Goal: Entertainment & Leisure: Browse casually

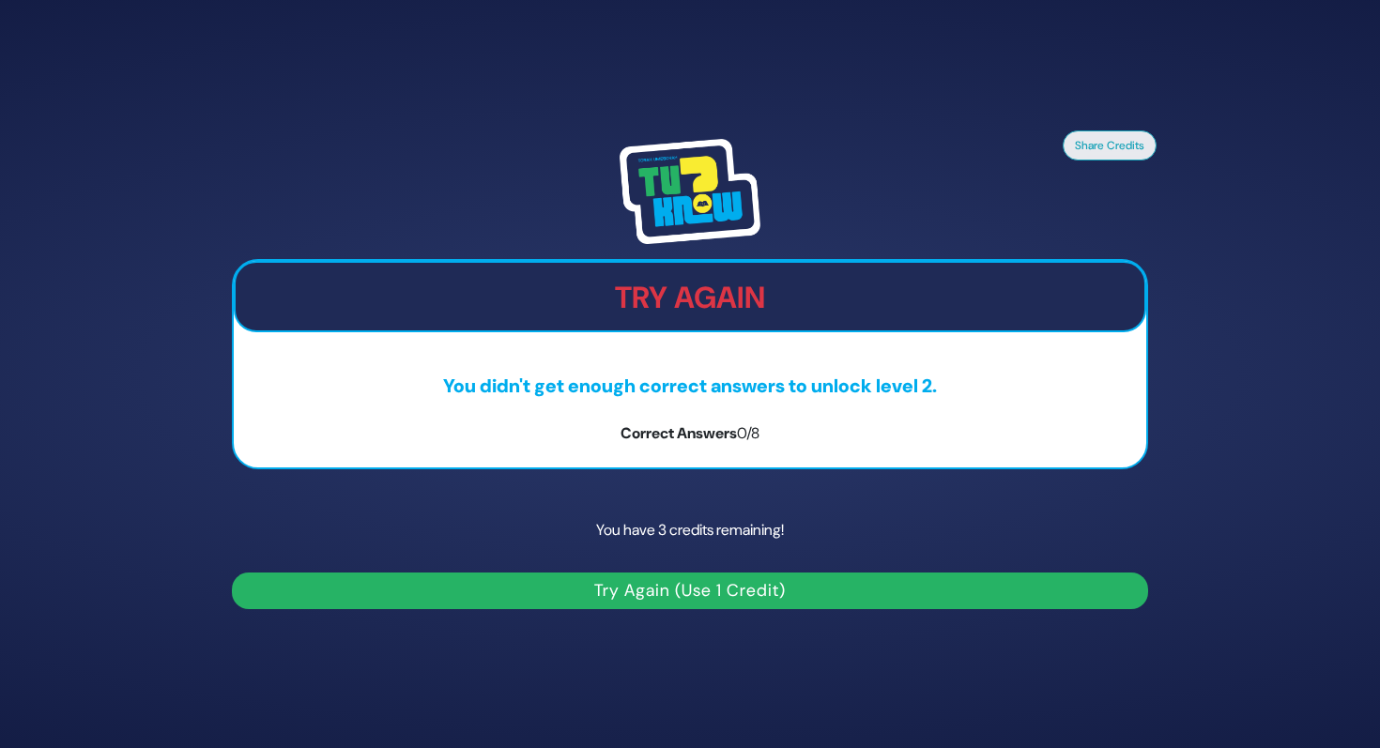
click at [778, 589] on button "Try Again (Use 1 Credit)" at bounding box center [690, 591] width 916 height 37
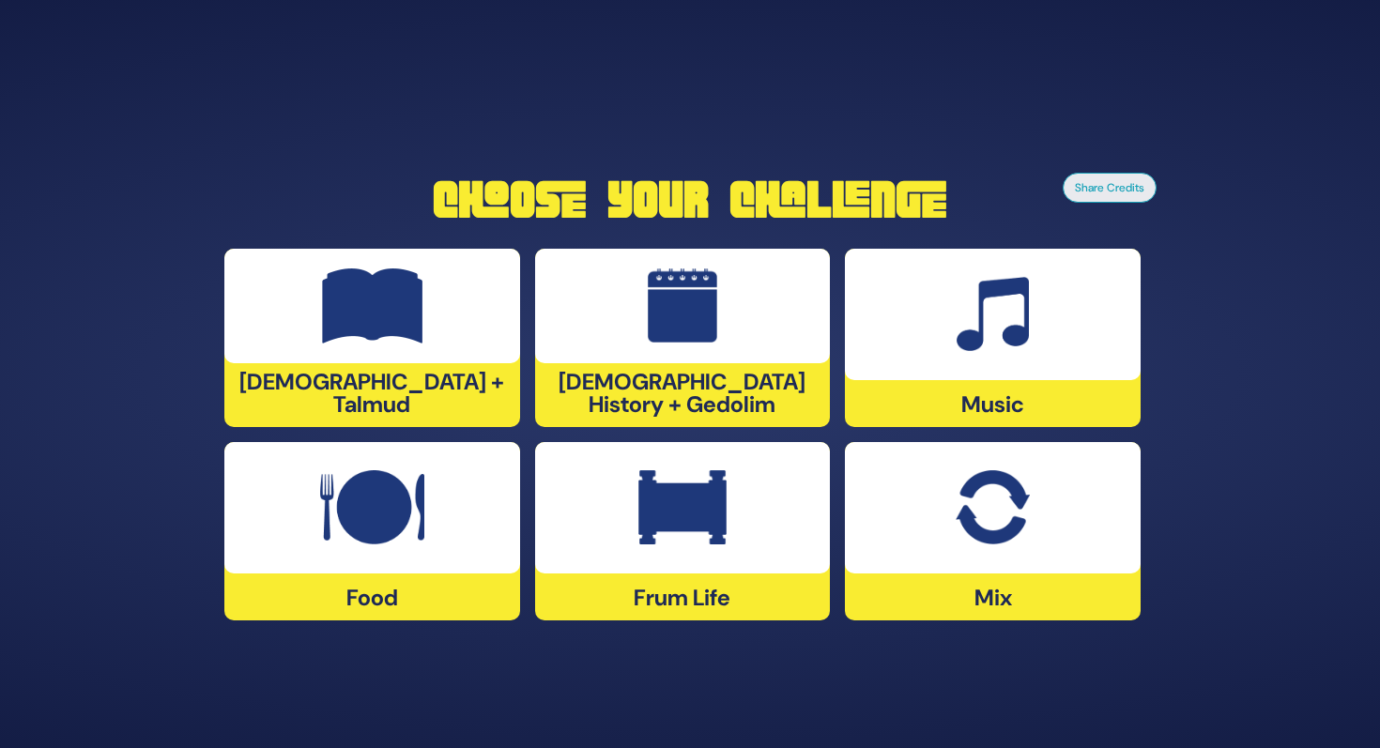
click at [631, 522] on div at bounding box center [683, 507] width 296 height 131
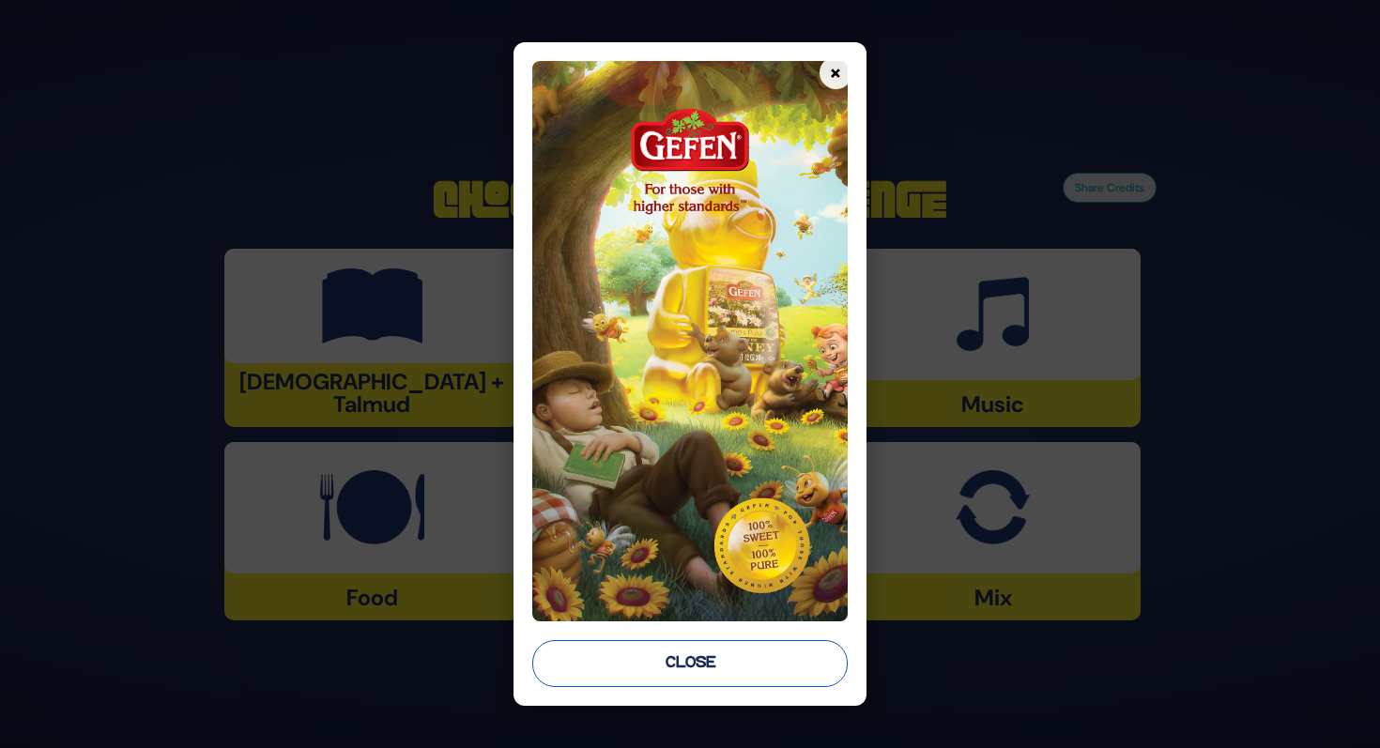
click at [663, 653] on button "Close" at bounding box center [689, 663] width 315 height 47
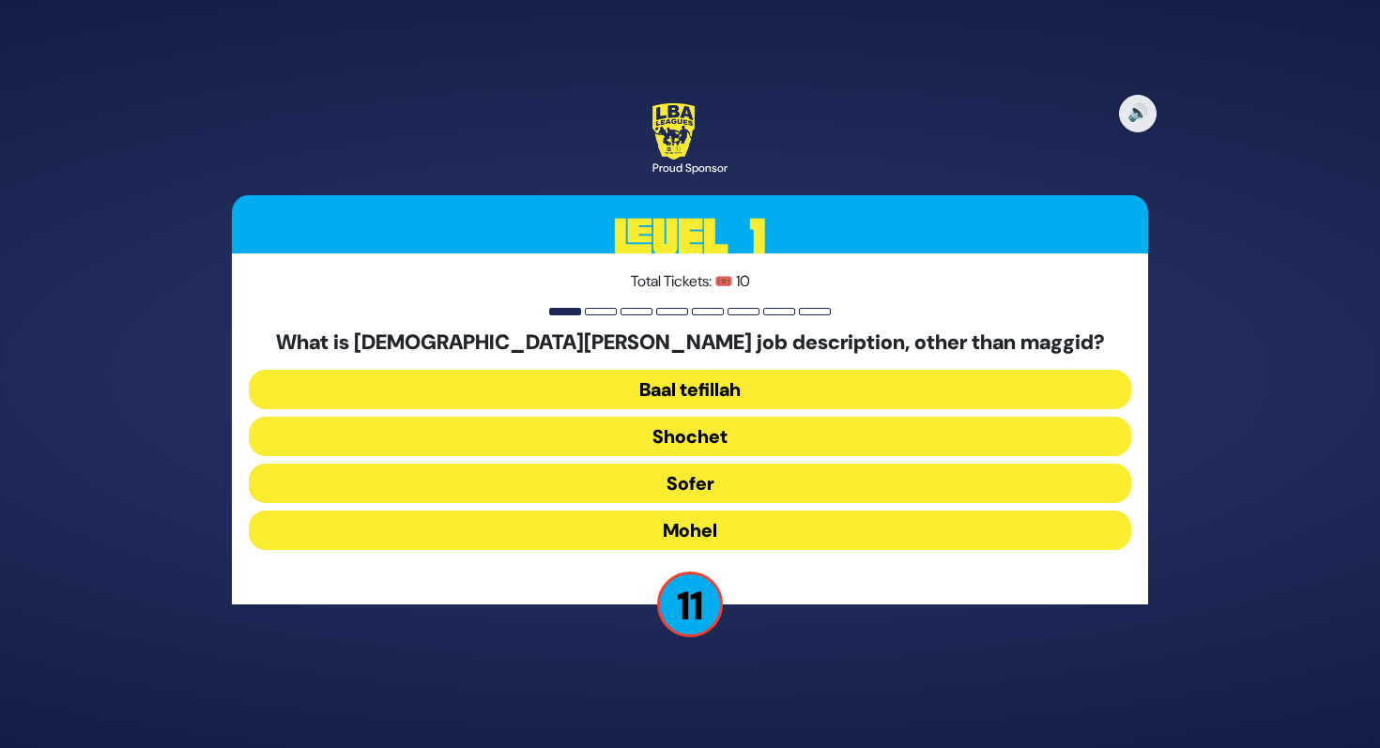
click at [624, 529] on button "Mohel" at bounding box center [690, 530] width 883 height 39
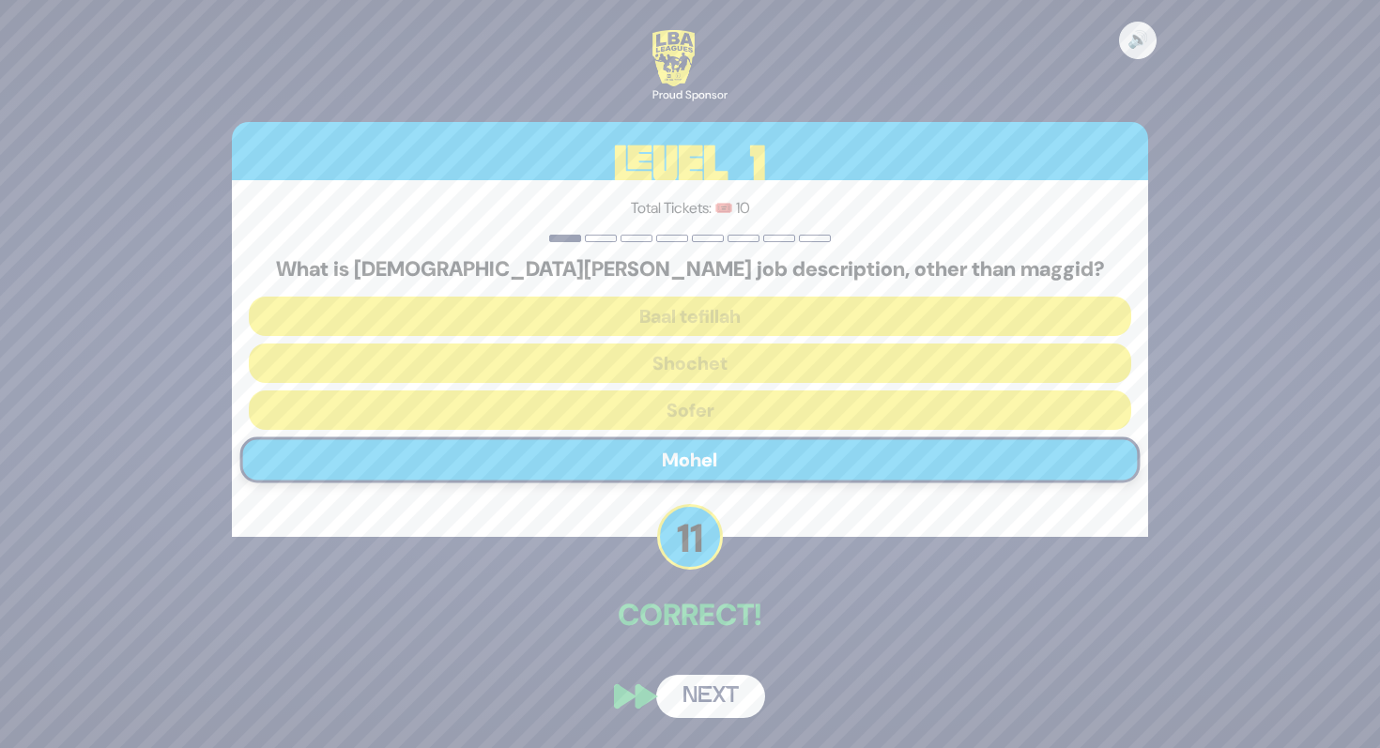
click at [703, 666] on div "🔊 Proud Sponsor Level 1 Total Tickets: 🎟️ 10 What is Rabbi Paysach Krohn’s job …" at bounding box center [689, 374] width 961 height 733
click at [703, 694] on button "Next" at bounding box center [710, 696] width 109 height 43
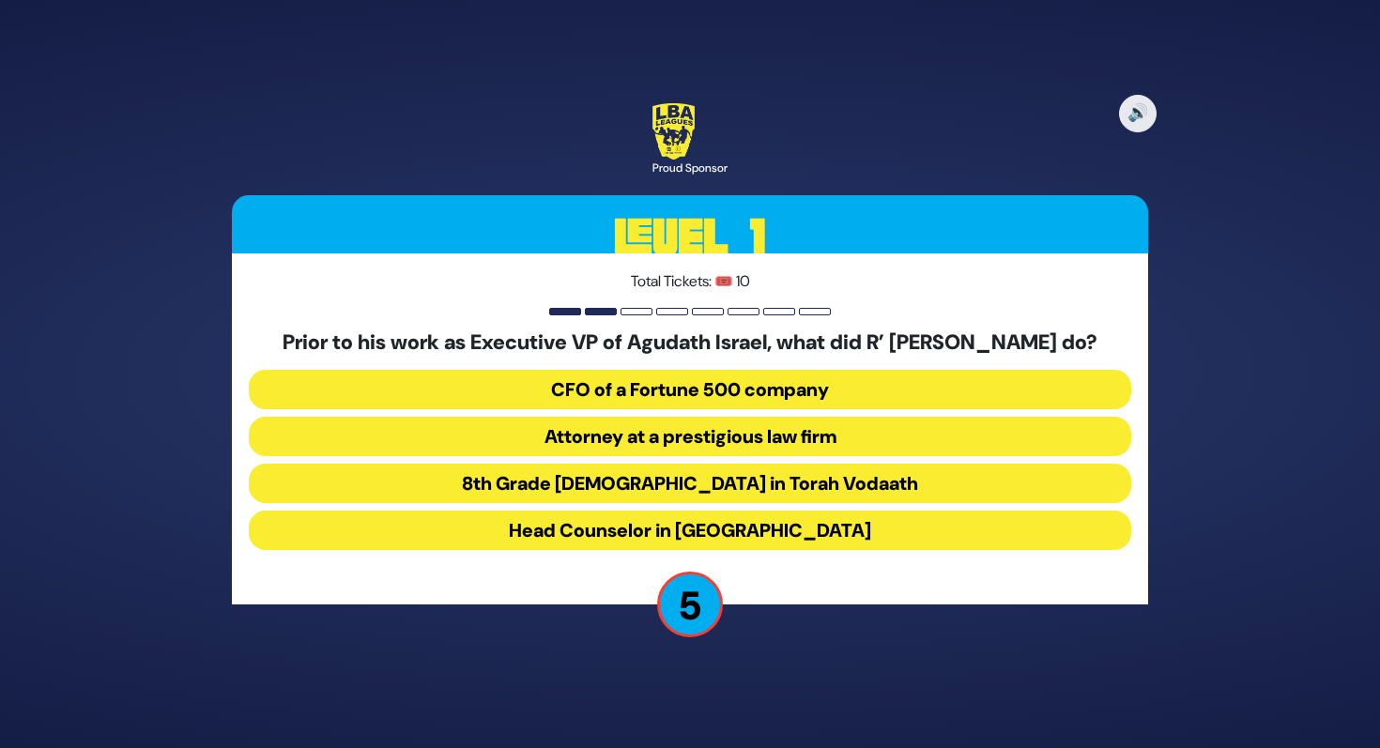
click at [658, 455] on button "Attorney at a prestigious law firm" at bounding box center [690, 436] width 883 height 39
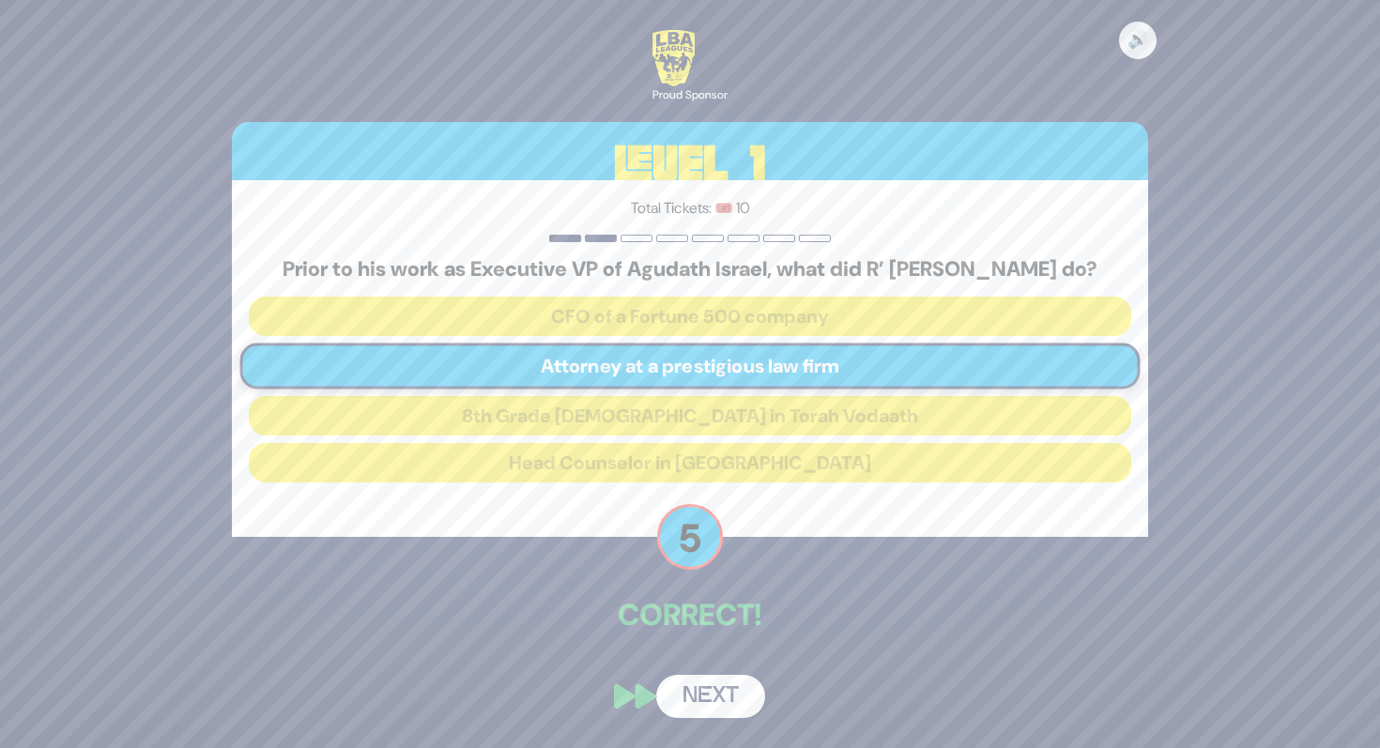
click at [710, 712] on button "Next" at bounding box center [710, 696] width 109 height 43
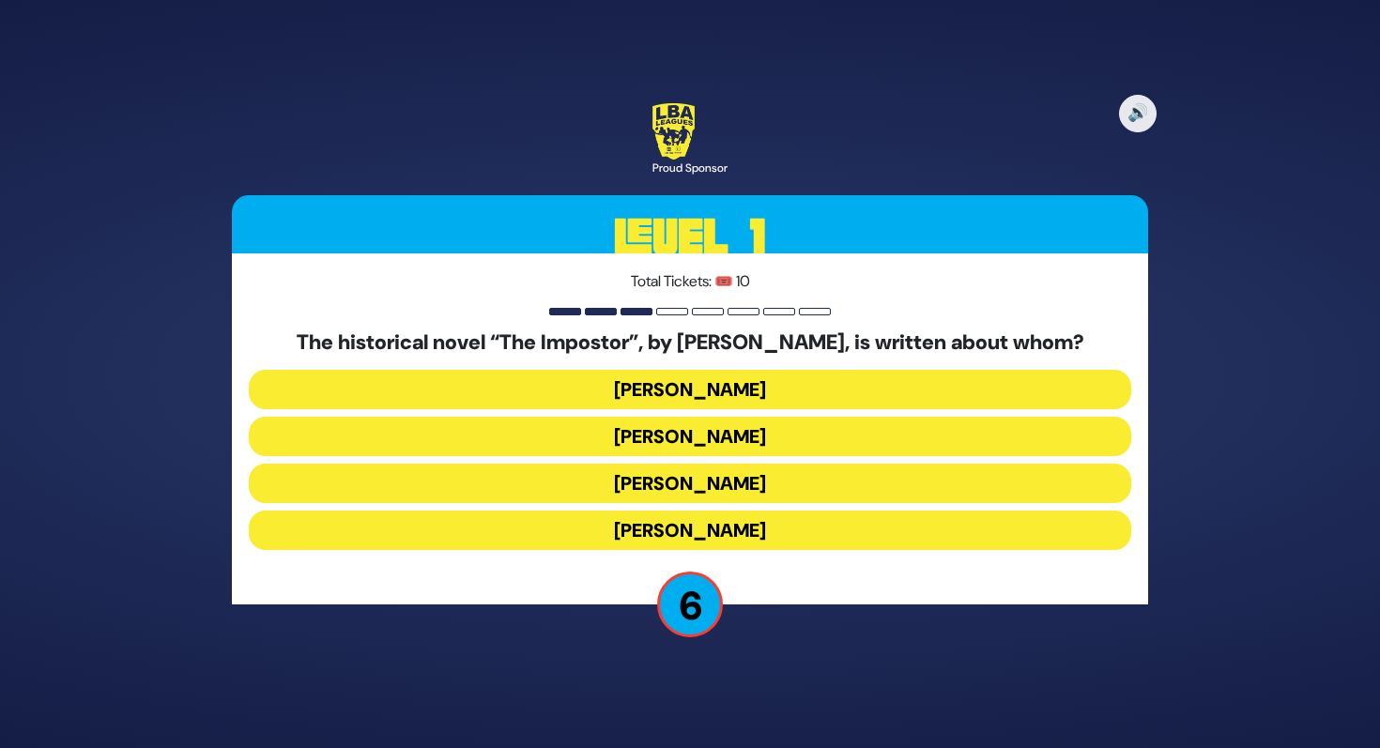
click at [734, 380] on button "Frank Abagnale" at bounding box center [690, 389] width 883 height 39
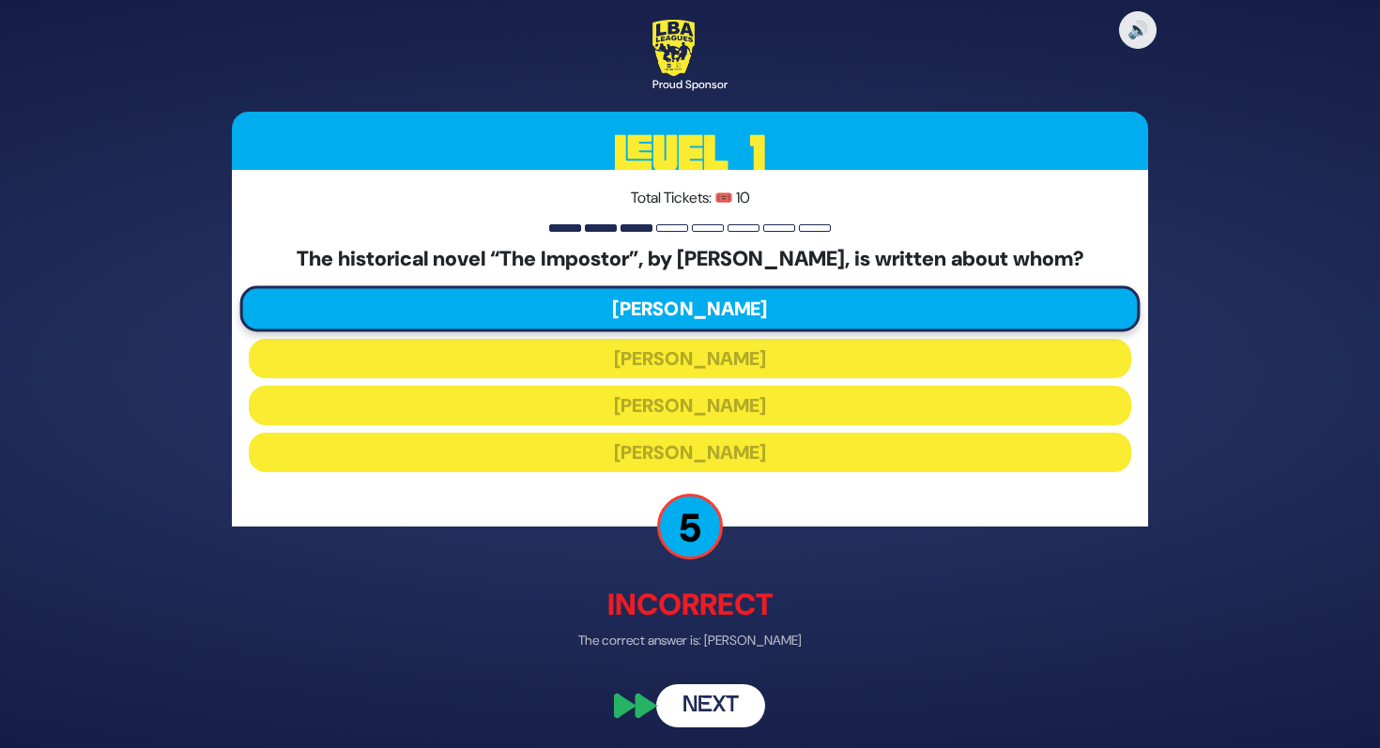
click at [694, 705] on button "Next" at bounding box center [710, 706] width 109 height 43
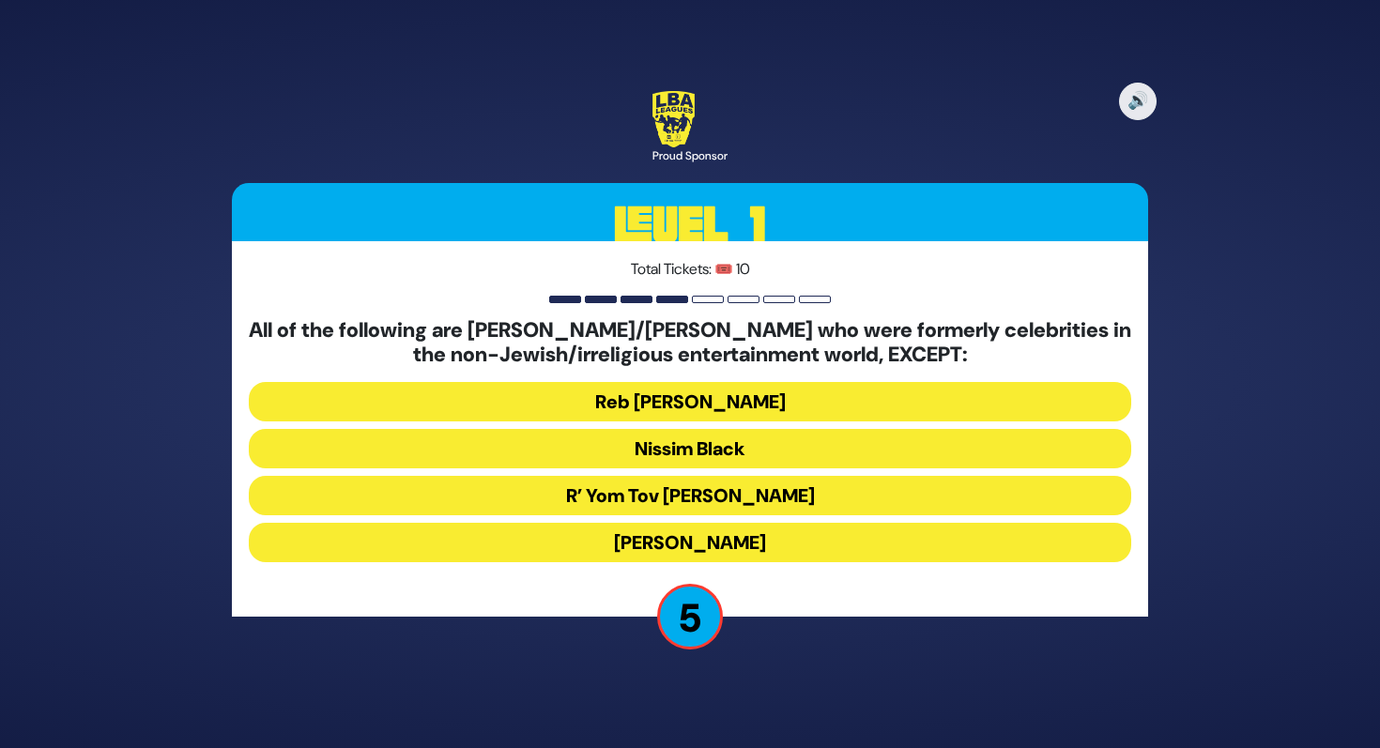
click at [693, 543] on button "Stephen Hill" at bounding box center [690, 542] width 883 height 39
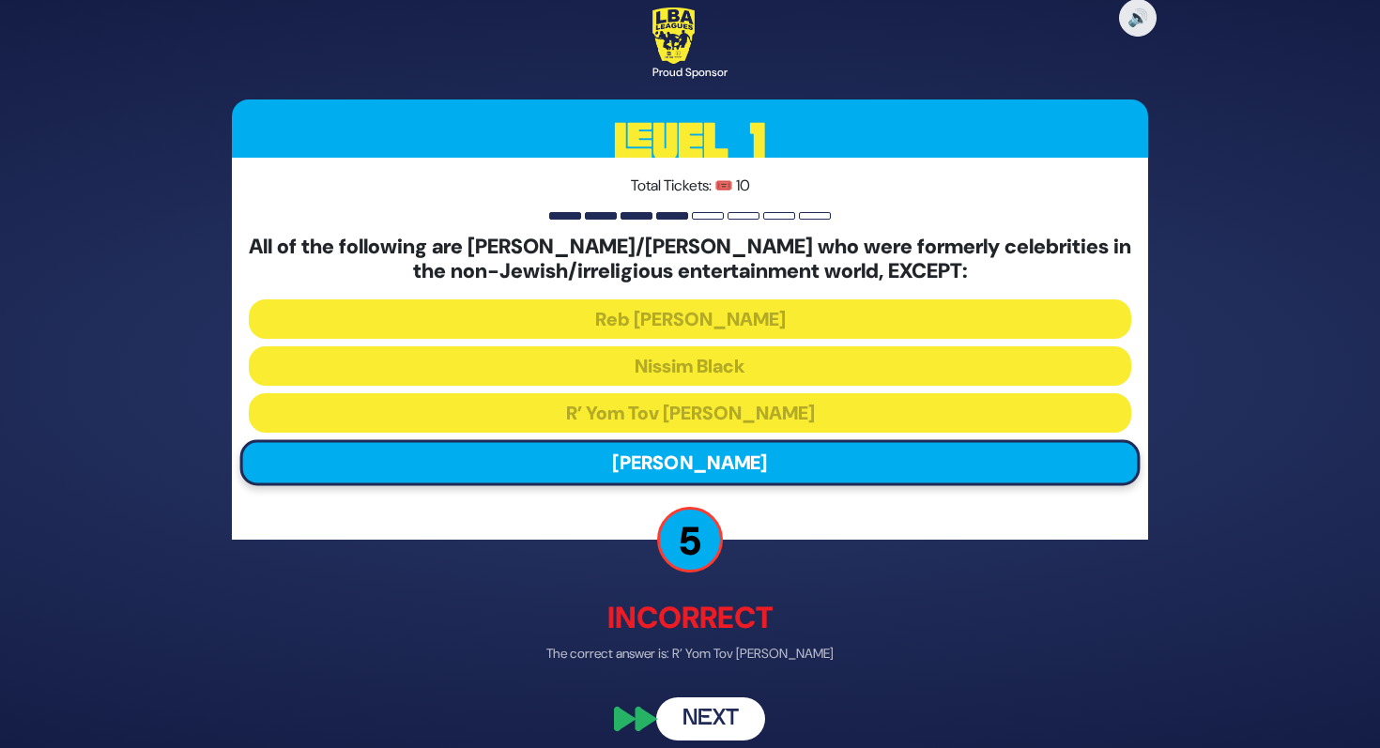
click at [729, 711] on button "Next" at bounding box center [710, 719] width 109 height 43
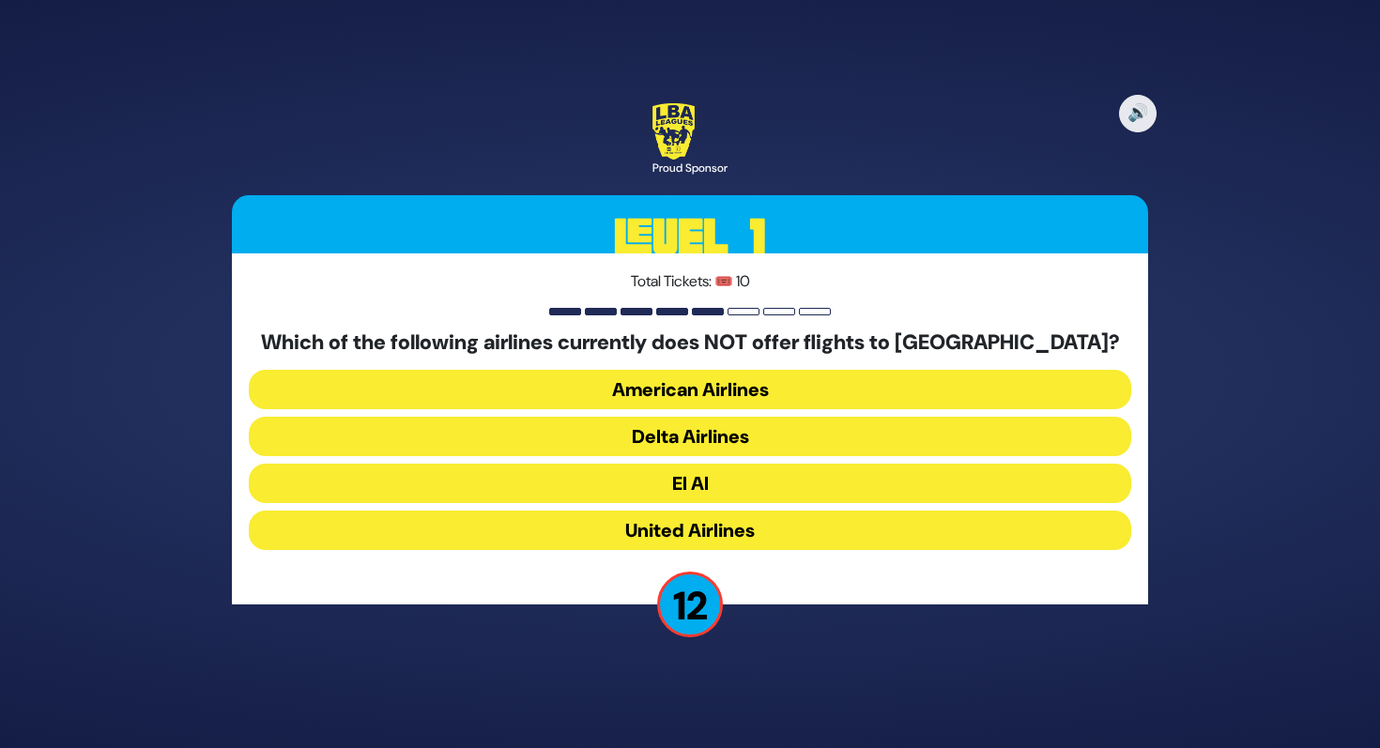
click at [758, 397] on button "American Airlines" at bounding box center [690, 389] width 883 height 39
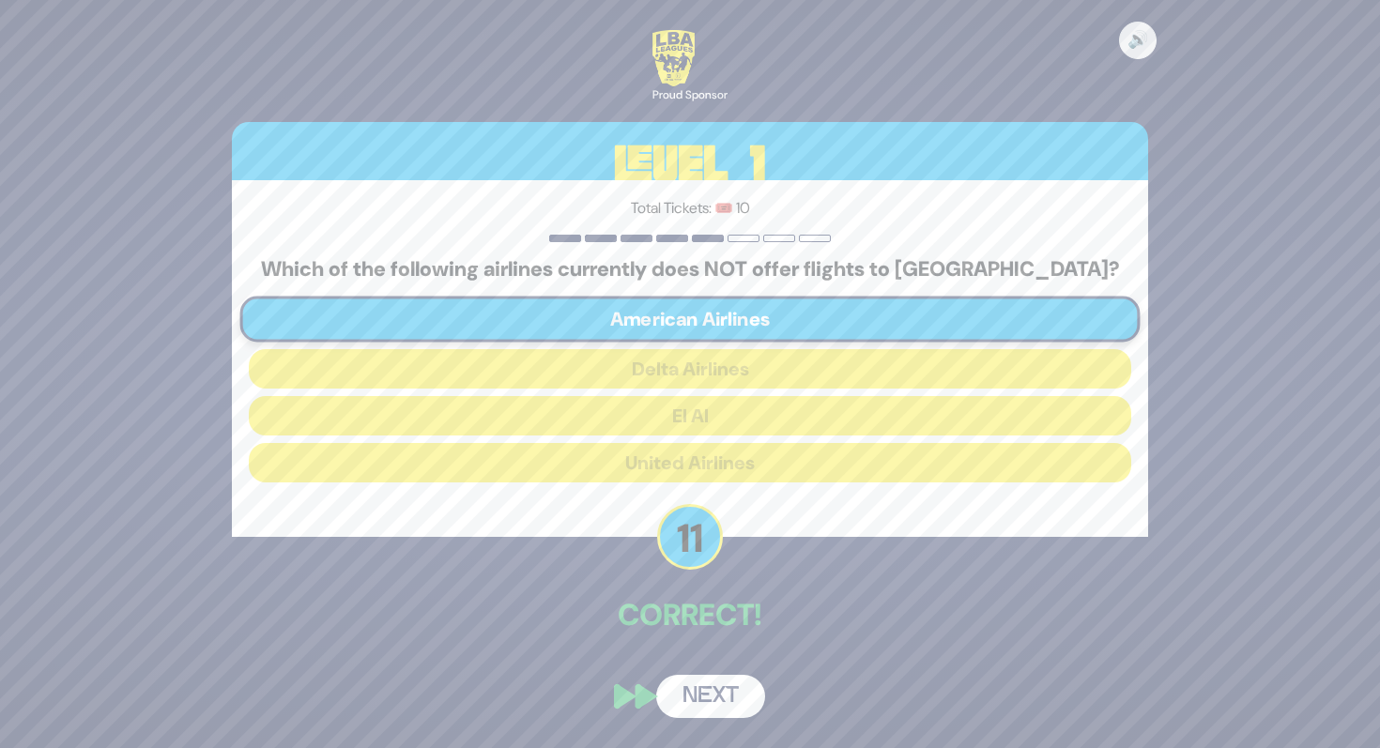
click at [697, 679] on button "Next" at bounding box center [710, 696] width 109 height 43
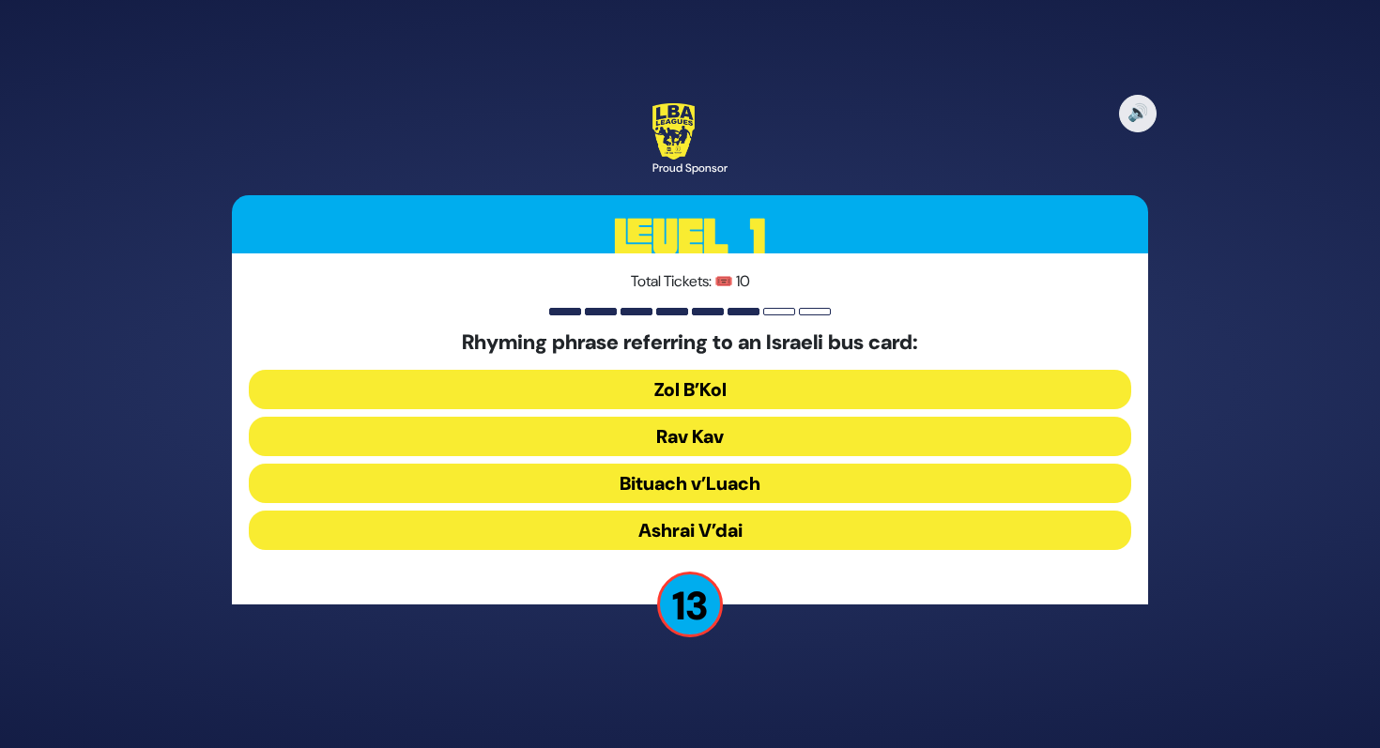
click at [666, 427] on button "Rav Kav" at bounding box center [690, 436] width 883 height 39
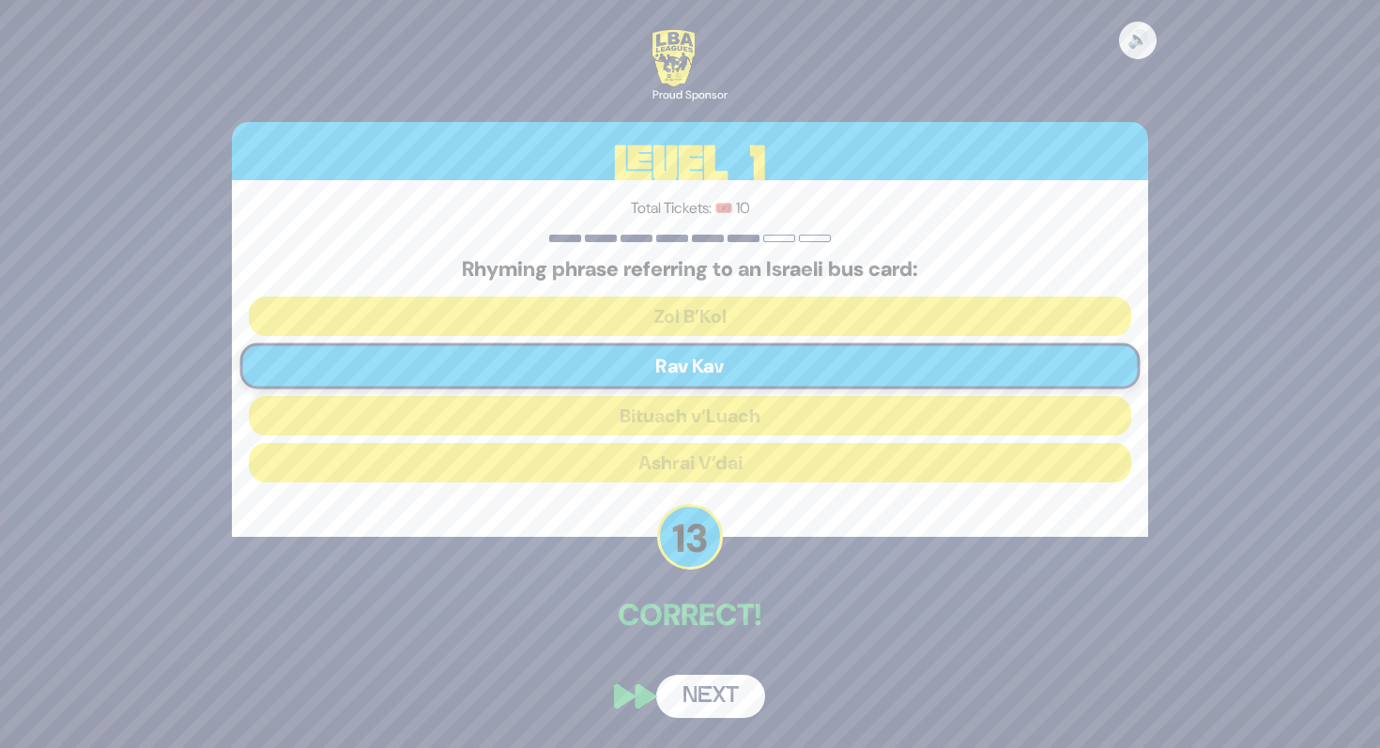
click at [703, 679] on button "Next" at bounding box center [710, 696] width 109 height 43
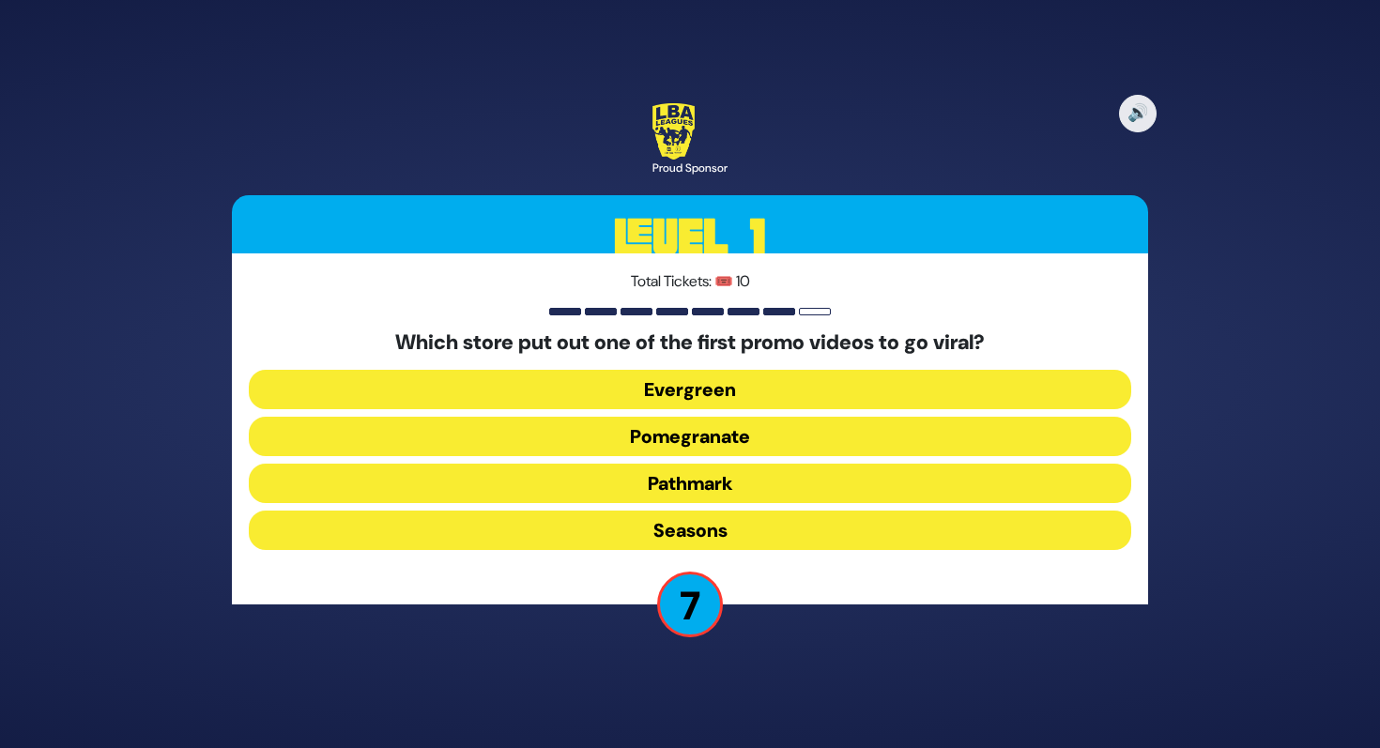
click at [657, 523] on button "Seasons" at bounding box center [690, 530] width 883 height 39
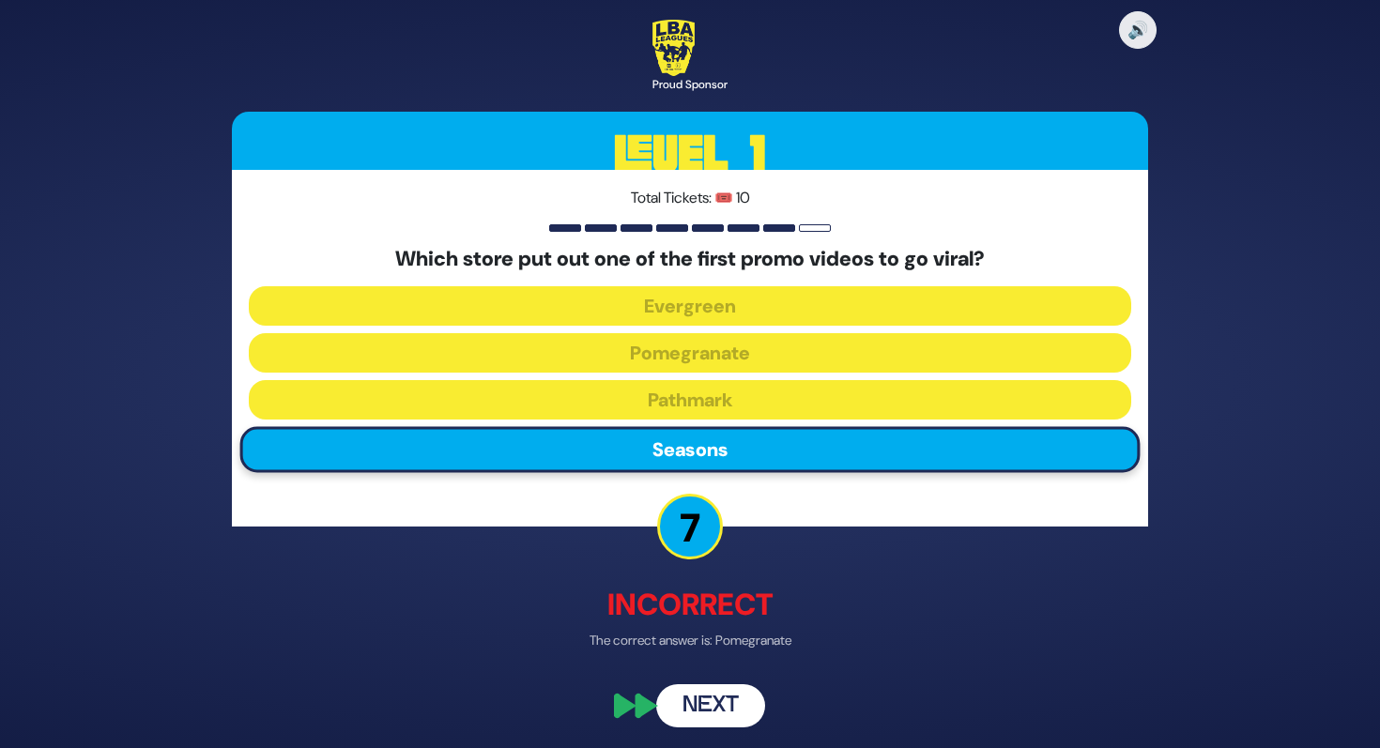
click at [708, 696] on button "Next" at bounding box center [710, 706] width 109 height 43
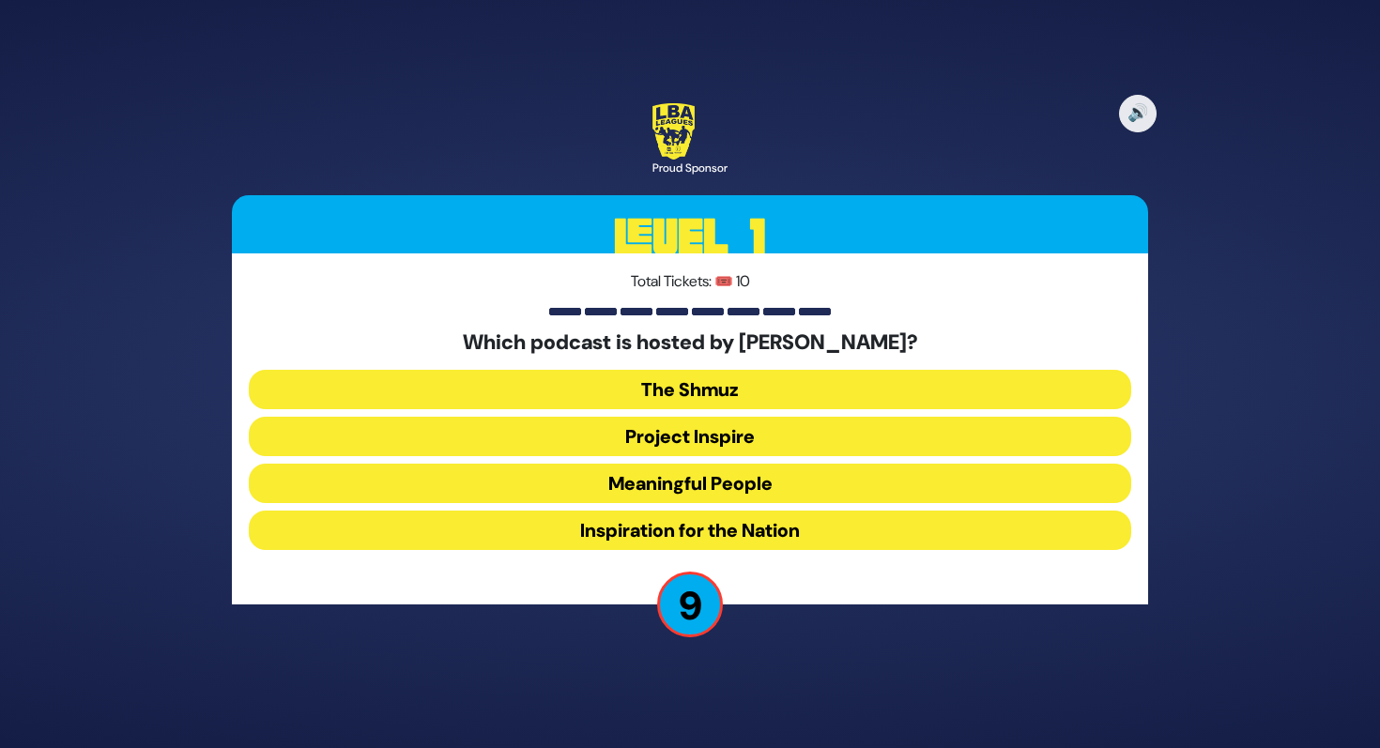
click at [689, 480] on button "Meaningful People" at bounding box center [690, 483] width 883 height 39
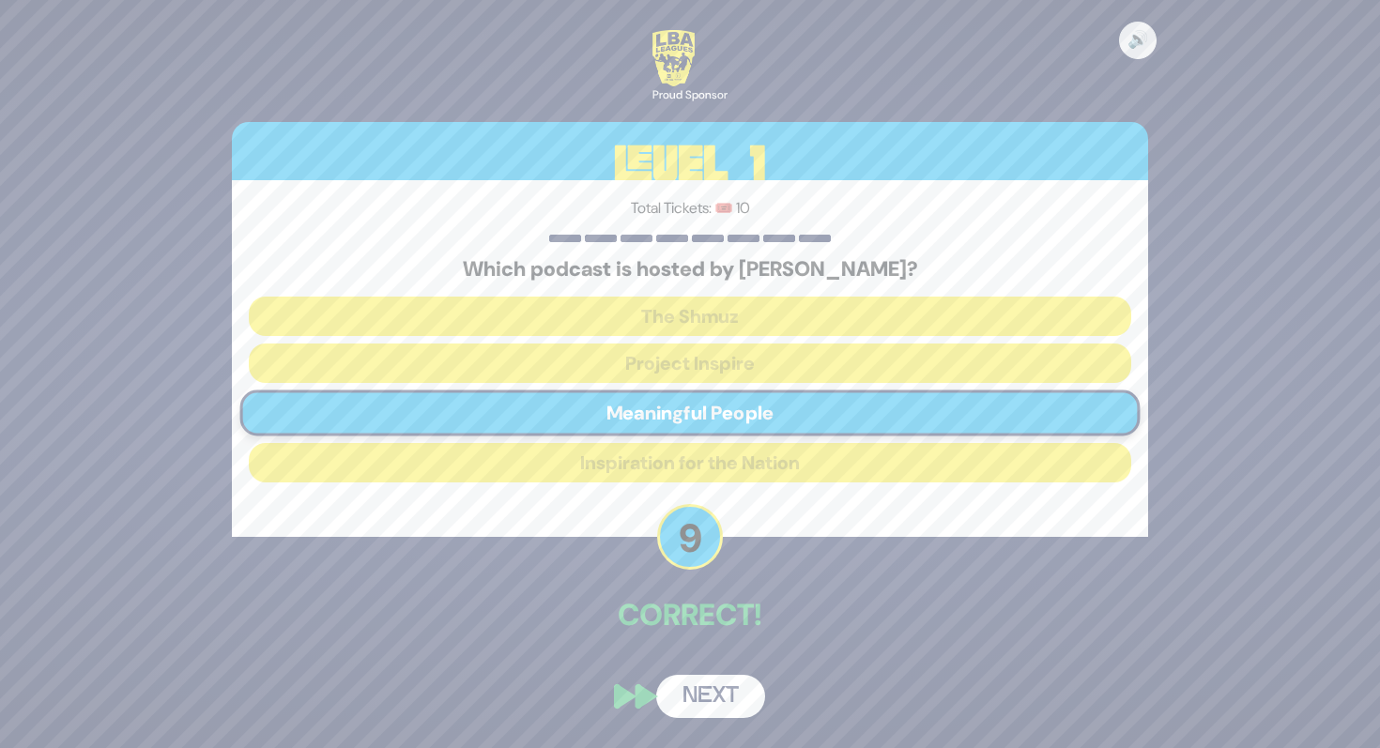
click at [696, 653] on div "🔊 Proud Sponsor Level 1 Total Tickets: 🎟️ 10 Which podcast is hosted by Nachi G…" at bounding box center [689, 374] width 961 height 733
click at [697, 703] on button "Next" at bounding box center [710, 696] width 109 height 43
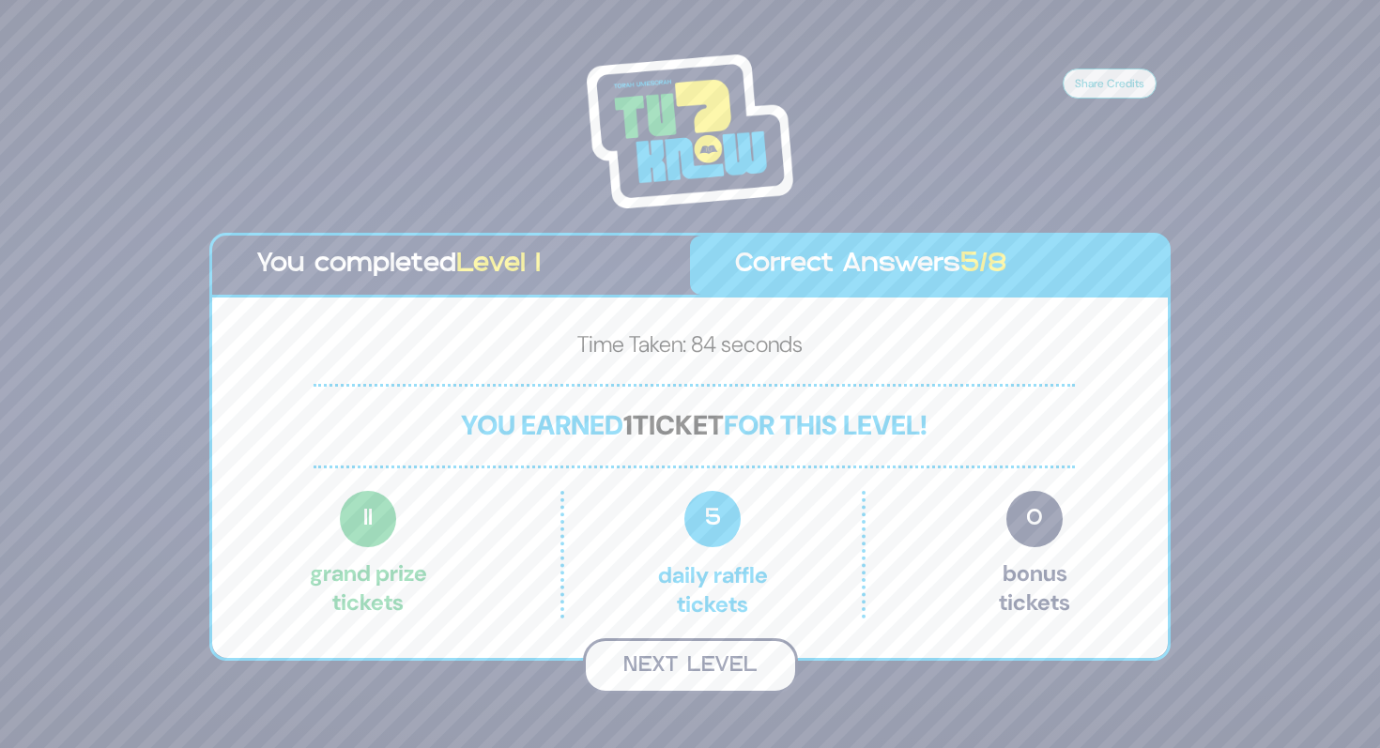
click at [684, 653] on button "Next Level" at bounding box center [690, 665] width 215 height 55
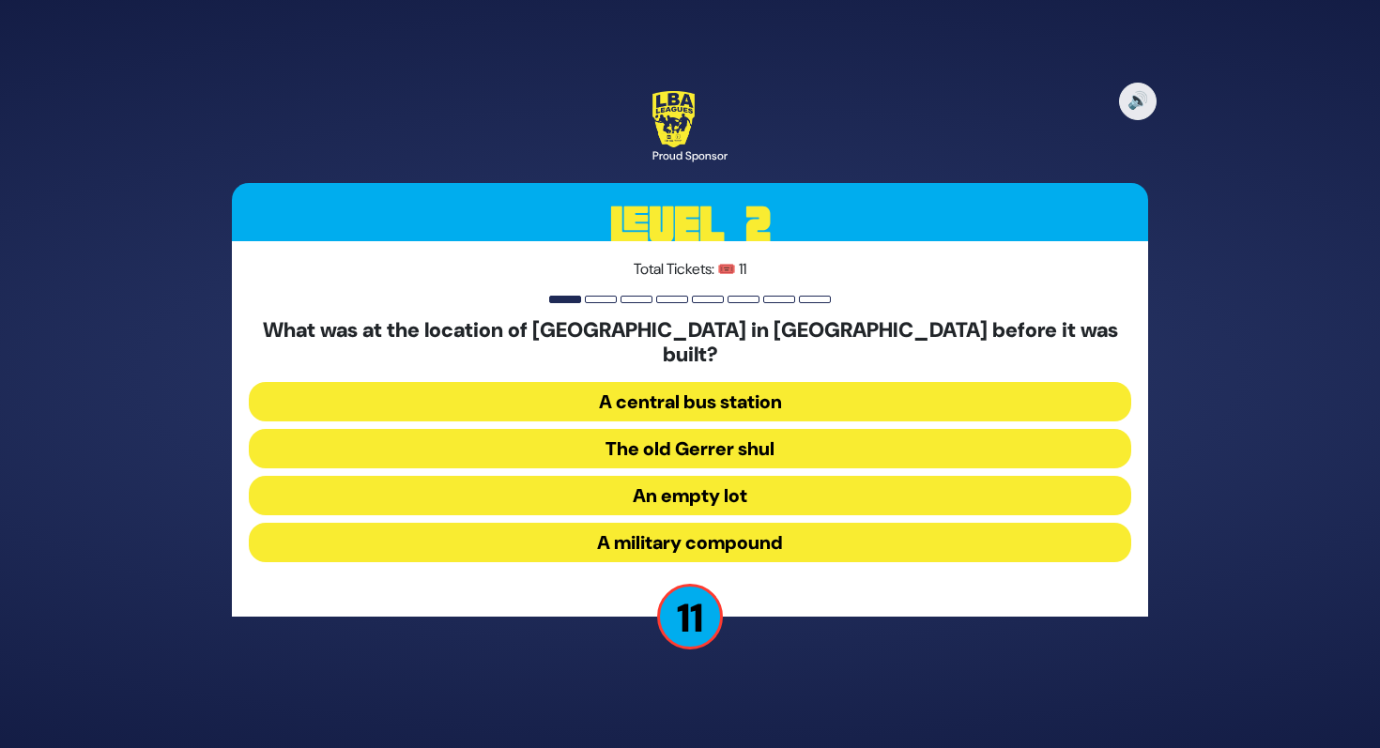
click at [664, 537] on button "A military compound" at bounding box center [690, 542] width 883 height 39
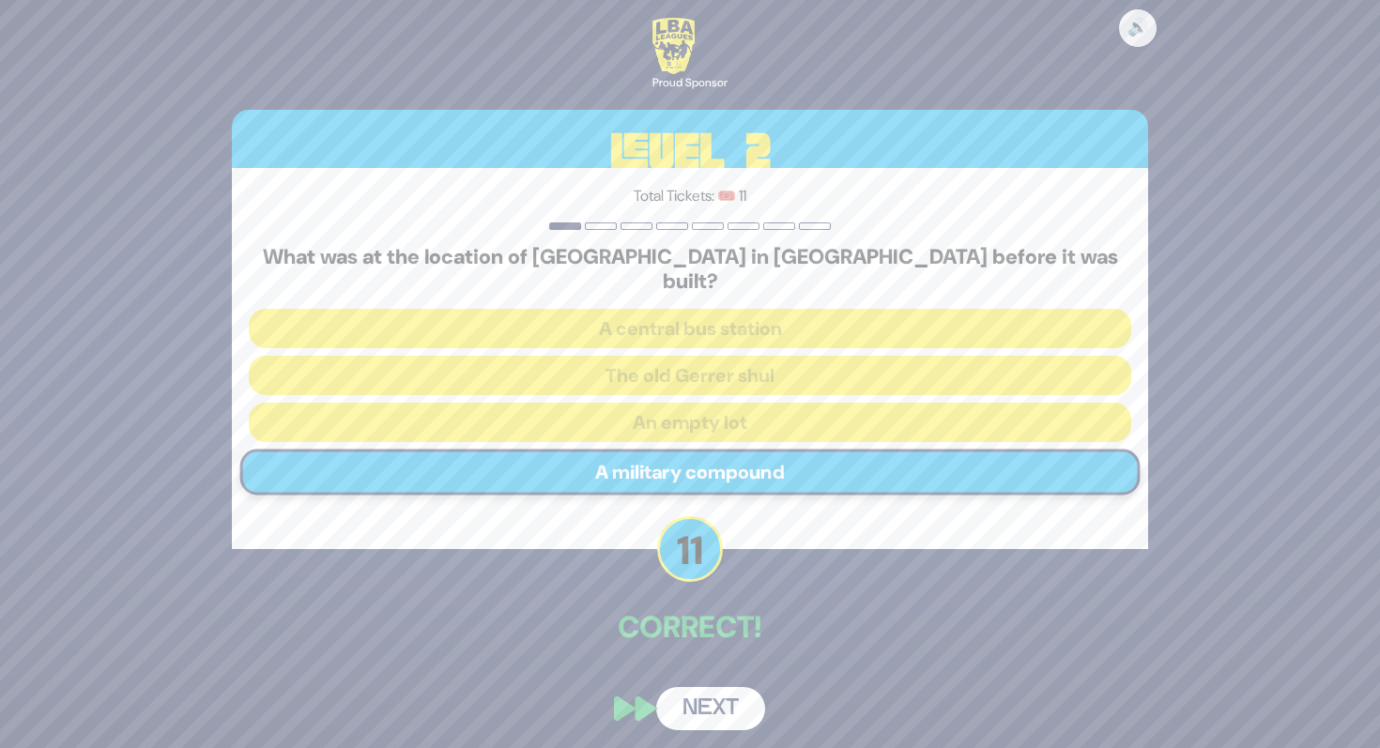
click at [739, 687] on button "Next" at bounding box center [710, 708] width 109 height 43
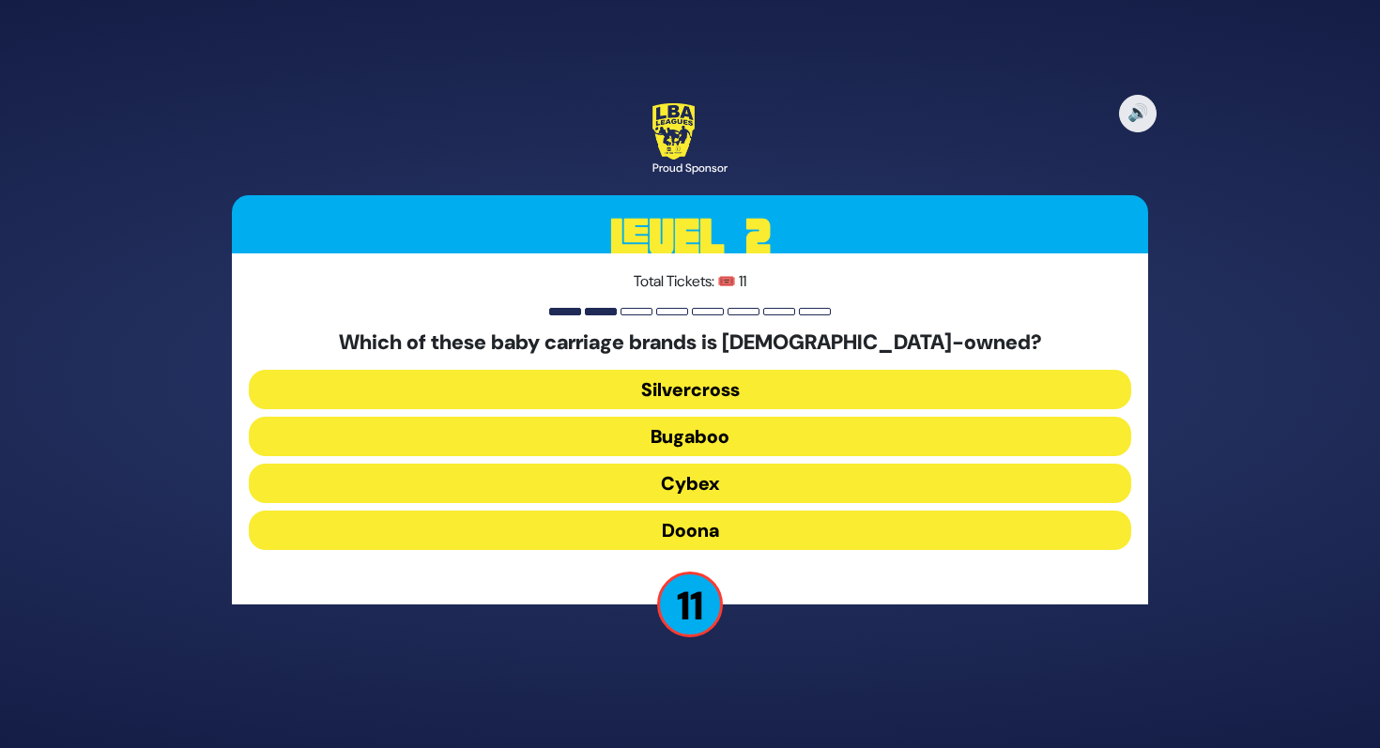
click at [717, 530] on button "Doona" at bounding box center [690, 530] width 883 height 39
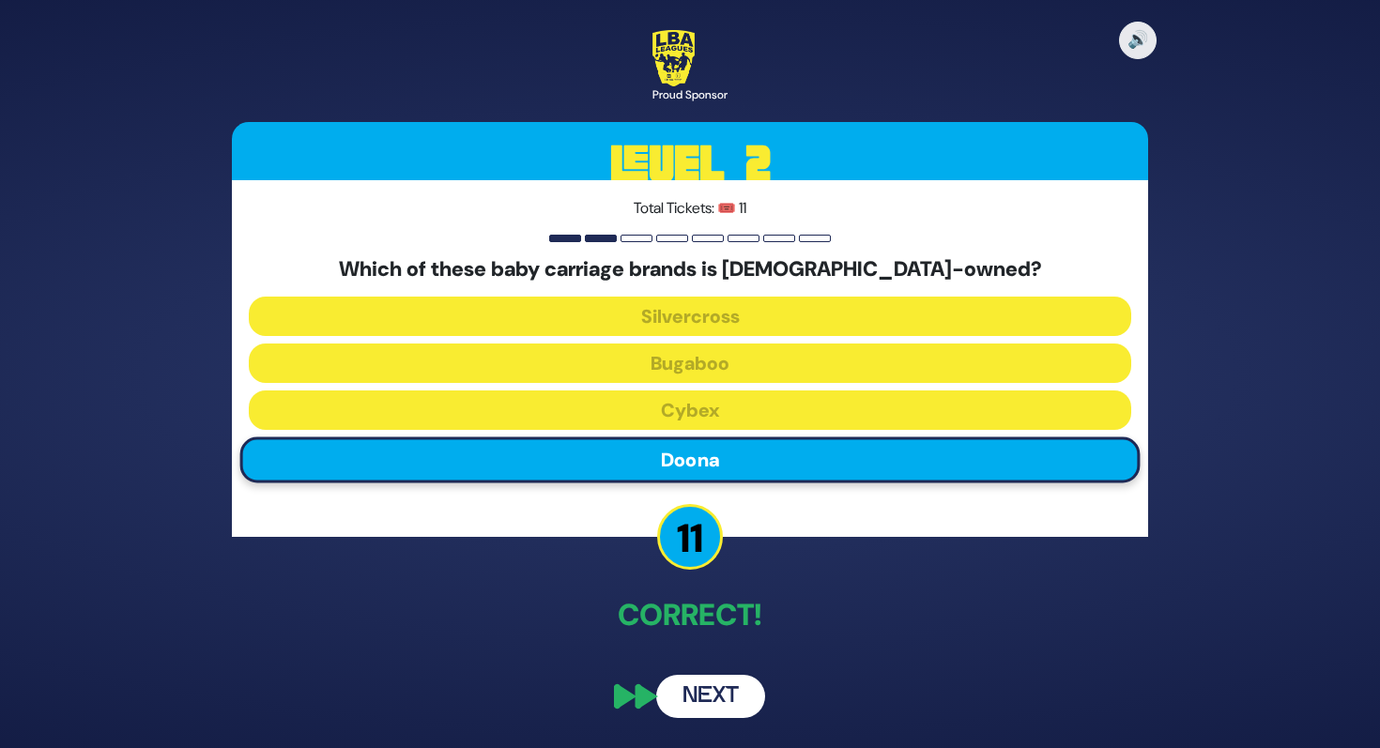
click at [689, 690] on button "Next" at bounding box center [710, 696] width 109 height 43
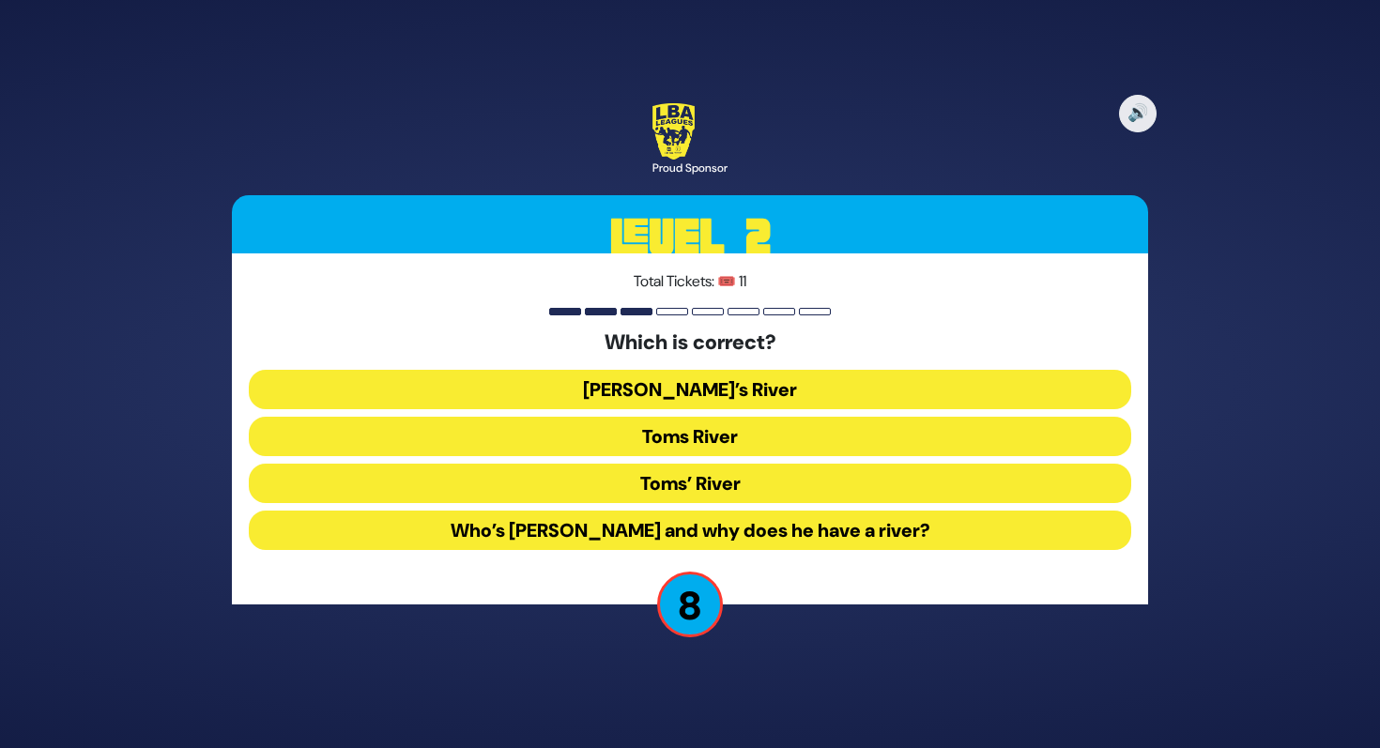
click at [739, 441] on button "Toms River" at bounding box center [690, 436] width 883 height 39
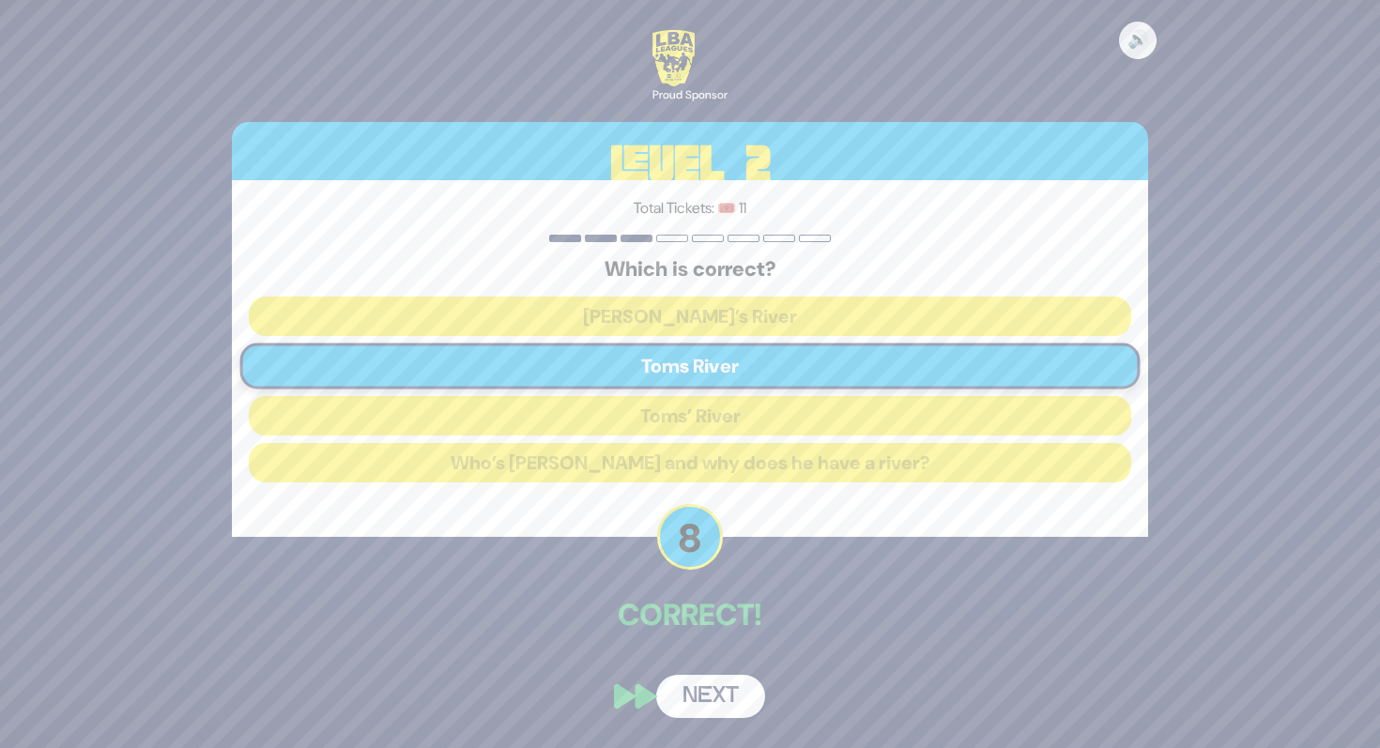
click at [705, 703] on button "Next" at bounding box center [710, 696] width 109 height 43
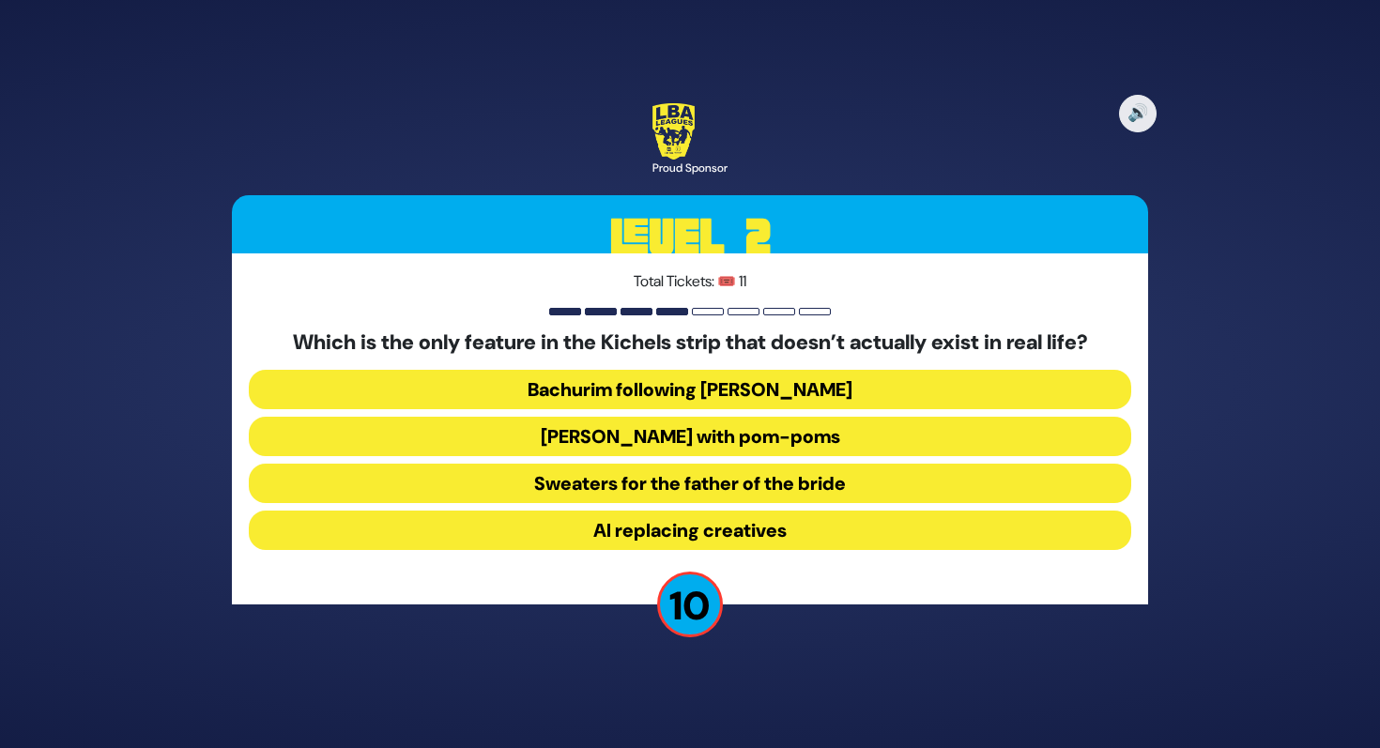
click at [745, 447] on button "Yarmulkes with pom-poms" at bounding box center [690, 436] width 883 height 39
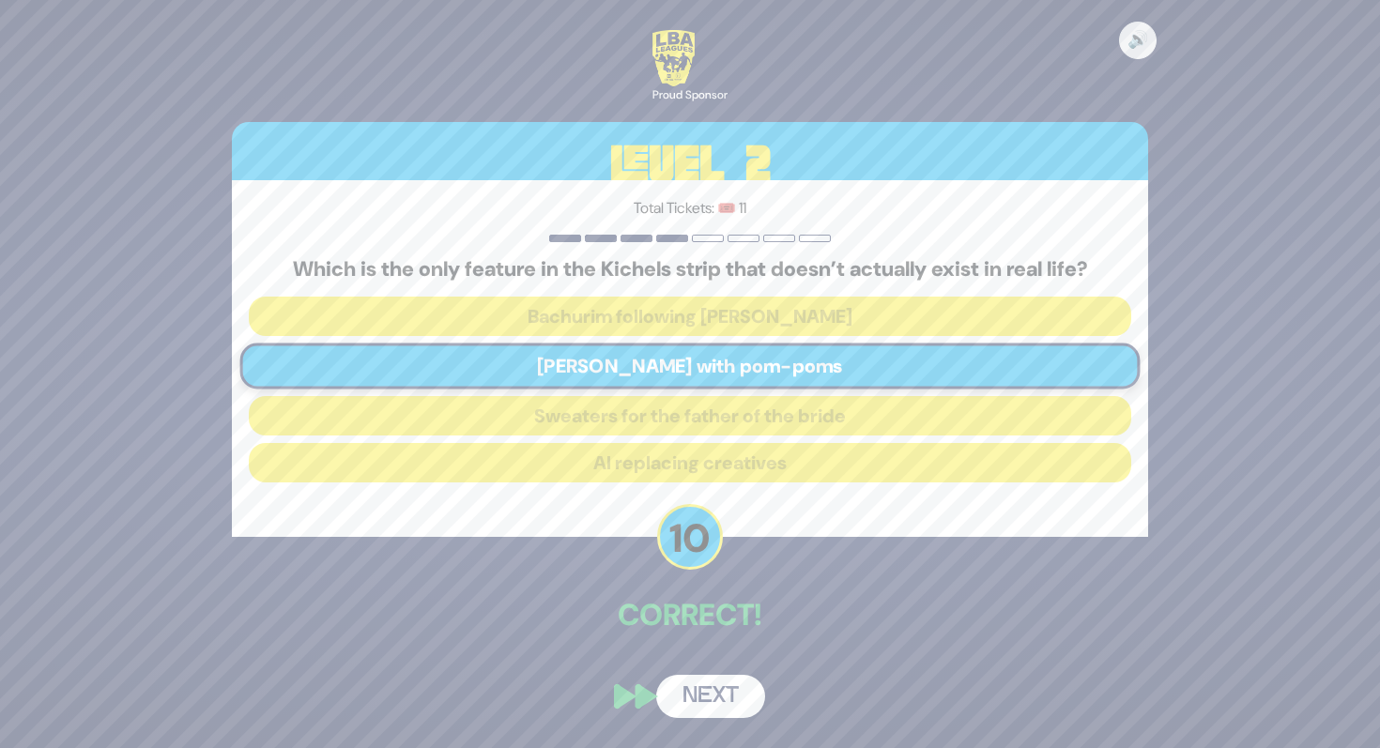
click at [731, 696] on button "Next" at bounding box center [710, 696] width 109 height 43
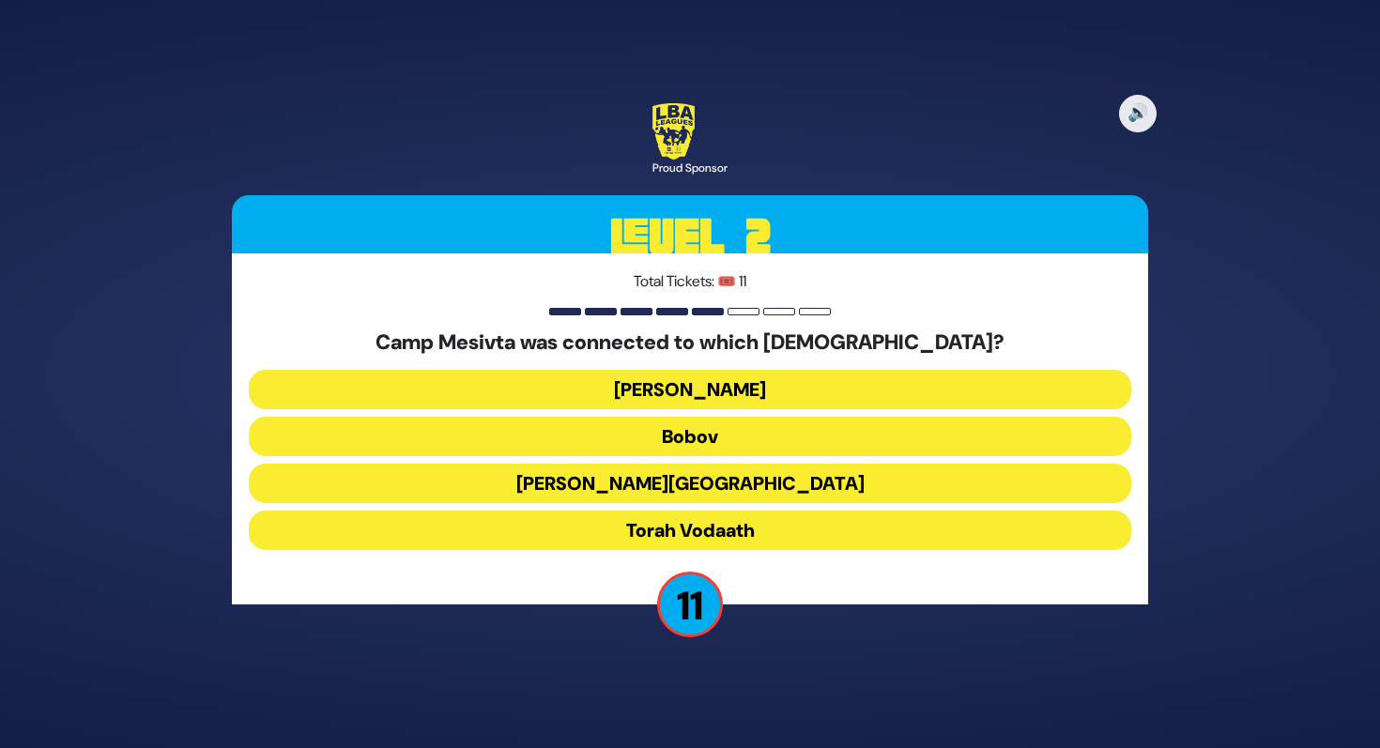
click at [683, 525] on button "Torah Vodaath" at bounding box center [690, 530] width 883 height 39
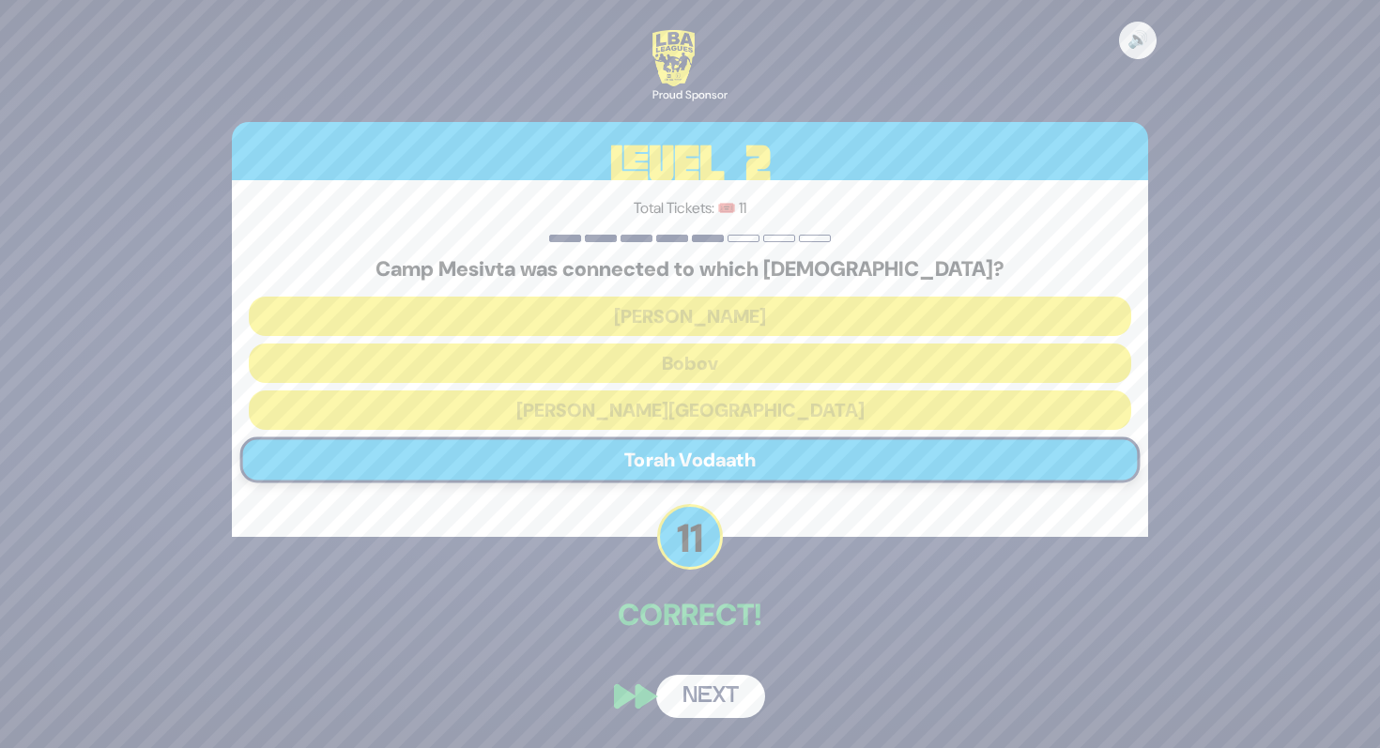
click at [706, 684] on button "Next" at bounding box center [710, 696] width 109 height 43
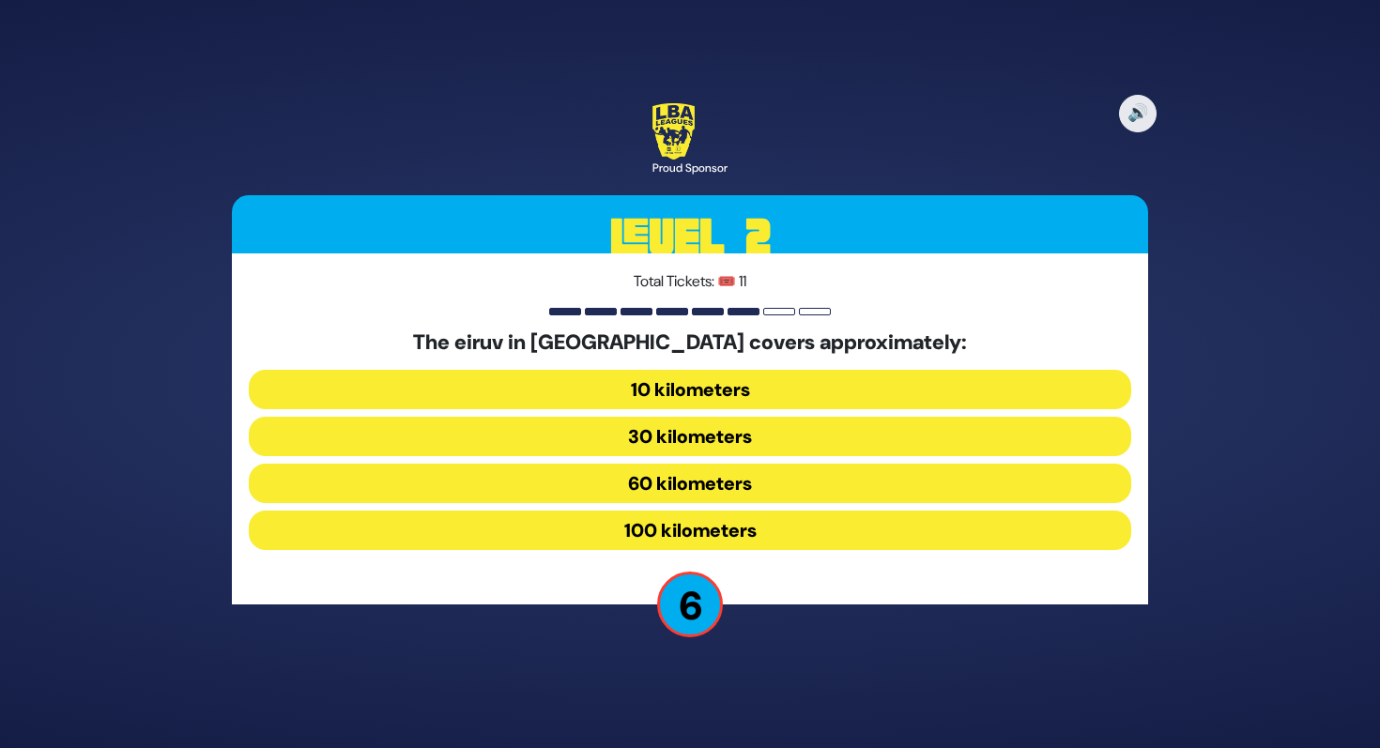
click at [693, 378] on button "10 kilometers" at bounding box center [690, 389] width 883 height 39
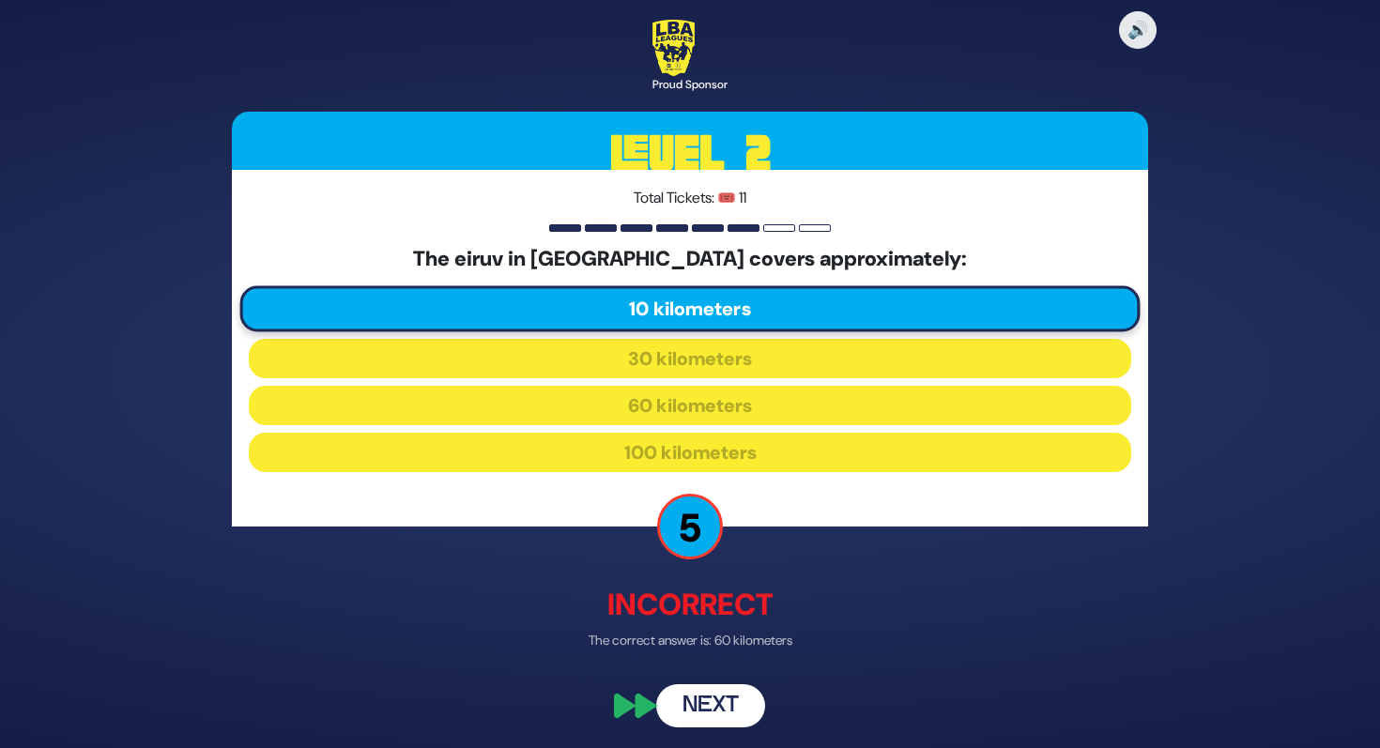
click at [706, 692] on button "Next" at bounding box center [710, 706] width 109 height 43
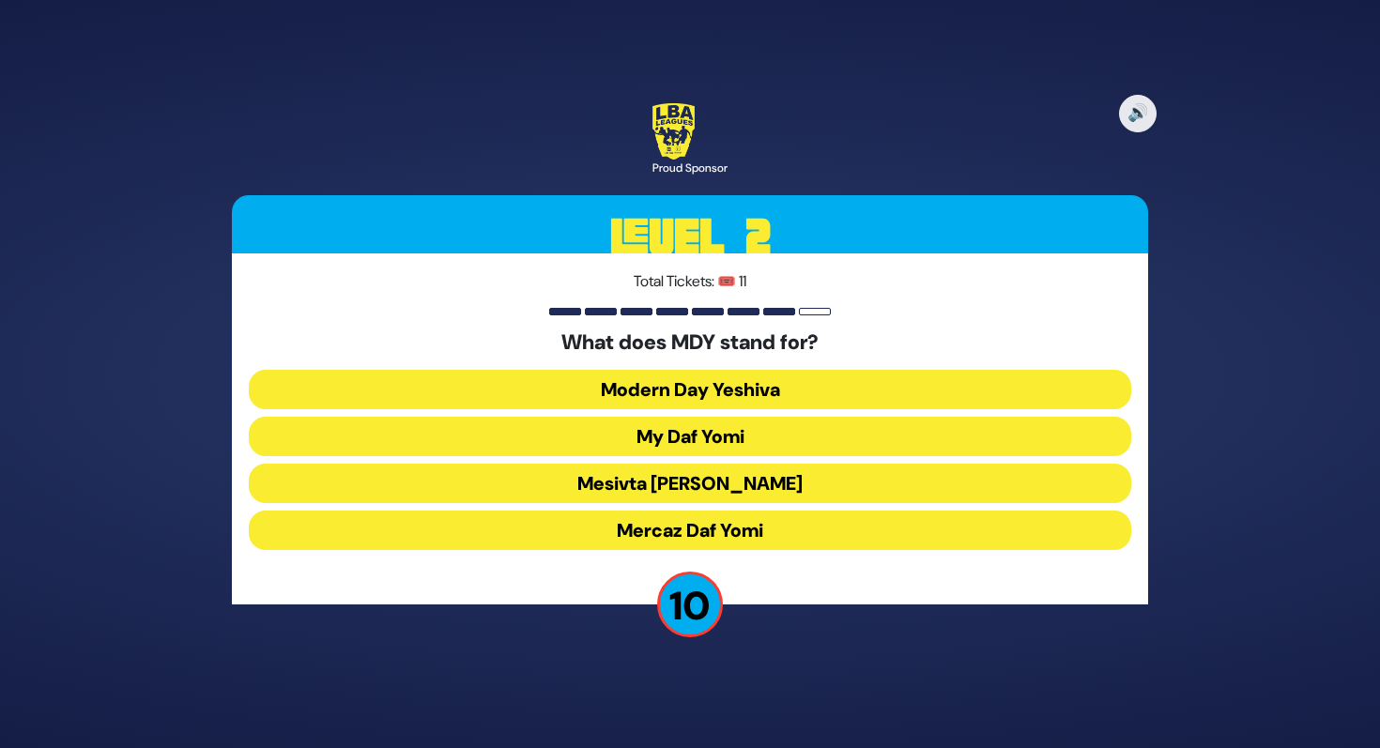
click at [715, 528] on button "Mercaz Daf Yomi" at bounding box center [690, 530] width 883 height 39
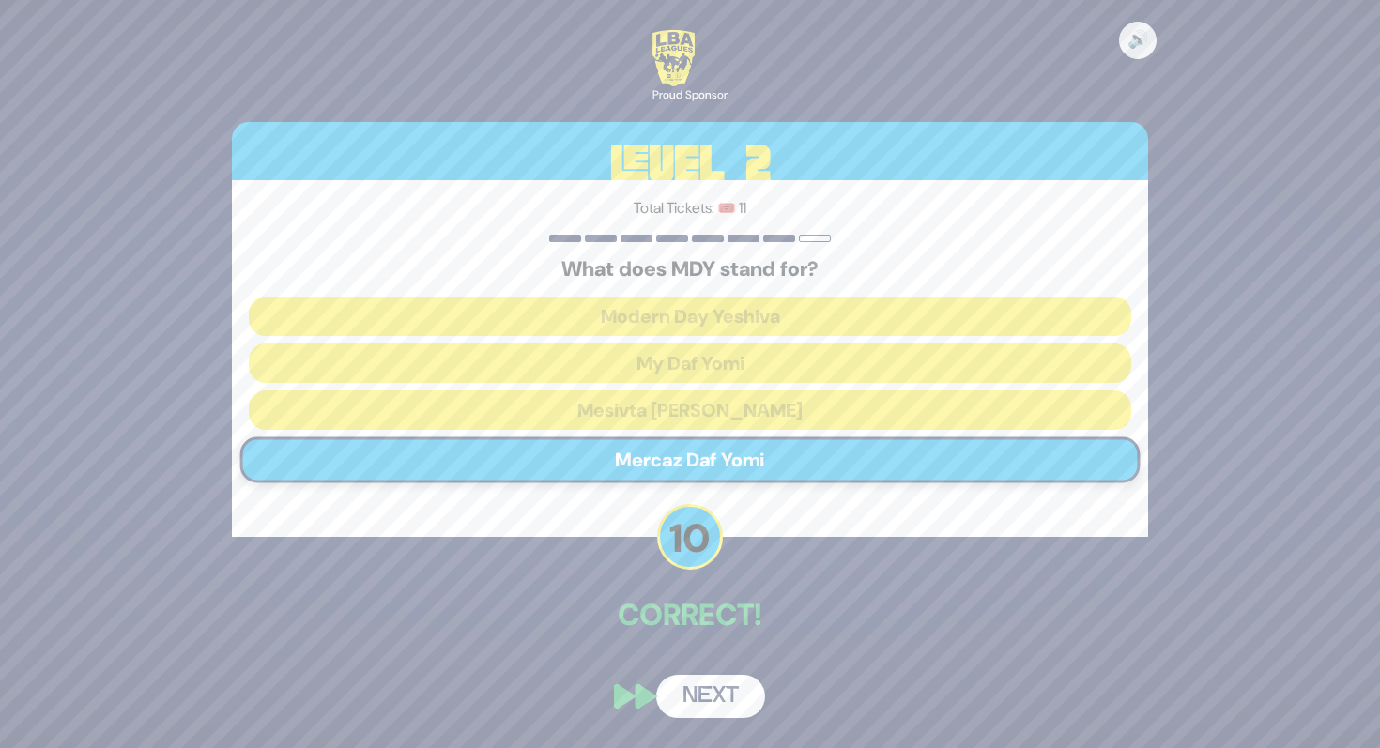
click at [714, 685] on button "Next" at bounding box center [710, 696] width 109 height 43
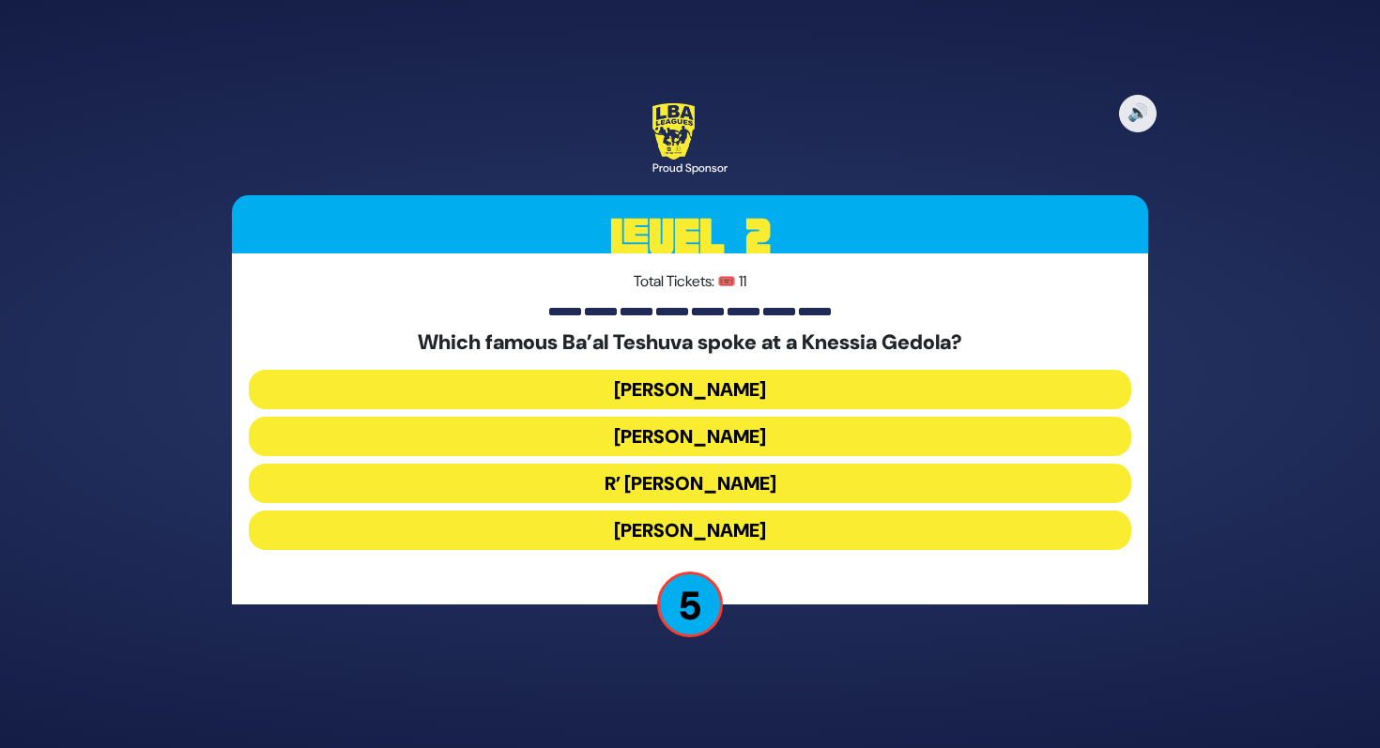
click at [673, 478] on button "R’ Uri Zohar" at bounding box center [690, 483] width 883 height 39
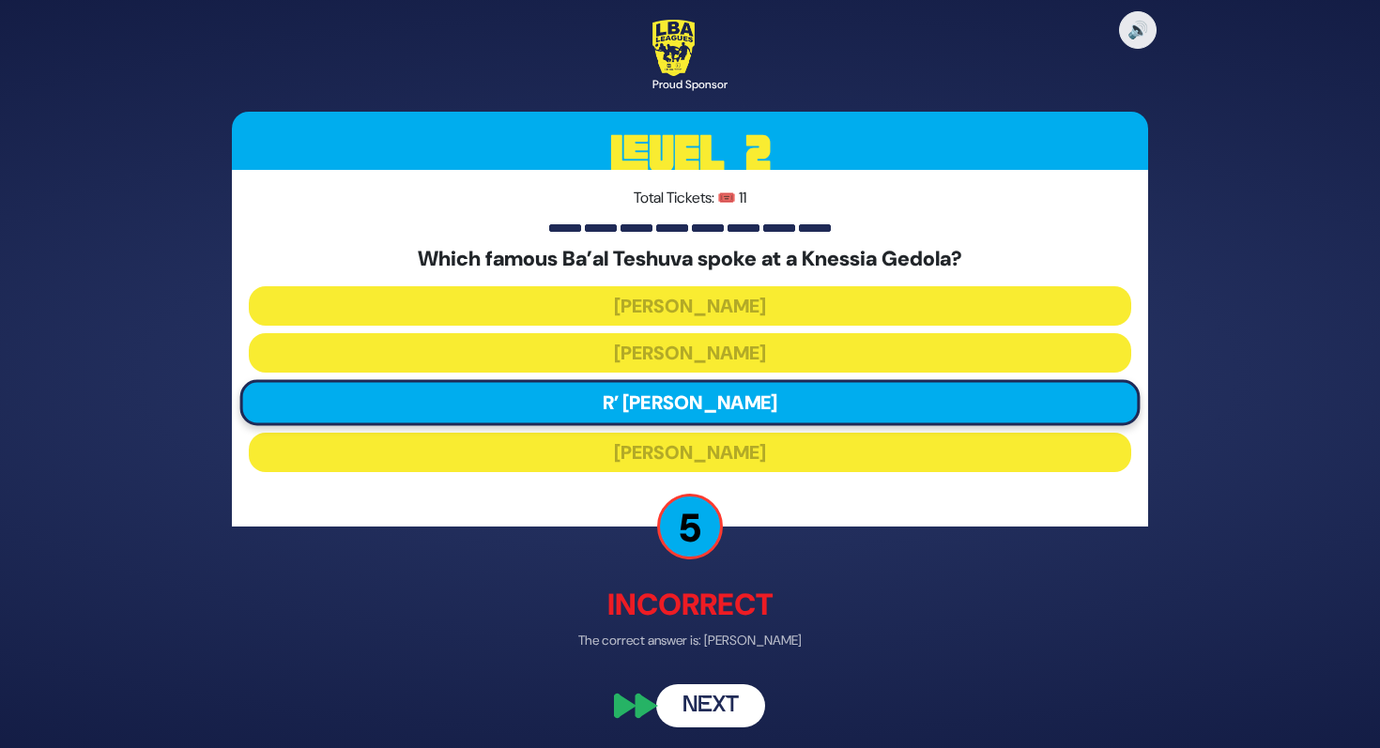
click at [715, 713] on button "Next" at bounding box center [710, 706] width 109 height 43
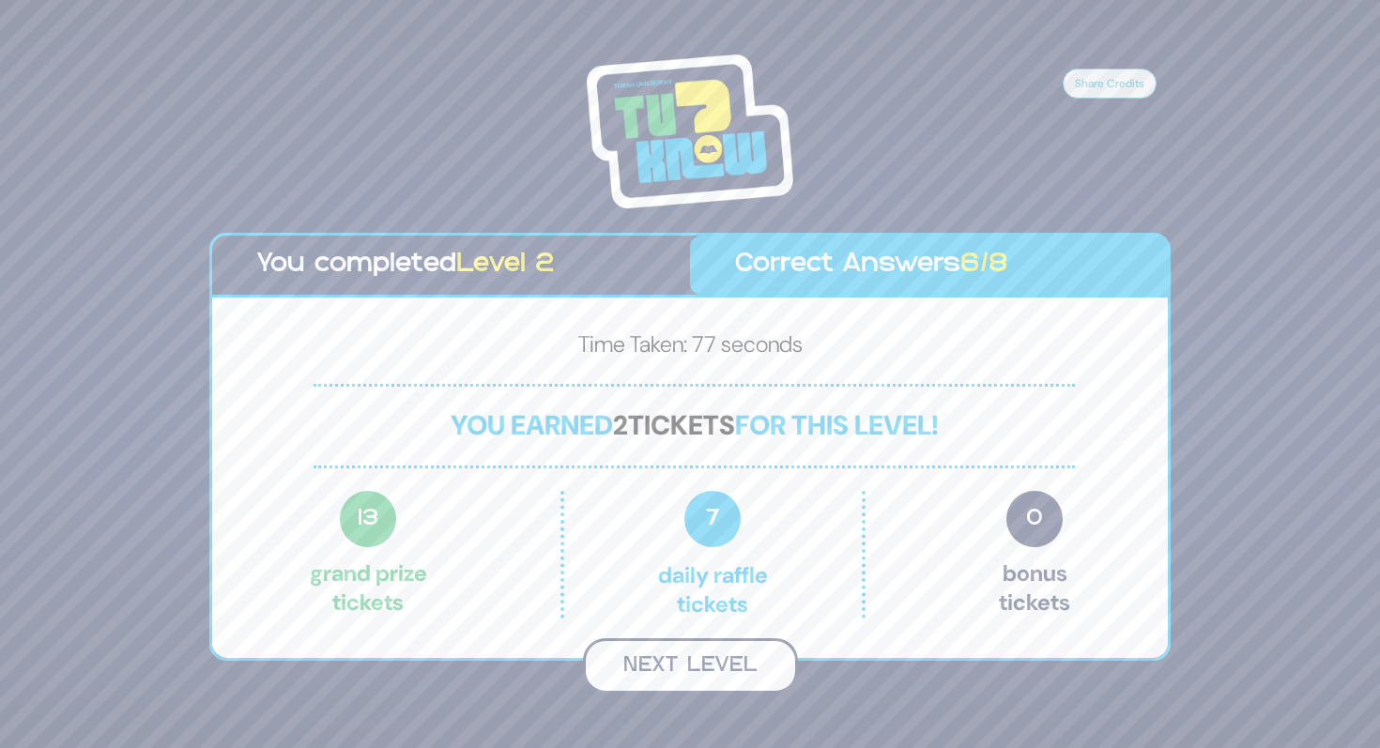
click at [718, 673] on button "Next Level" at bounding box center [690, 665] width 215 height 55
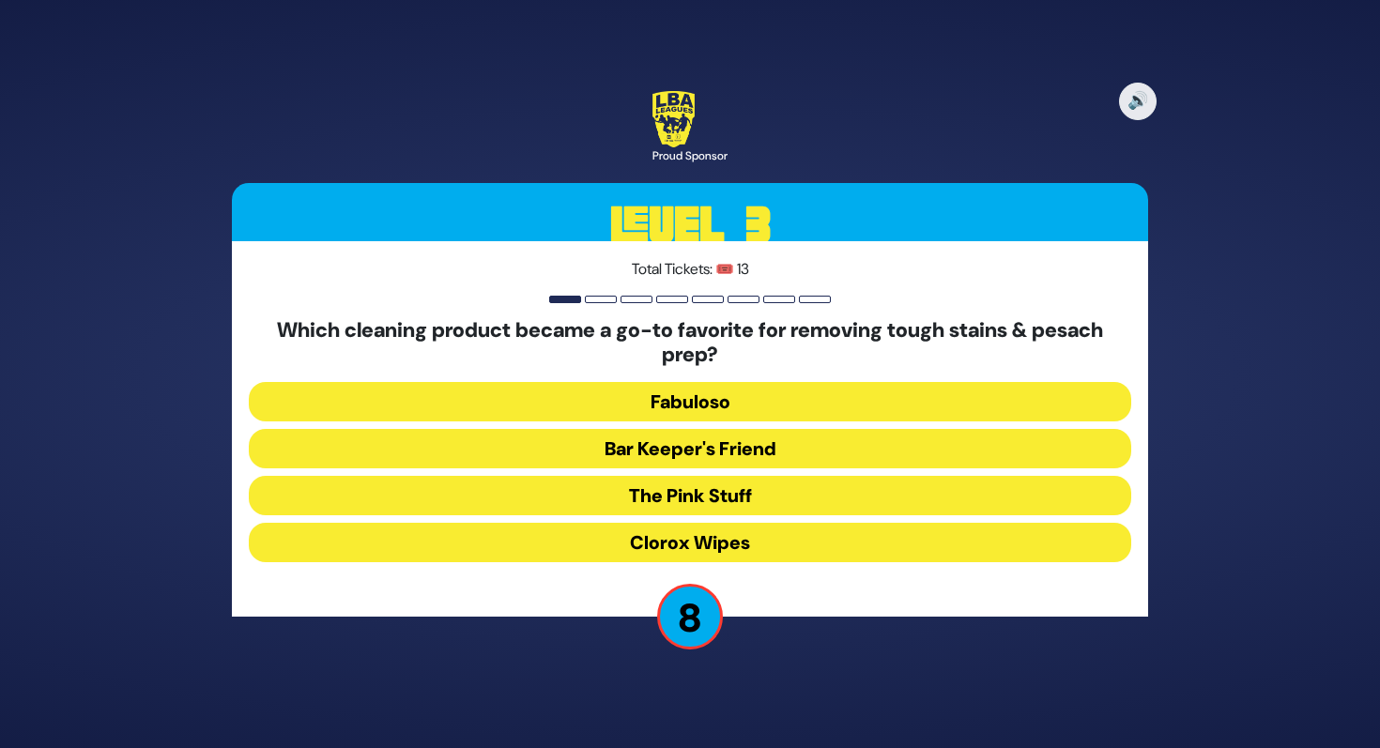
click at [718, 502] on button "The Pink Stuff" at bounding box center [690, 495] width 883 height 39
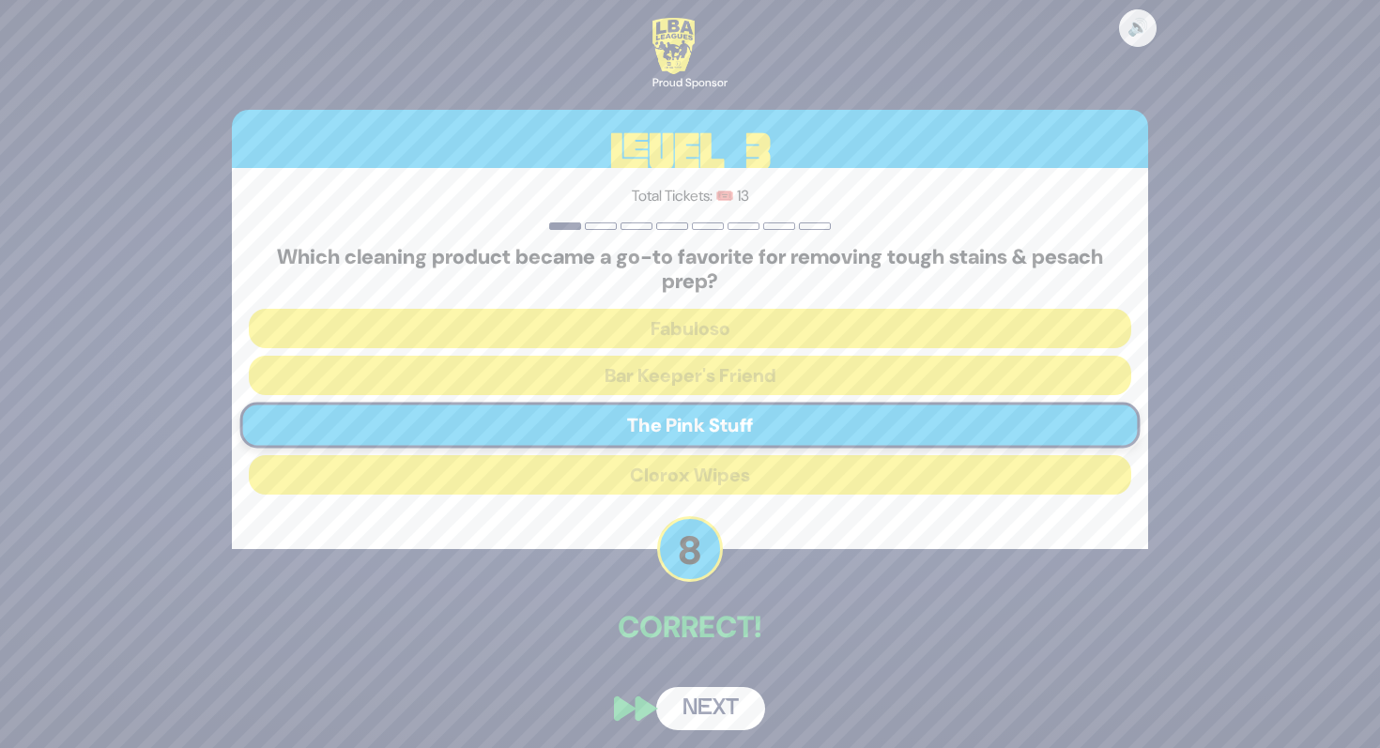
click at [712, 699] on button "Next" at bounding box center [710, 708] width 109 height 43
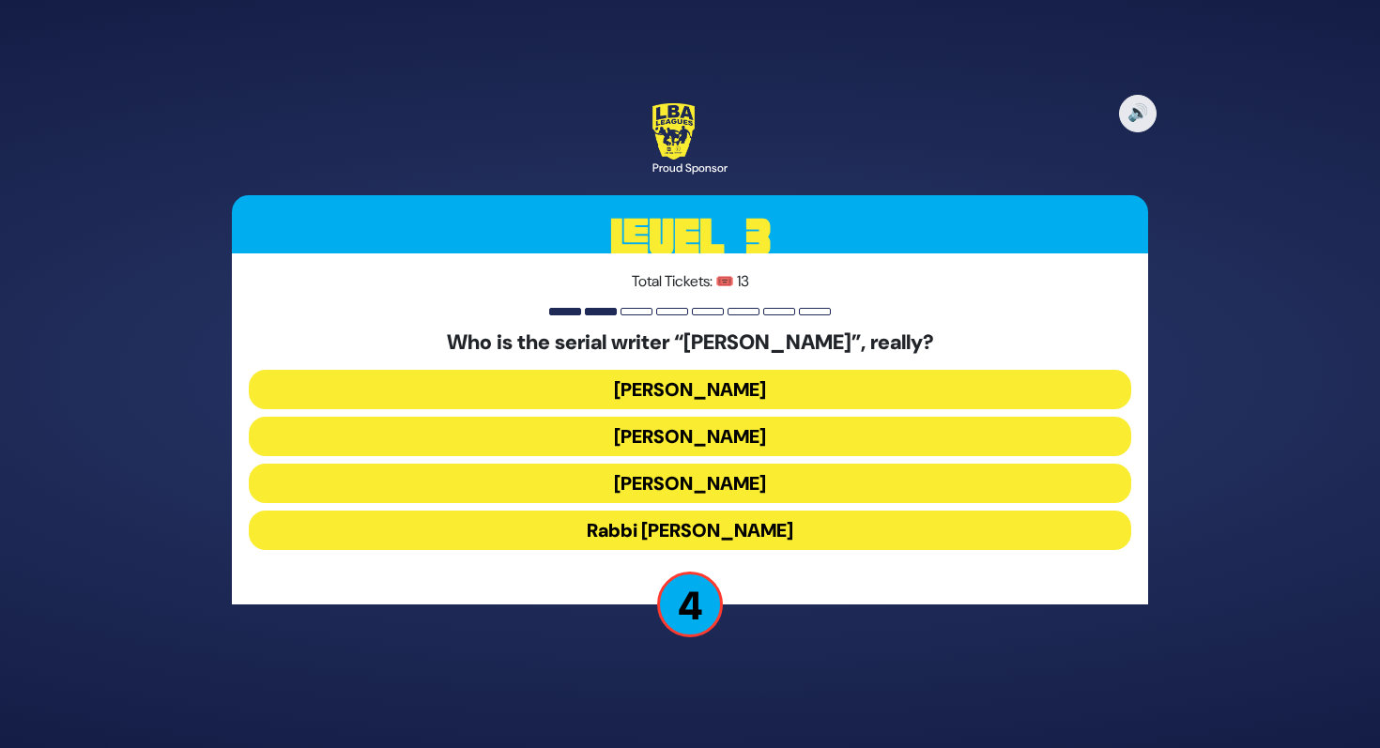
click at [682, 447] on button "Yisroel Besser" at bounding box center [690, 436] width 883 height 39
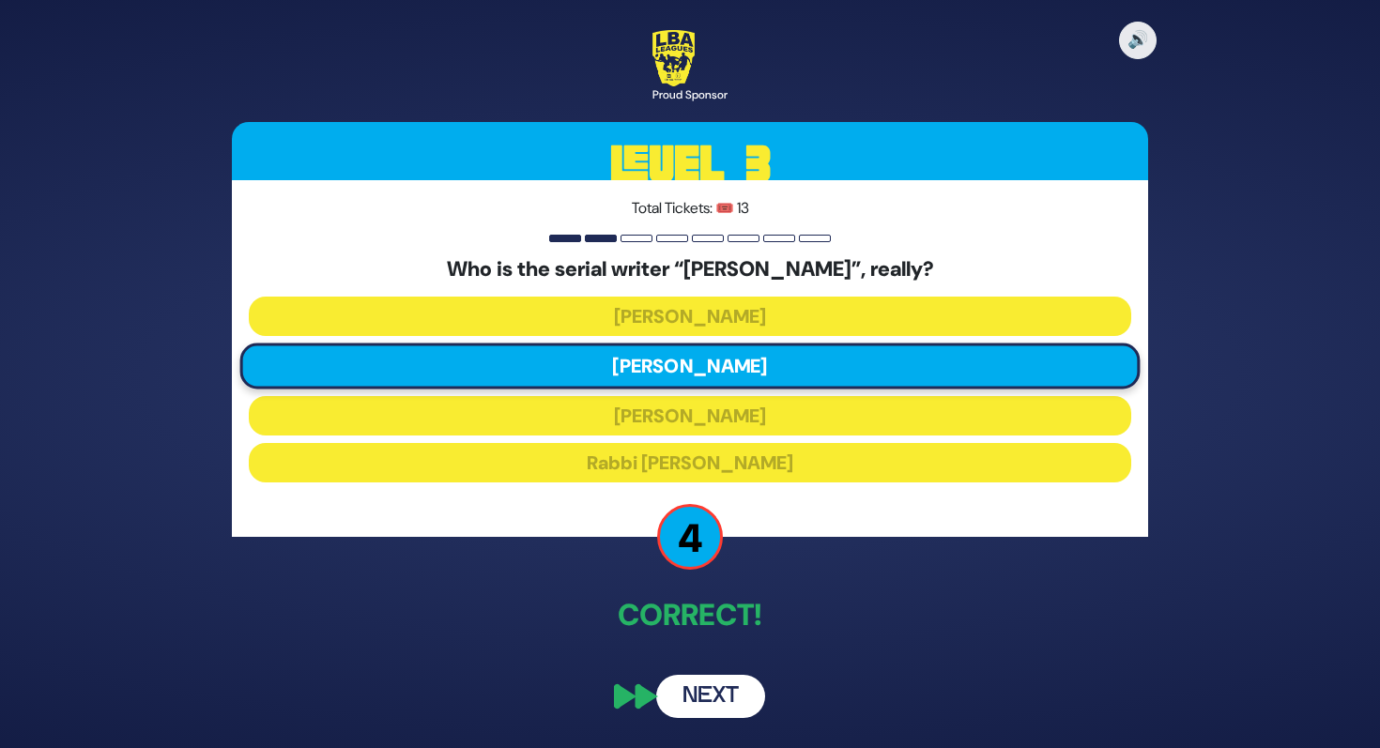
click at [739, 699] on button "Next" at bounding box center [710, 696] width 109 height 43
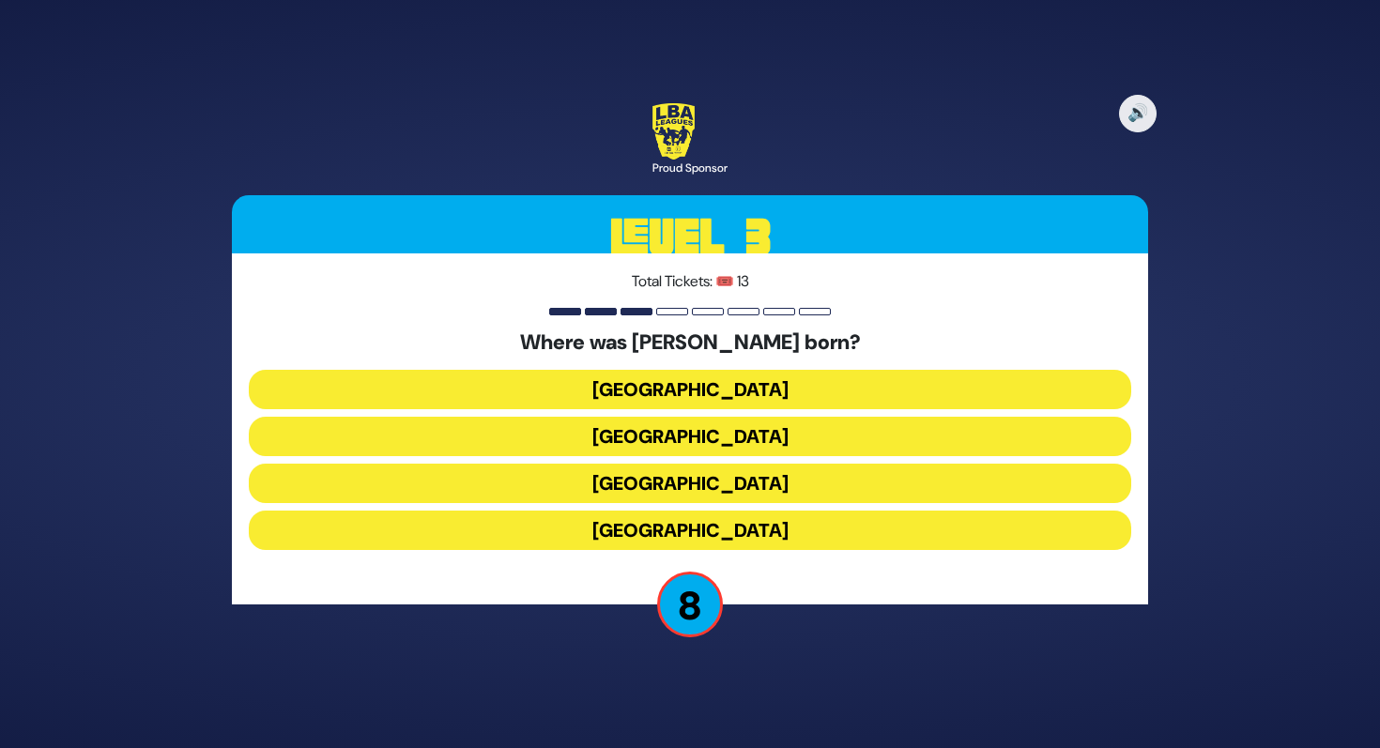
click at [602, 525] on button "Casablanca" at bounding box center [690, 530] width 883 height 39
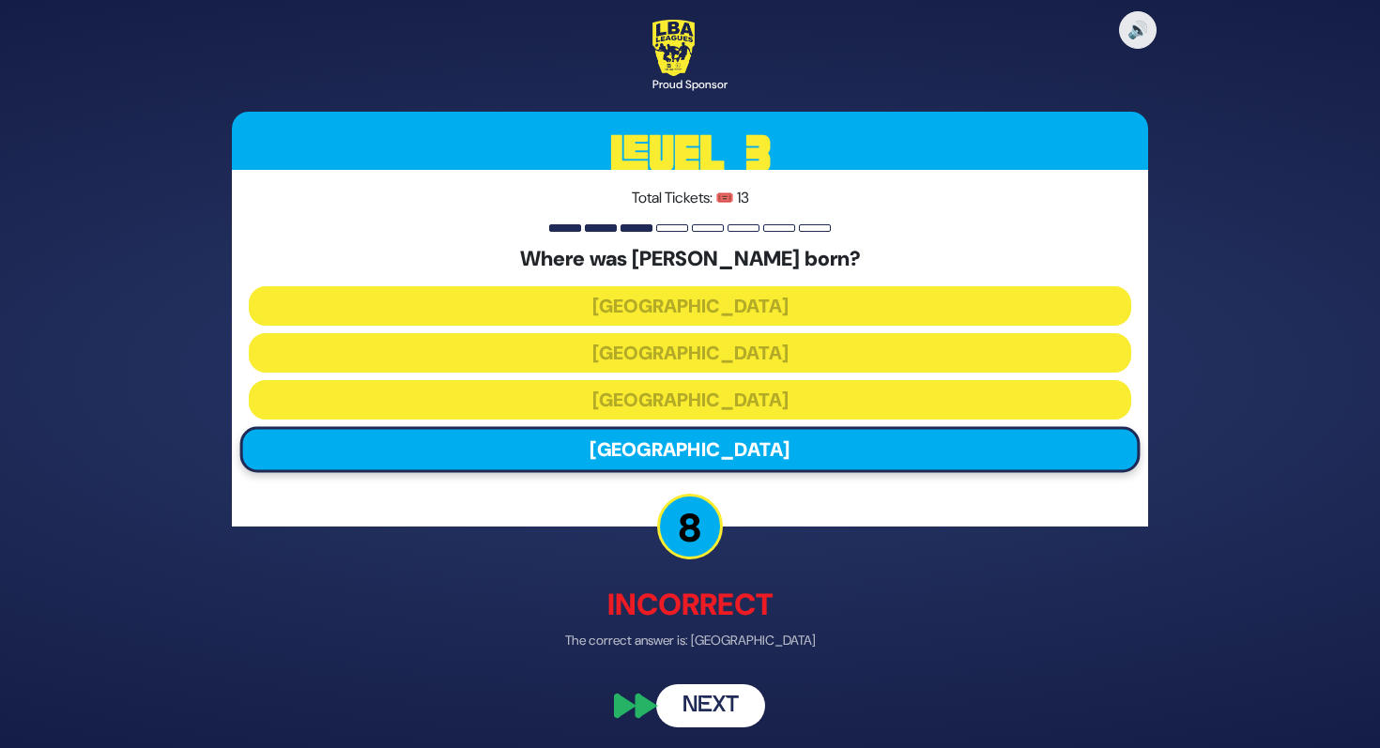
click at [730, 688] on button "Next" at bounding box center [710, 706] width 109 height 43
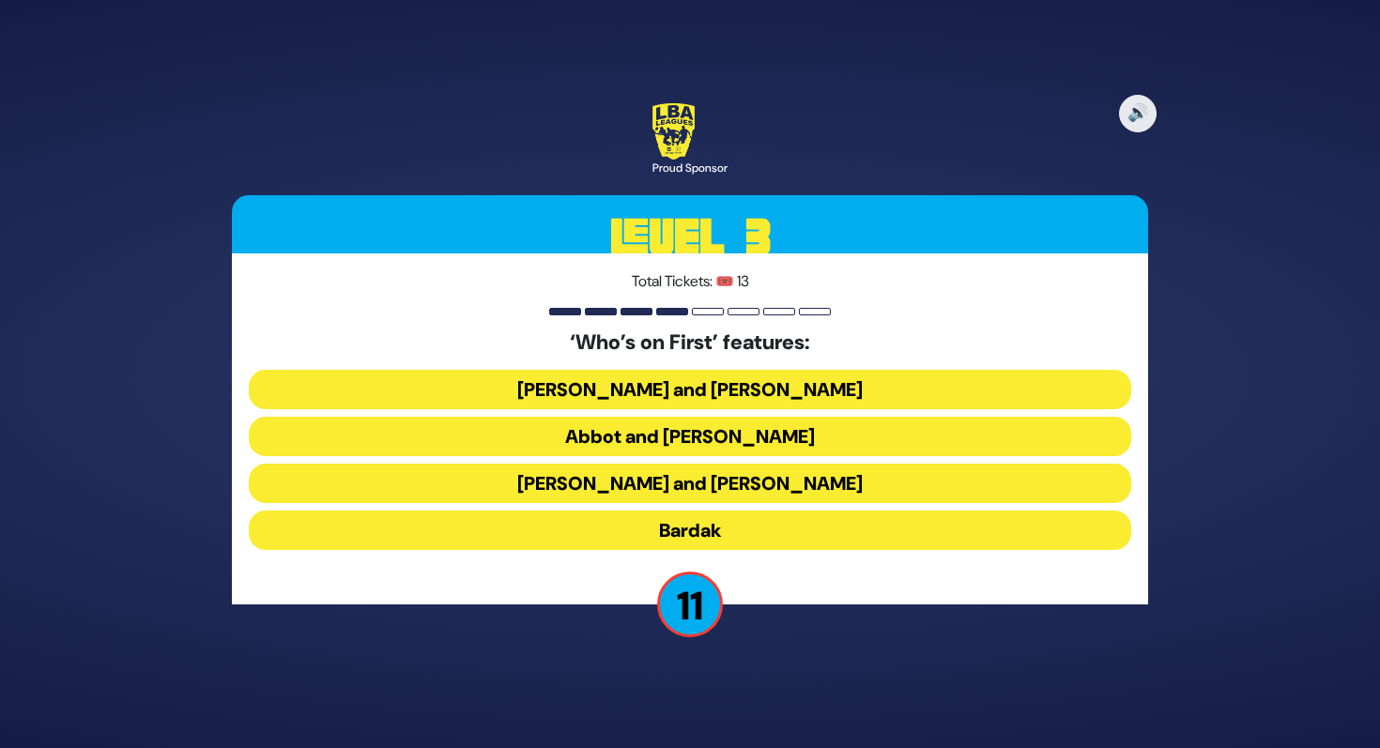
click at [696, 430] on button "Abbot and Costello" at bounding box center [690, 436] width 883 height 39
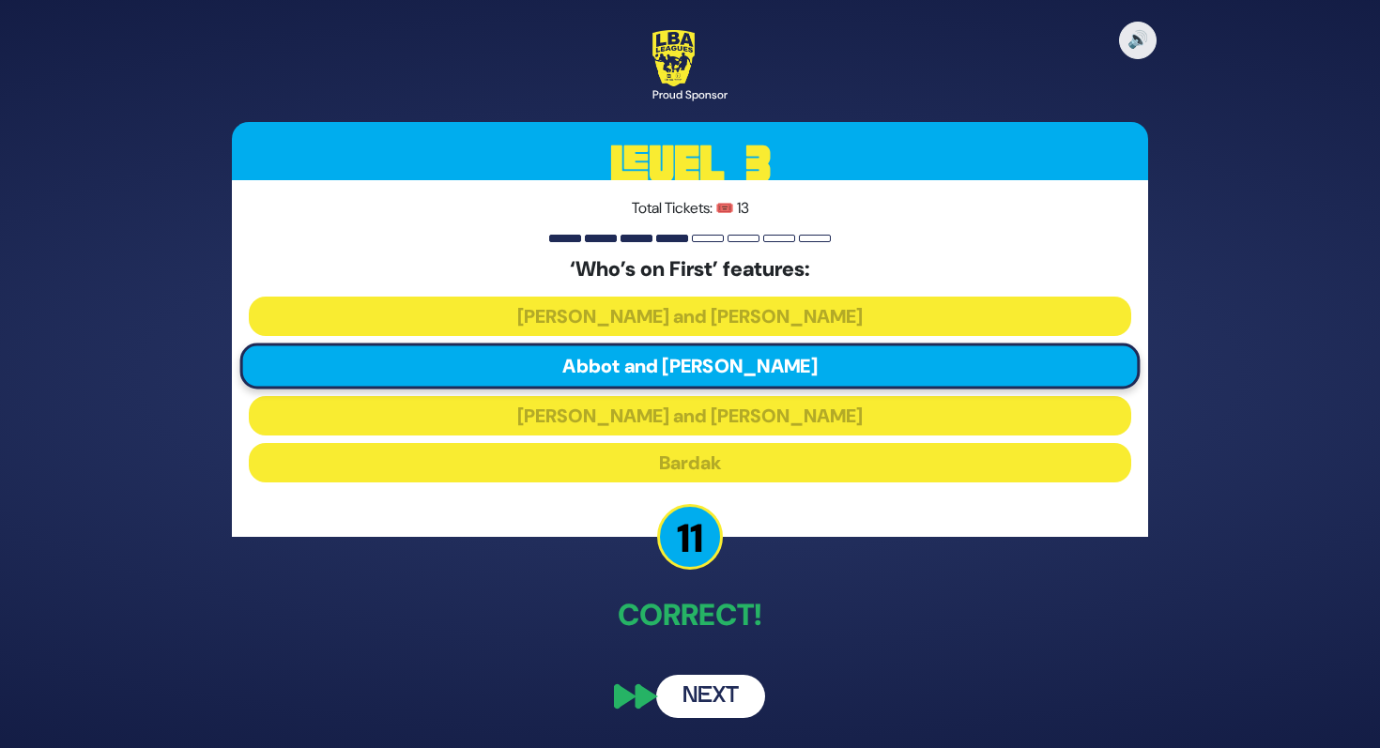
click at [704, 700] on button "Next" at bounding box center [710, 696] width 109 height 43
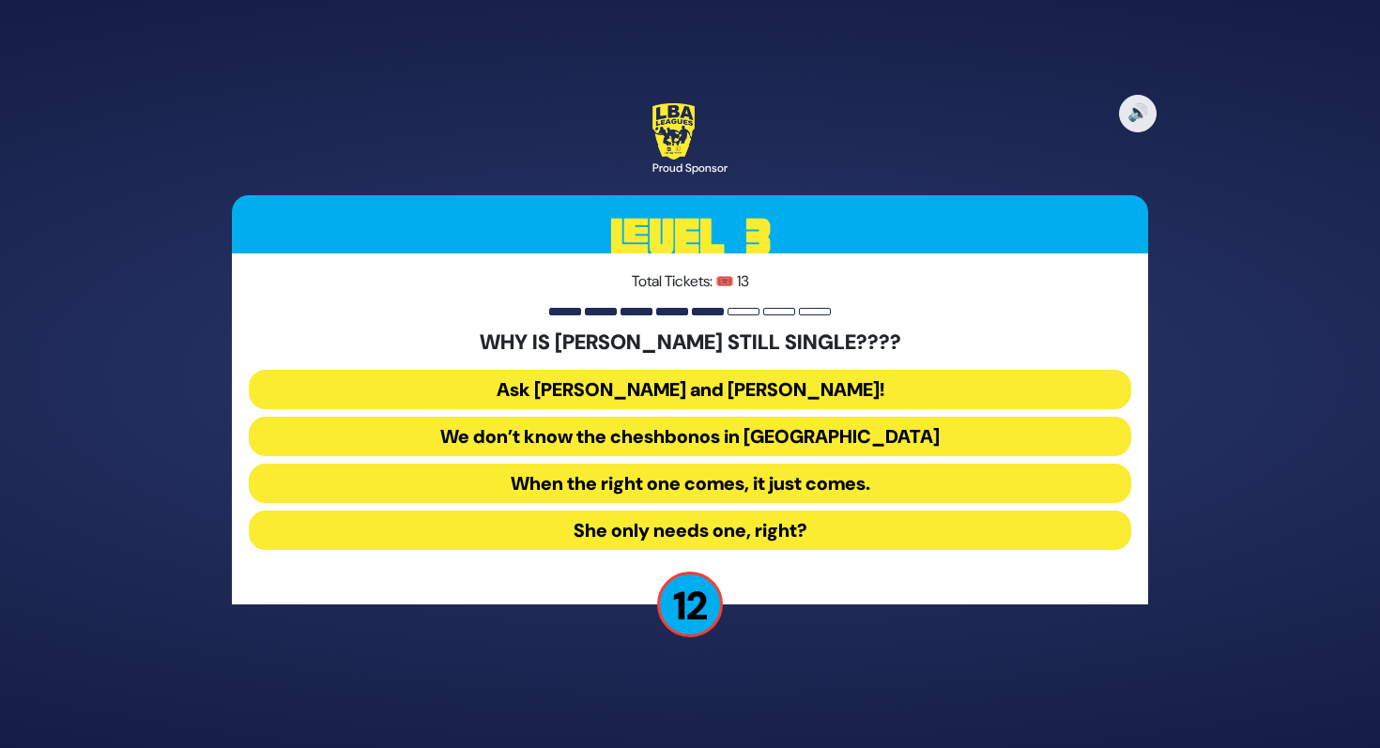
click at [697, 402] on button "Ask Bracha Stein and Chani Judowitz!" at bounding box center [690, 389] width 883 height 39
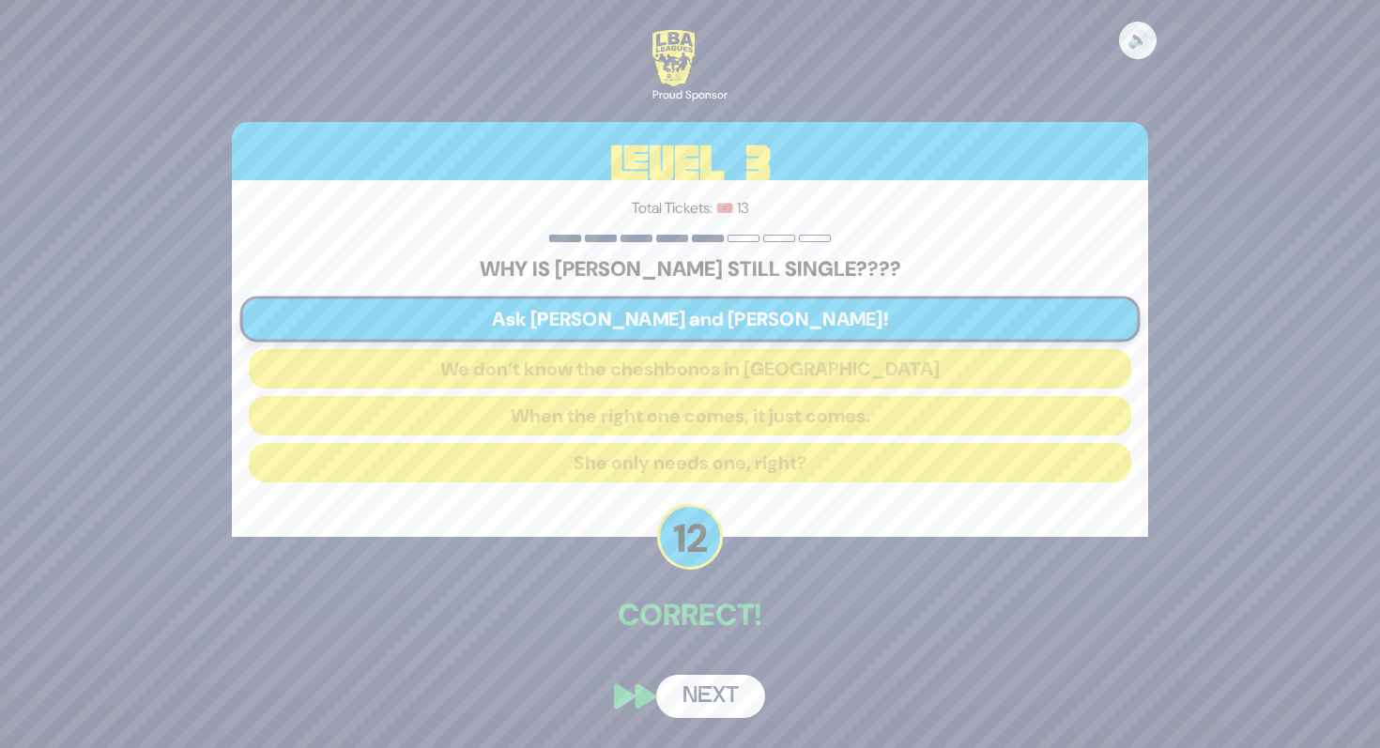
click at [684, 681] on button "Next" at bounding box center [710, 696] width 109 height 43
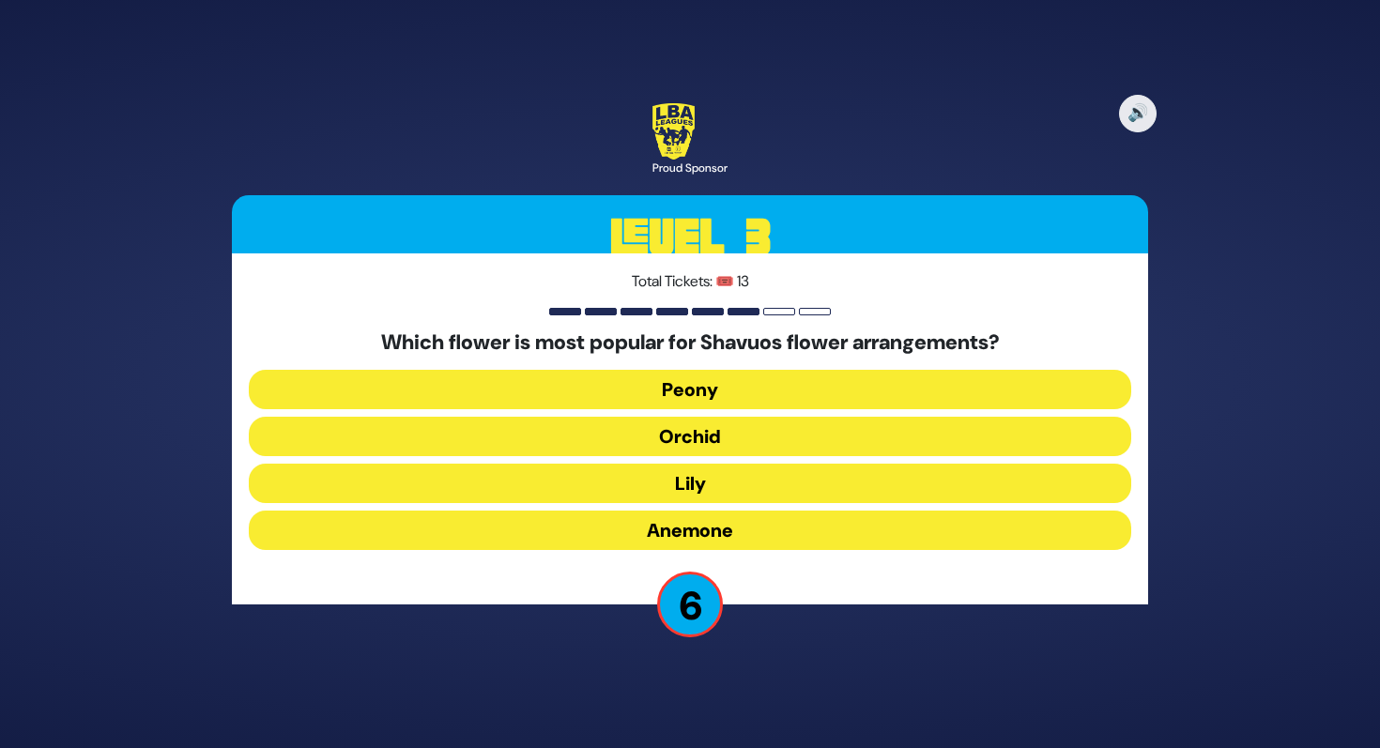
click at [660, 527] on button "Anemone" at bounding box center [690, 530] width 883 height 39
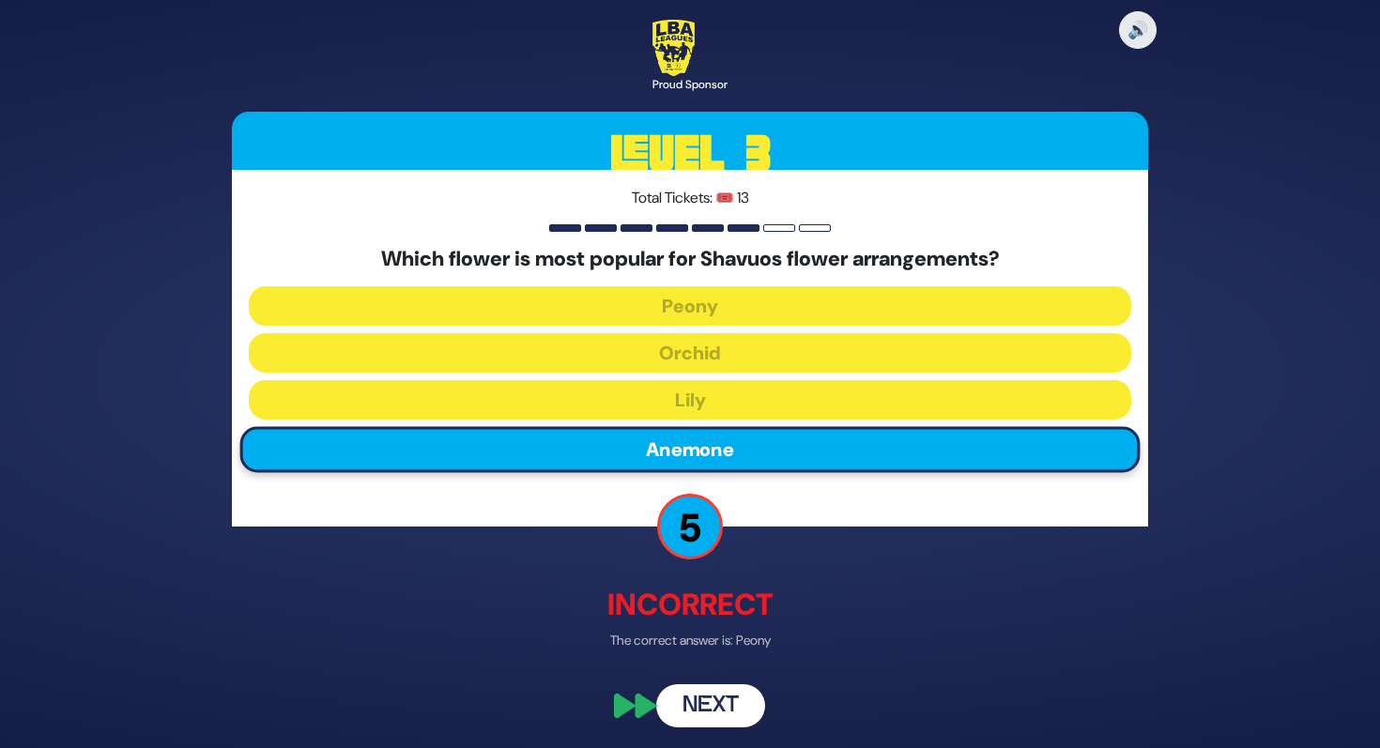
click at [722, 712] on button "Next" at bounding box center [710, 706] width 109 height 43
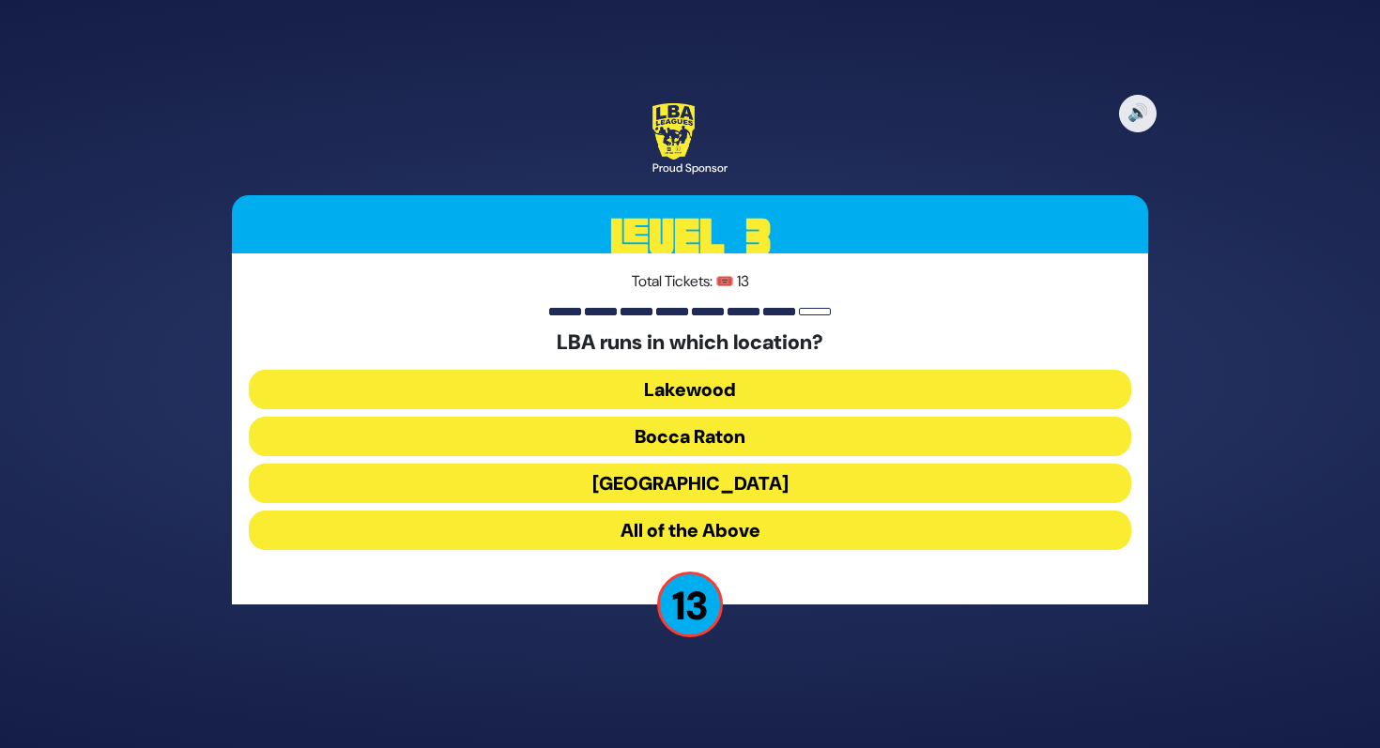
click at [729, 543] on button "All of the Above" at bounding box center [690, 530] width 883 height 39
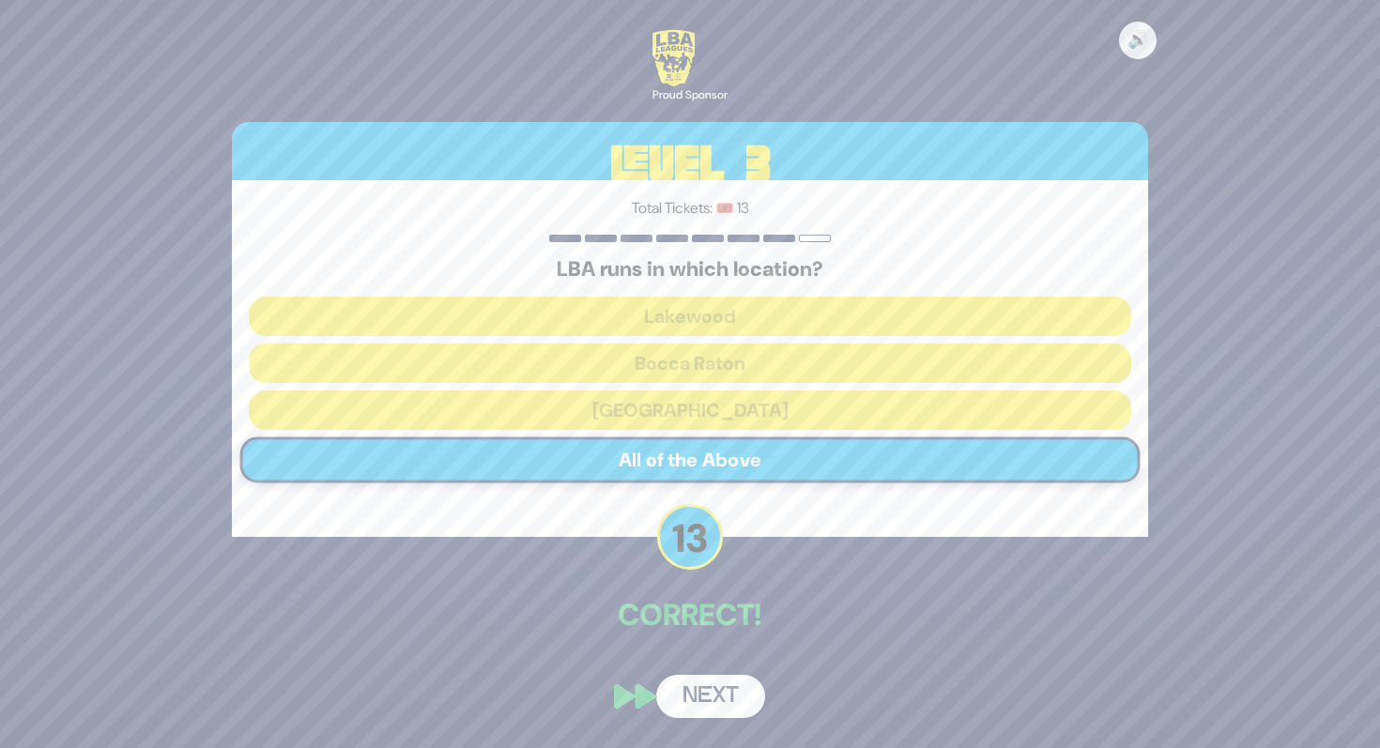
click at [691, 693] on button "Next" at bounding box center [710, 696] width 109 height 43
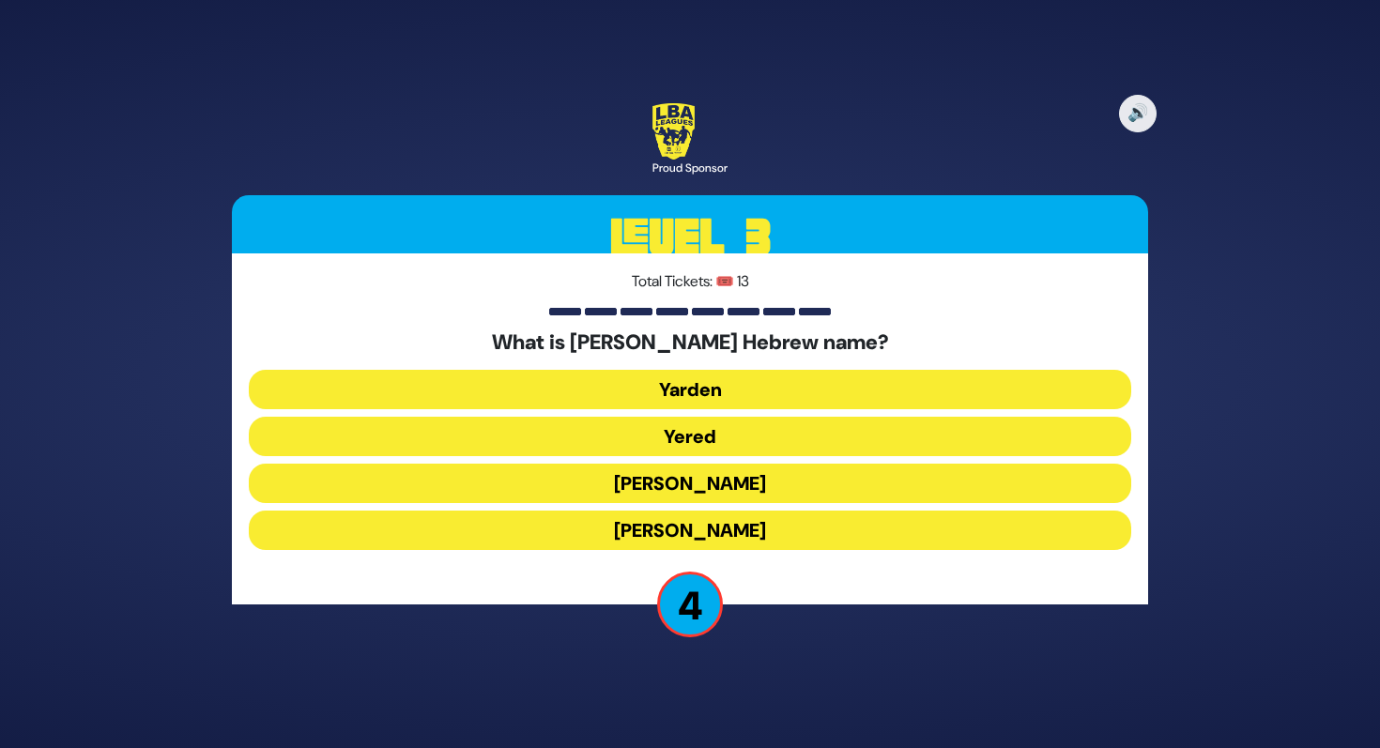
click at [633, 522] on button "Yoel Chaim" at bounding box center [690, 530] width 883 height 39
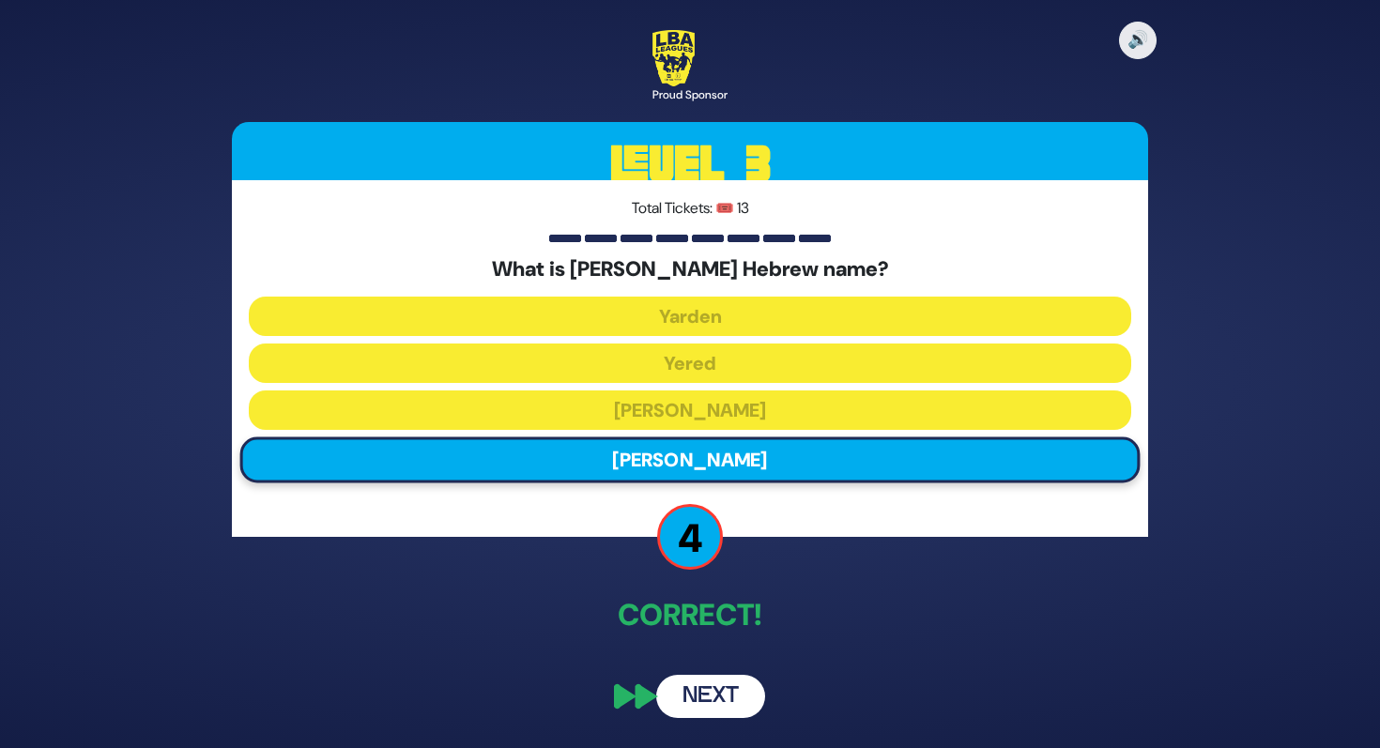
click at [725, 709] on button "Next" at bounding box center [710, 696] width 109 height 43
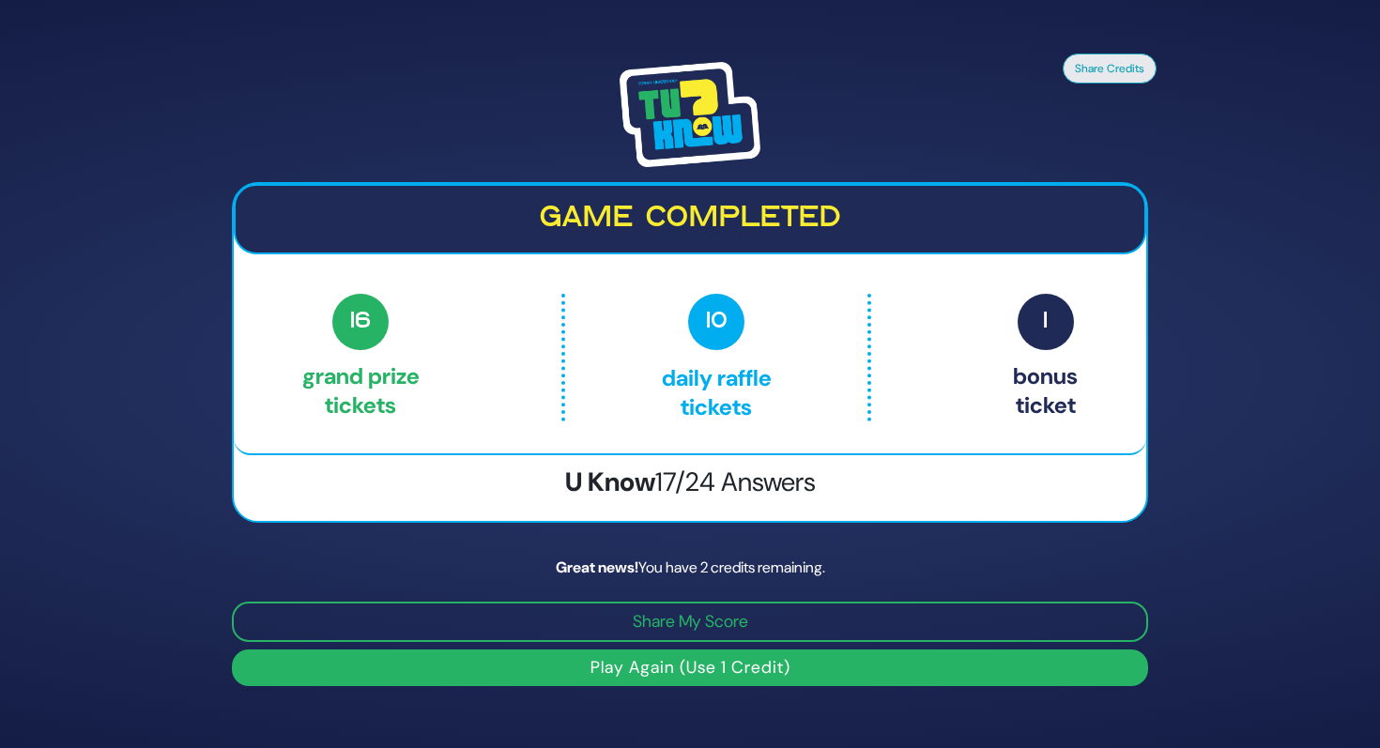
click at [730, 656] on button "Play Again (Use 1 Credit)" at bounding box center [690, 668] width 916 height 37
click at [765, 670] on button "Play Again (Use 1 Credit)" at bounding box center [690, 668] width 916 height 37
click at [783, 655] on button "Play Again (Use 1 Credit)" at bounding box center [690, 668] width 916 height 37
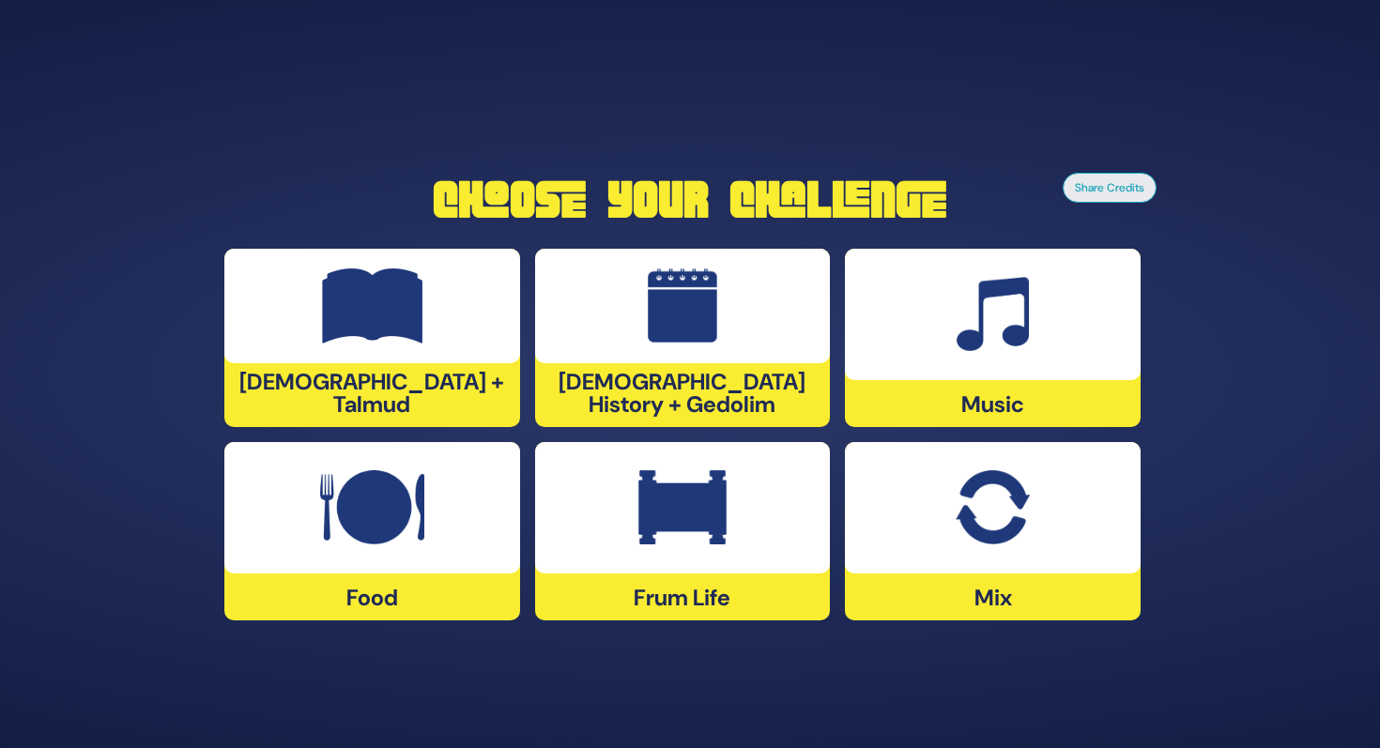
click at [1039, 530] on div at bounding box center [993, 507] width 296 height 131
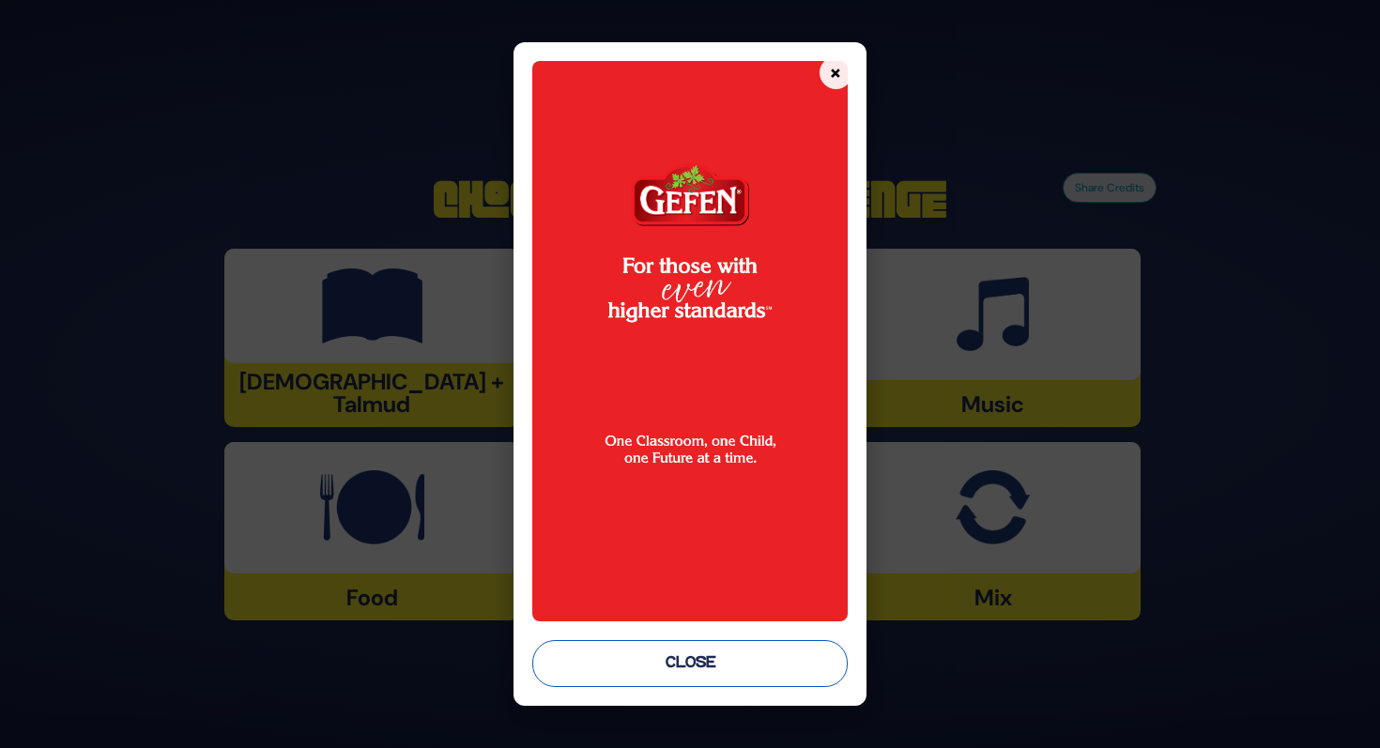
click at [734, 668] on button "Close" at bounding box center [689, 663] width 315 height 47
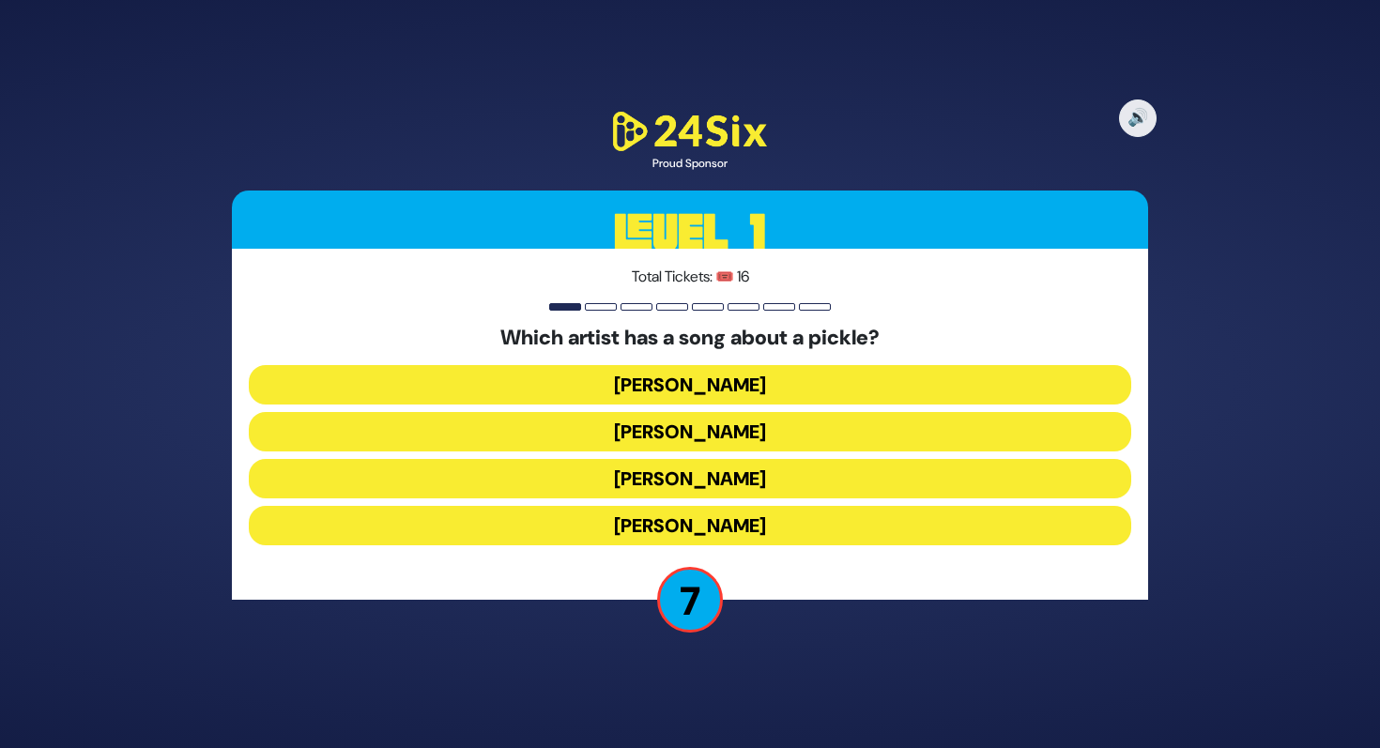
click at [736, 438] on button "[PERSON_NAME]" at bounding box center [690, 431] width 883 height 39
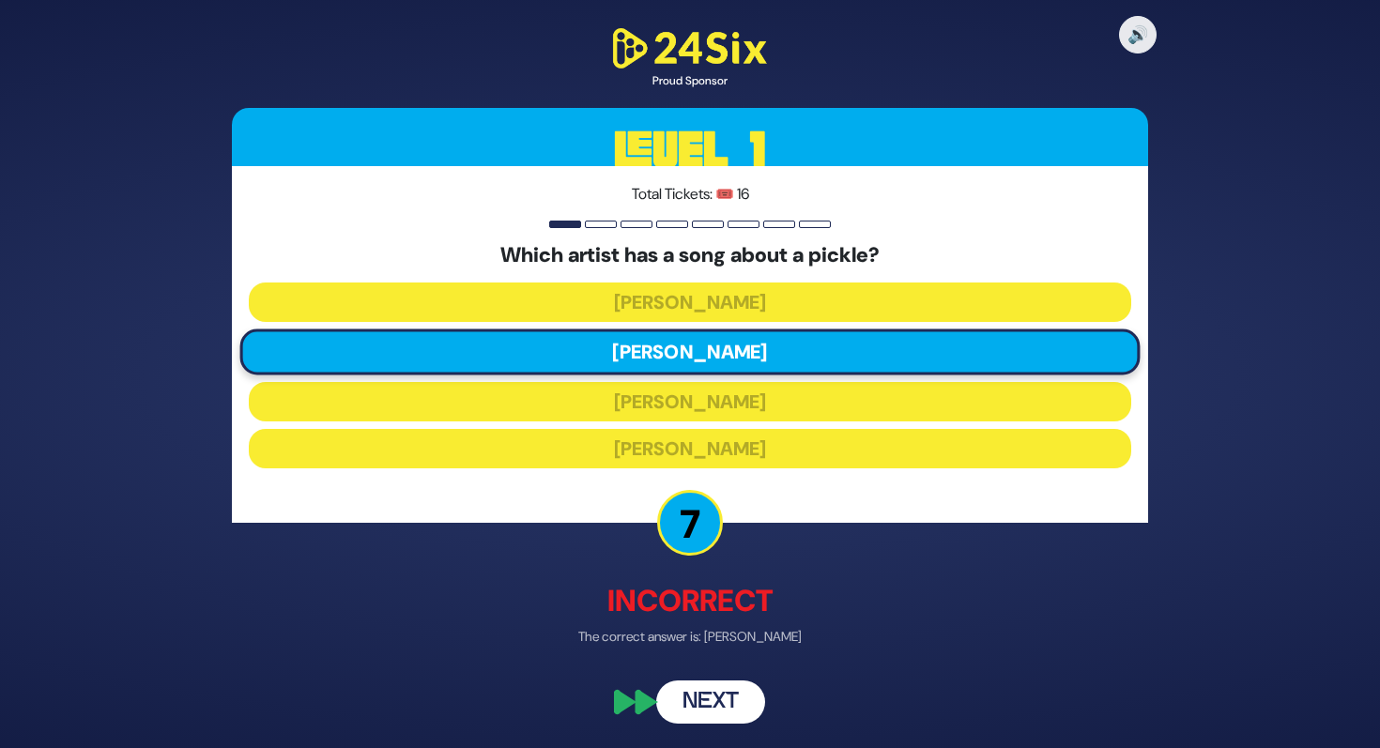
click at [724, 707] on button "Next" at bounding box center [710, 702] width 109 height 43
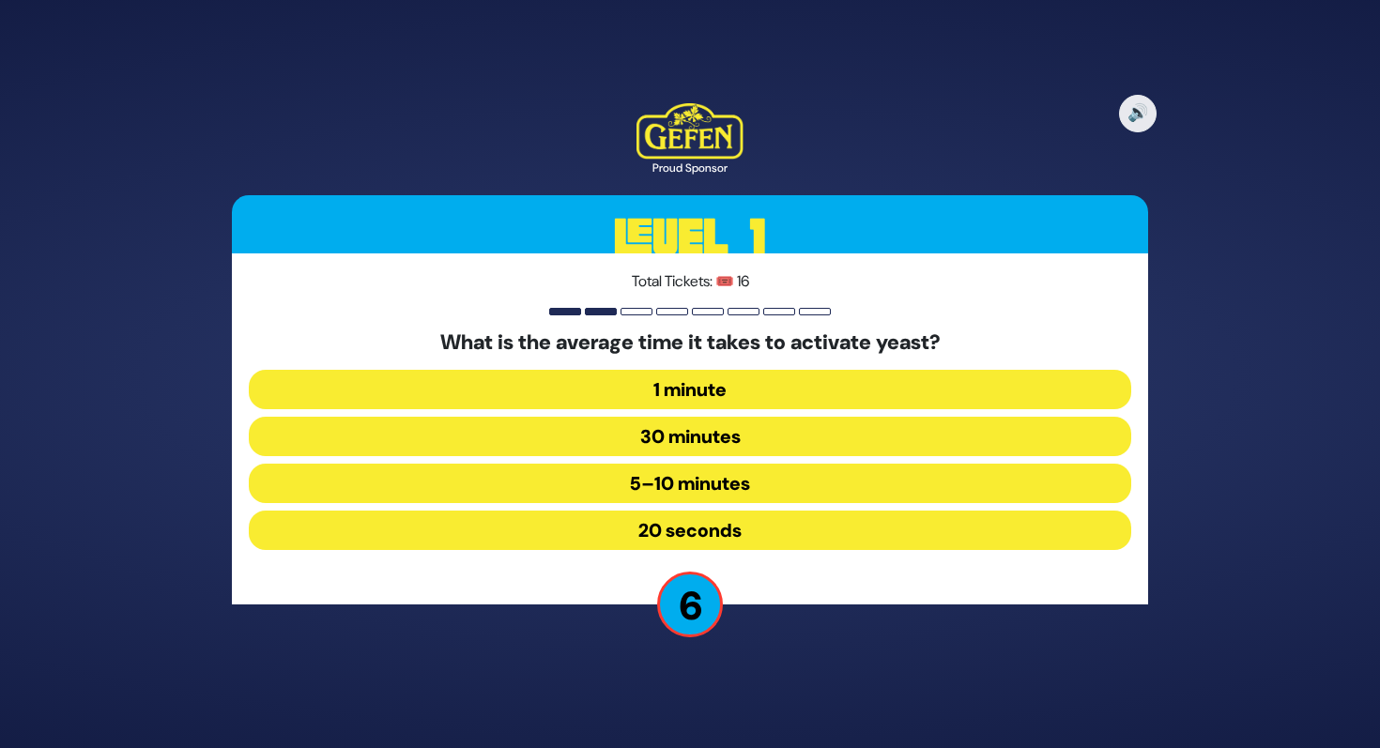
click at [715, 471] on button "5–10 minutes" at bounding box center [690, 483] width 883 height 39
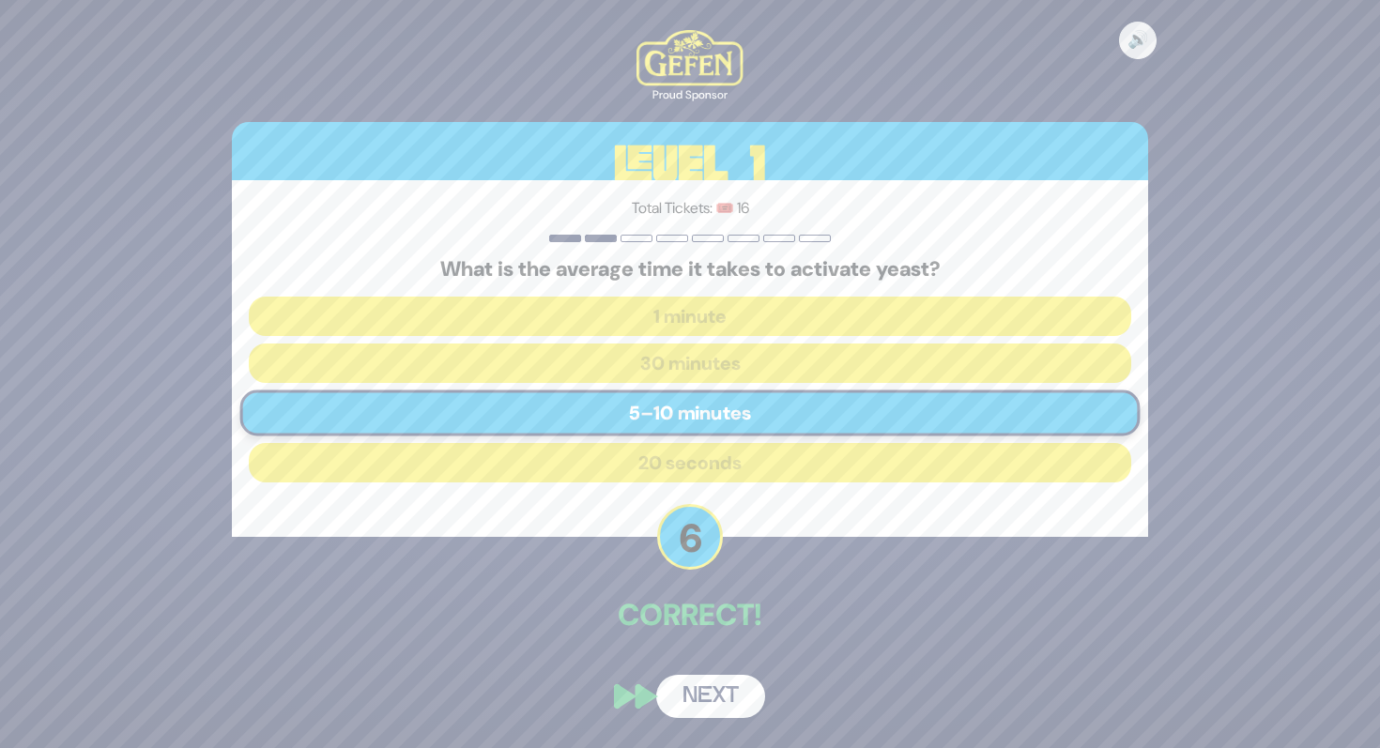
click at [715, 701] on button "Next" at bounding box center [710, 696] width 109 height 43
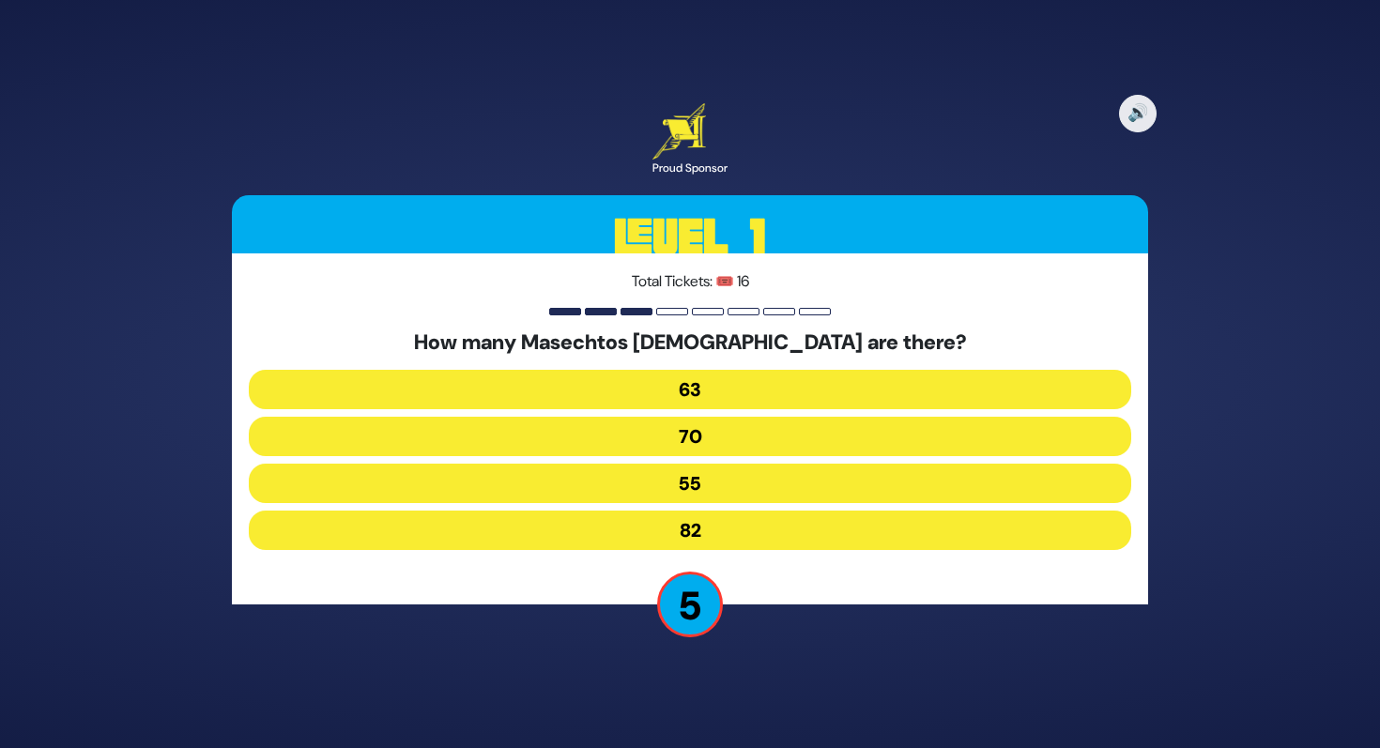
click at [649, 379] on button "63" at bounding box center [690, 389] width 883 height 39
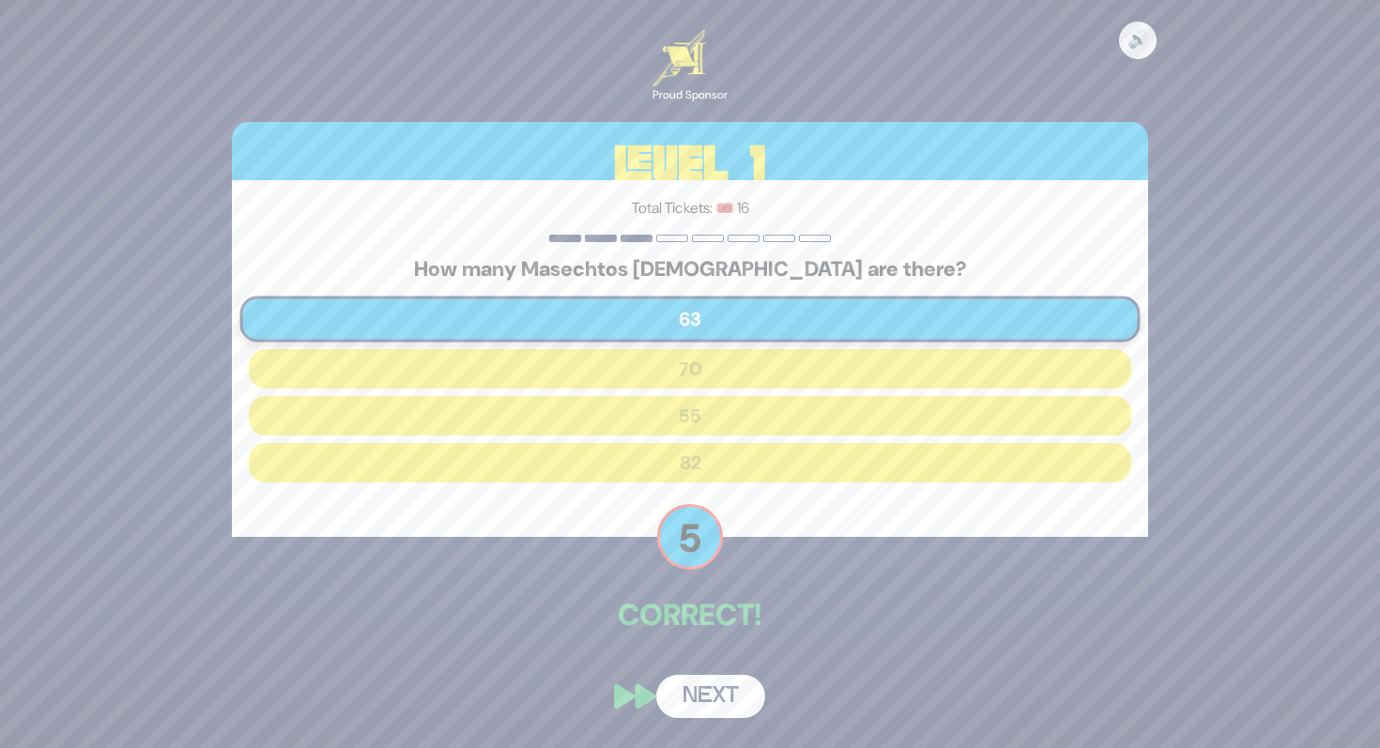
click at [718, 687] on button "Next" at bounding box center [710, 696] width 109 height 43
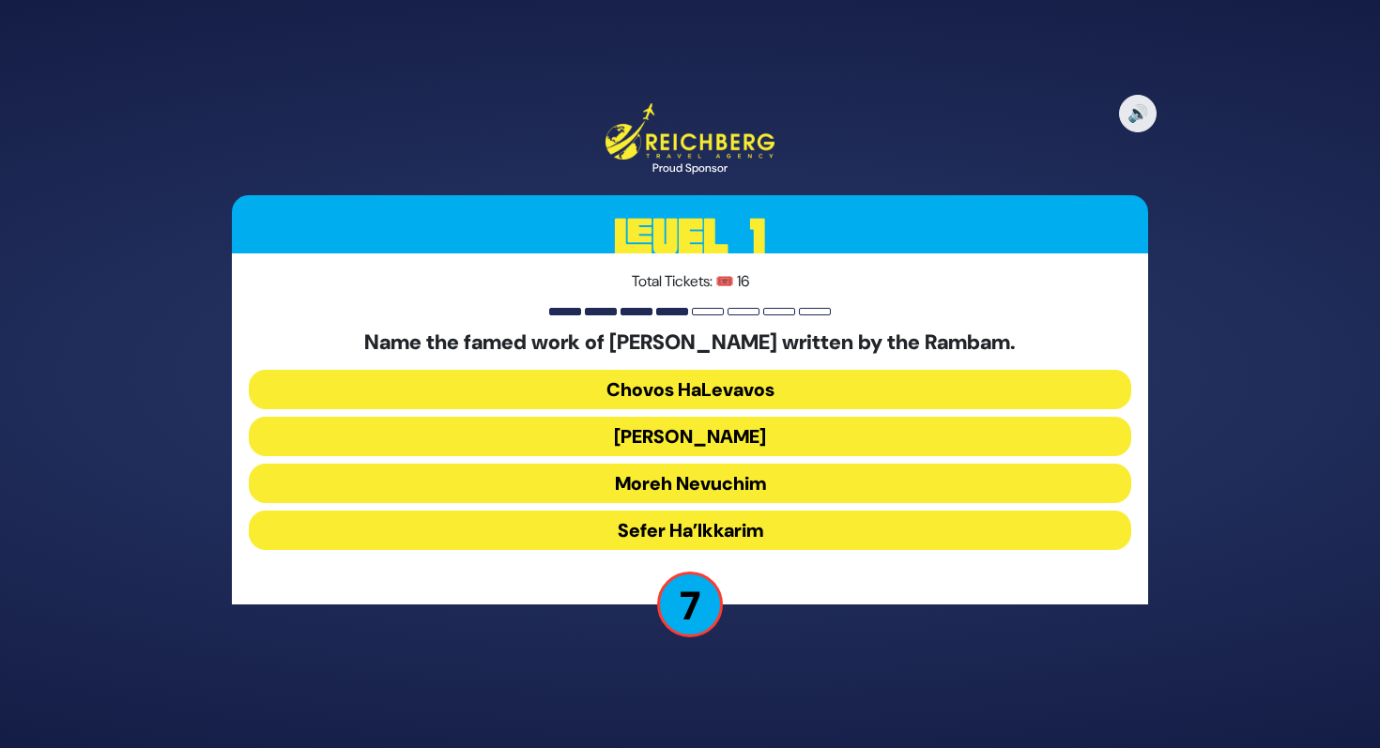
click at [674, 484] on button "Moreh Nevuchim" at bounding box center [690, 483] width 883 height 39
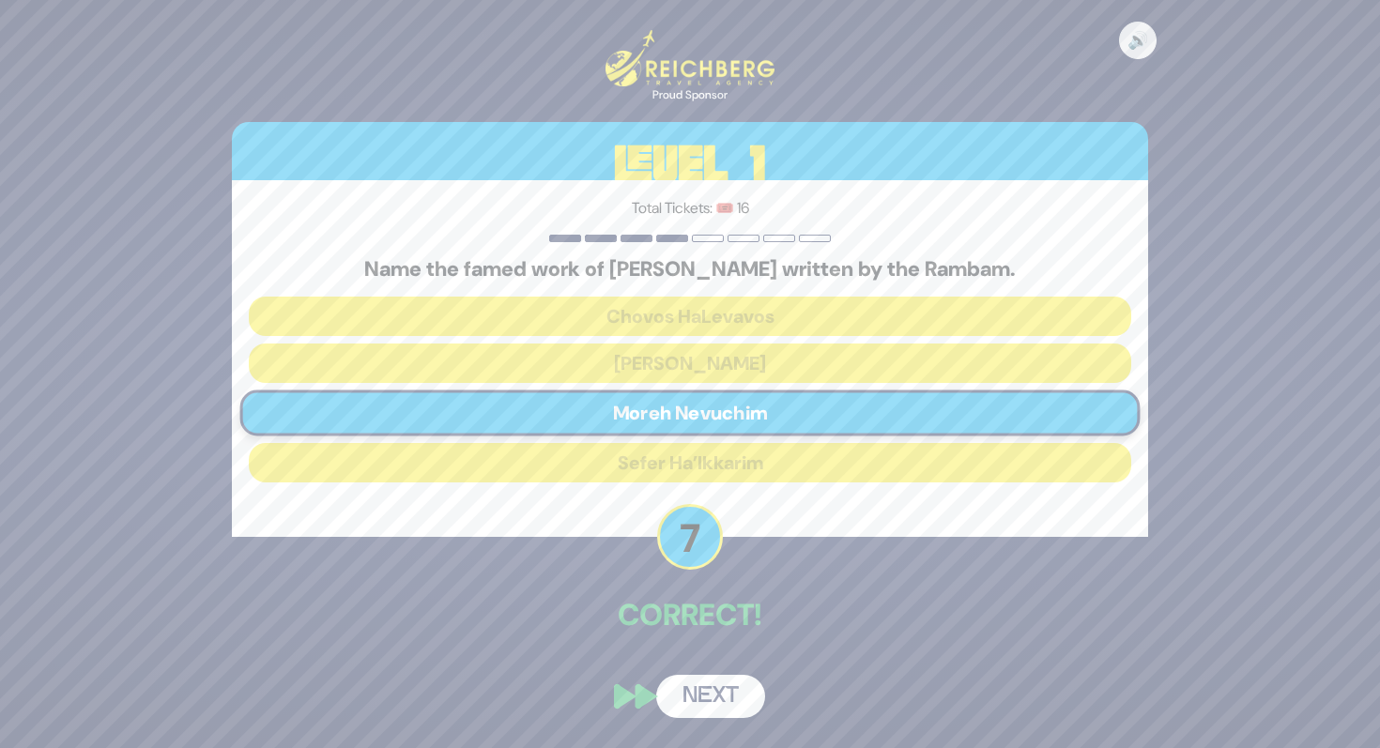
click at [703, 688] on button "Next" at bounding box center [710, 696] width 109 height 43
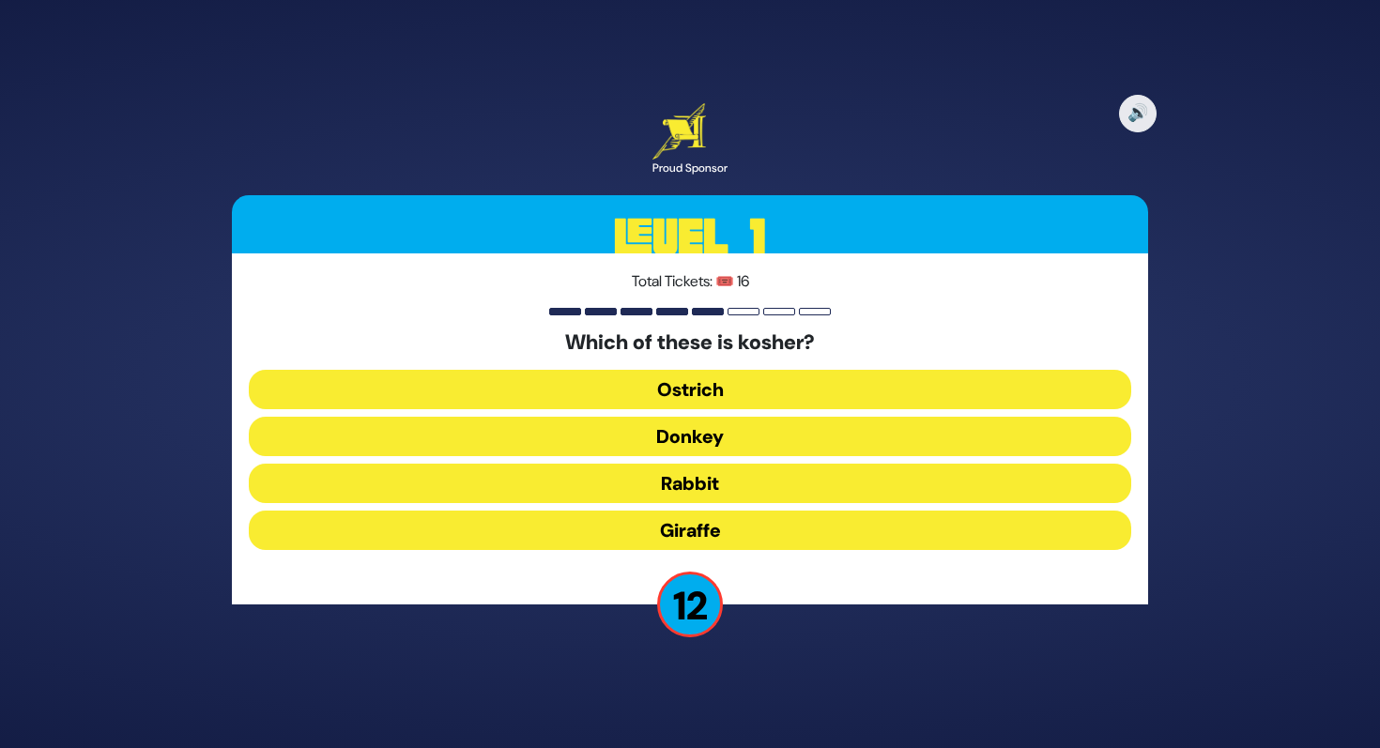
click at [649, 532] on button "Giraffe" at bounding box center [690, 530] width 883 height 39
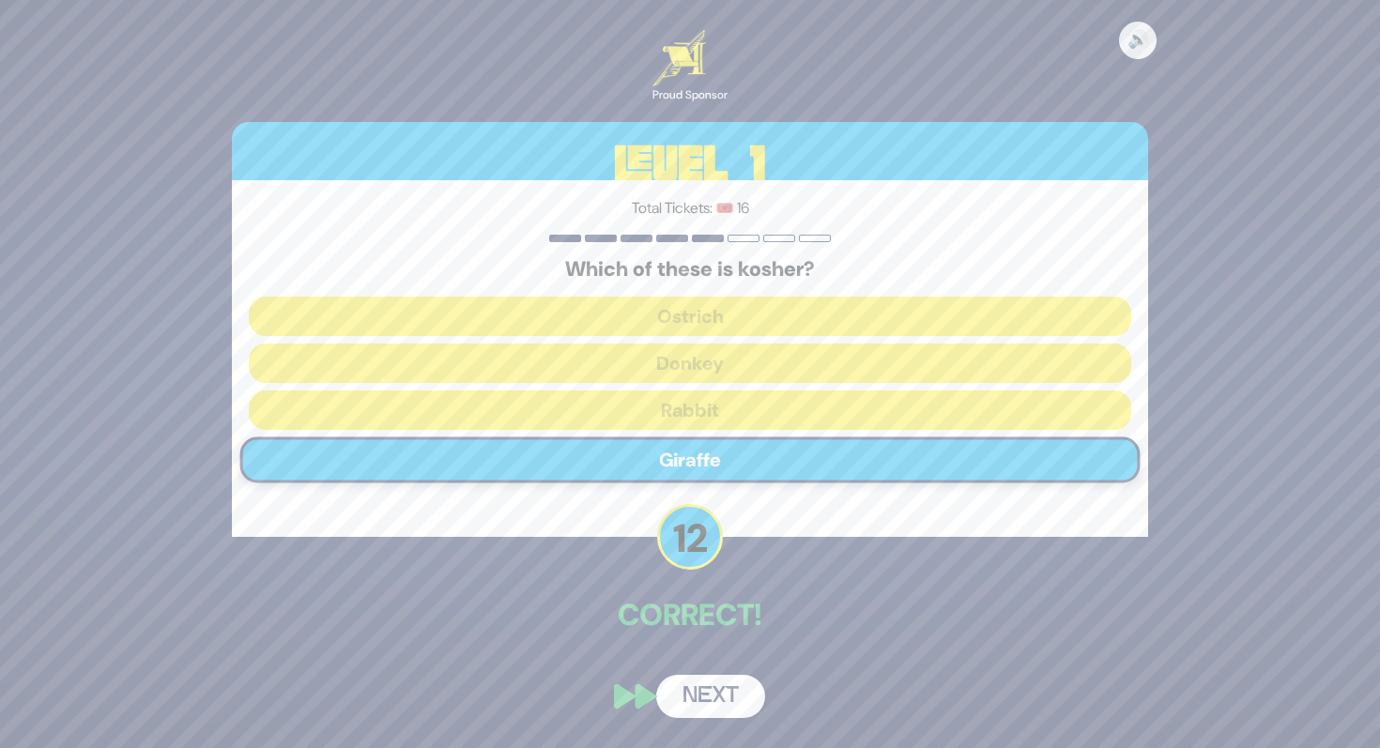
click at [702, 686] on button "Next" at bounding box center [710, 696] width 109 height 43
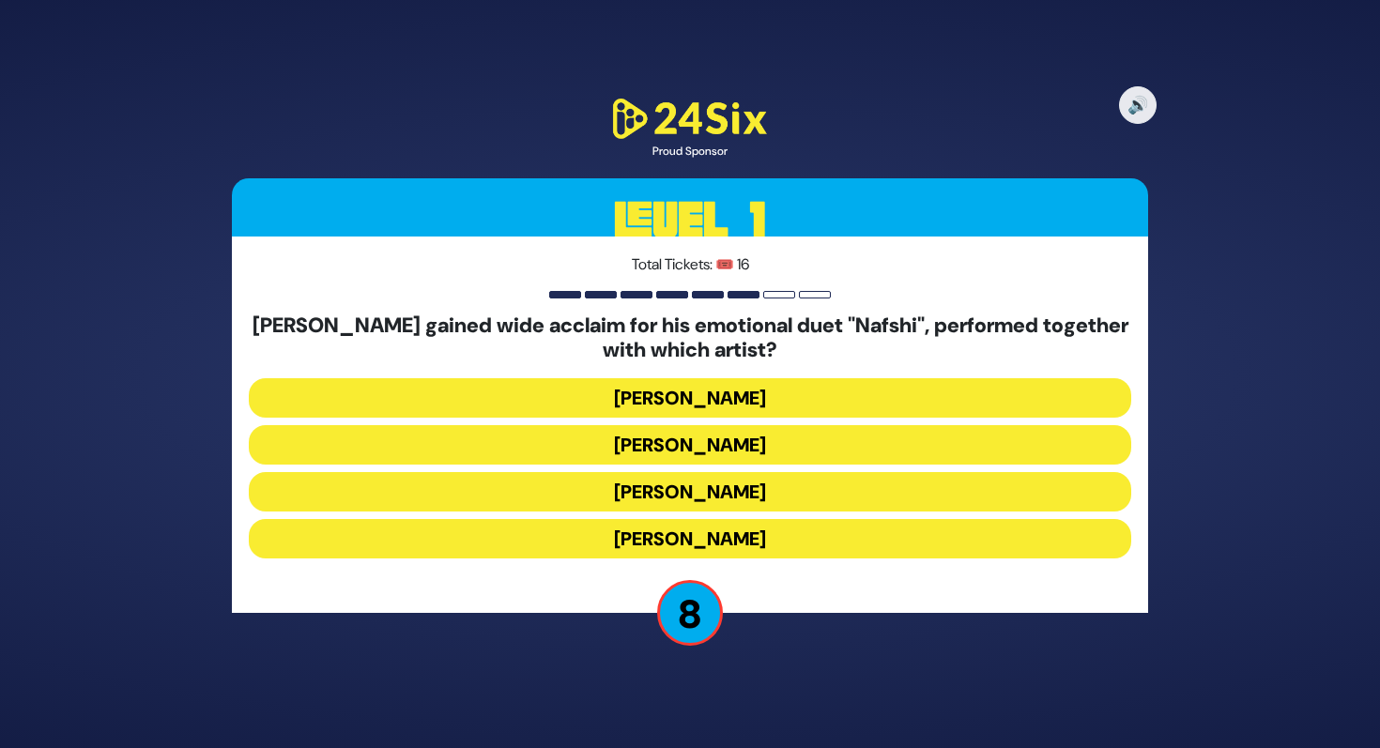
click at [664, 437] on button "Ishay Ribo" at bounding box center [690, 444] width 883 height 39
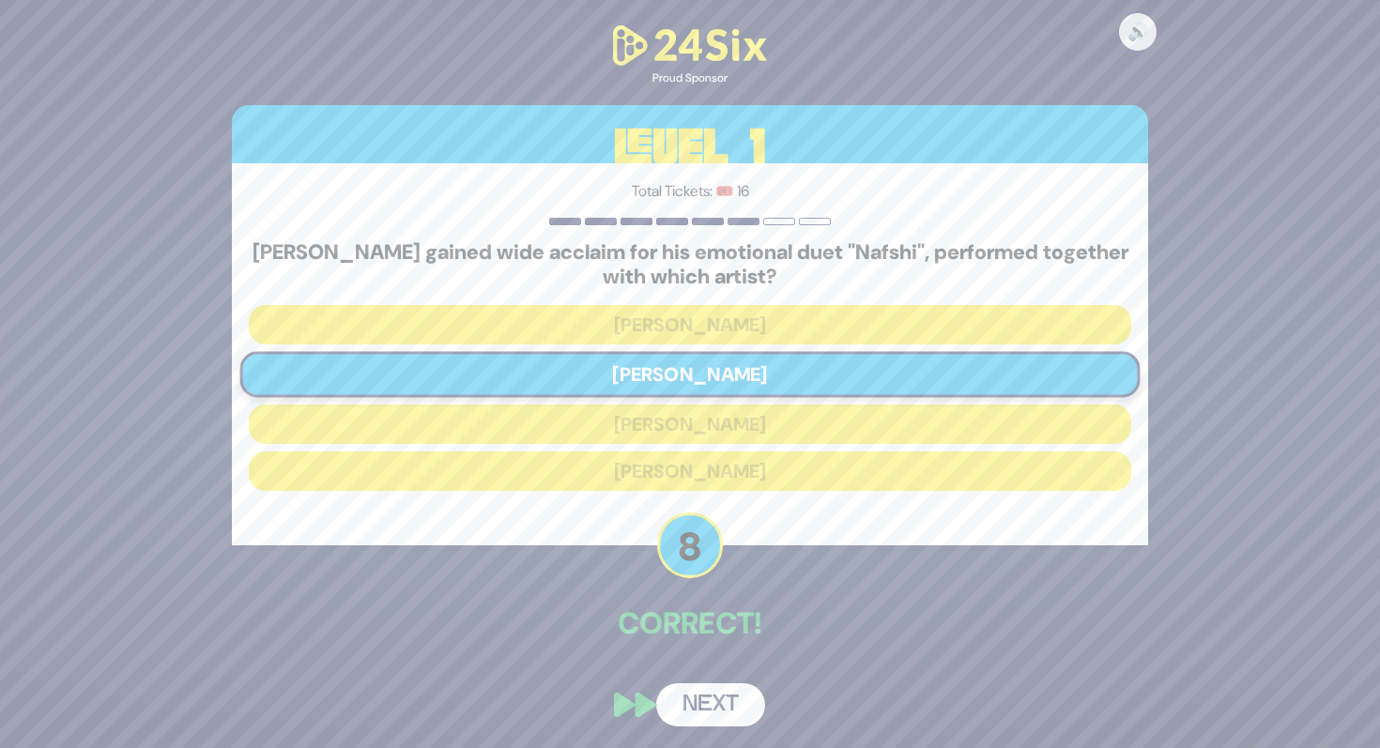
click at [722, 695] on button "Next" at bounding box center [710, 704] width 109 height 43
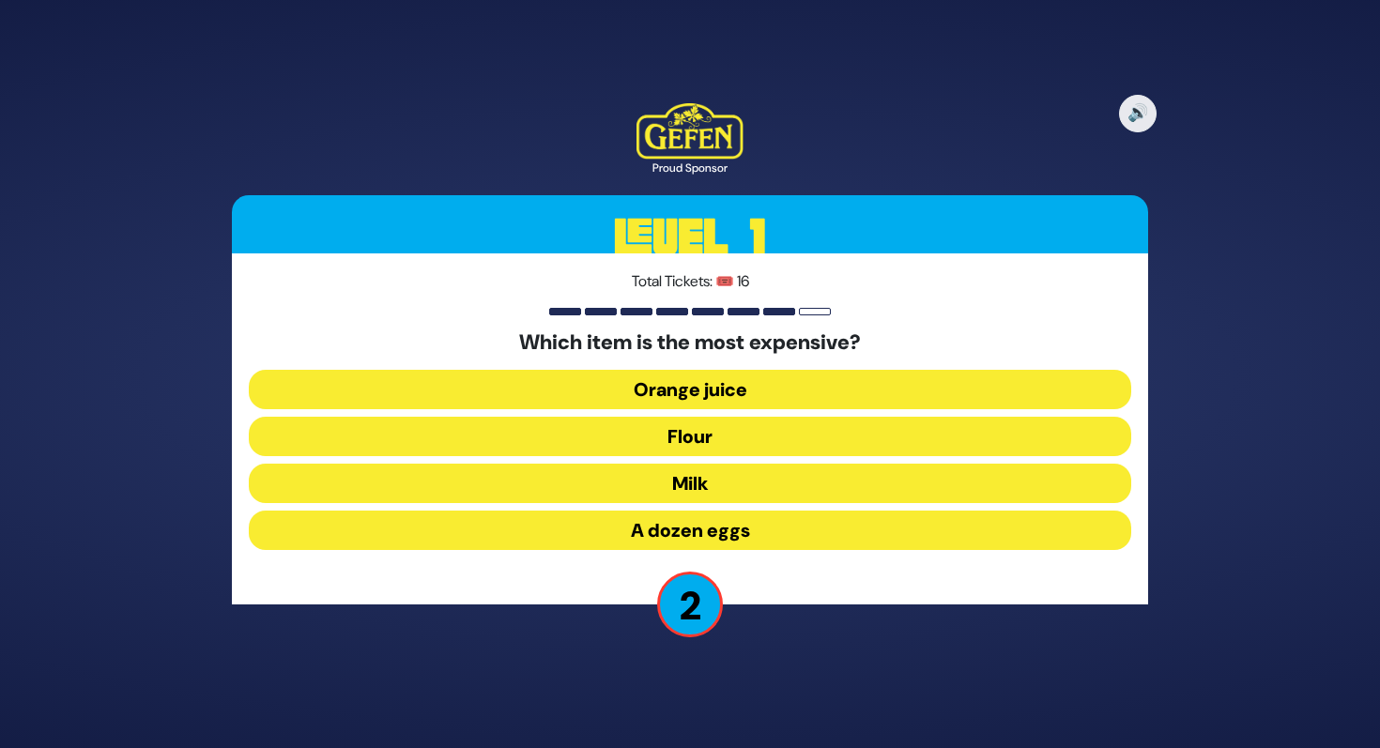
click at [707, 527] on button "A dozen eggs" at bounding box center [690, 530] width 883 height 39
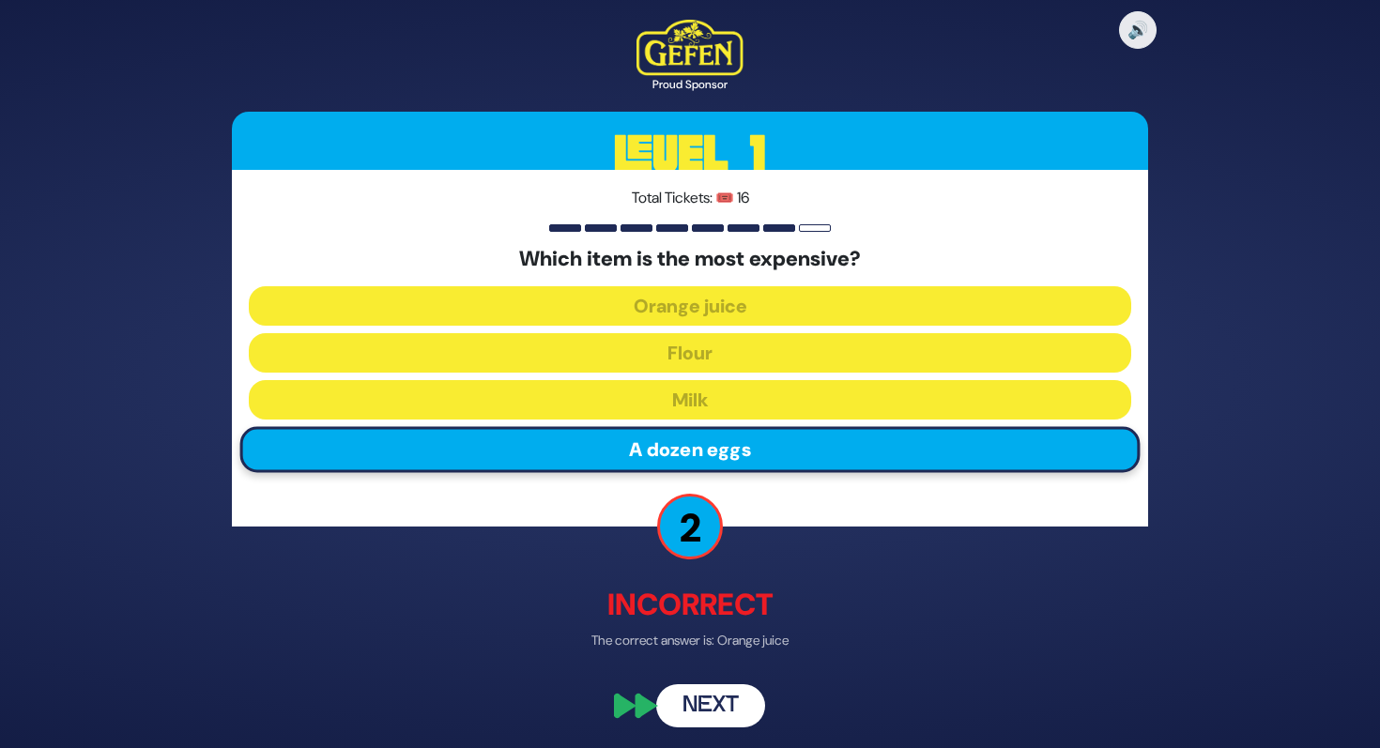
click at [708, 700] on button "Next" at bounding box center [710, 706] width 109 height 43
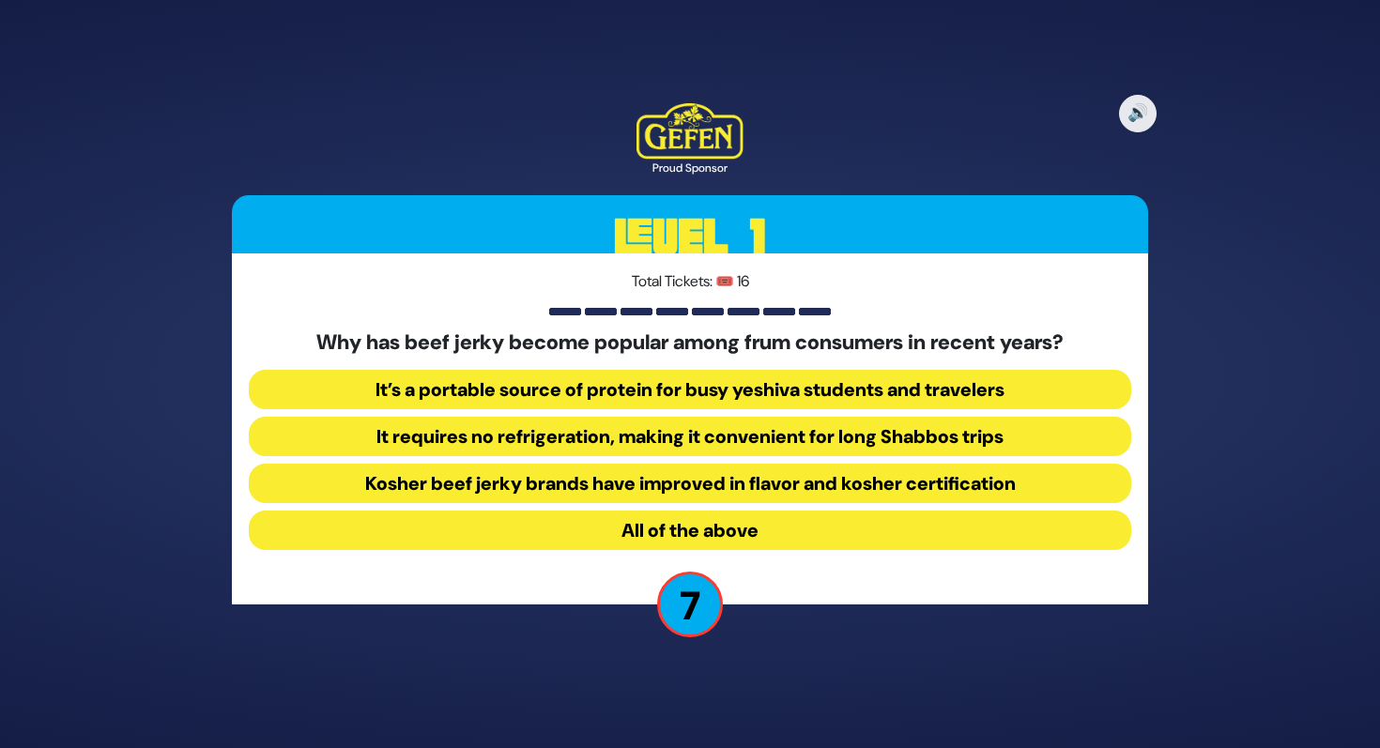
click at [674, 525] on button "All of the above" at bounding box center [690, 530] width 883 height 39
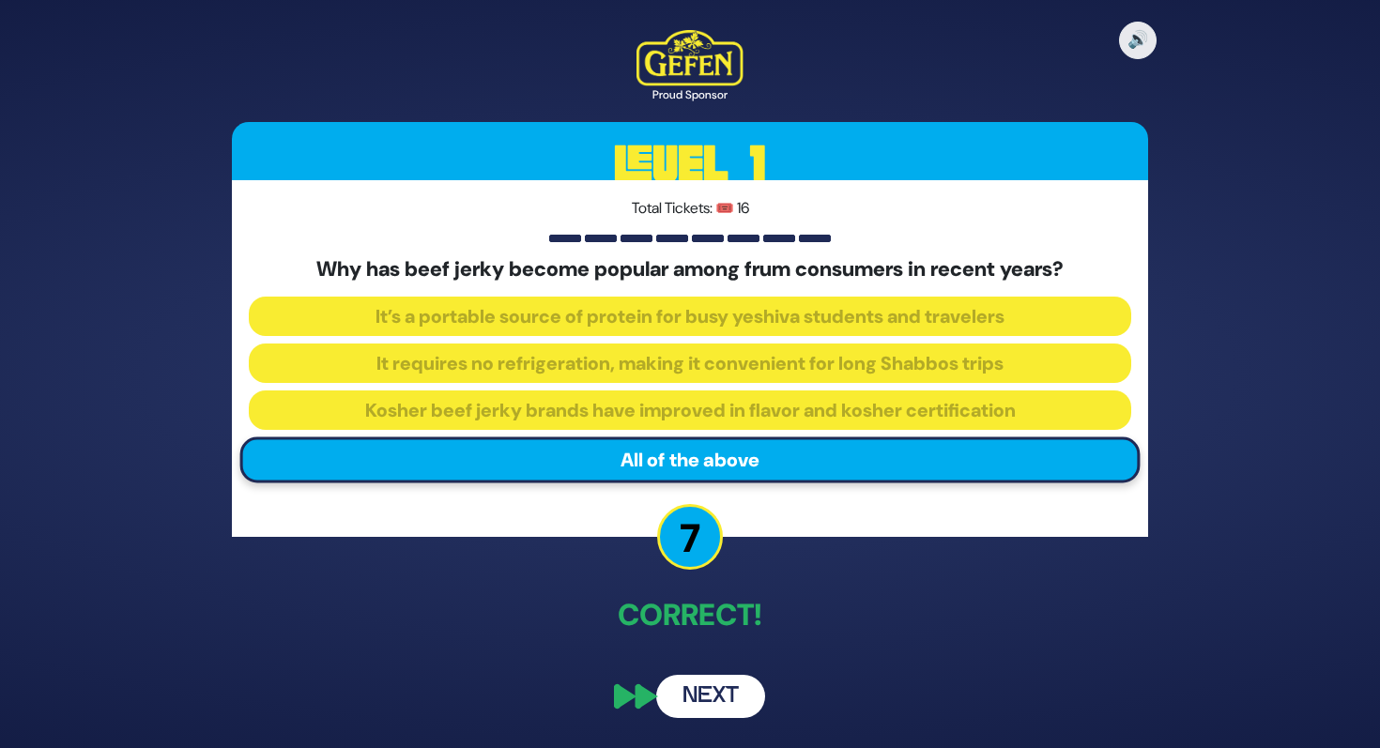
click at [702, 691] on button "Next" at bounding box center [710, 696] width 109 height 43
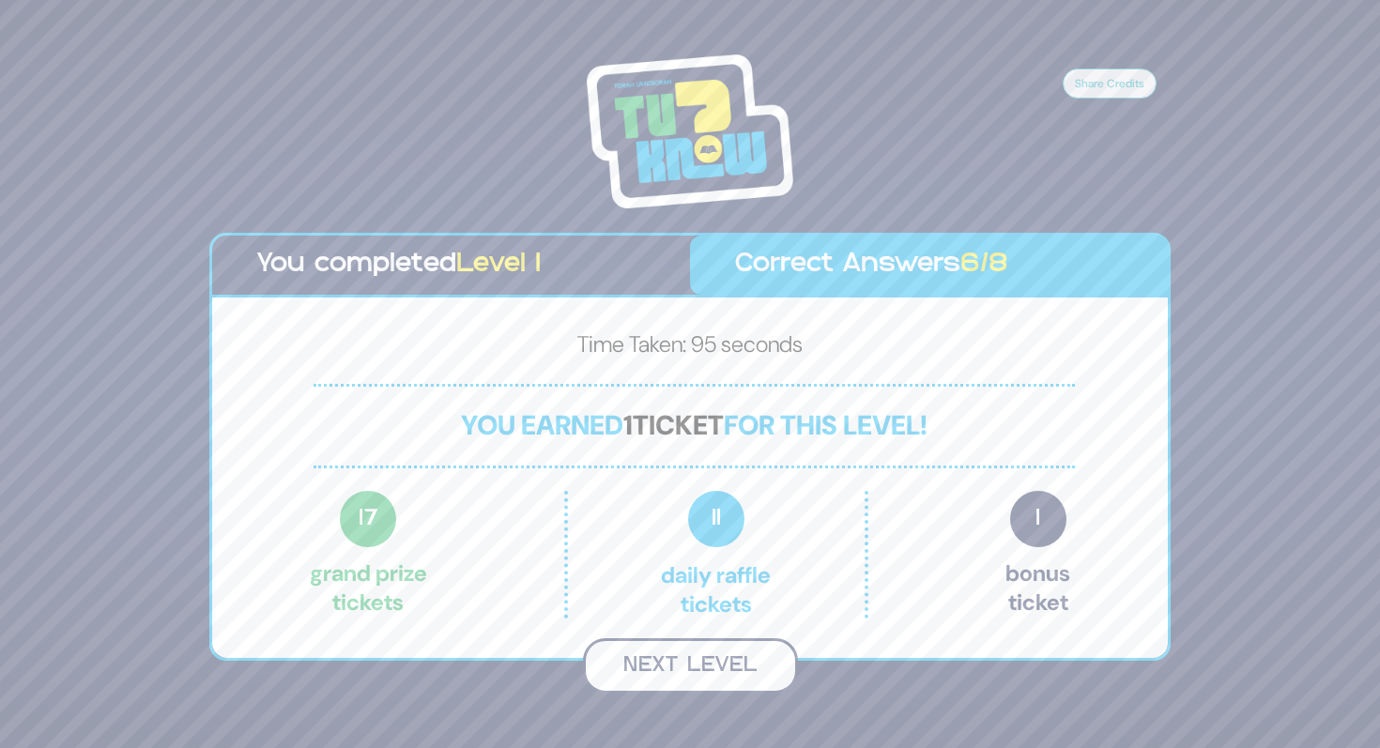
click at [703, 654] on button "Next Level" at bounding box center [690, 665] width 215 height 55
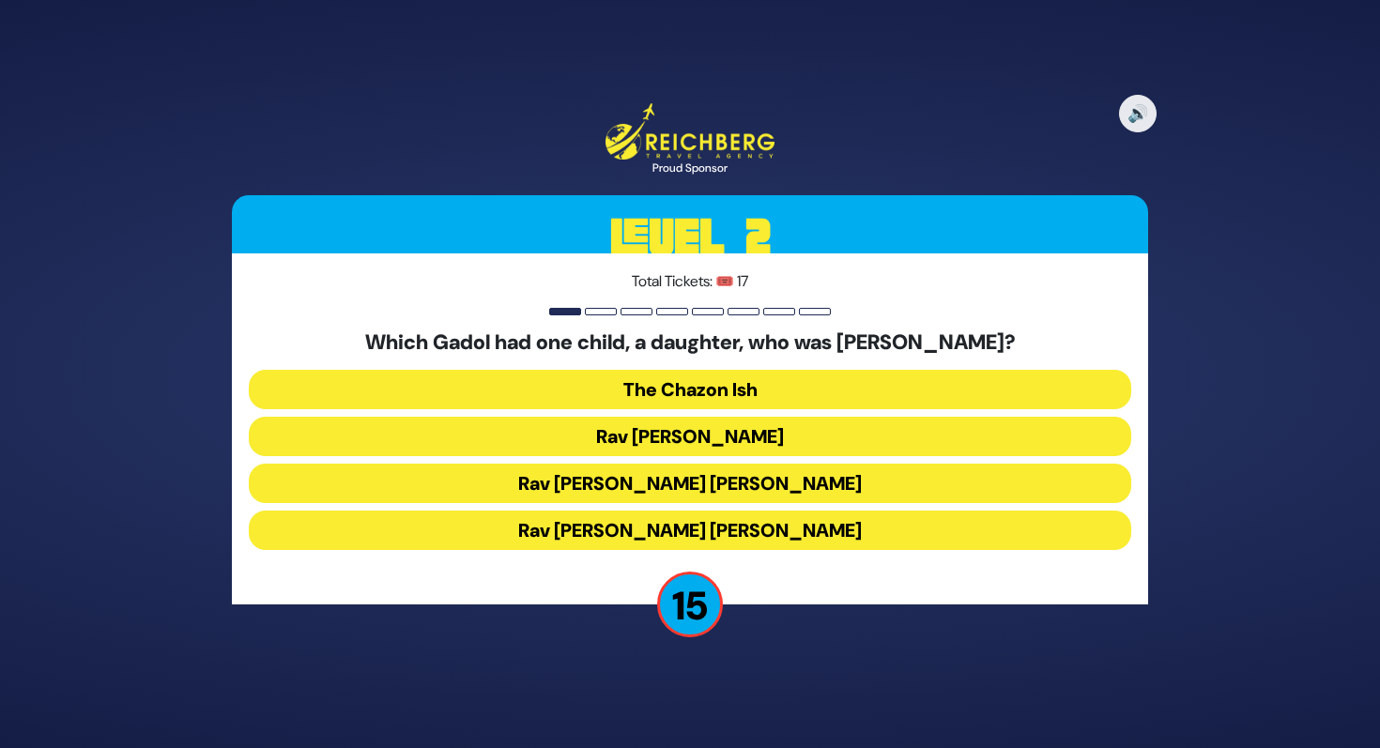
click at [703, 654] on div "🔊 Proud Sponsor Level 2 Total Tickets: 🎟️ 17 Which Gadol had one child, a daugh…" at bounding box center [689, 374] width 961 height 587
click at [709, 495] on button "Rav Chaim Ozer Grodzinski" at bounding box center [690, 483] width 883 height 39
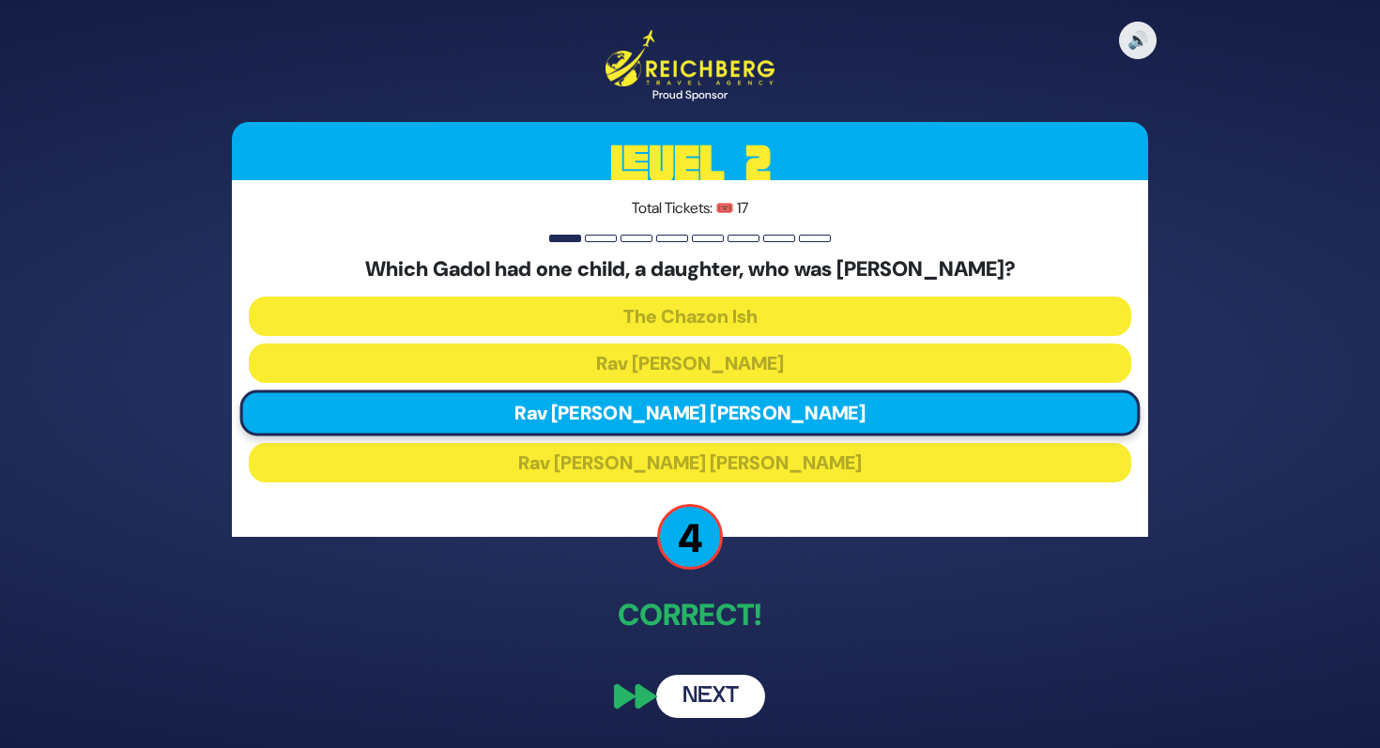
click at [732, 692] on button "Next" at bounding box center [710, 696] width 109 height 43
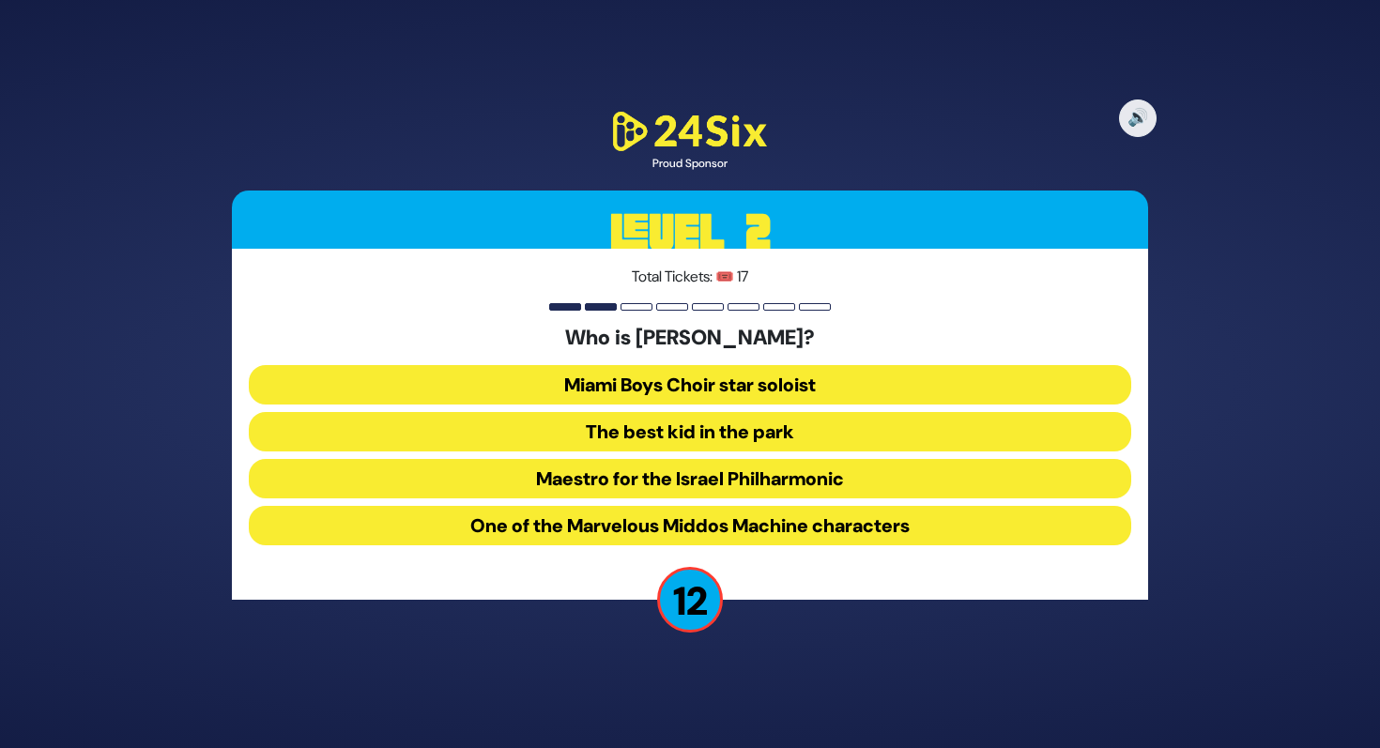
click at [754, 440] on button "The best kid in the park" at bounding box center [690, 431] width 883 height 39
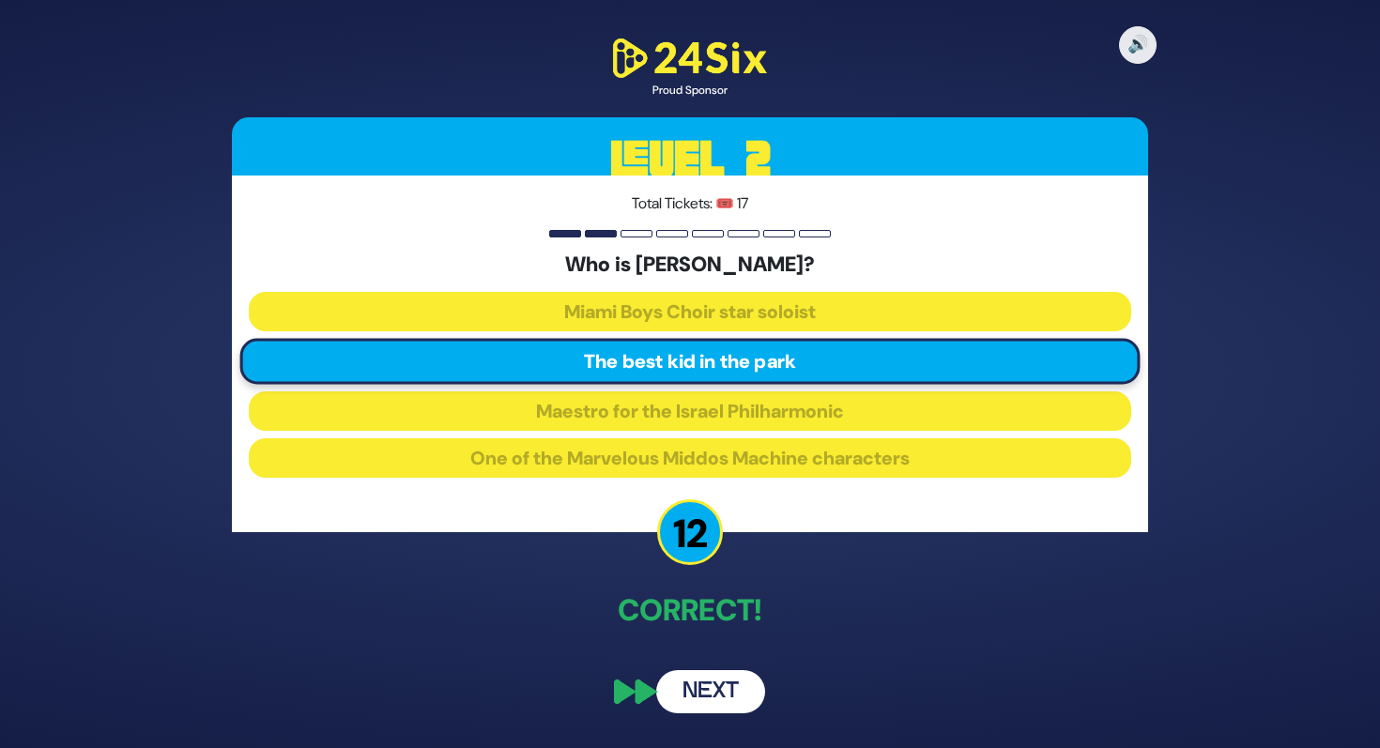
click at [714, 681] on button "Next" at bounding box center [710, 691] width 109 height 43
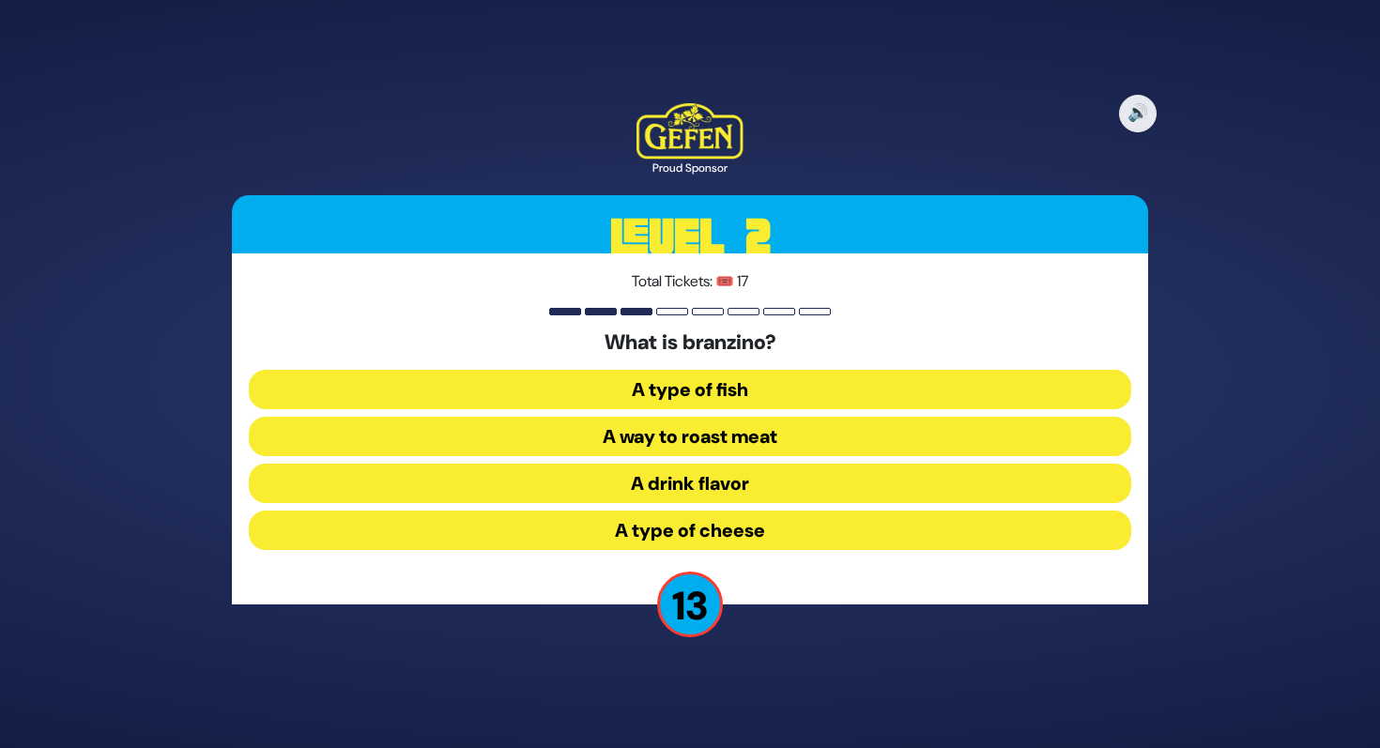
click at [774, 395] on button "A type of fish" at bounding box center [690, 389] width 883 height 39
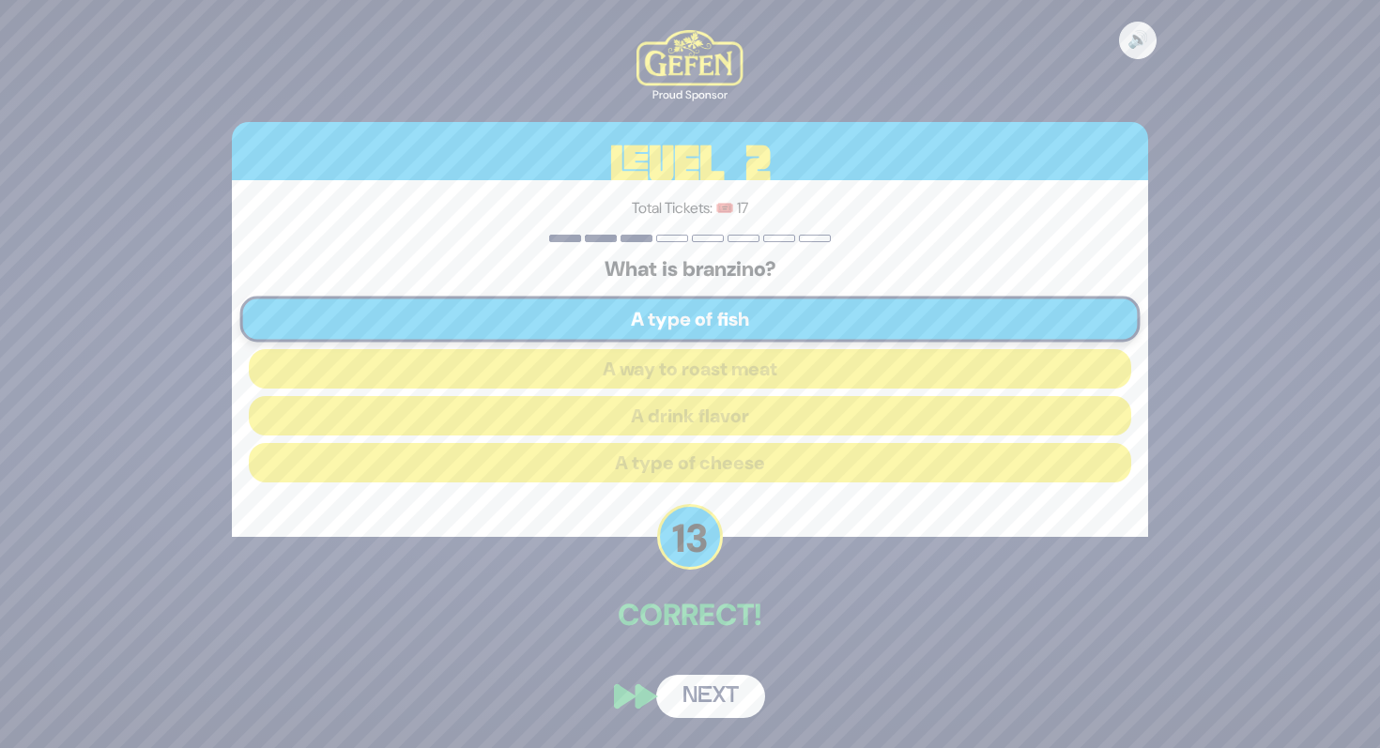
click at [696, 681] on button "Next" at bounding box center [710, 696] width 109 height 43
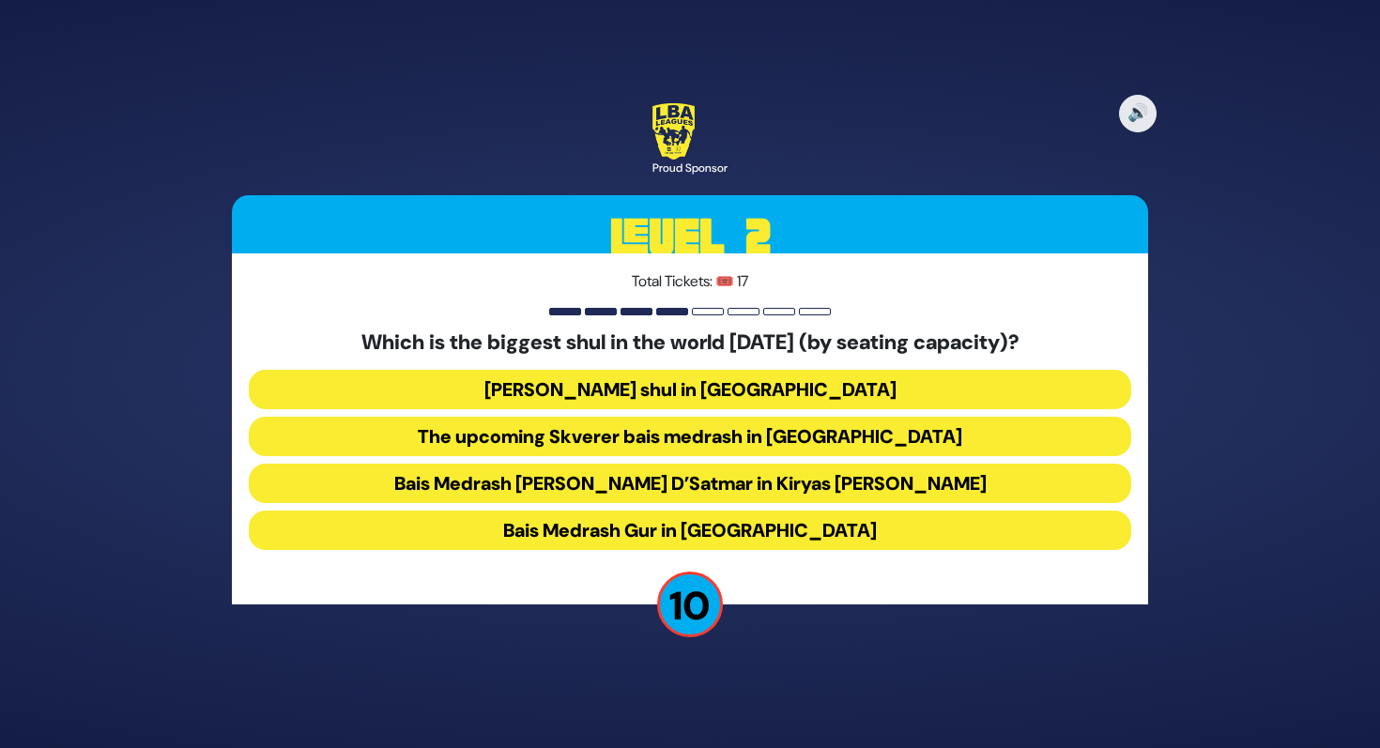
click at [623, 521] on button "Bais Medrash Gur in Yerushalayim" at bounding box center [690, 530] width 883 height 39
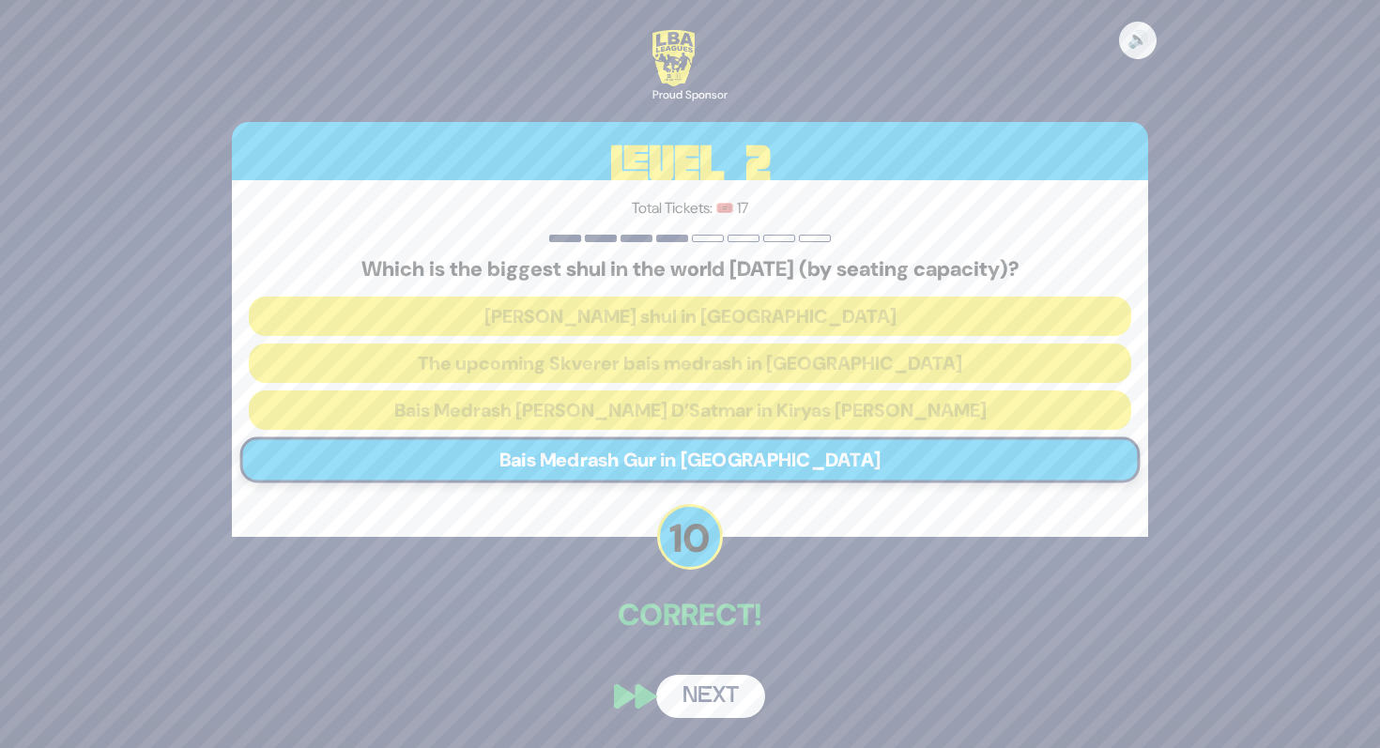
click at [745, 712] on button "Next" at bounding box center [710, 696] width 109 height 43
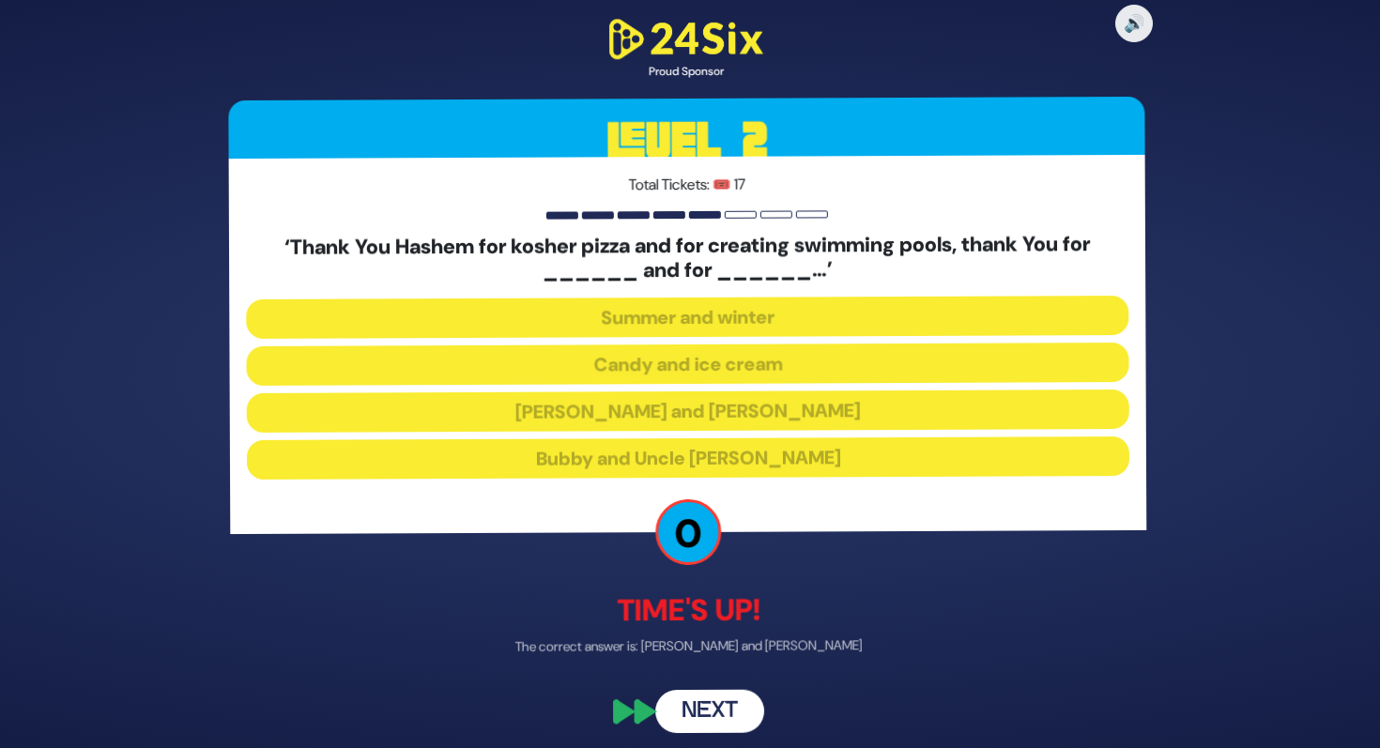
click at [697, 710] on button "Next" at bounding box center [710, 711] width 109 height 43
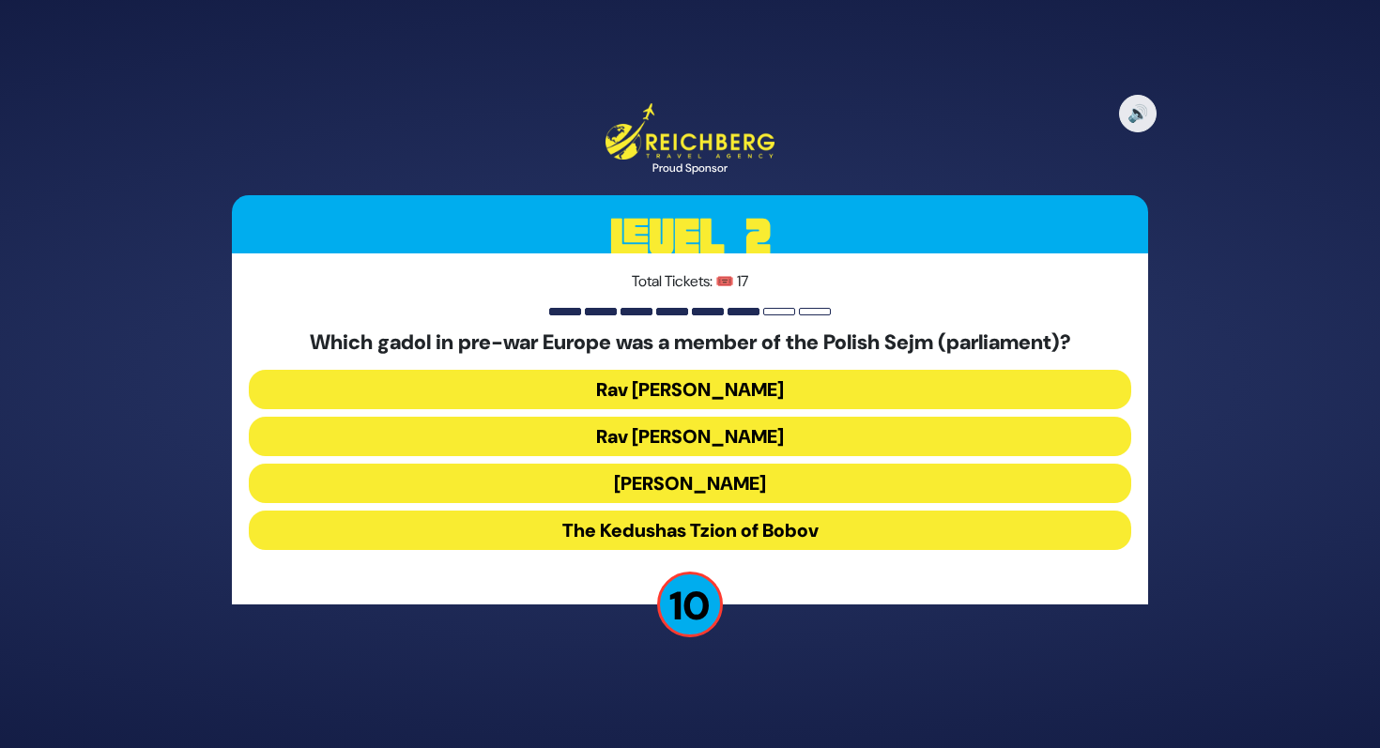
click at [736, 488] on button "Rav Meir Shapiro" at bounding box center [690, 483] width 883 height 39
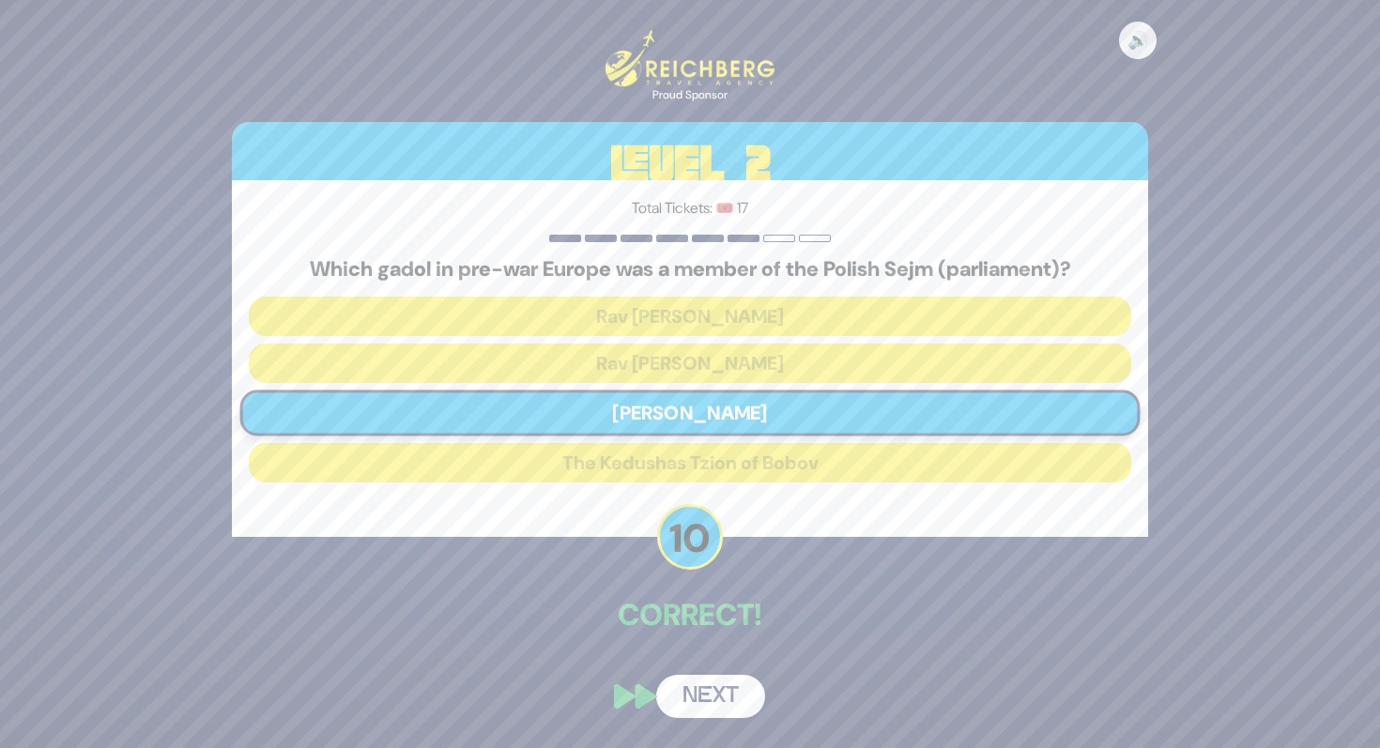
click at [698, 699] on button "Next" at bounding box center [710, 696] width 109 height 43
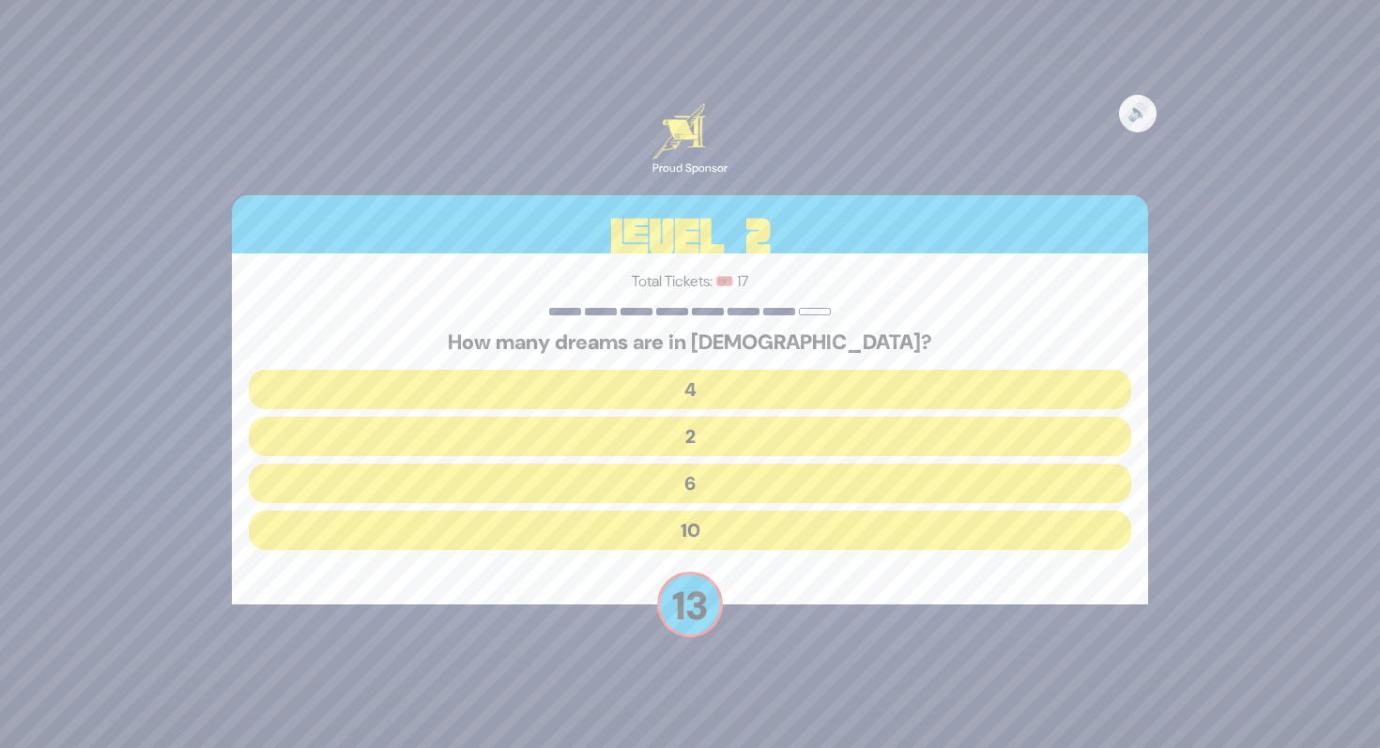
click at [678, 521] on button "10" at bounding box center [690, 530] width 883 height 39
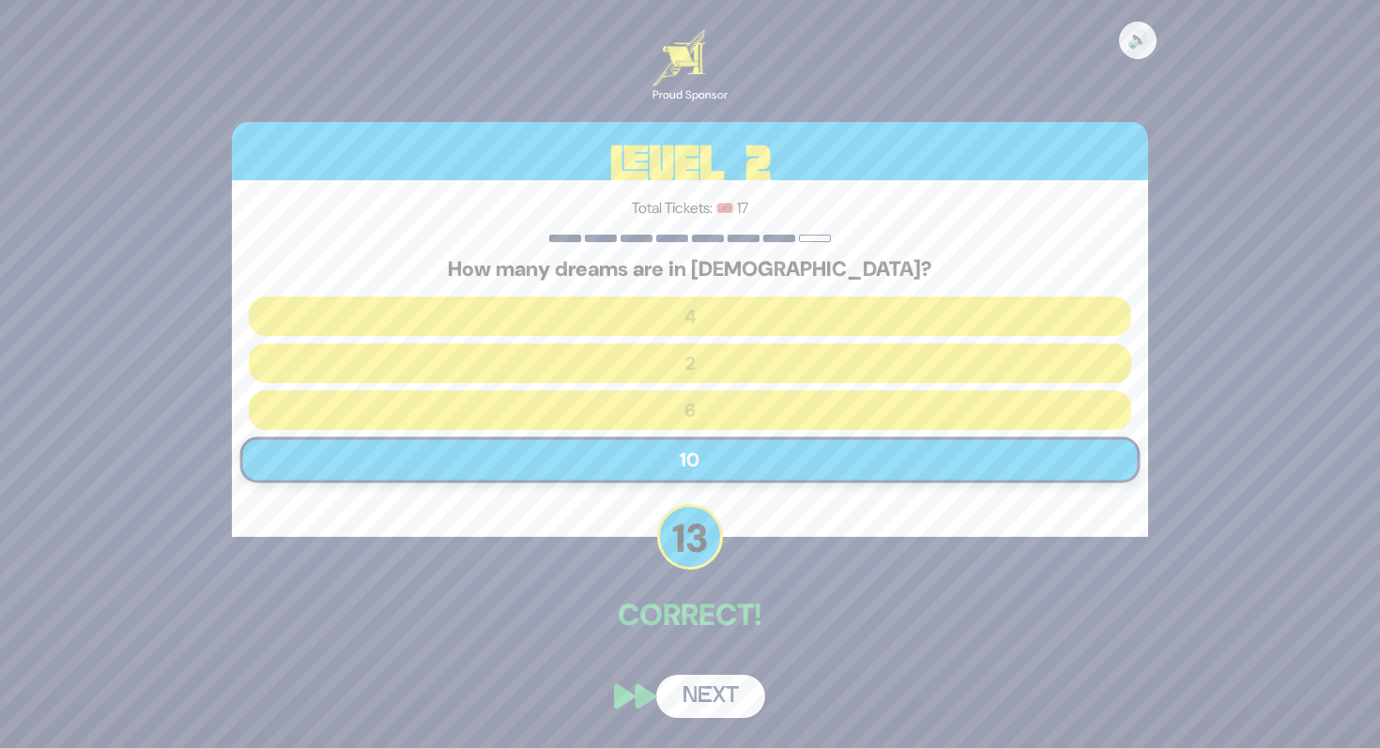
click at [701, 684] on button "Next" at bounding box center [710, 696] width 109 height 43
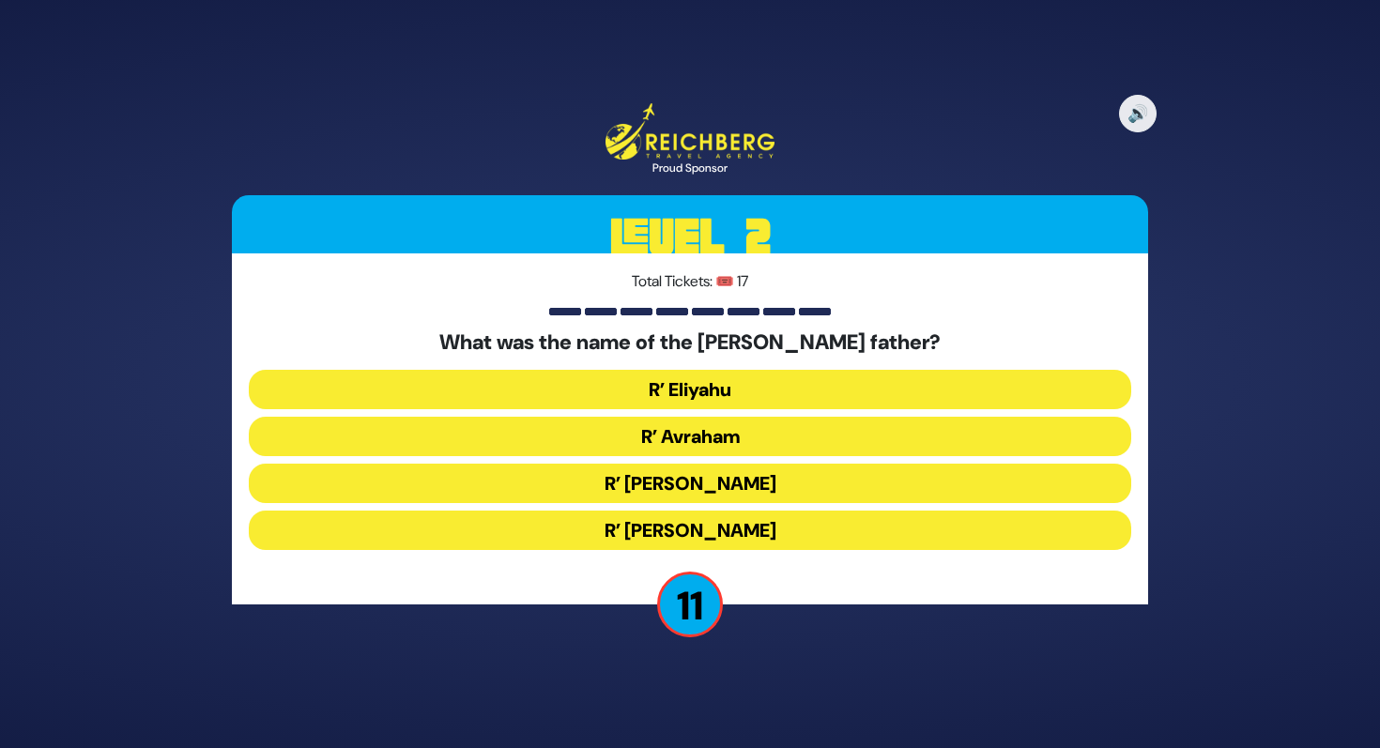
click at [712, 390] on button "R’ Eliyahu" at bounding box center [690, 389] width 883 height 39
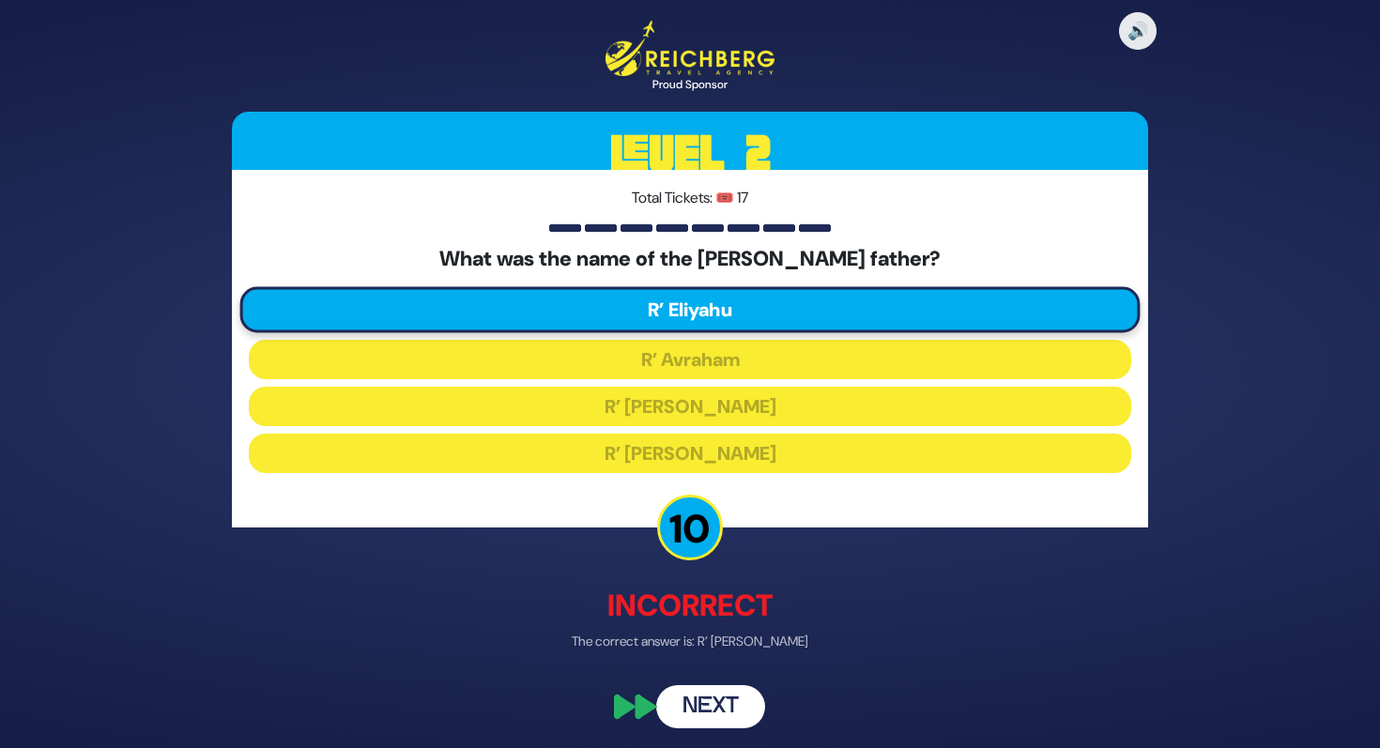
click at [683, 714] on button "Next" at bounding box center [710, 705] width 109 height 43
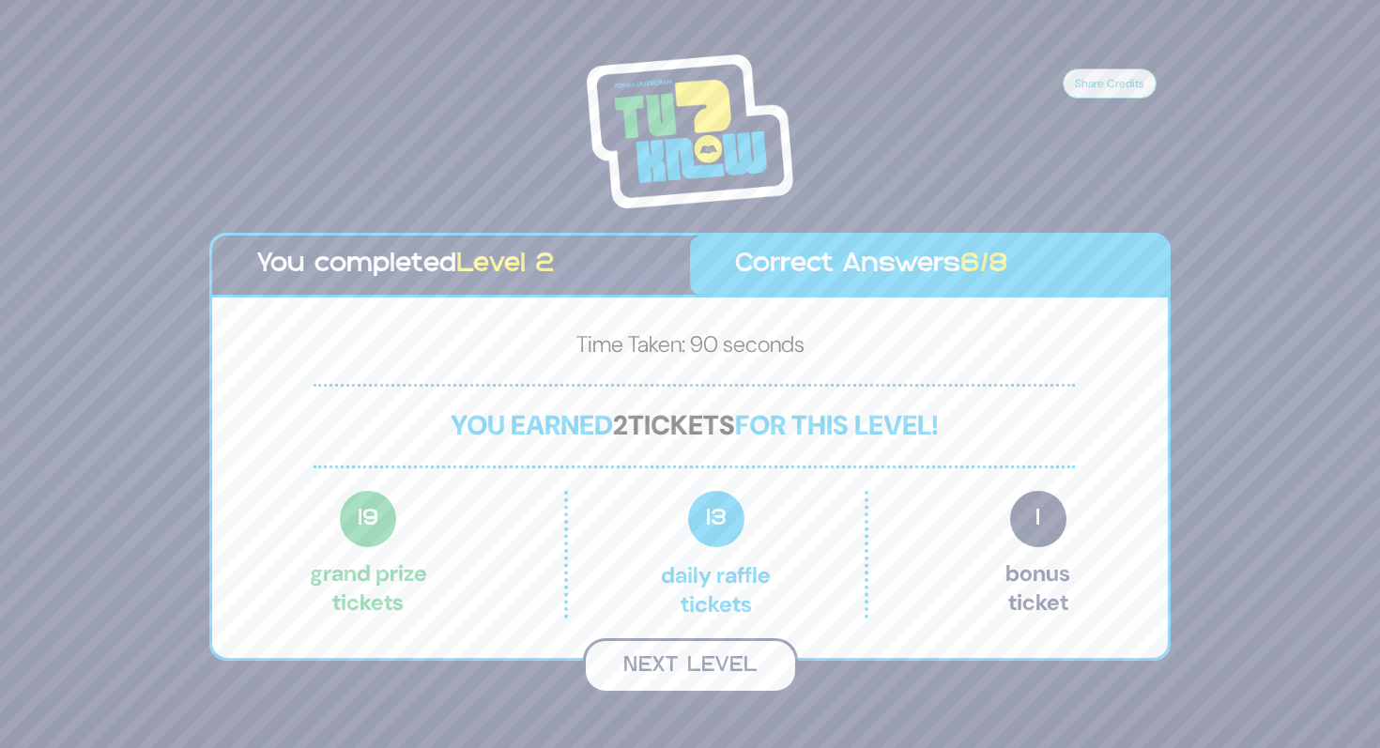
click at [681, 653] on button "Next Level" at bounding box center [690, 665] width 215 height 55
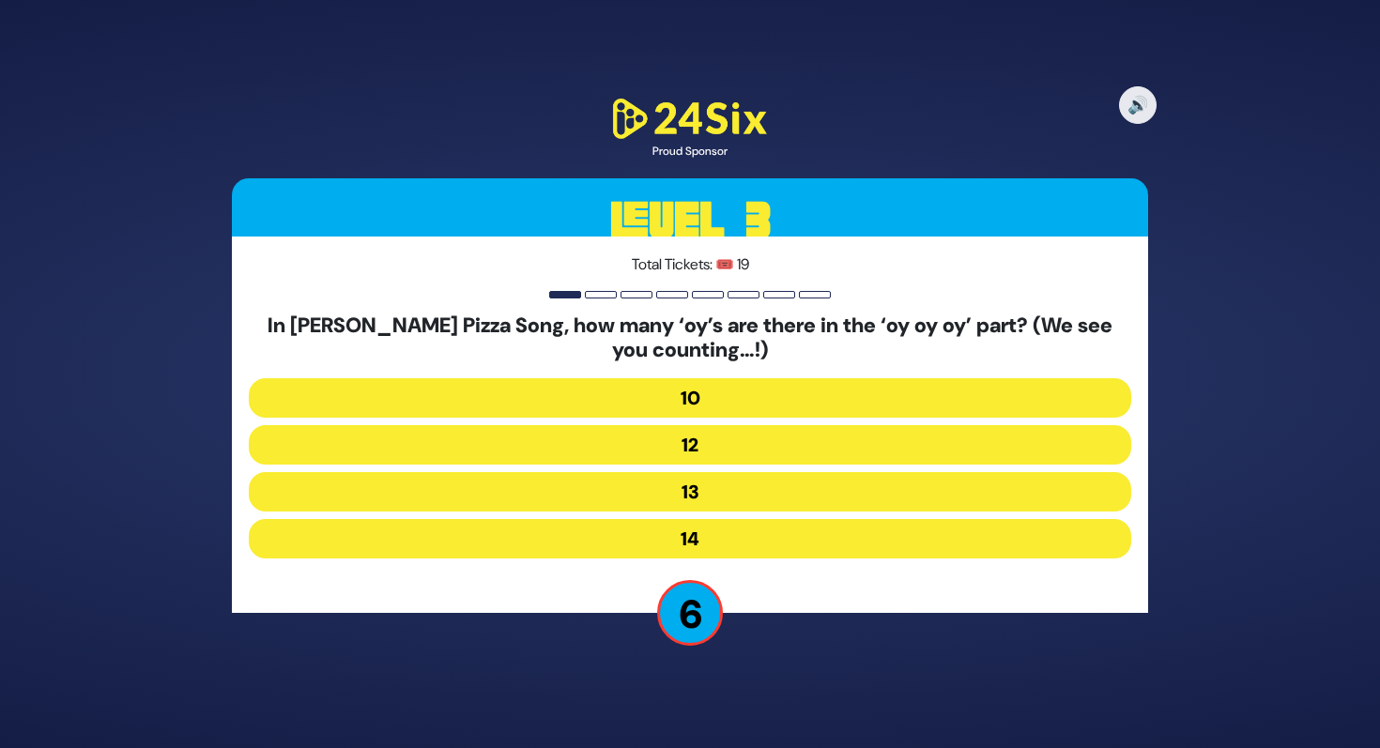
click at [701, 444] on button "12" at bounding box center [690, 444] width 883 height 39
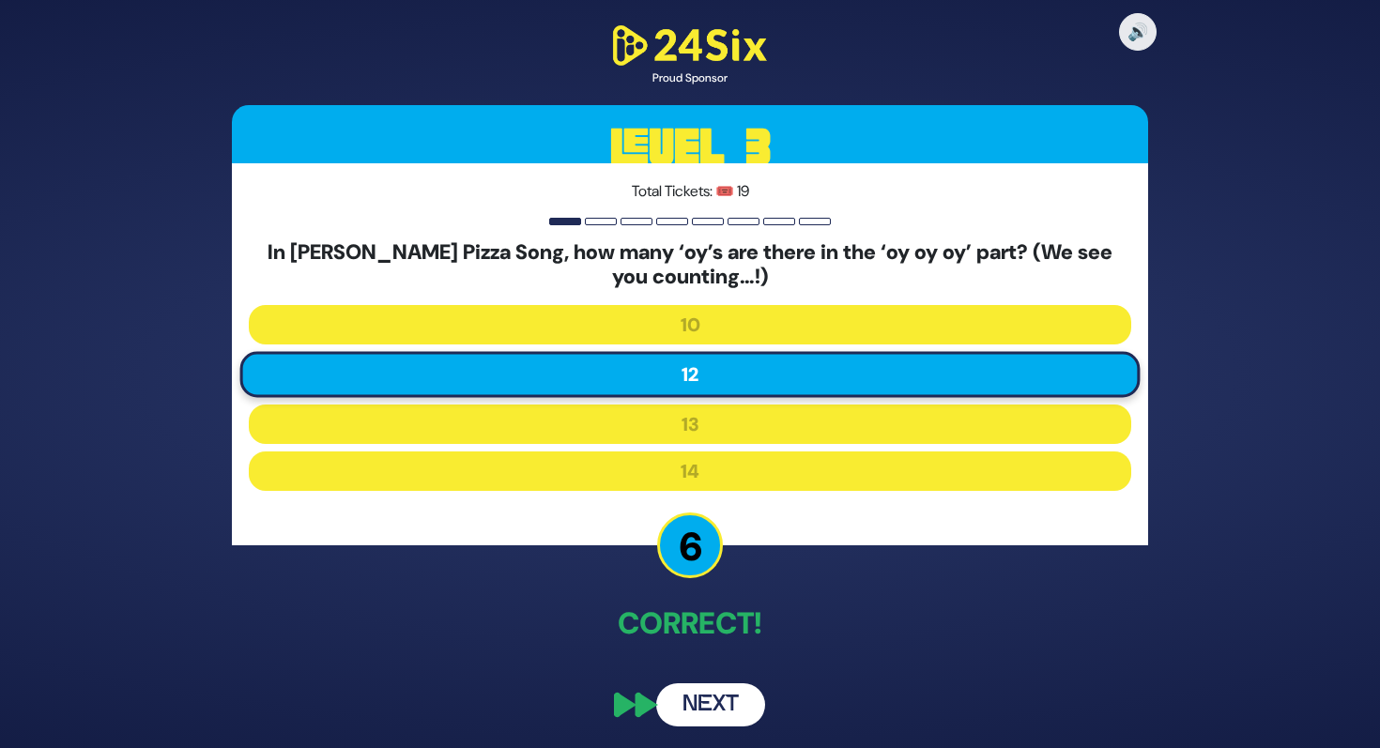
click at [698, 695] on button "Next" at bounding box center [710, 704] width 109 height 43
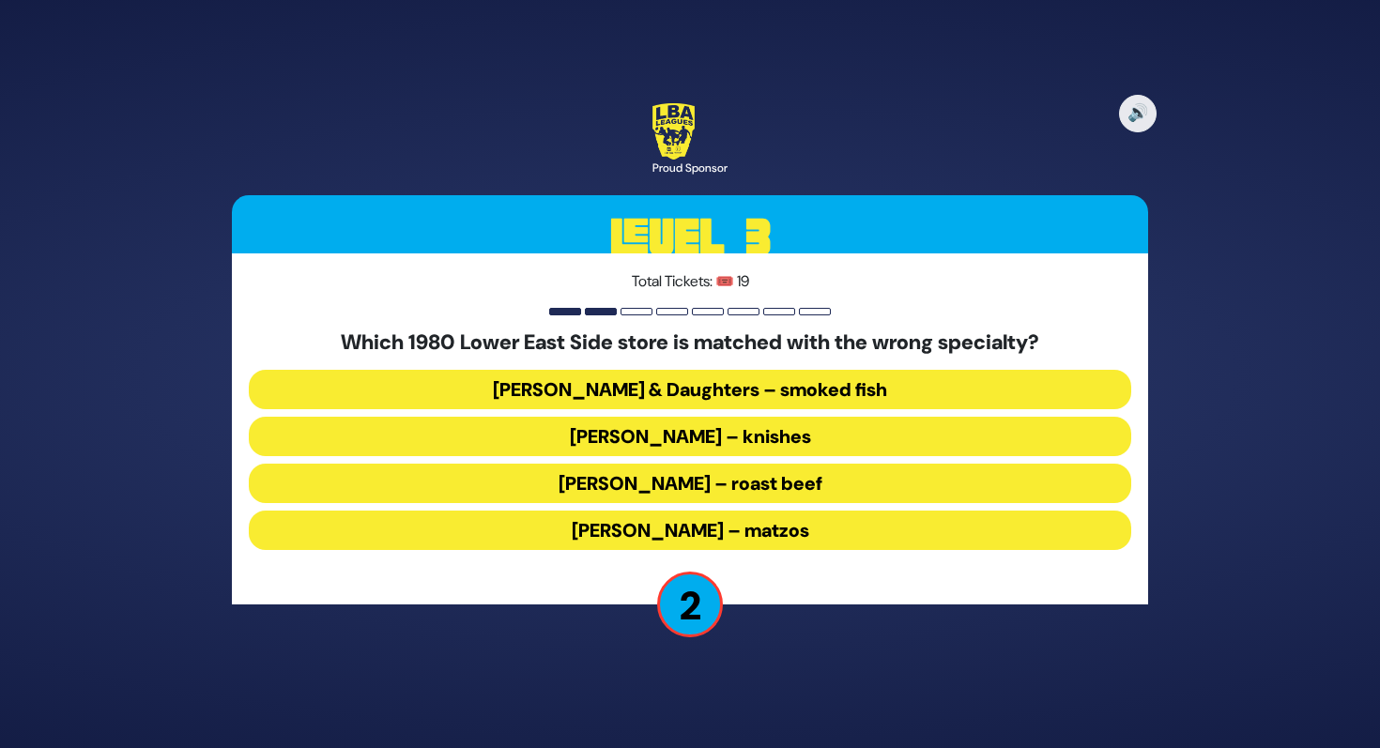
click at [668, 359] on div "Which 1980 Lower East Side store is matched with the wrong specialty? Russ & Da…" at bounding box center [690, 443] width 883 height 227
click at [642, 363] on div "Which 1980 Lower East Side store is matched with the wrong specialty? Russ & Da…" at bounding box center [690, 443] width 883 height 227
click at [620, 383] on button "Russ & Daughters – smoked fish" at bounding box center [690, 389] width 883 height 39
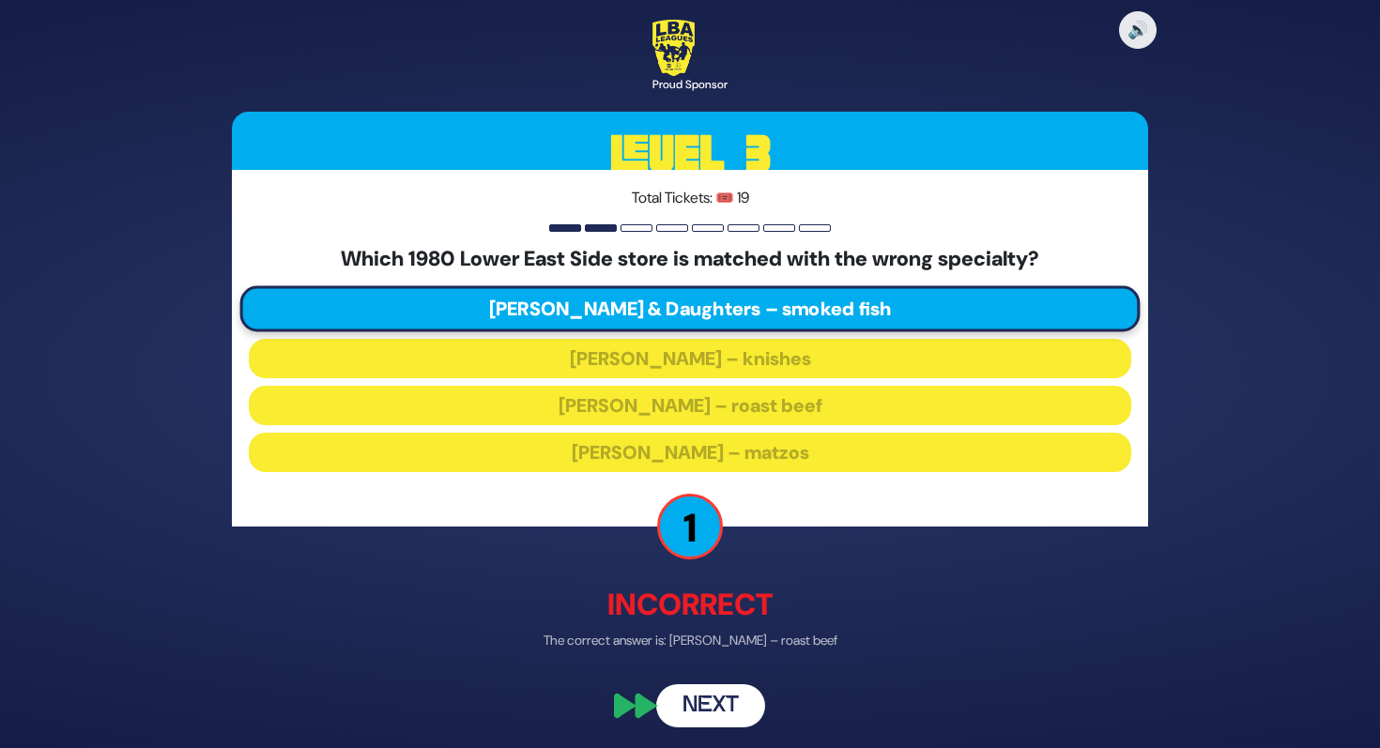
click at [727, 715] on button "Next" at bounding box center [710, 706] width 109 height 43
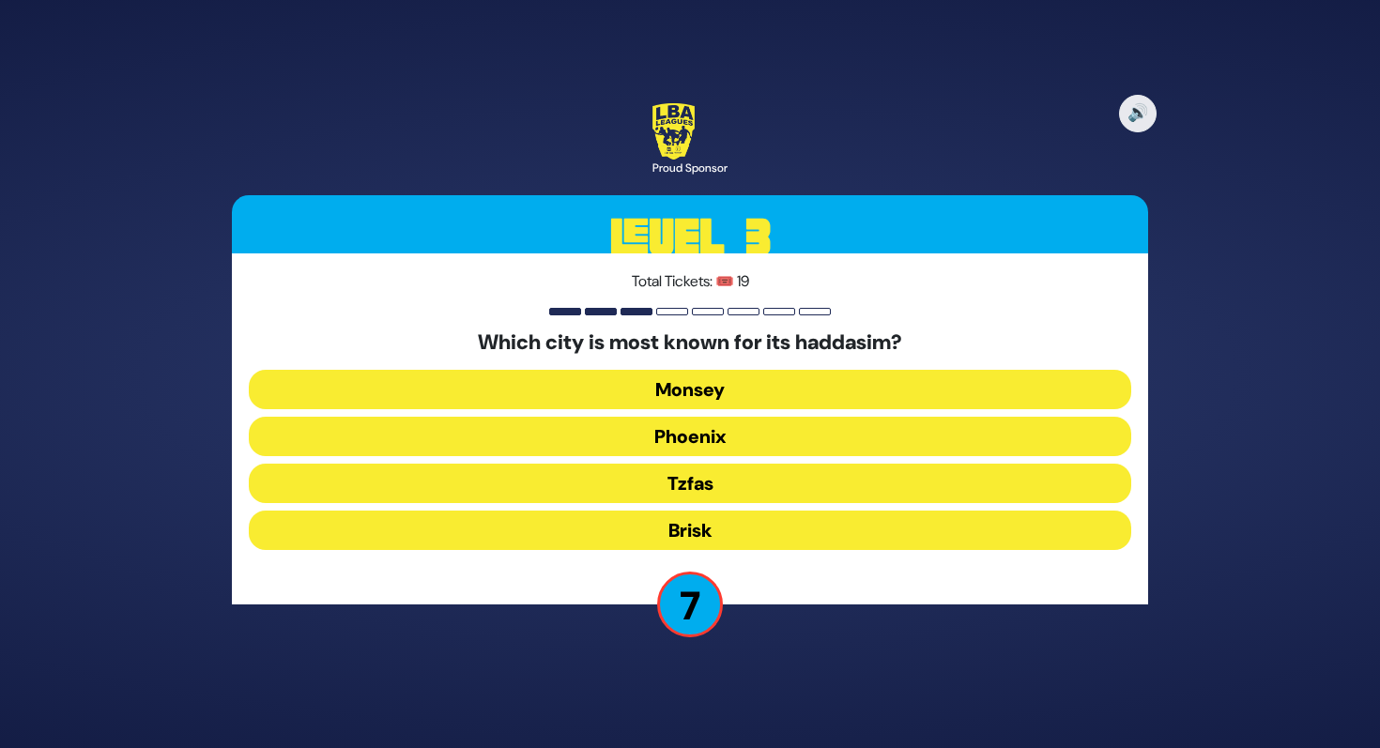
click at [724, 472] on button "Tzfas" at bounding box center [690, 483] width 883 height 39
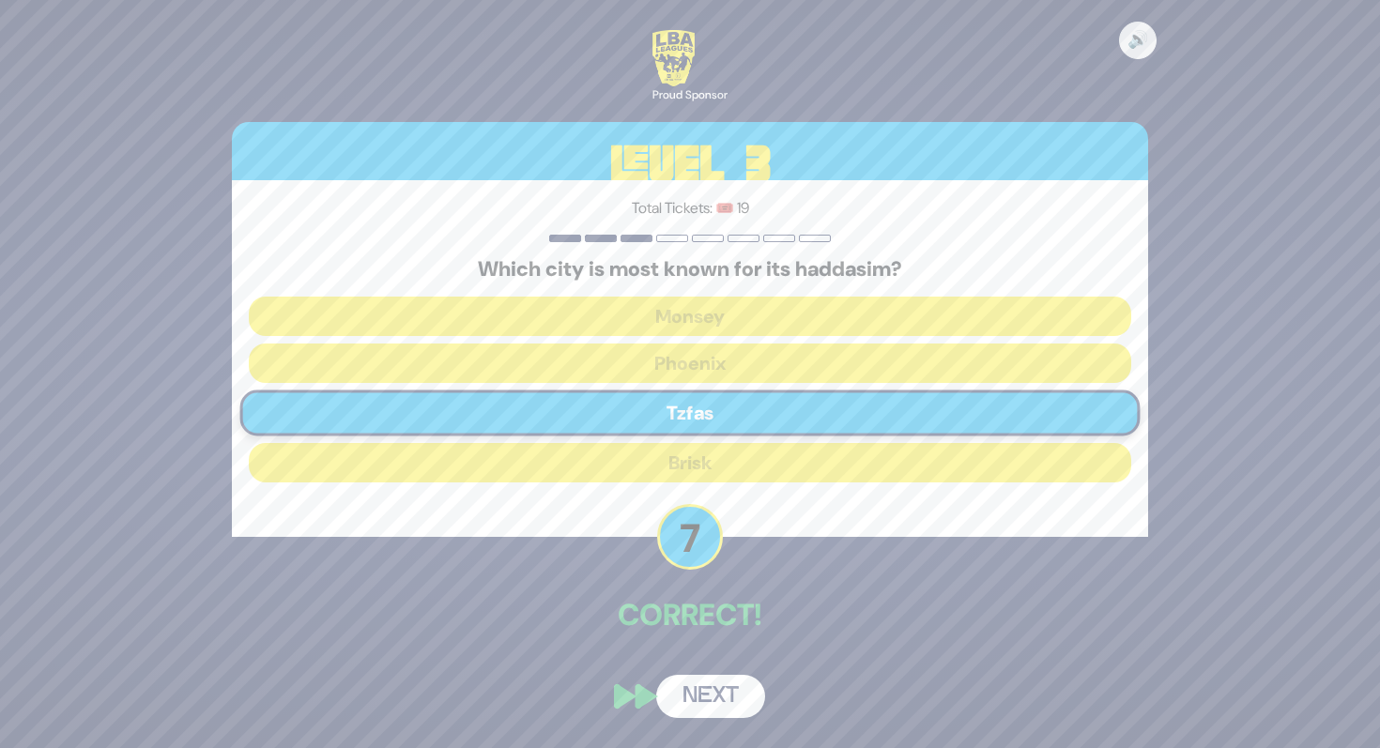
click at [707, 696] on button "Next" at bounding box center [710, 696] width 109 height 43
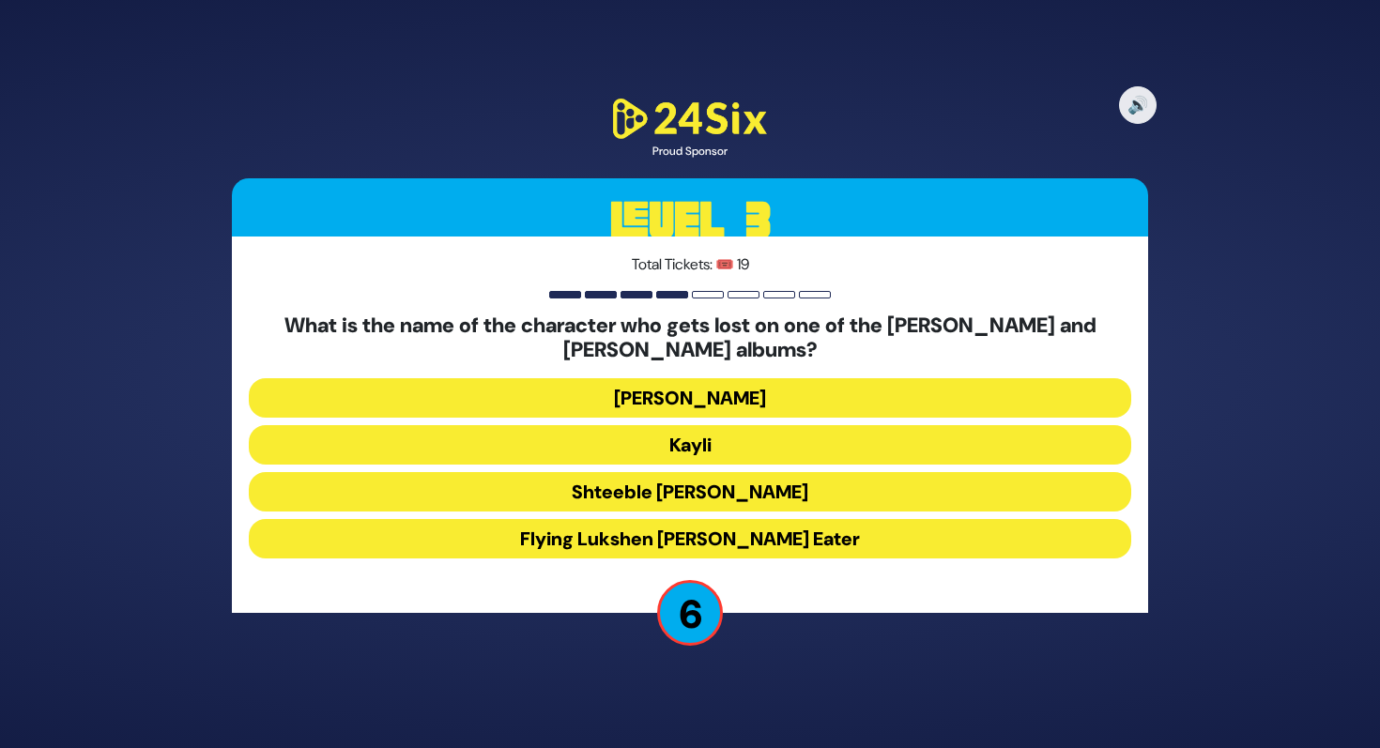
click at [726, 525] on button "Flying Lukshen Kugel Eater" at bounding box center [690, 538] width 883 height 39
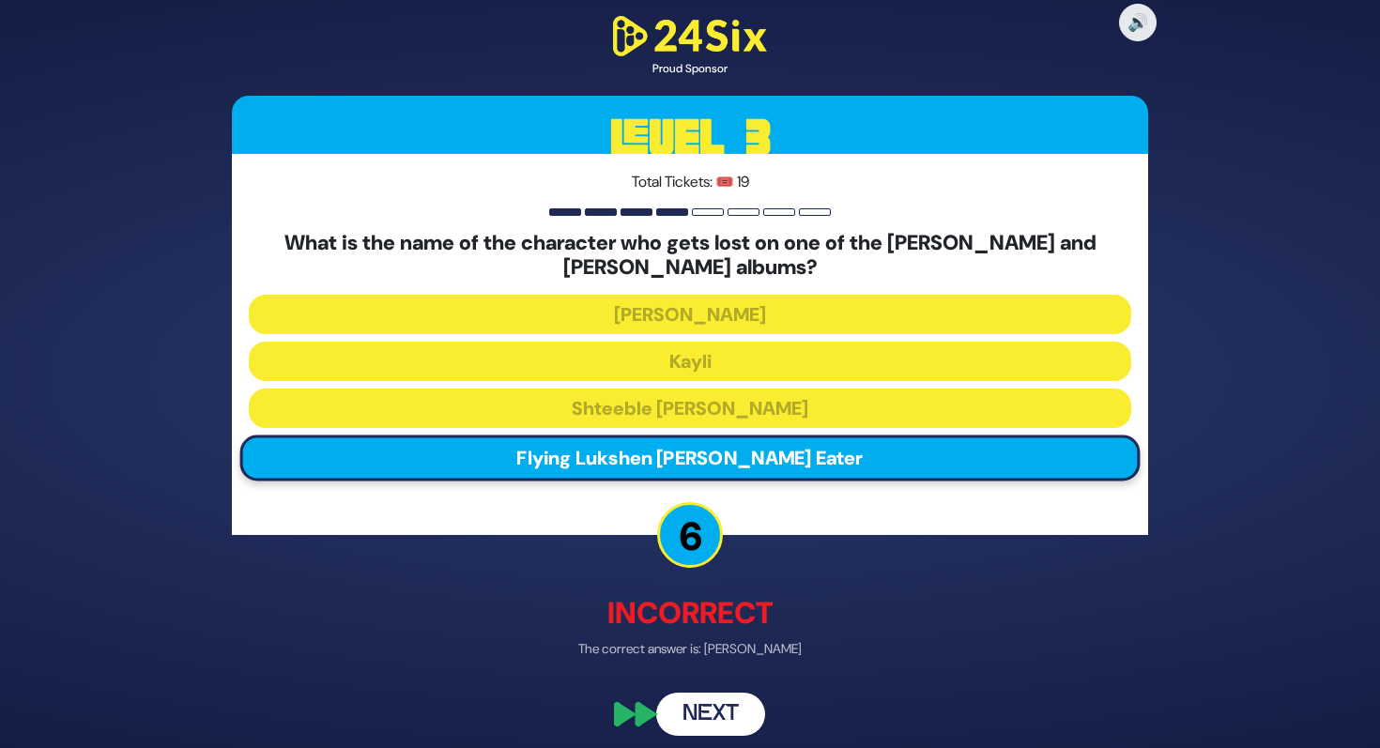
click at [730, 721] on button "Next" at bounding box center [710, 714] width 109 height 43
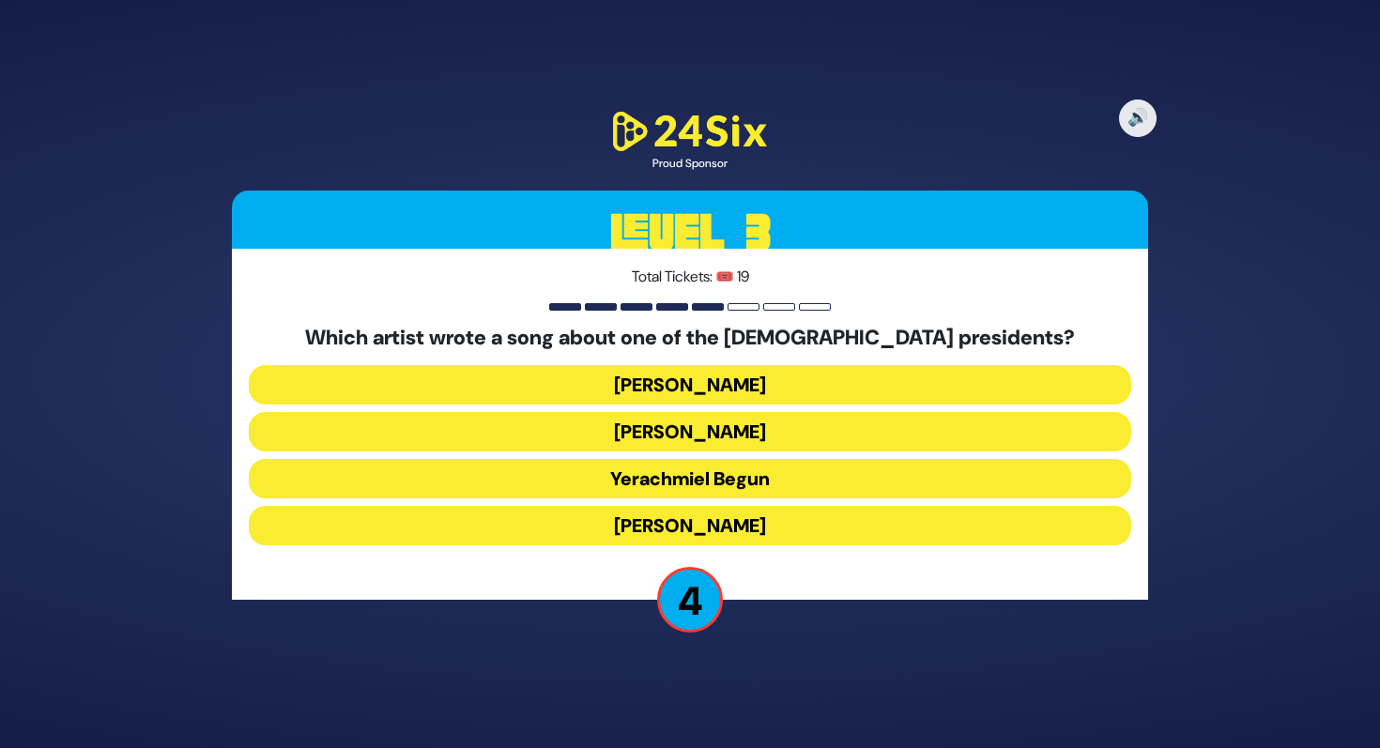
click at [646, 519] on button "Lipa Schmeltzer" at bounding box center [690, 525] width 883 height 39
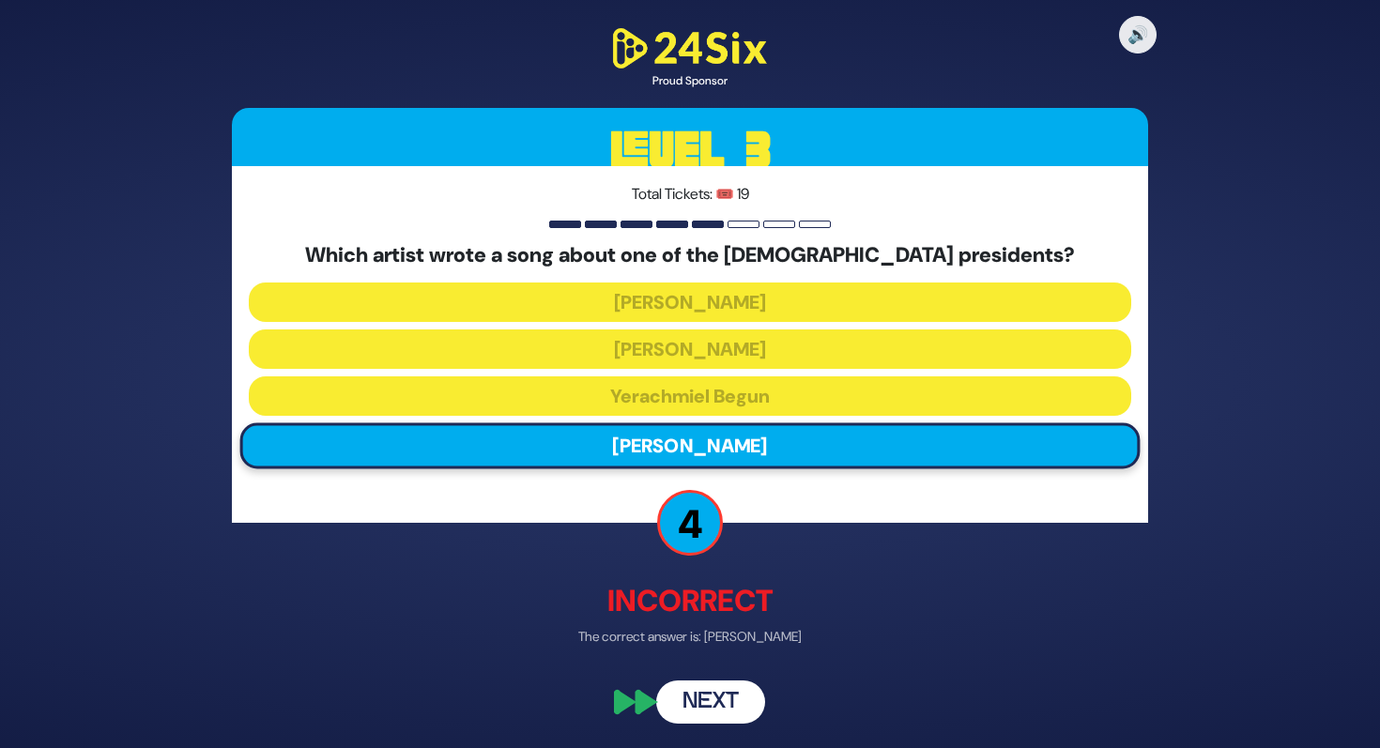
click at [687, 704] on button "Next" at bounding box center [710, 702] width 109 height 43
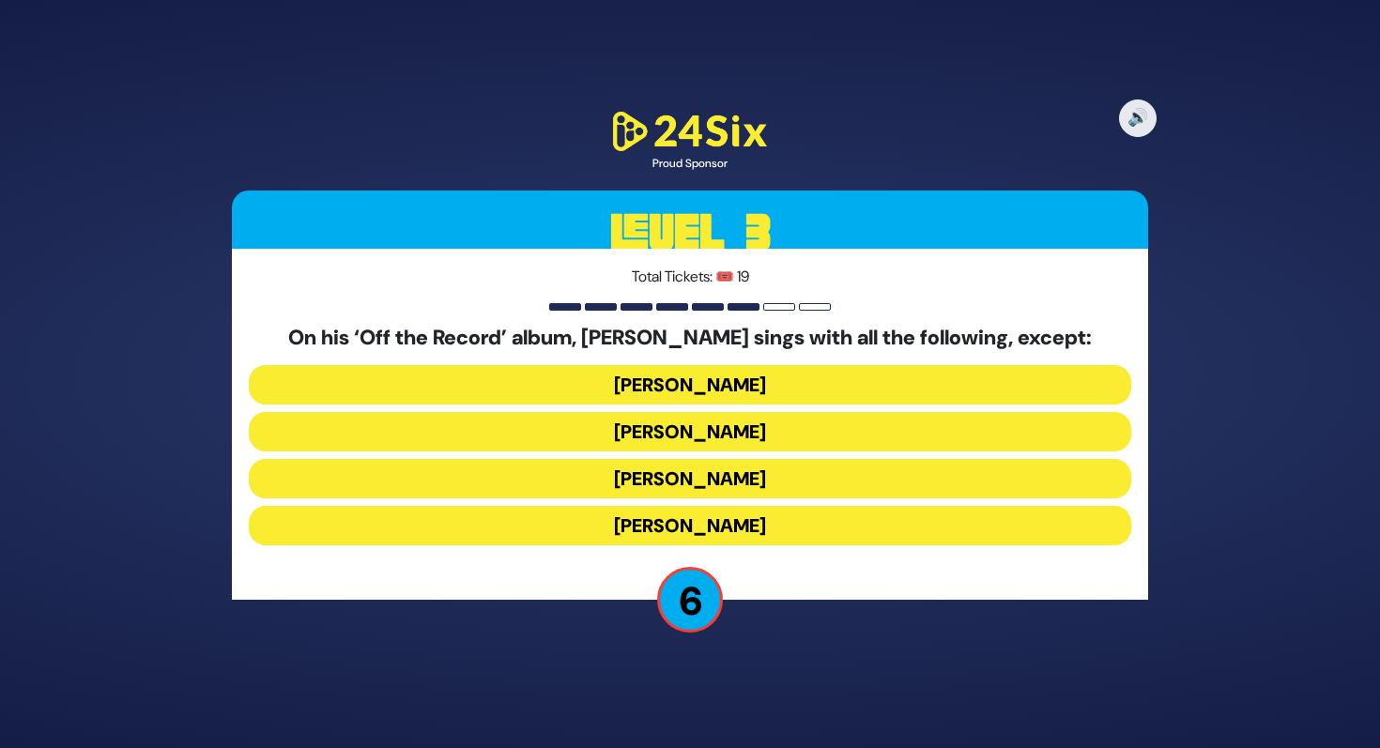
click at [699, 473] on button "Rivie Schwebel" at bounding box center [690, 478] width 883 height 39
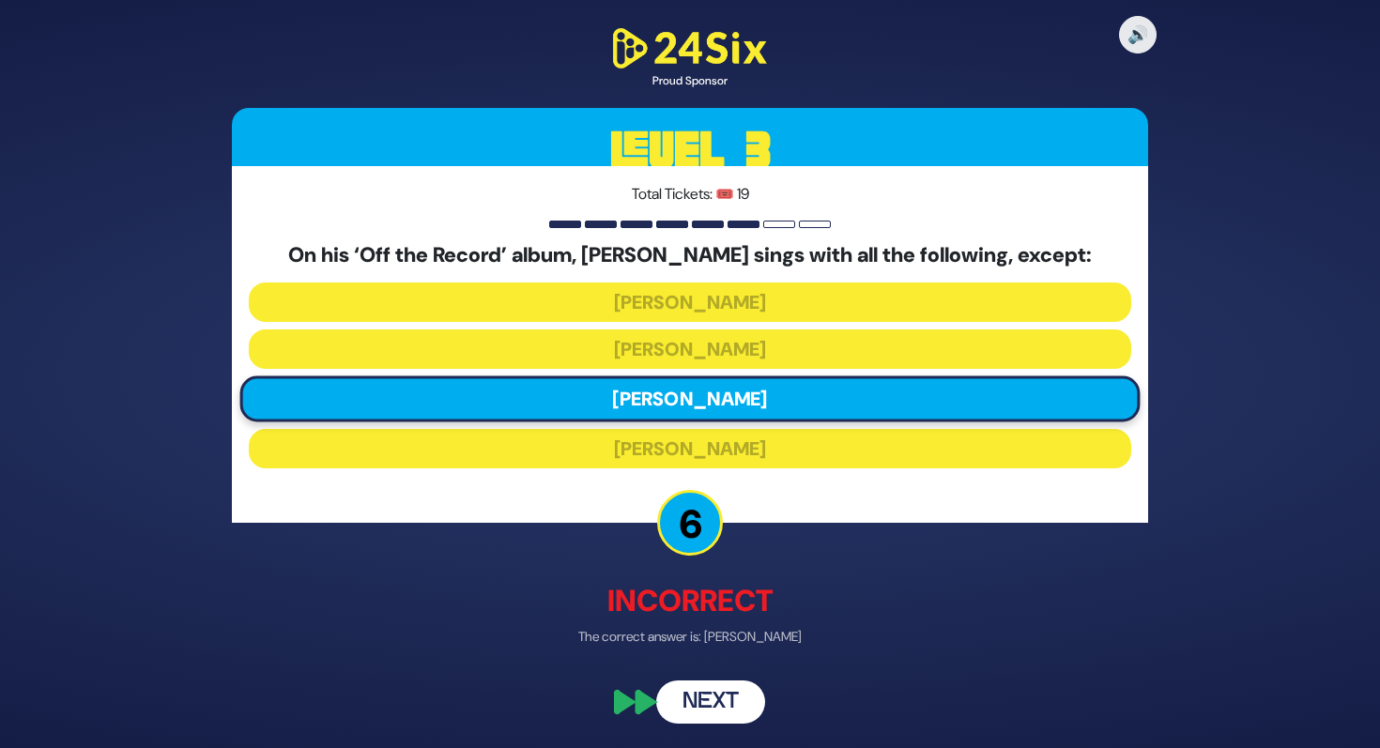
click at [698, 693] on button "Next" at bounding box center [710, 702] width 109 height 43
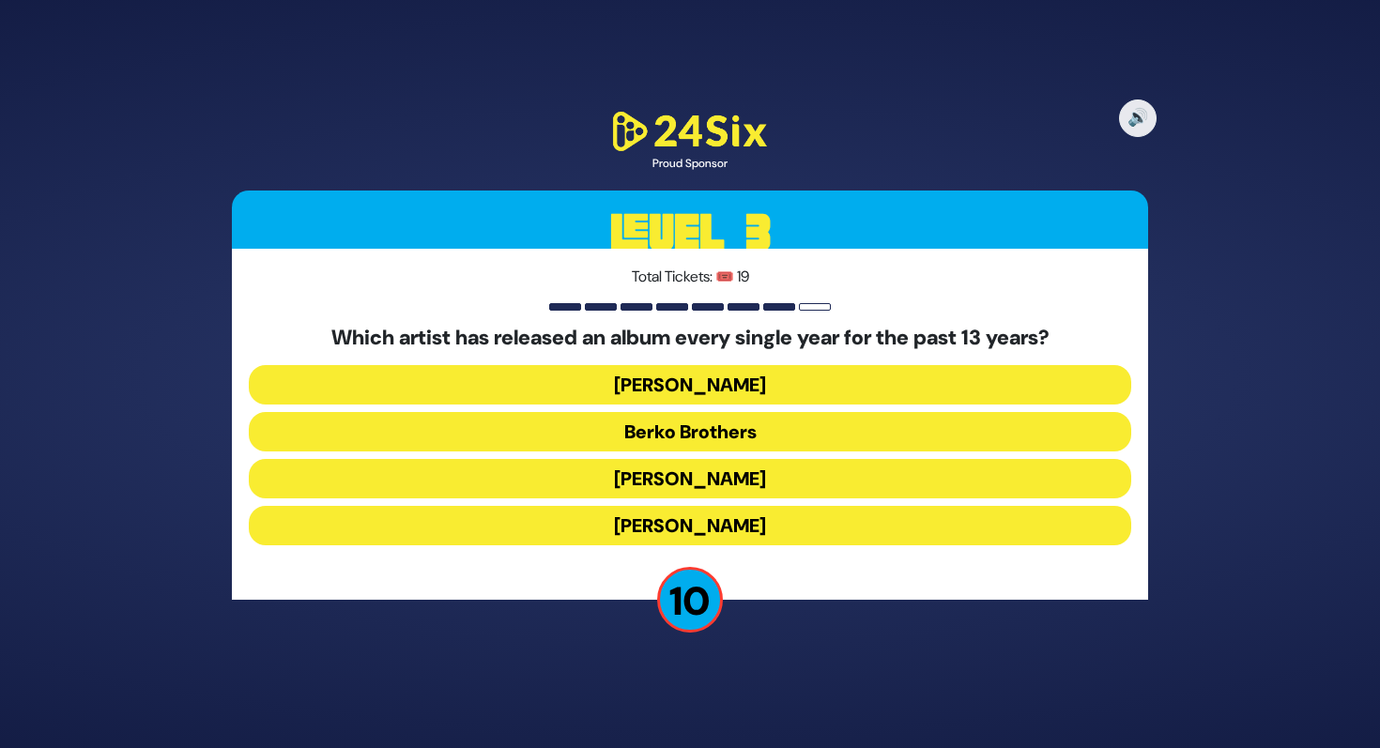
click at [742, 383] on button "Yaakov Shwekey" at bounding box center [690, 384] width 883 height 39
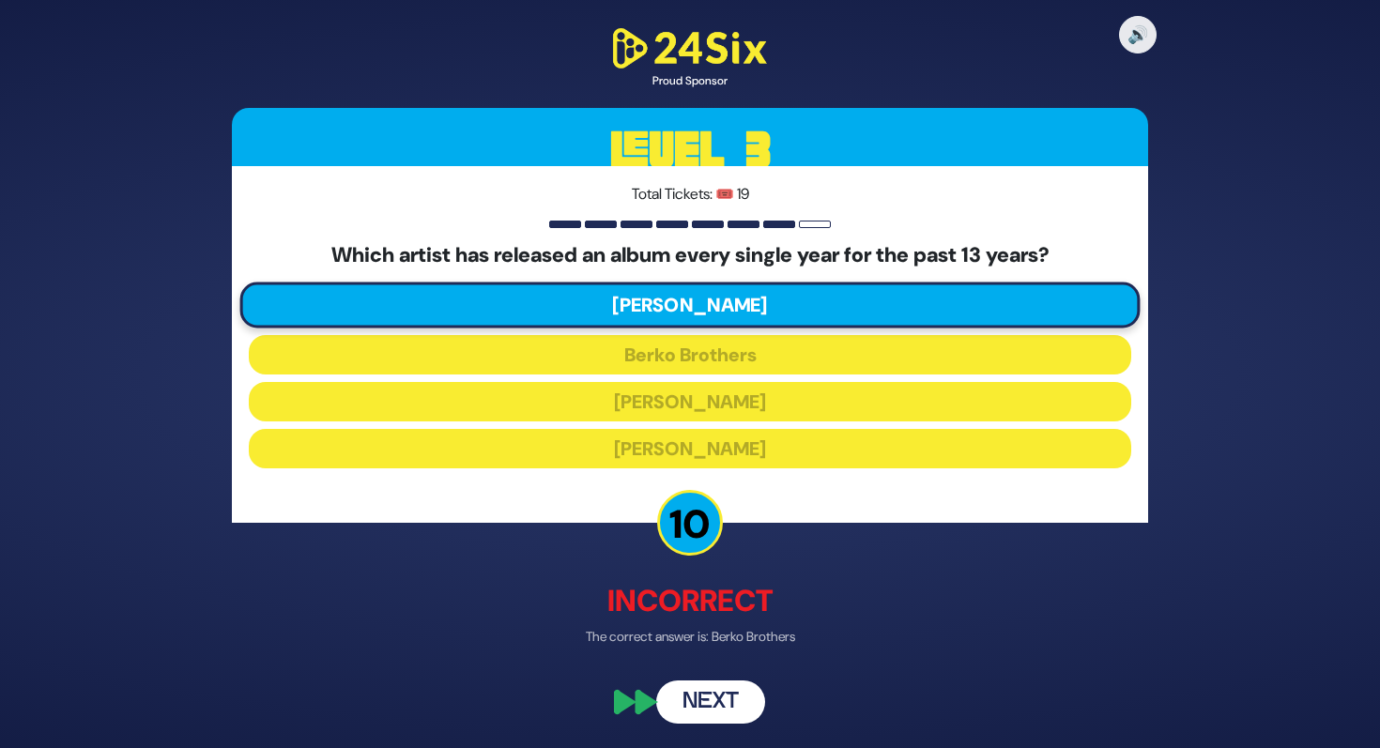
click at [715, 714] on button "Next" at bounding box center [710, 702] width 109 height 43
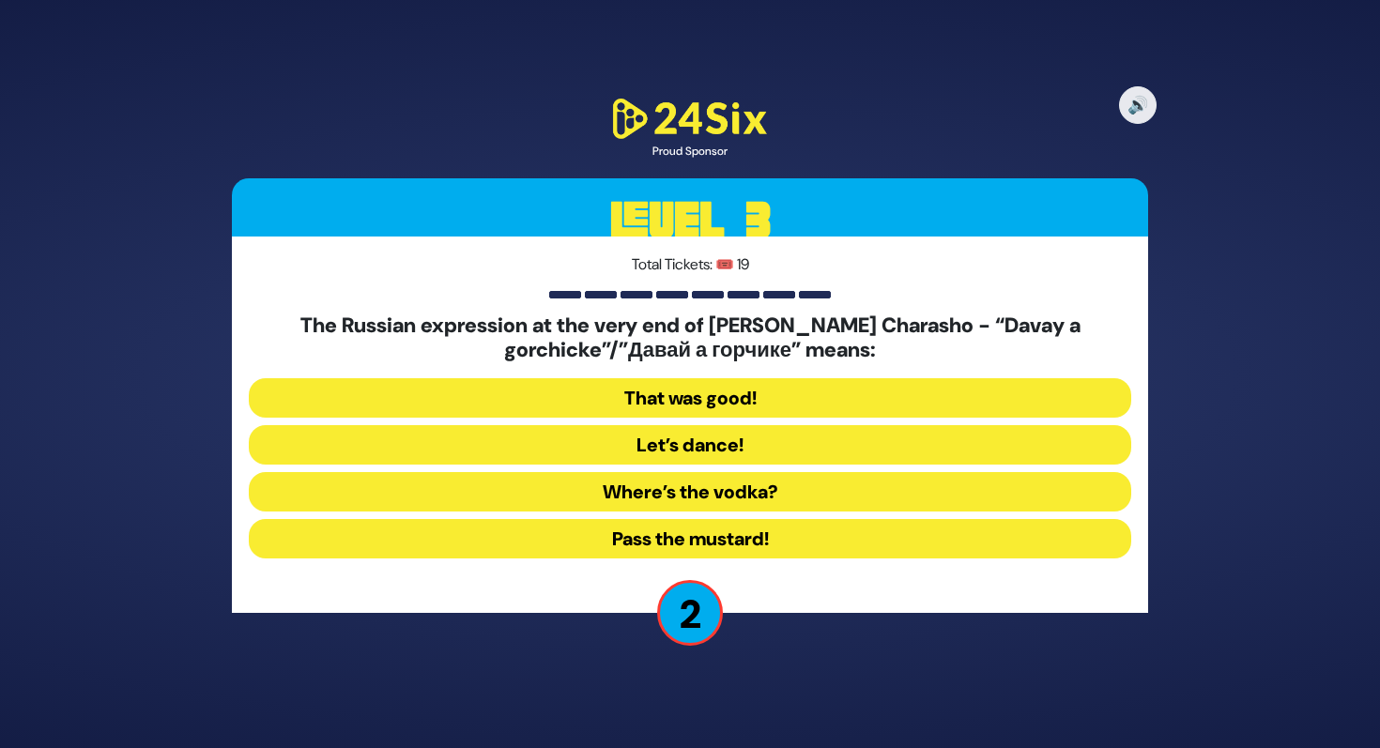
click at [711, 398] on button "That was good!" at bounding box center [690, 397] width 883 height 39
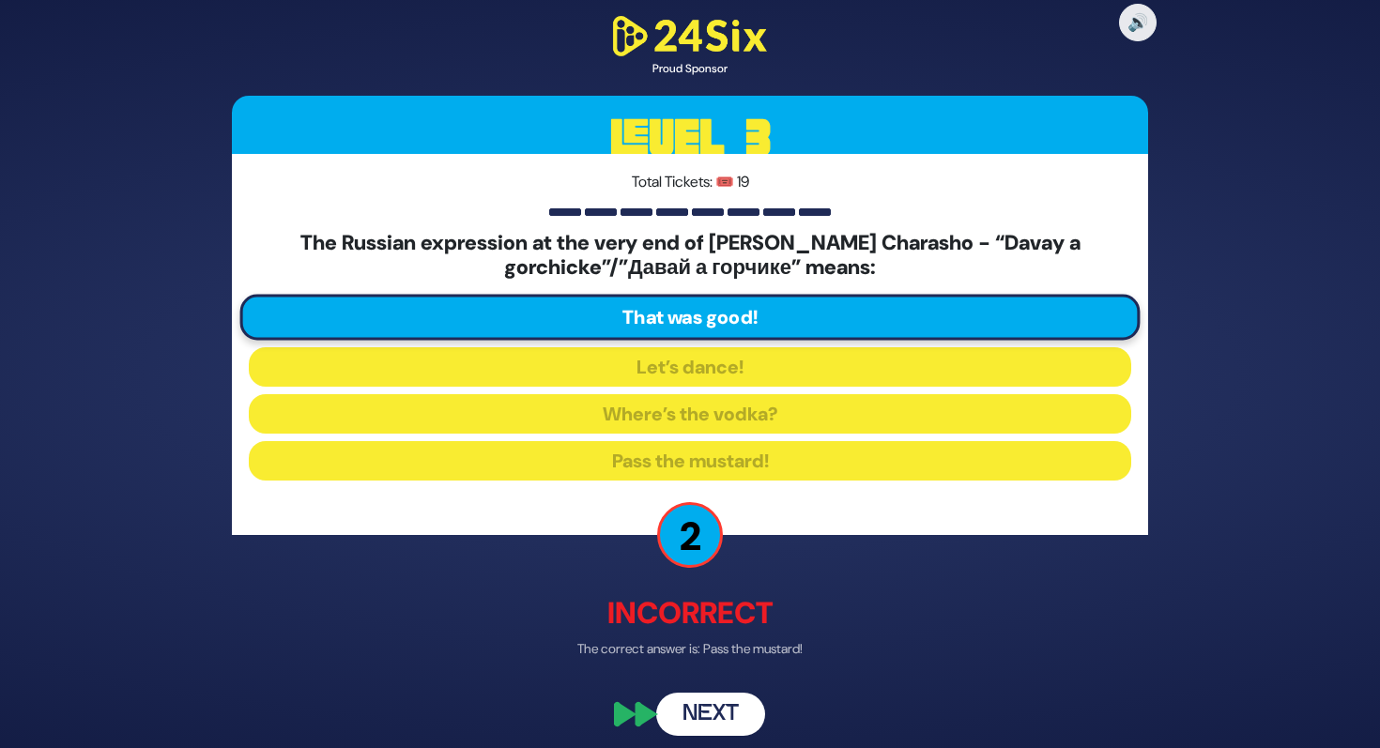
click at [721, 714] on button "Next" at bounding box center [710, 714] width 109 height 43
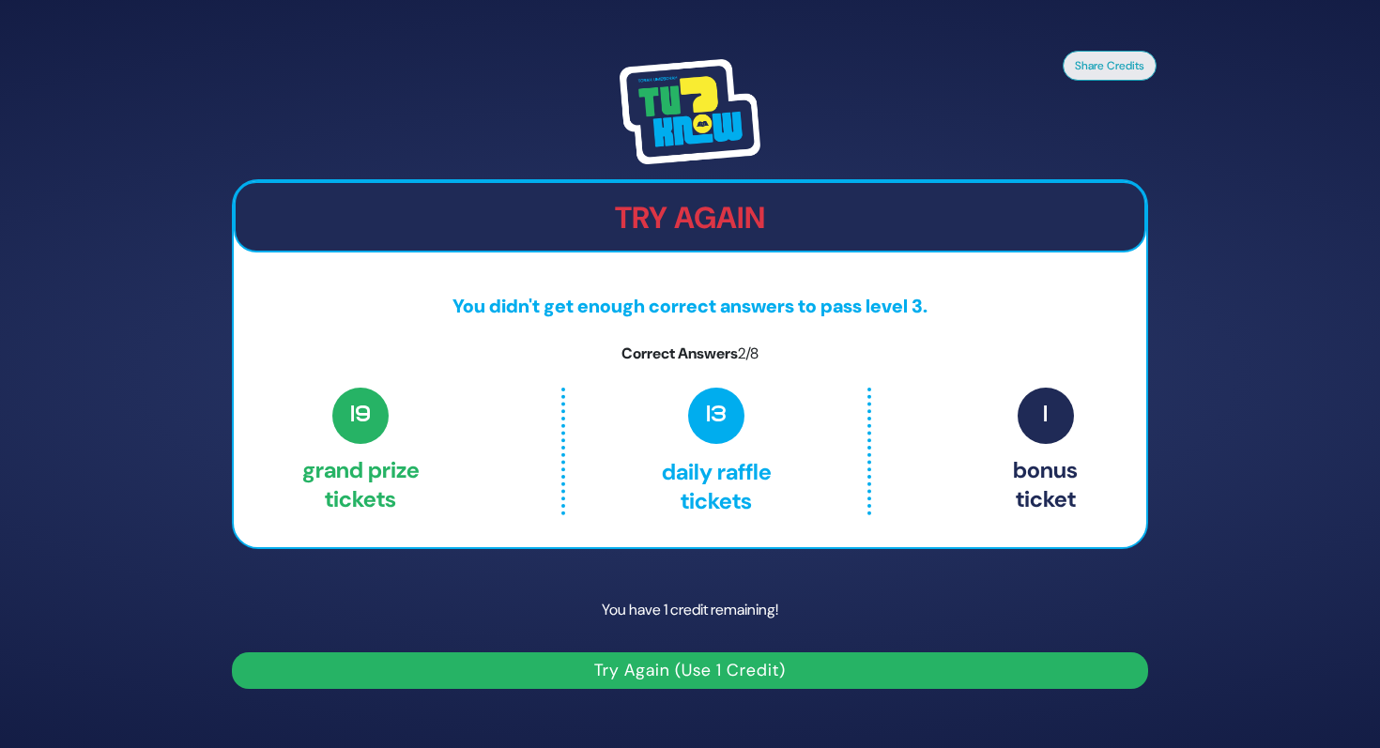
click at [720, 678] on button "Try Again (Use 1 Credit)" at bounding box center [690, 671] width 916 height 37
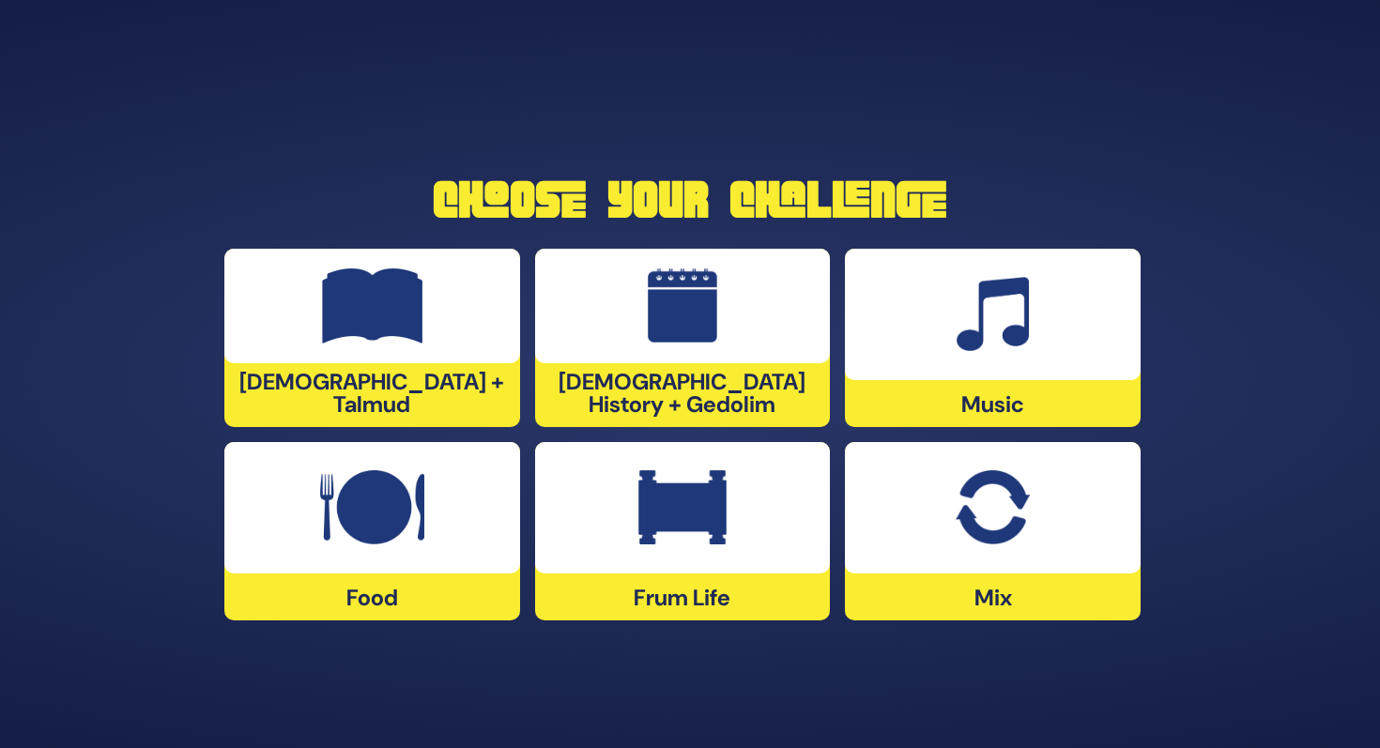
click at [292, 330] on div at bounding box center [372, 306] width 296 height 115
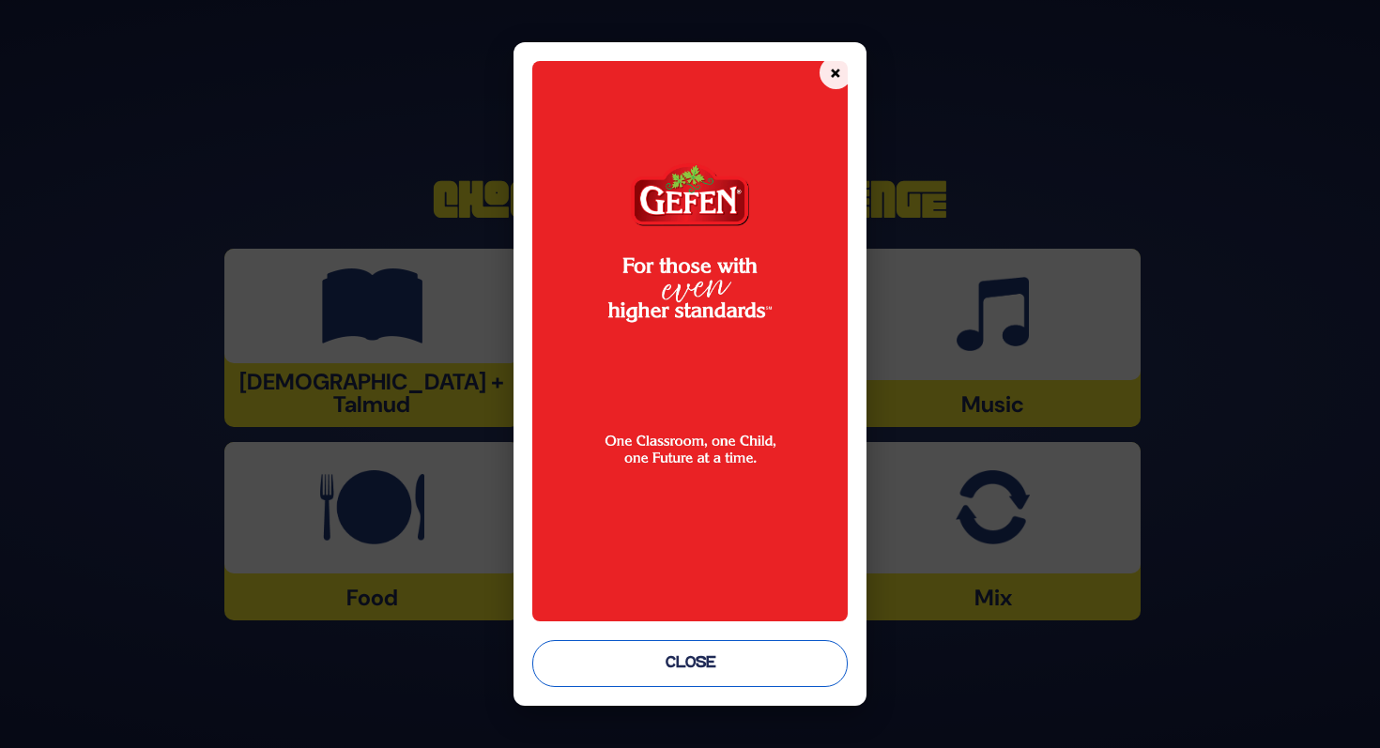
click at [651, 652] on button "Close" at bounding box center [689, 663] width 315 height 47
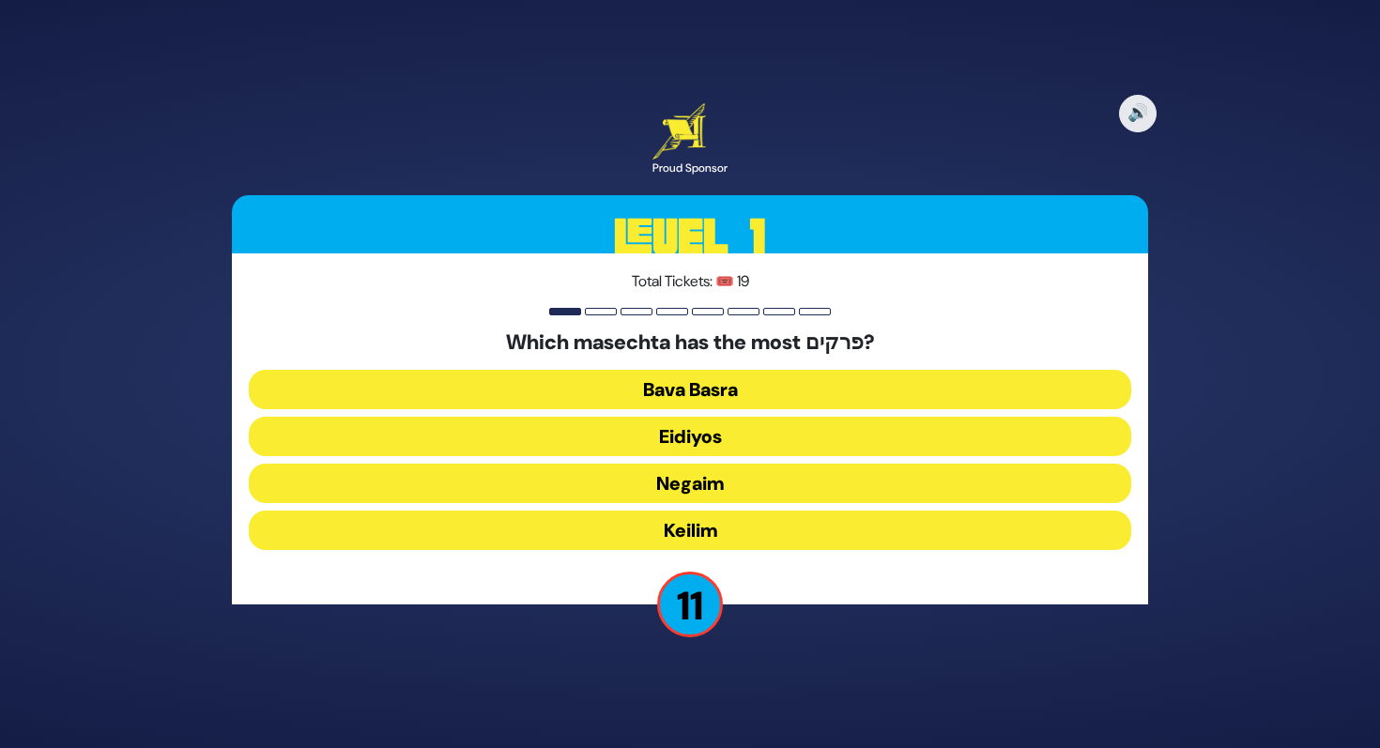
click at [722, 527] on button "Keilim" at bounding box center [690, 530] width 883 height 39
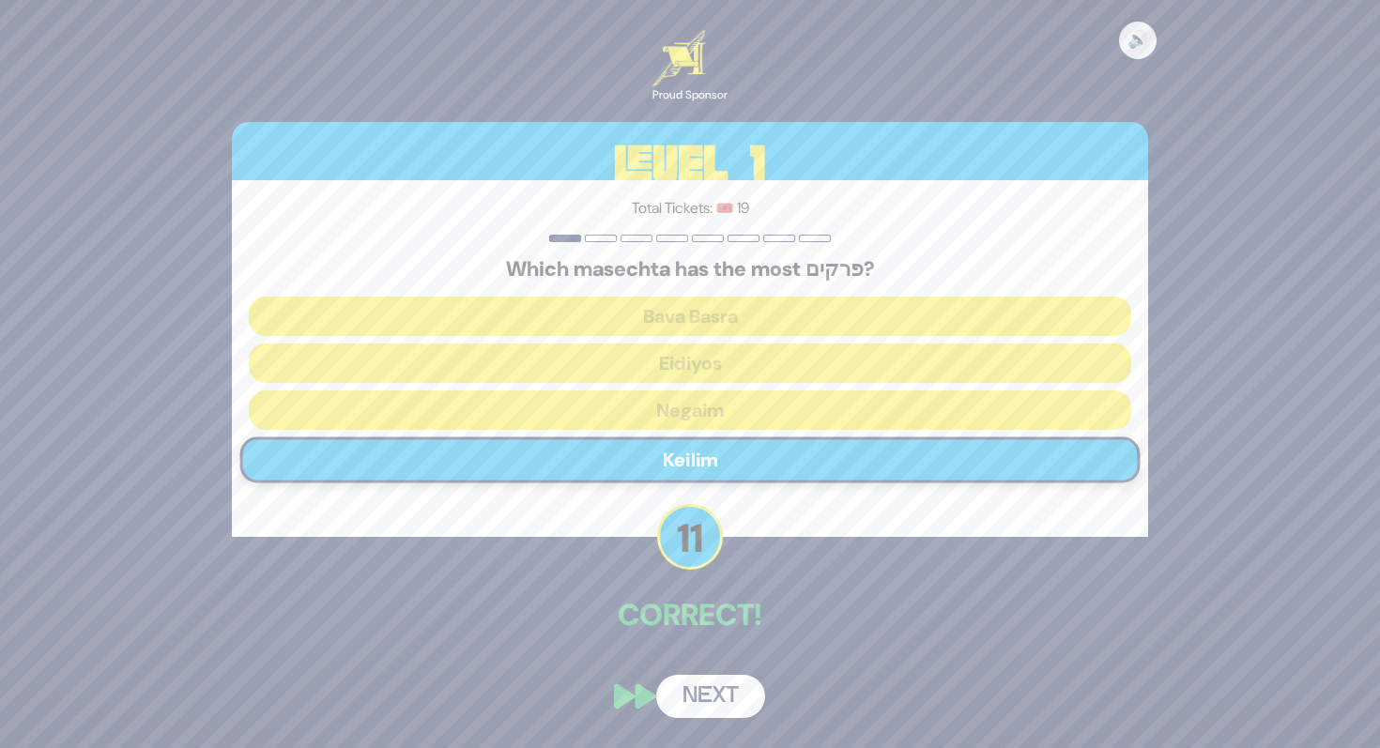
click at [705, 690] on button "Next" at bounding box center [710, 696] width 109 height 43
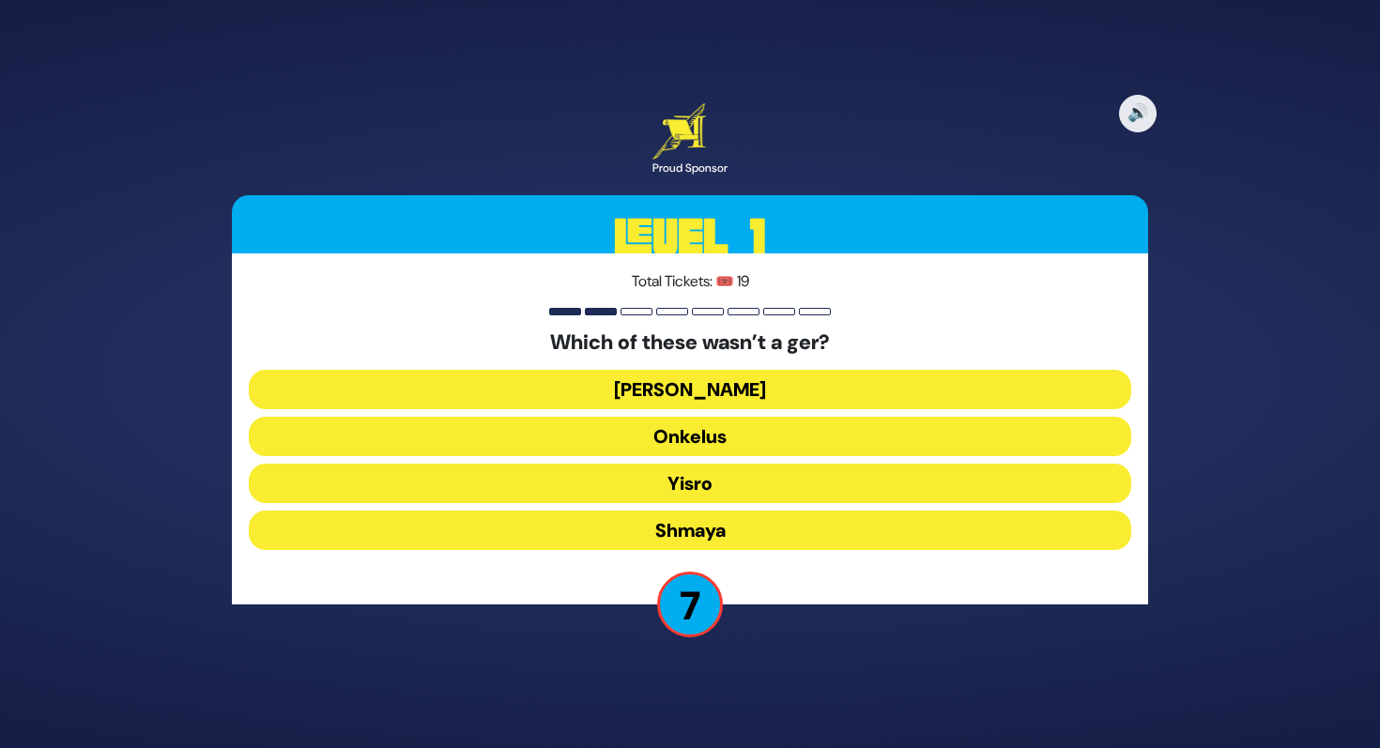
click at [723, 381] on button "Ovadia" at bounding box center [690, 389] width 883 height 39
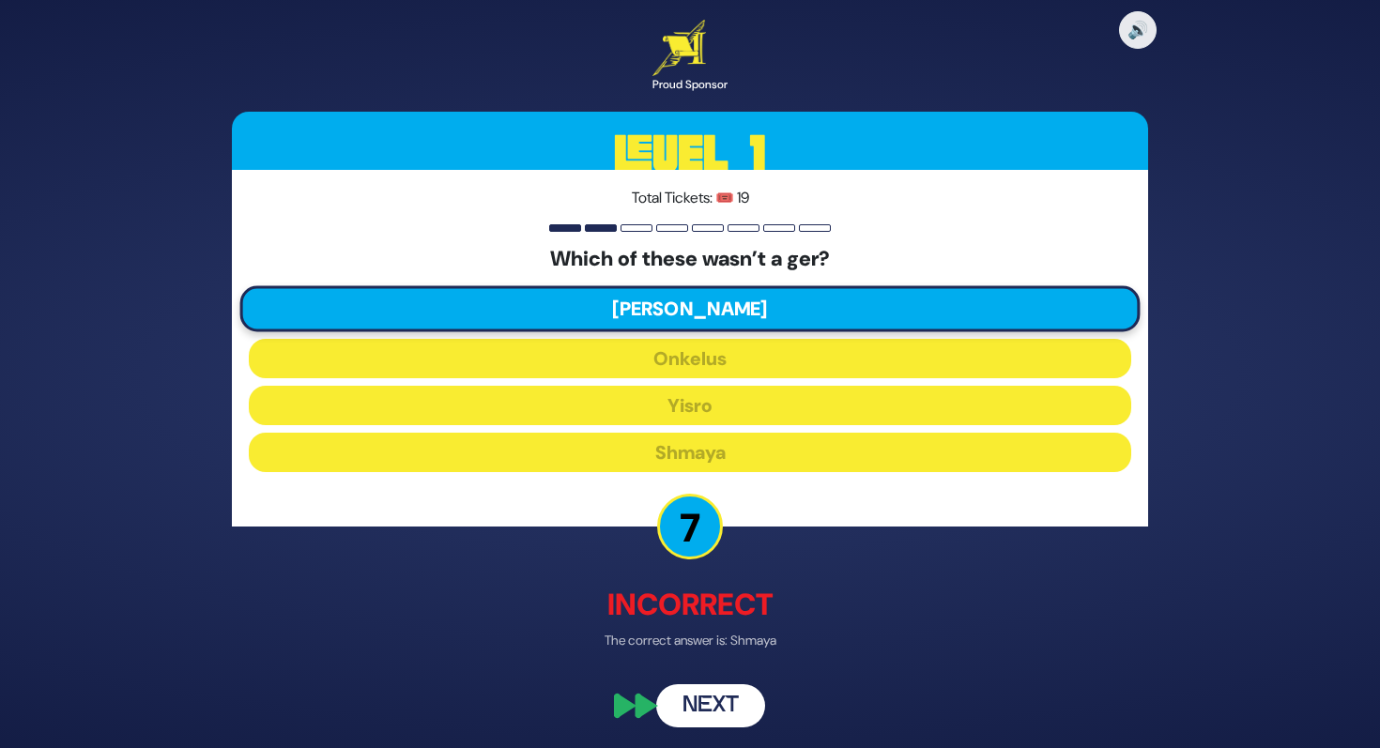
click at [713, 693] on button "Next" at bounding box center [710, 706] width 109 height 43
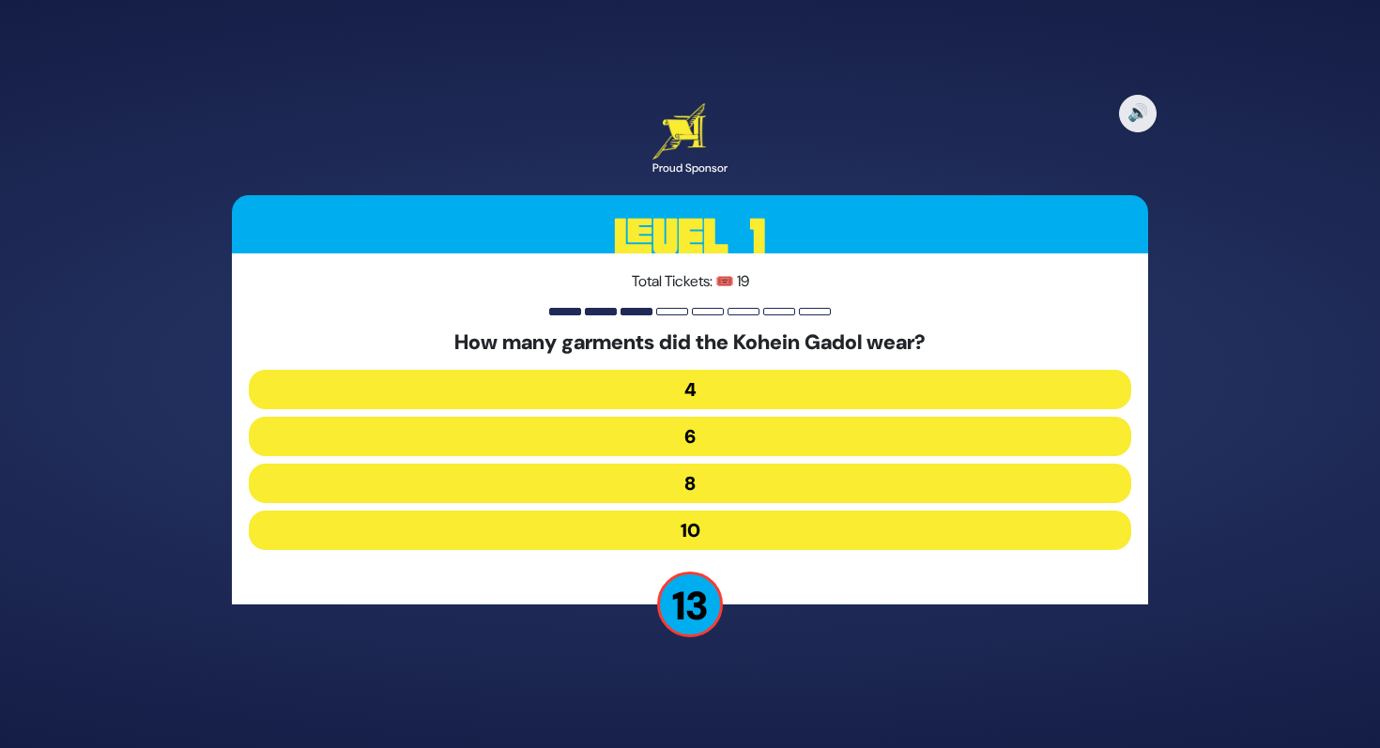
click at [729, 485] on button "8" at bounding box center [690, 483] width 883 height 39
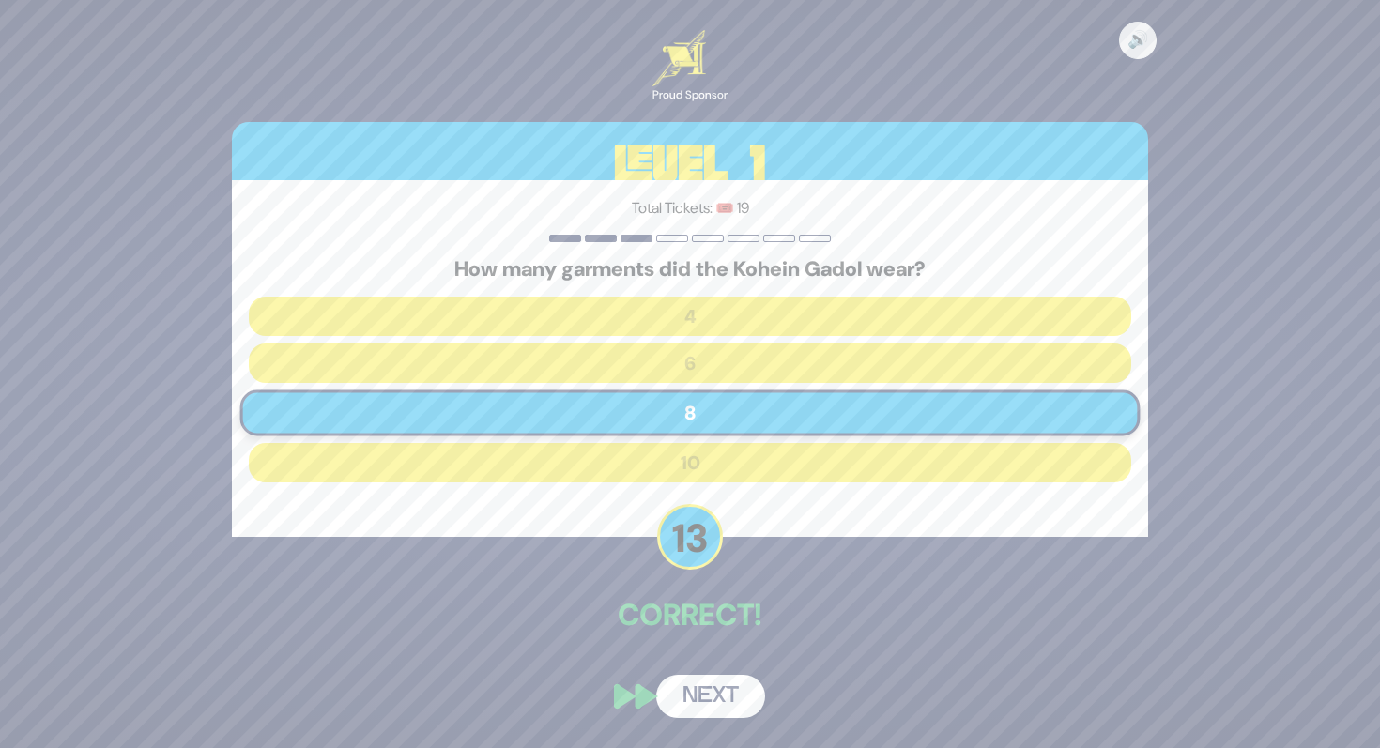
click at [704, 678] on button "Next" at bounding box center [710, 696] width 109 height 43
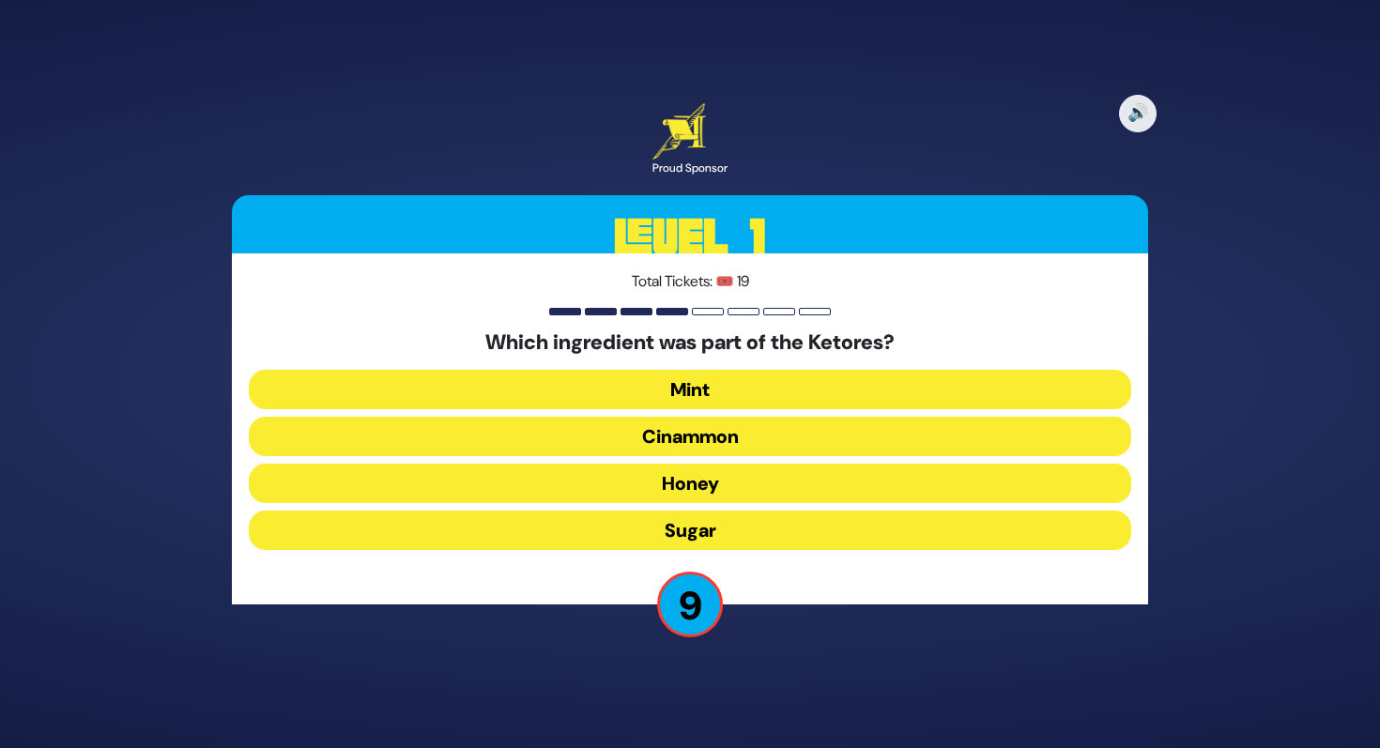
click at [674, 426] on button "Cinammon" at bounding box center [690, 436] width 883 height 39
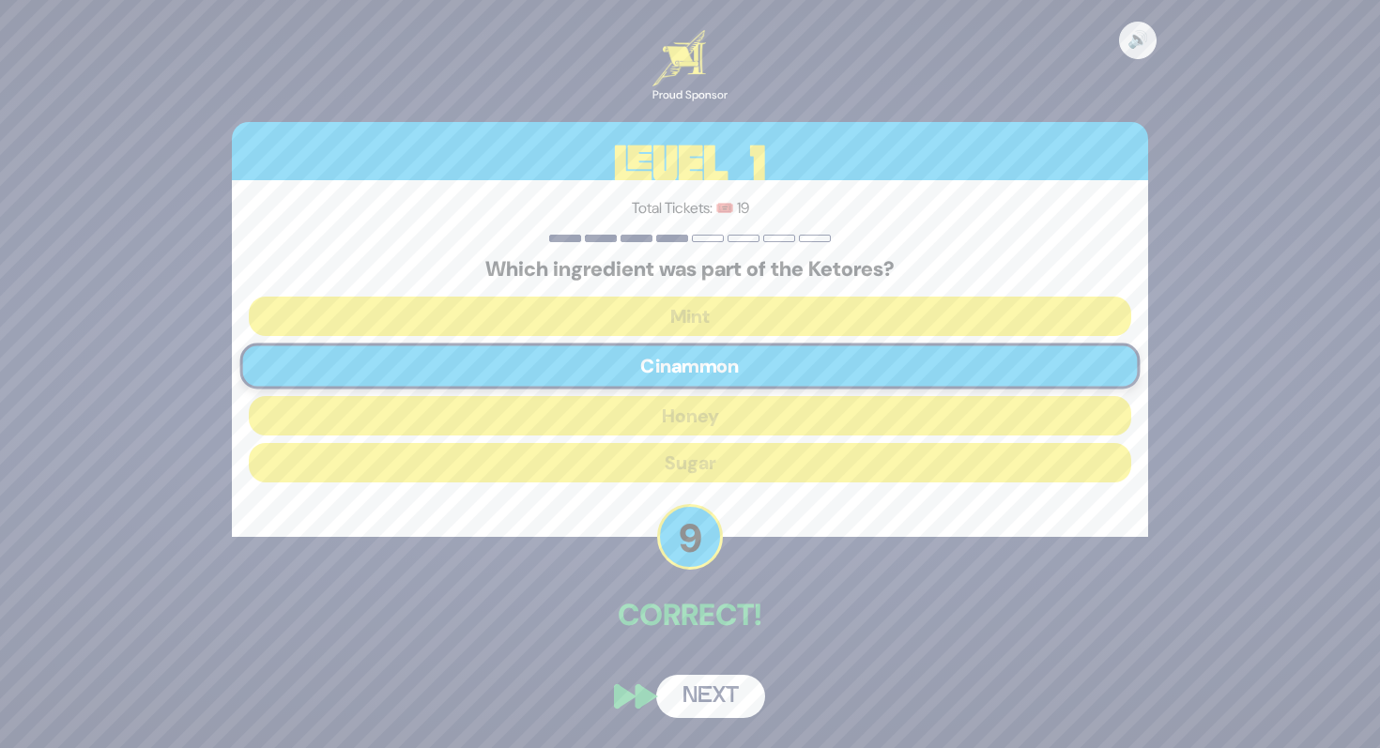
click at [705, 691] on button "Next" at bounding box center [710, 696] width 109 height 43
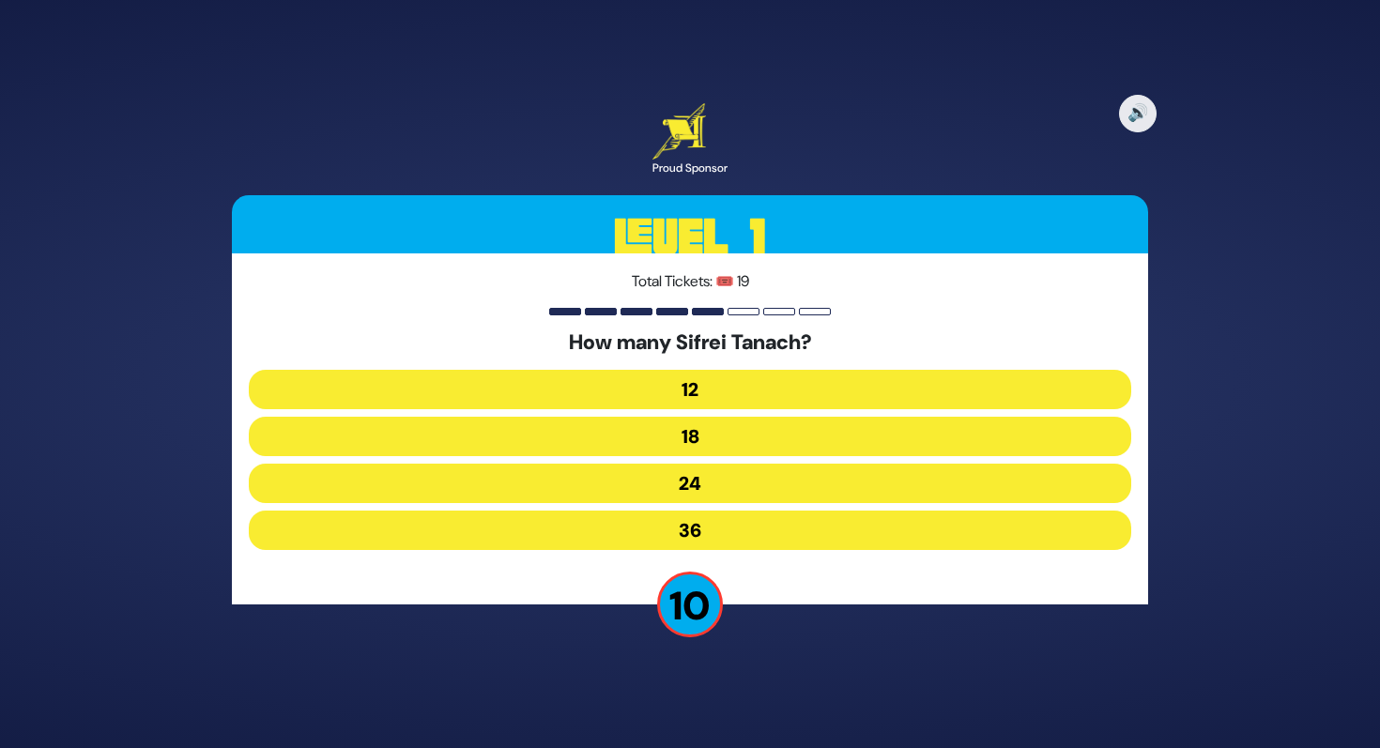
click at [724, 482] on button "24" at bounding box center [690, 483] width 883 height 39
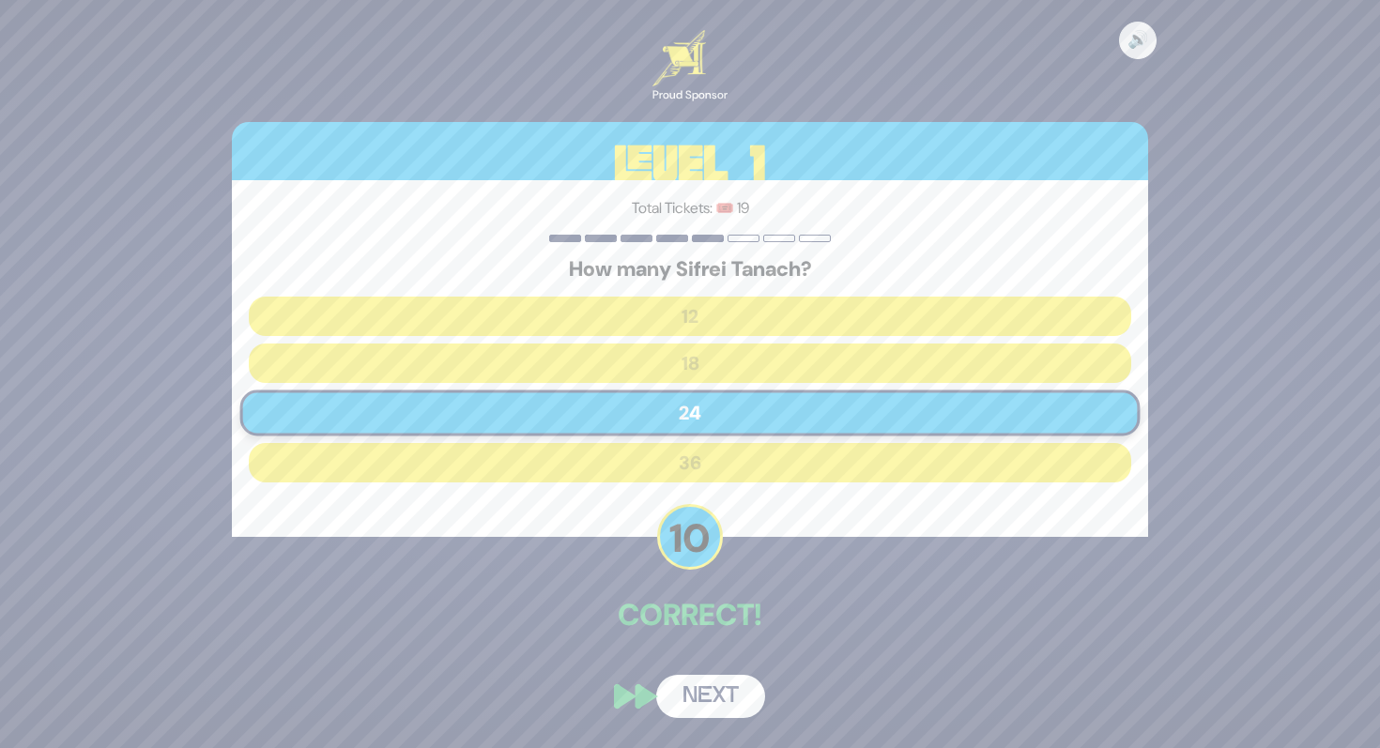
click at [708, 677] on button "Next" at bounding box center [710, 696] width 109 height 43
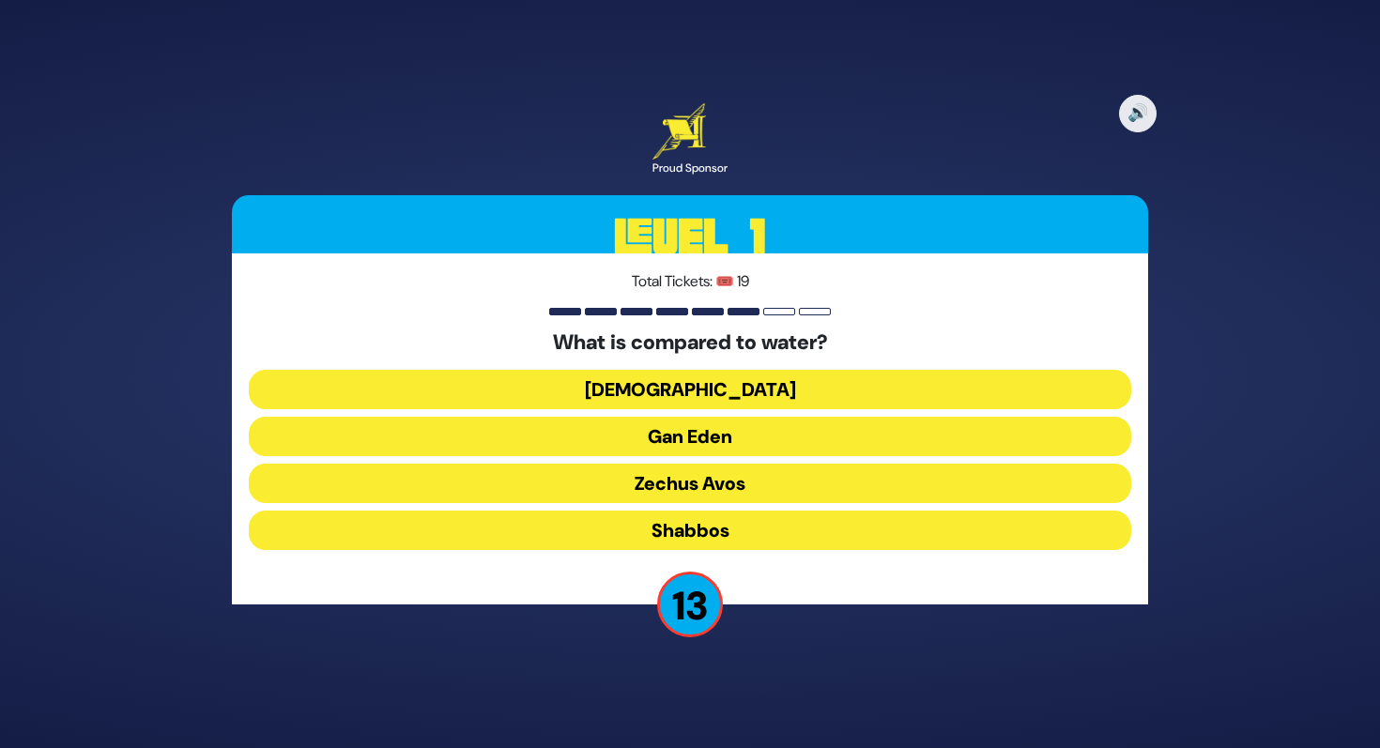
click at [728, 392] on button "Torah" at bounding box center [690, 389] width 883 height 39
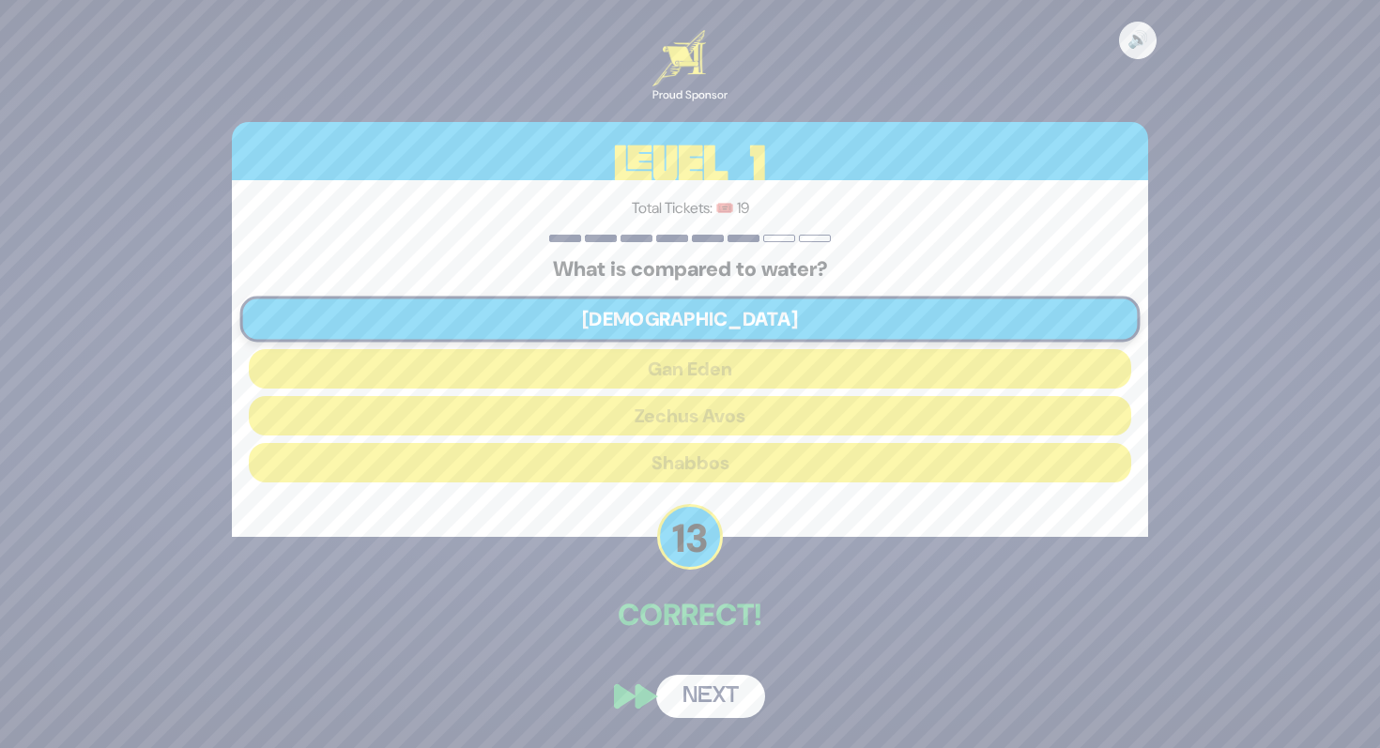
click at [708, 690] on button "Next" at bounding box center [710, 696] width 109 height 43
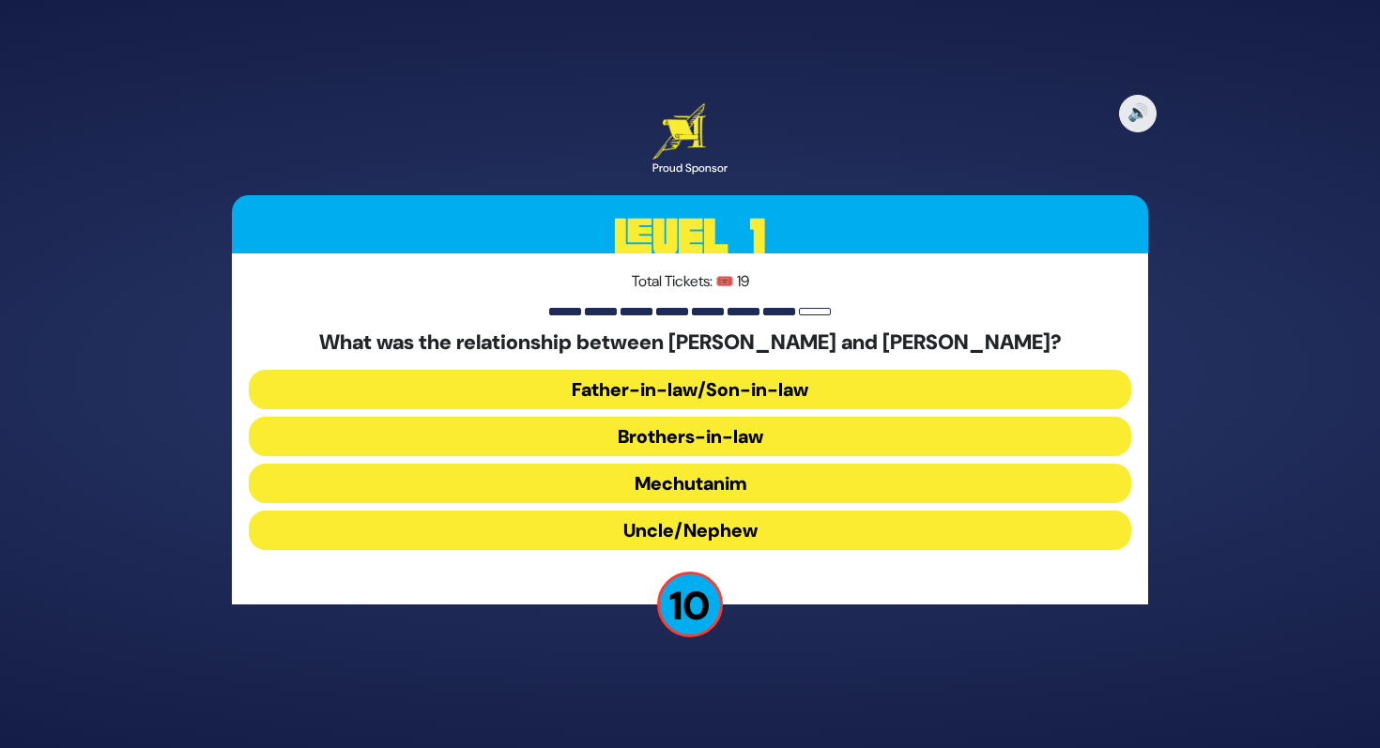
click at [718, 446] on button "Brothers-in-law" at bounding box center [690, 436] width 883 height 39
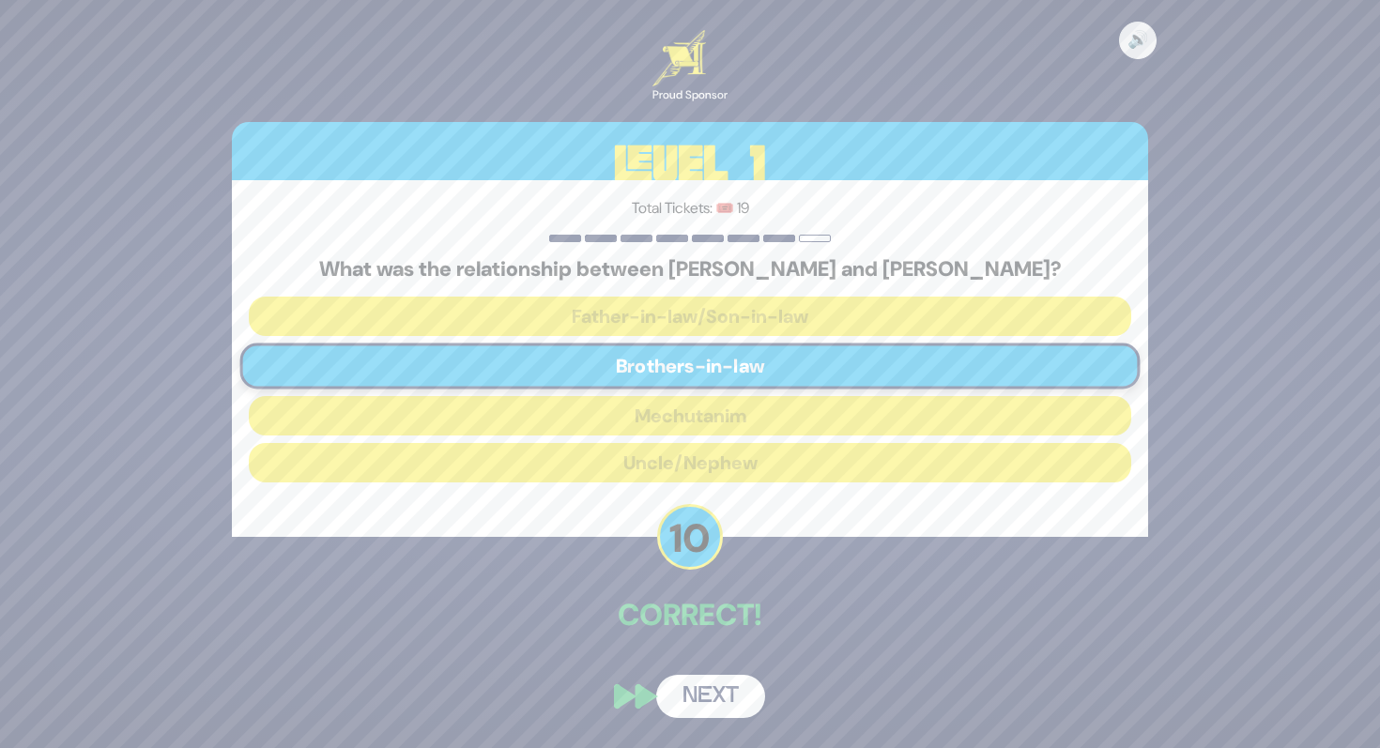
click at [703, 665] on div "🔊 Proud Sponsor Level 1 Total Tickets: 🎟️ 19 What was the relationship between …" at bounding box center [689, 374] width 961 height 733
click at [696, 687] on button "Next" at bounding box center [710, 696] width 109 height 43
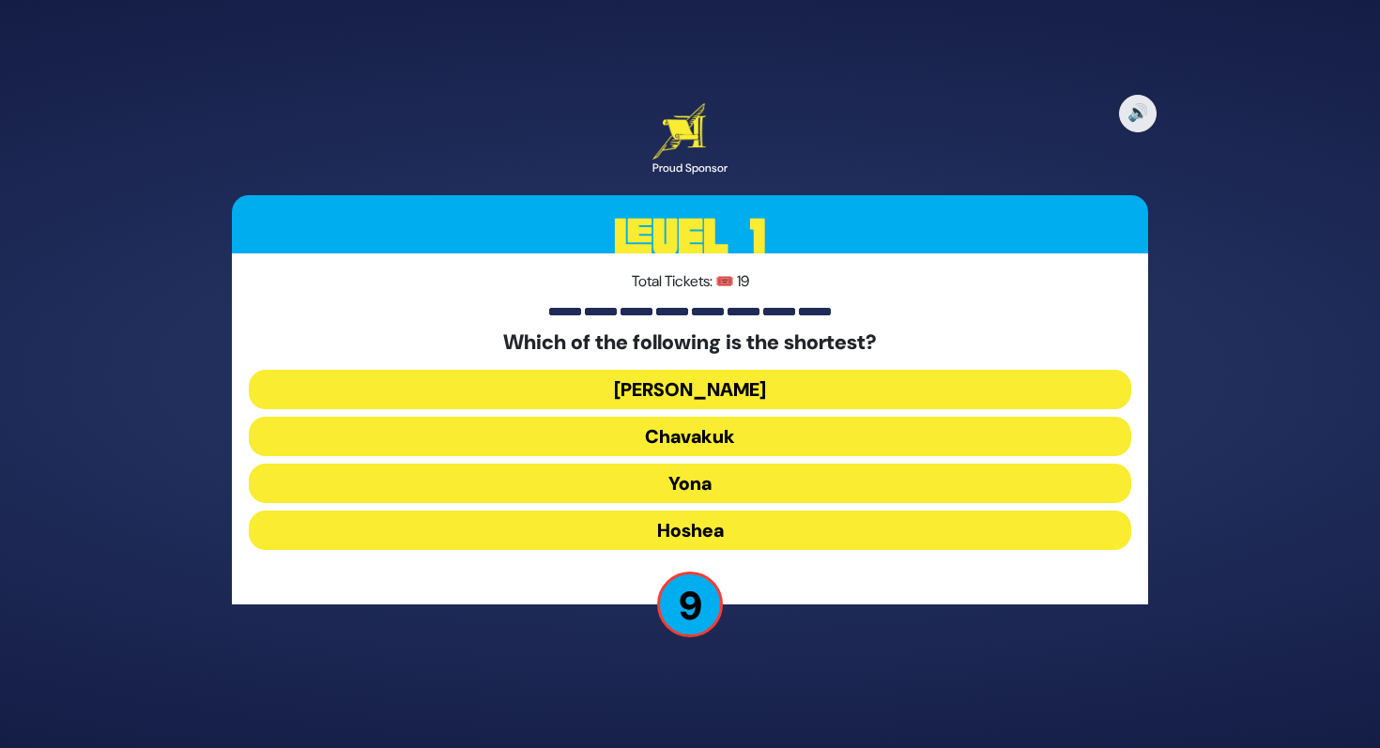
click at [709, 482] on button "Yona" at bounding box center [690, 483] width 883 height 39
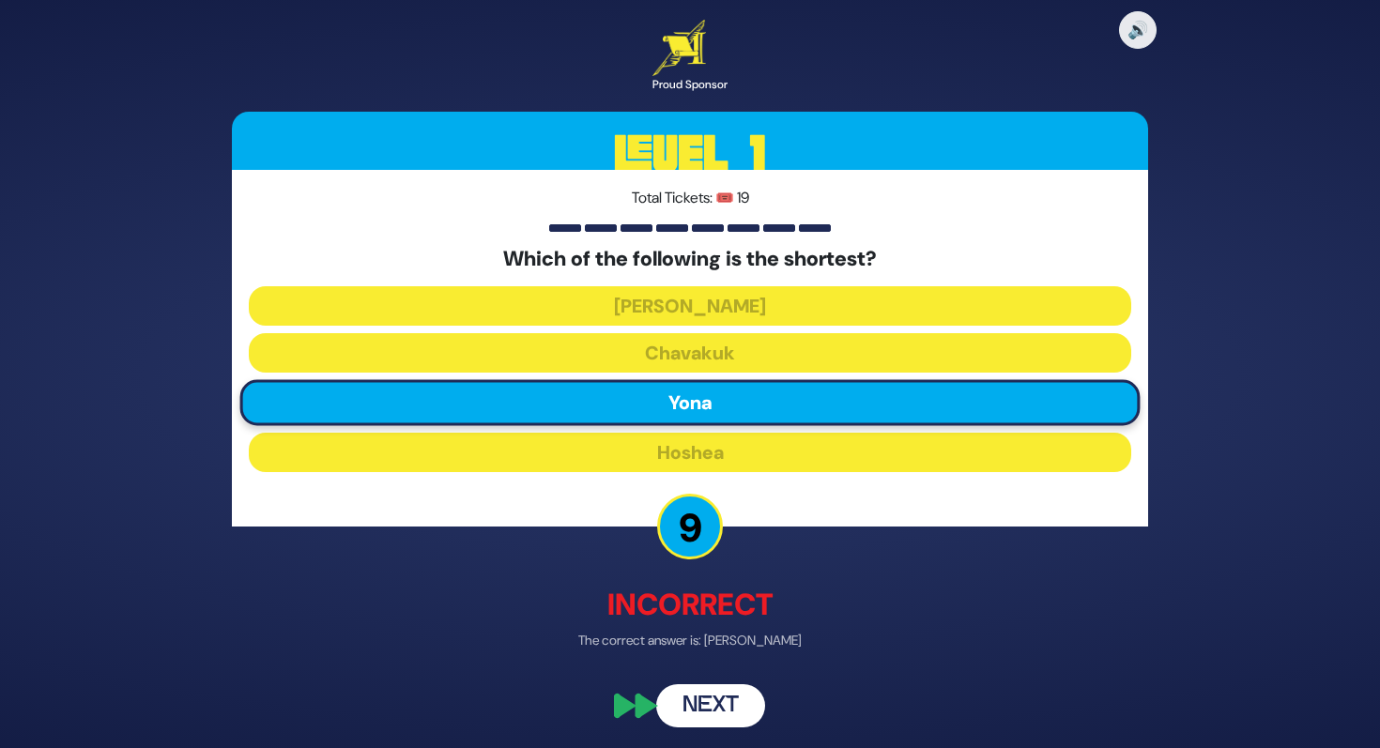
click at [713, 700] on button "Next" at bounding box center [710, 706] width 109 height 43
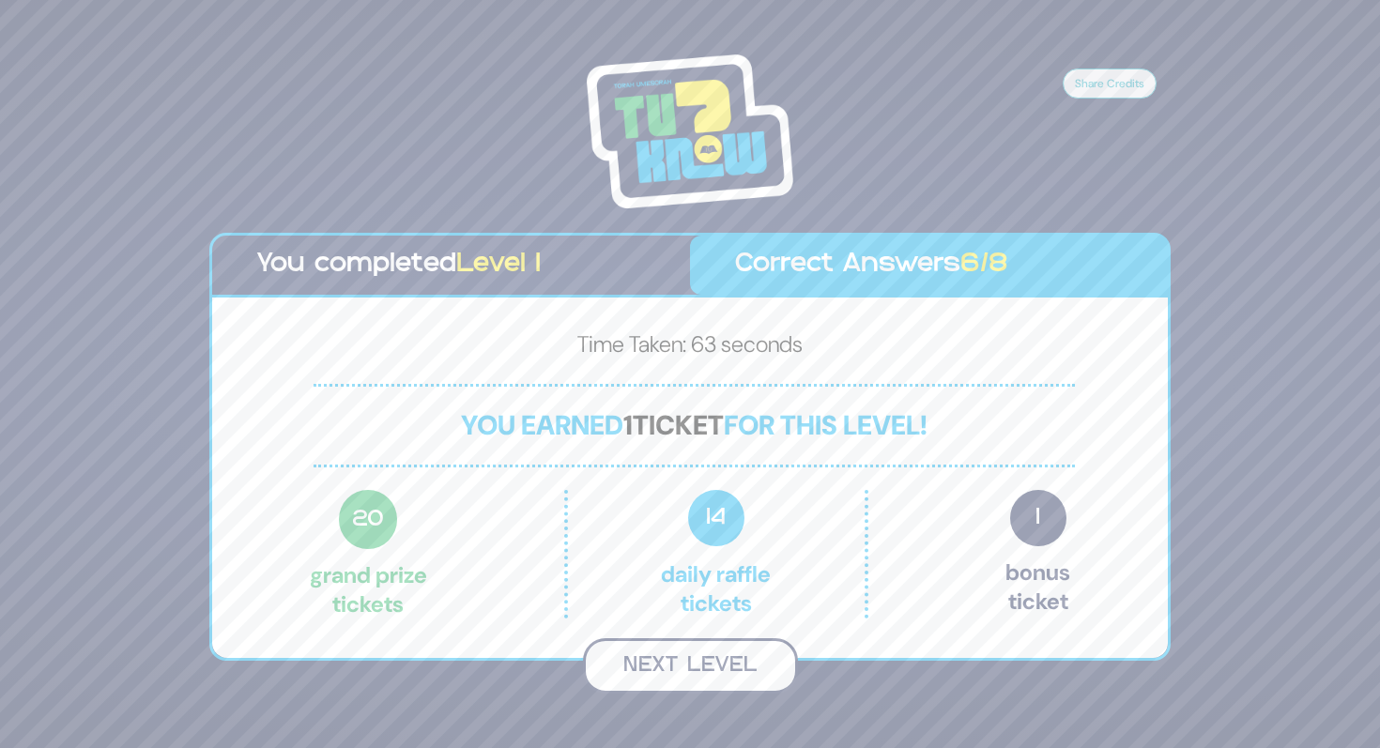
click at [718, 651] on button "Next Level" at bounding box center [690, 665] width 215 height 55
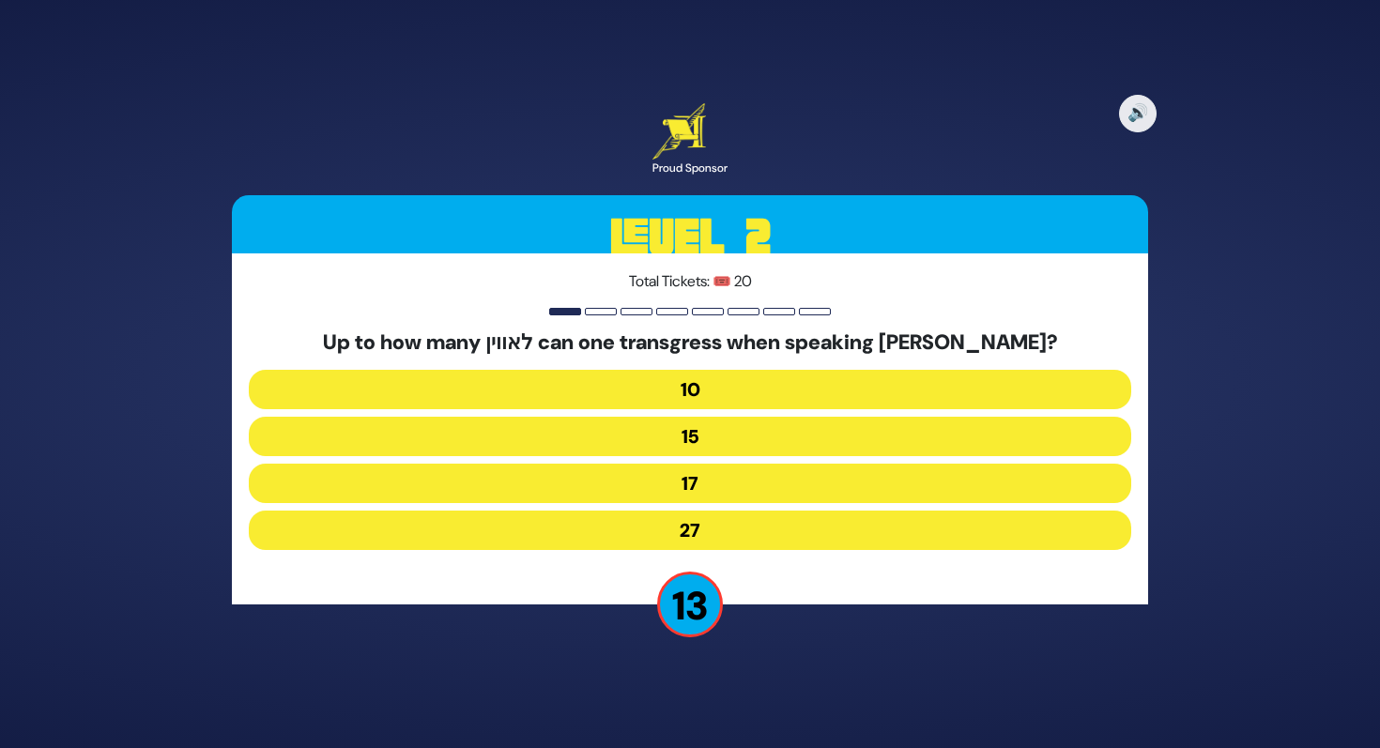
click at [730, 482] on button "17" at bounding box center [690, 483] width 883 height 39
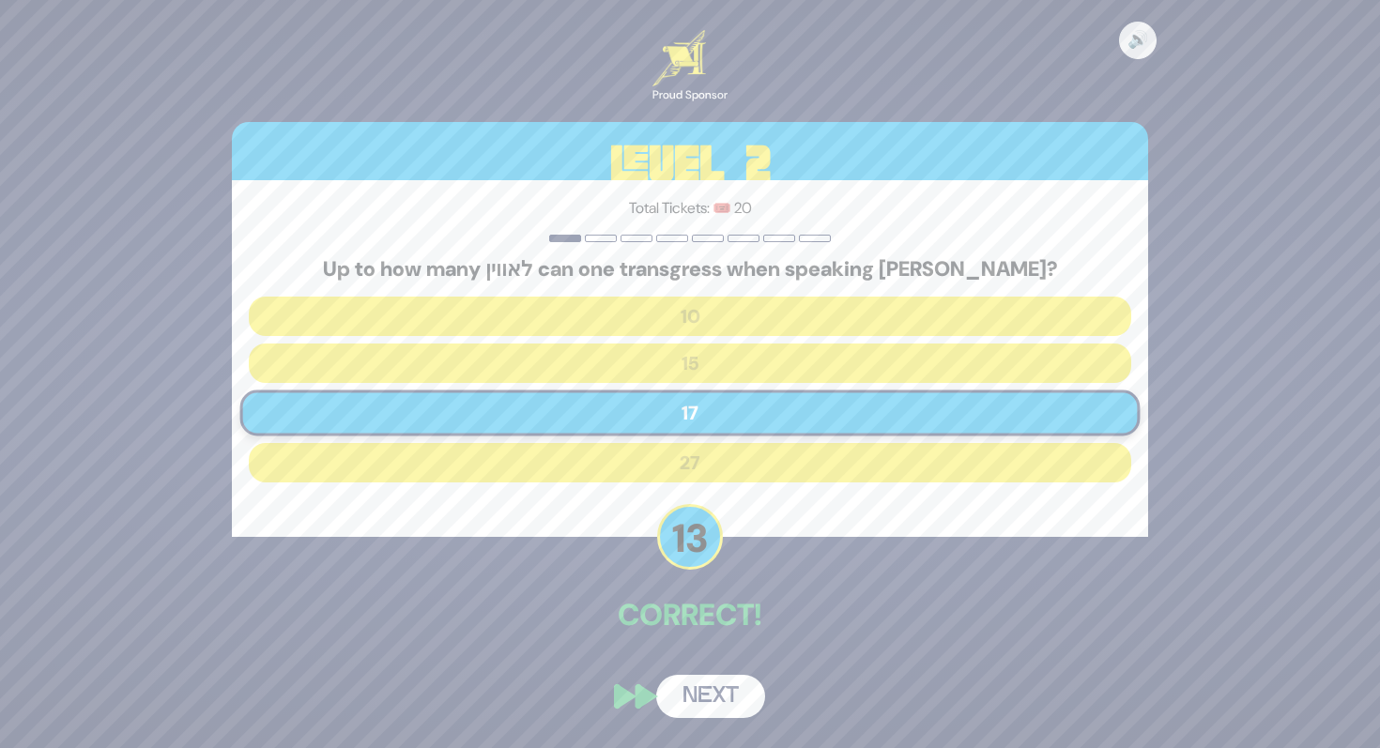
click at [708, 666] on div "🔊 Proud Sponsor Level 2 Total Tickets: 🎟️ 20 Up to how many לאווין can one tran…" at bounding box center [689, 374] width 961 height 733
click at [708, 695] on button "Next" at bounding box center [710, 696] width 109 height 43
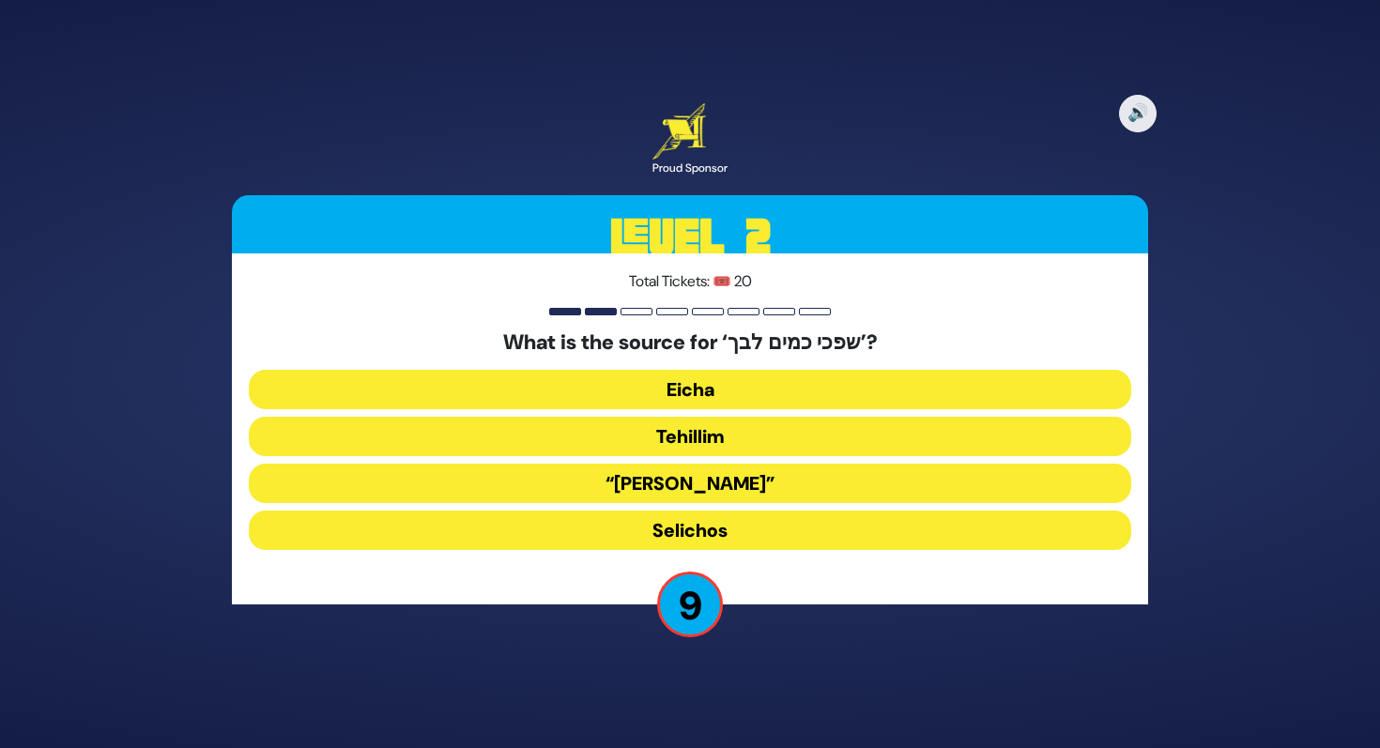
click at [746, 430] on button "Tehillim" at bounding box center [690, 436] width 883 height 39
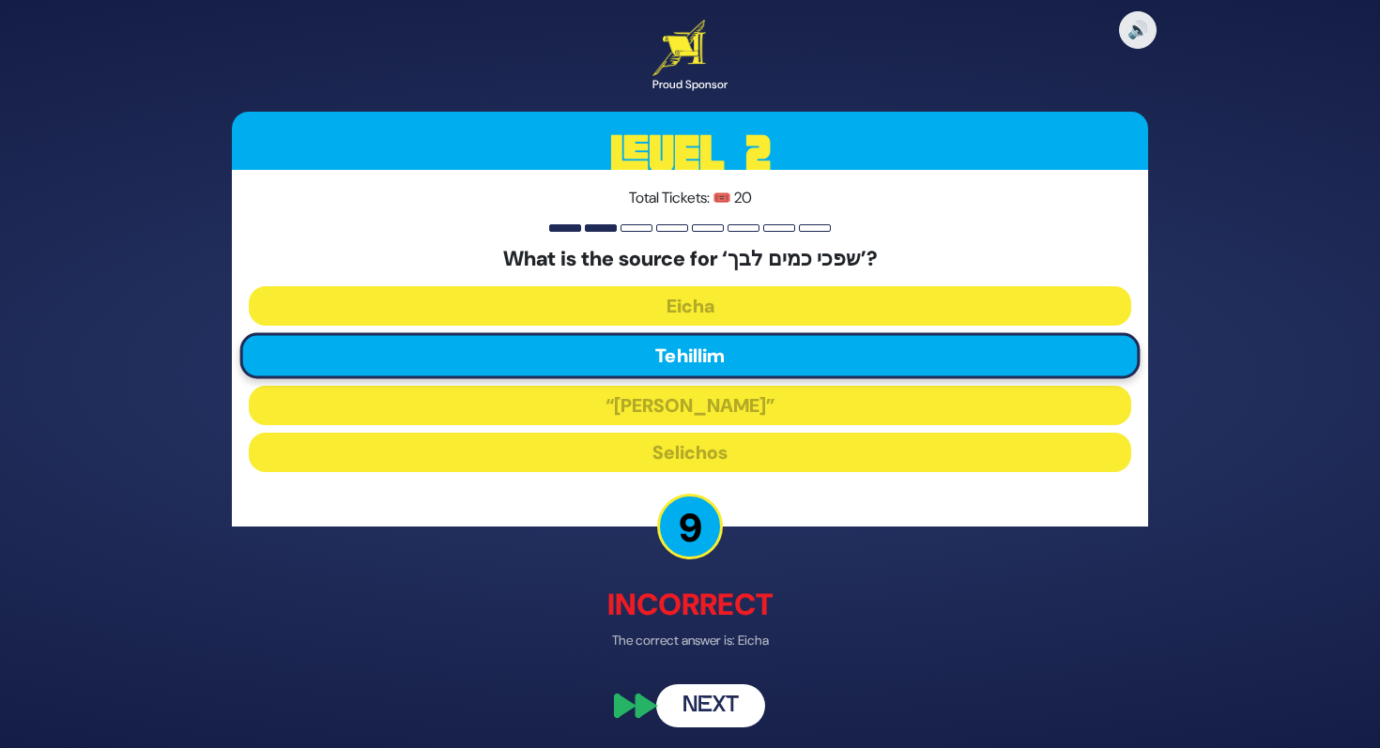
click at [701, 705] on button "Next" at bounding box center [710, 706] width 109 height 43
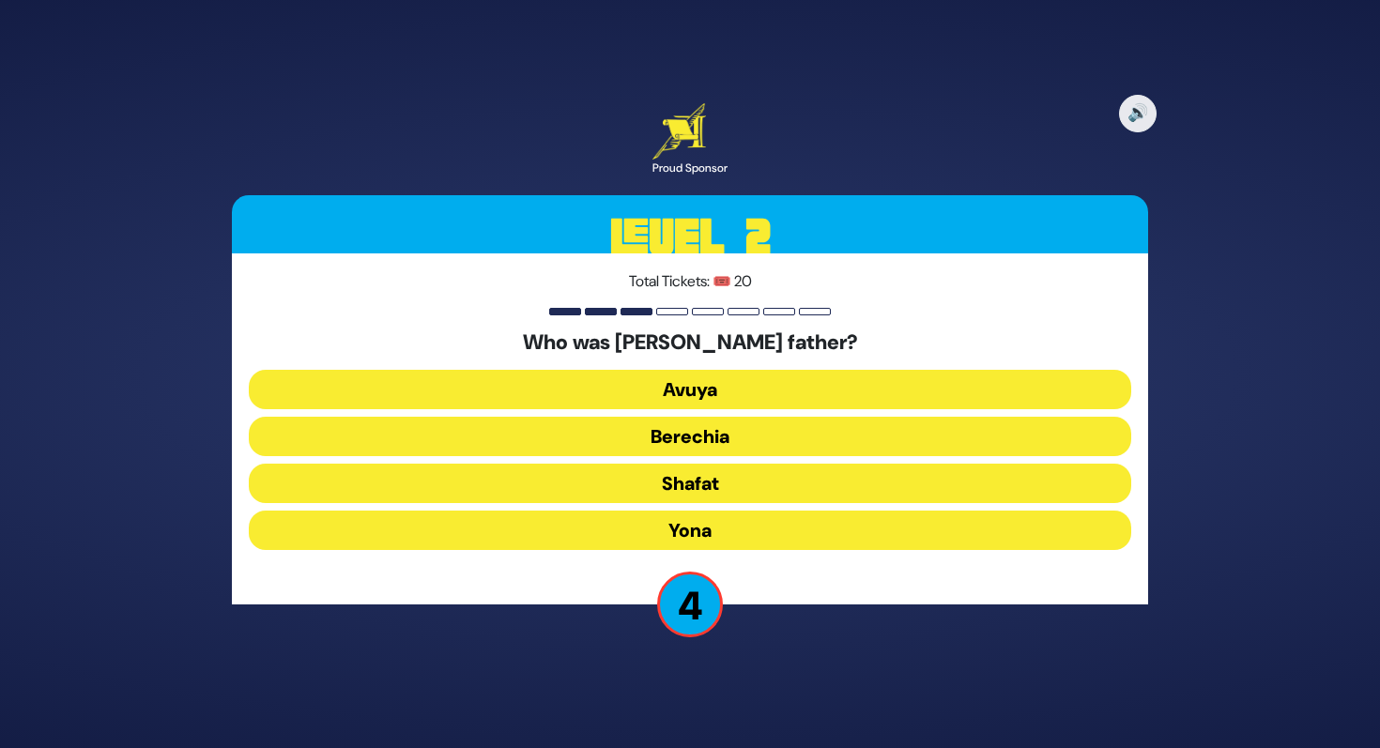
click at [714, 524] on button "Yona" at bounding box center [690, 530] width 883 height 39
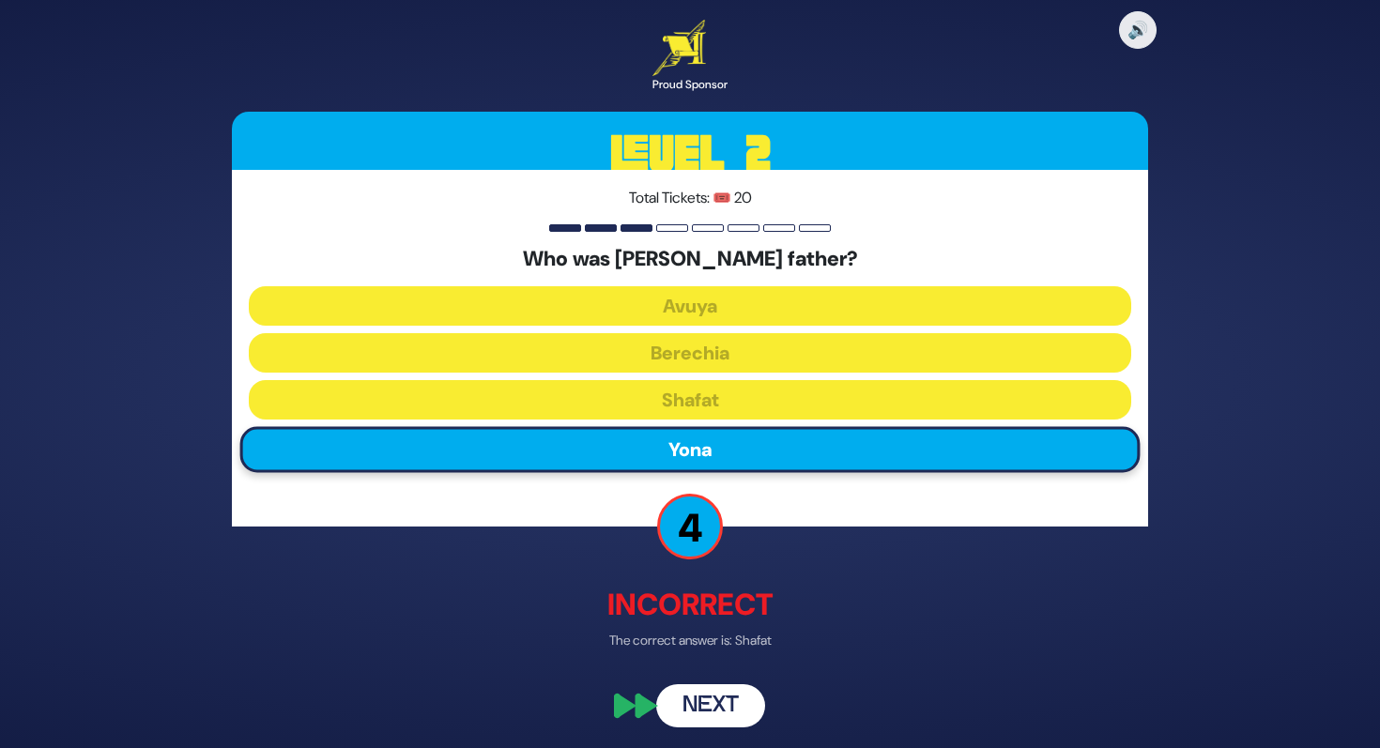
click at [704, 695] on button "Next" at bounding box center [710, 706] width 109 height 43
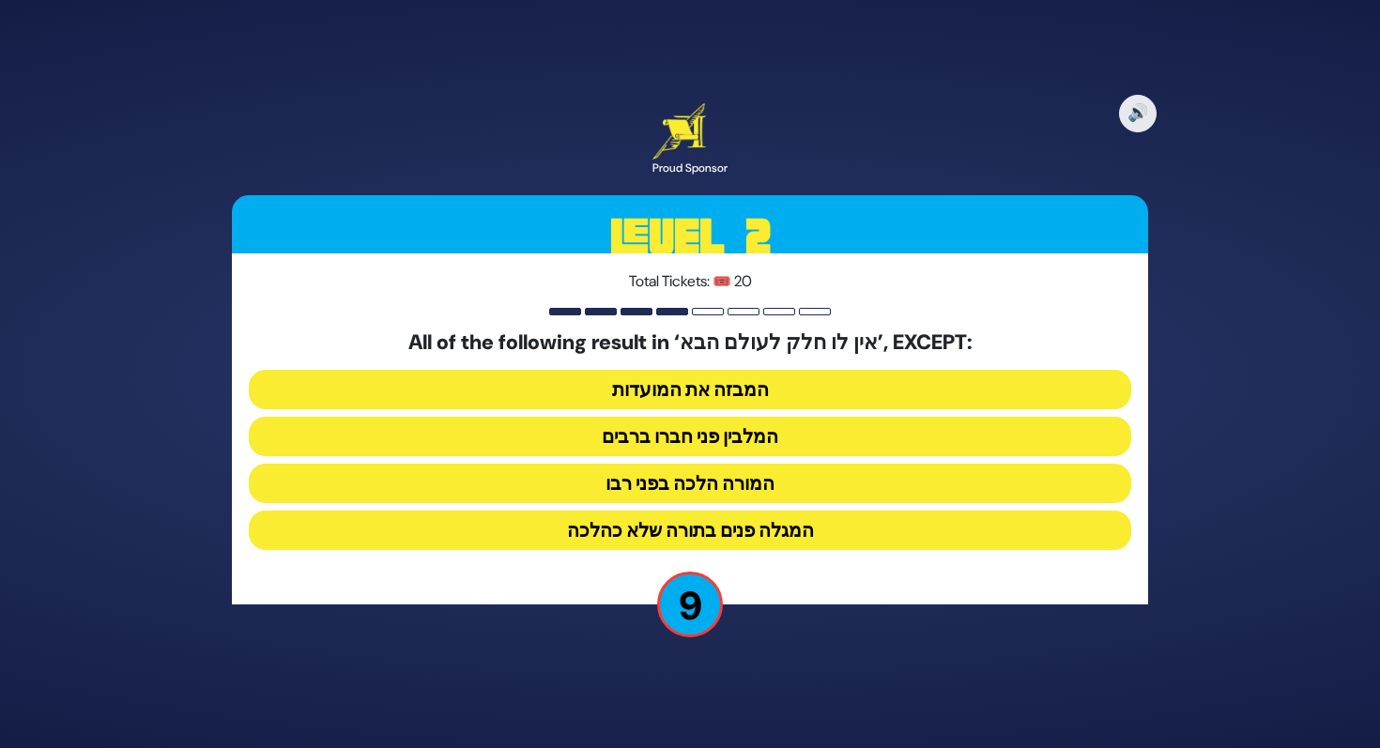
click at [729, 488] on button "המורה הלכה בפני רבו" at bounding box center [690, 483] width 883 height 39
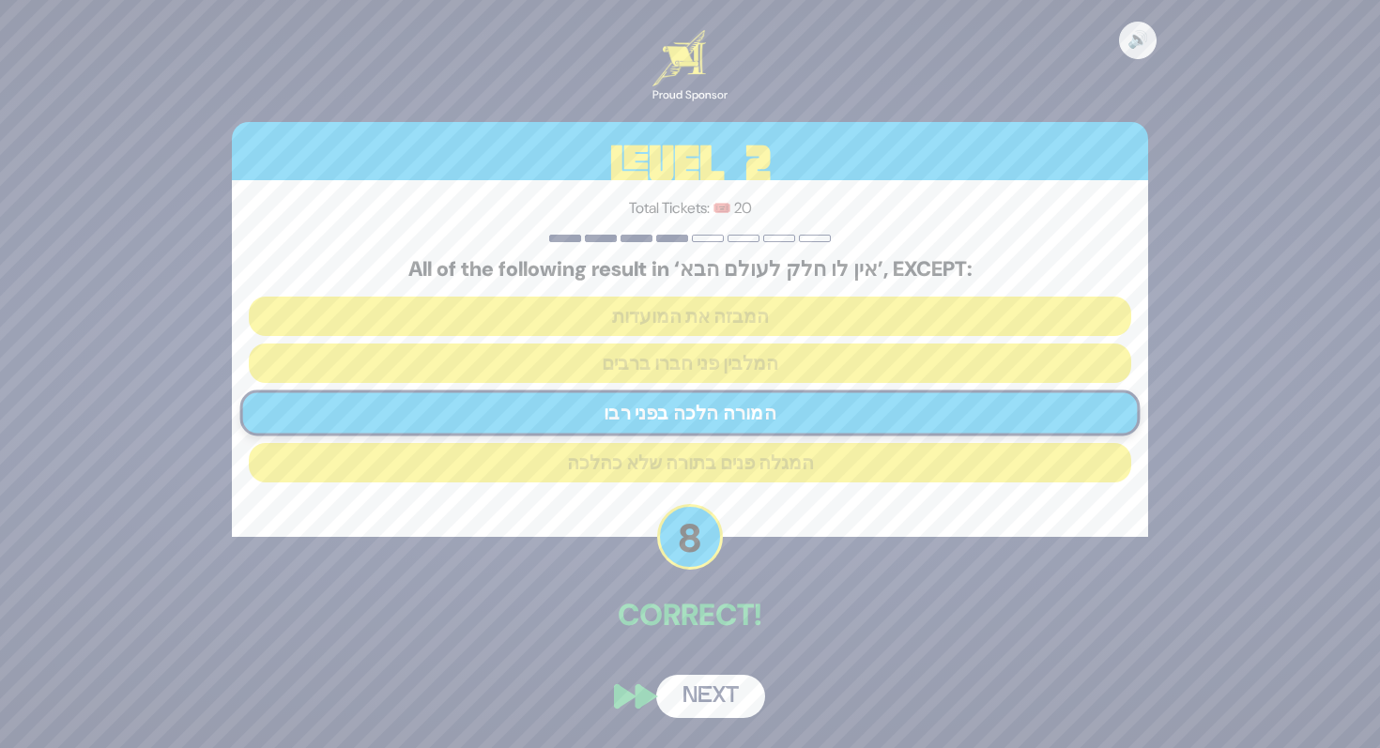
click at [709, 677] on button "Next" at bounding box center [710, 696] width 109 height 43
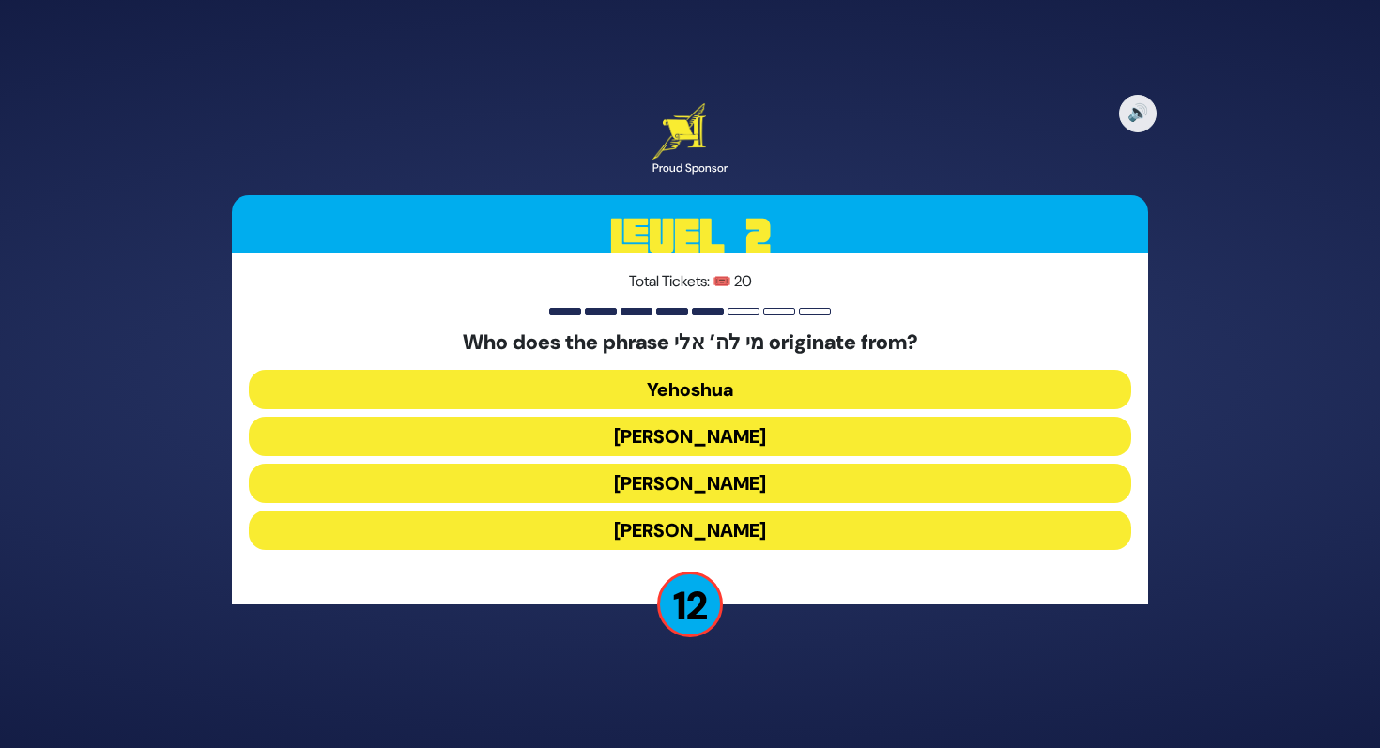
click at [733, 485] on button "Moshe Rabbeinu" at bounding box center [690, 483] width 883 height 39
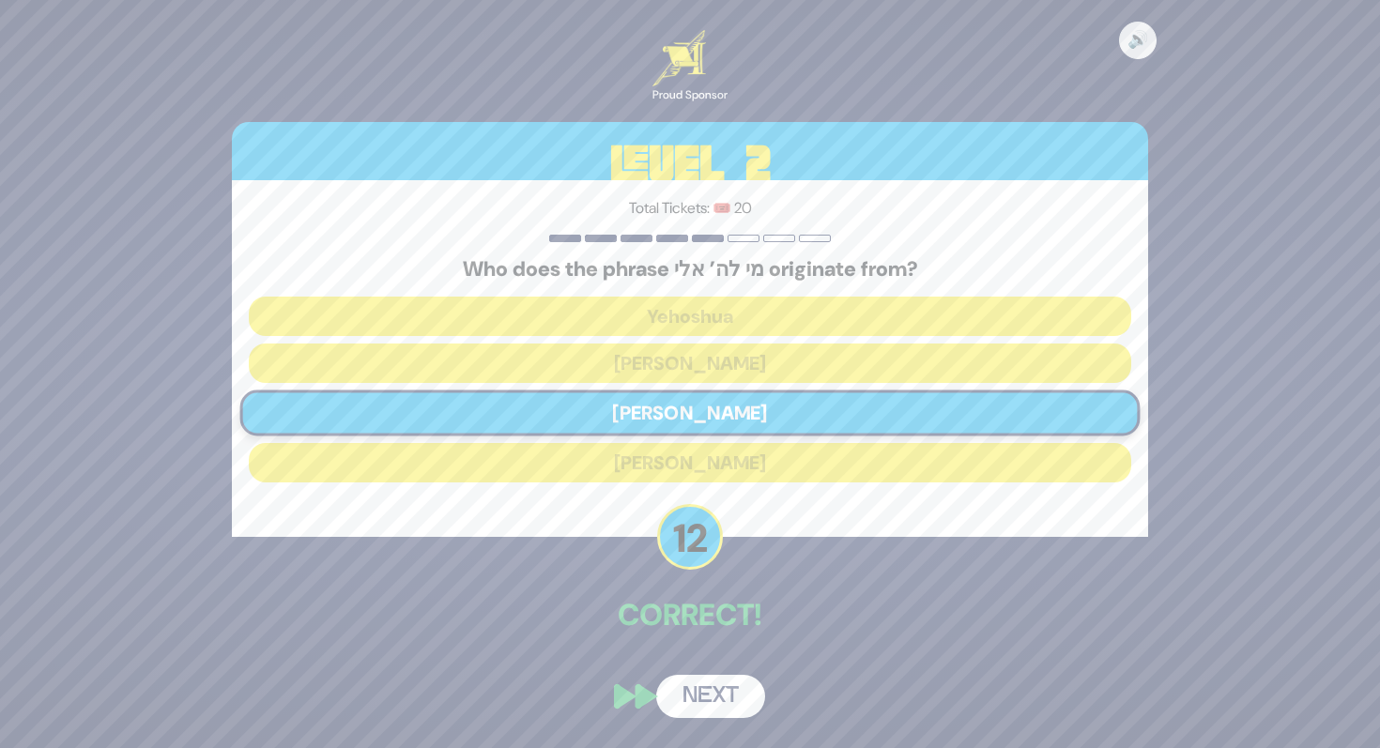
click at [709, 691] on button "Next" at bounding box center [710, 696] width 109 height 43
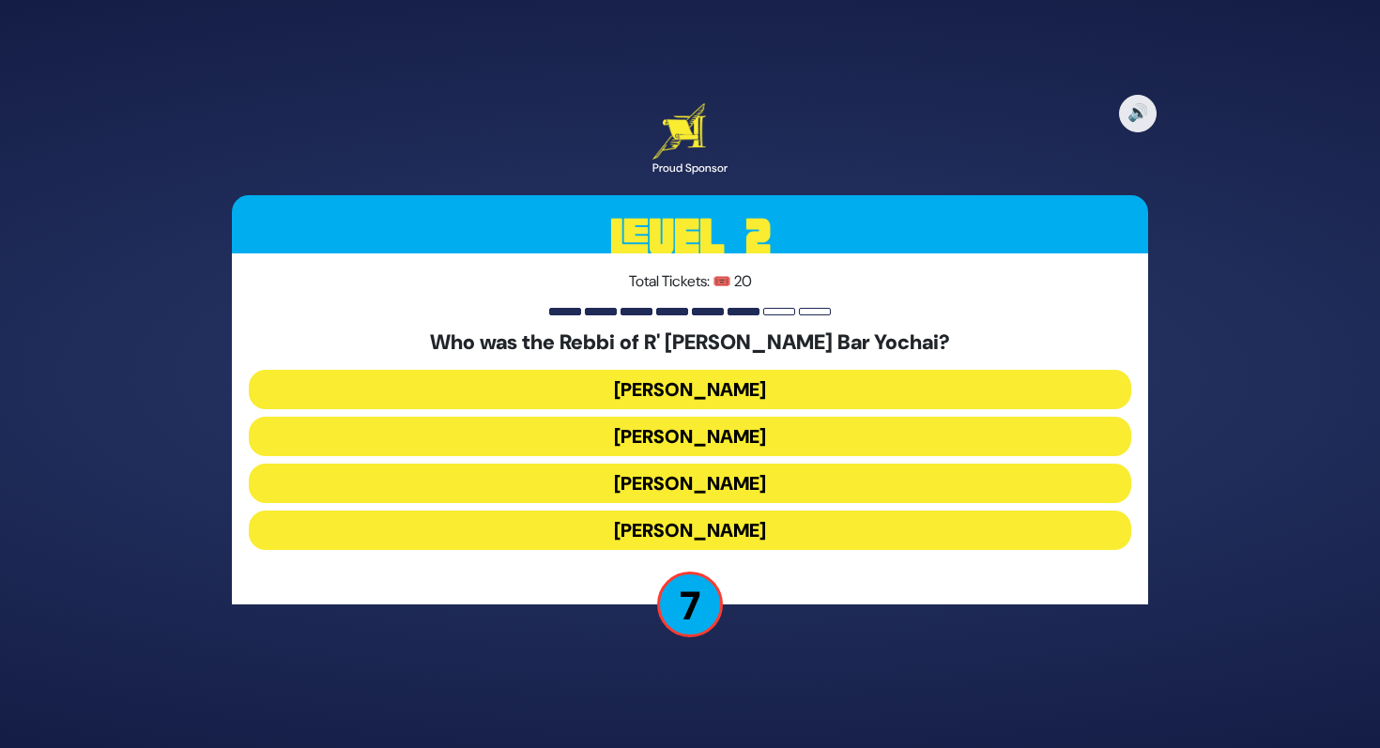
click at [736, 434] on button "Achiya Hashiloni" at bounding box center [690, 436] width 883 height 39
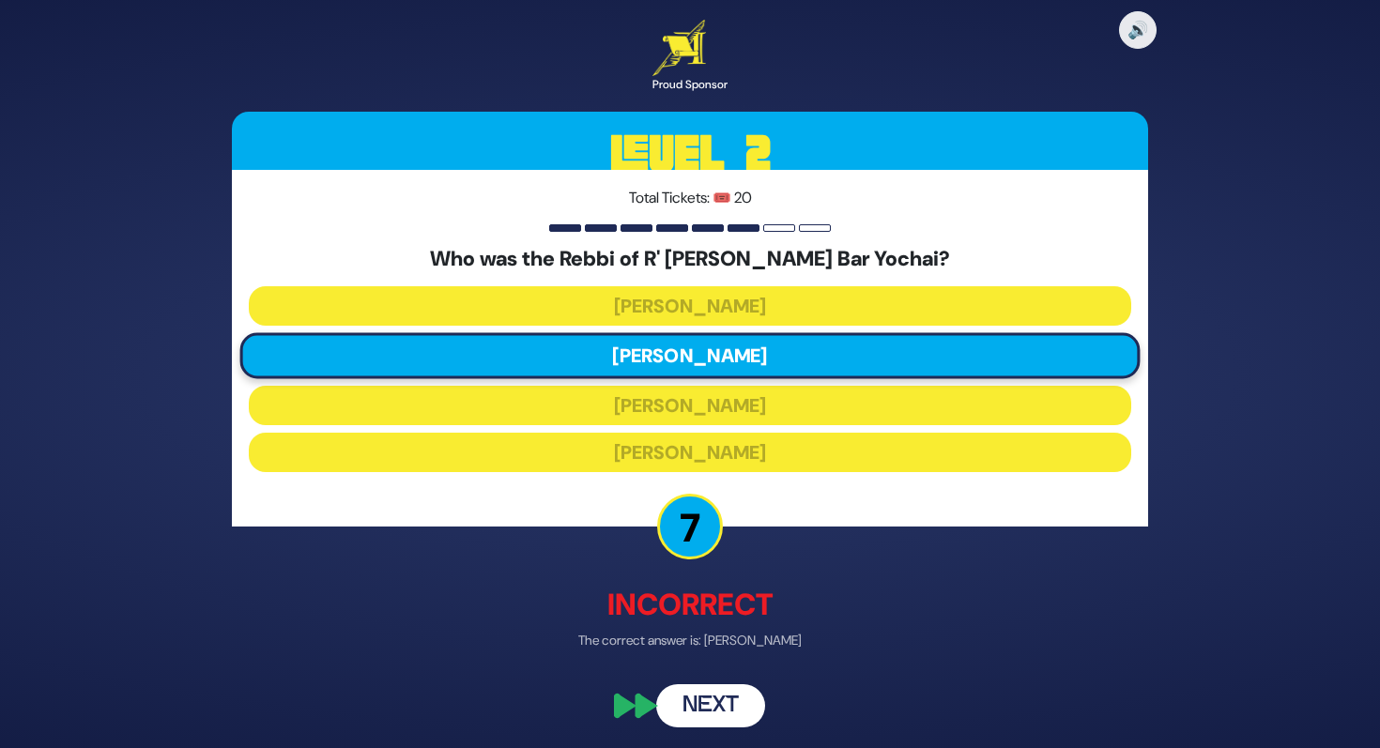
click at [718, 693] on button "Next" at bounding box center [710, 706] width 109 height 43
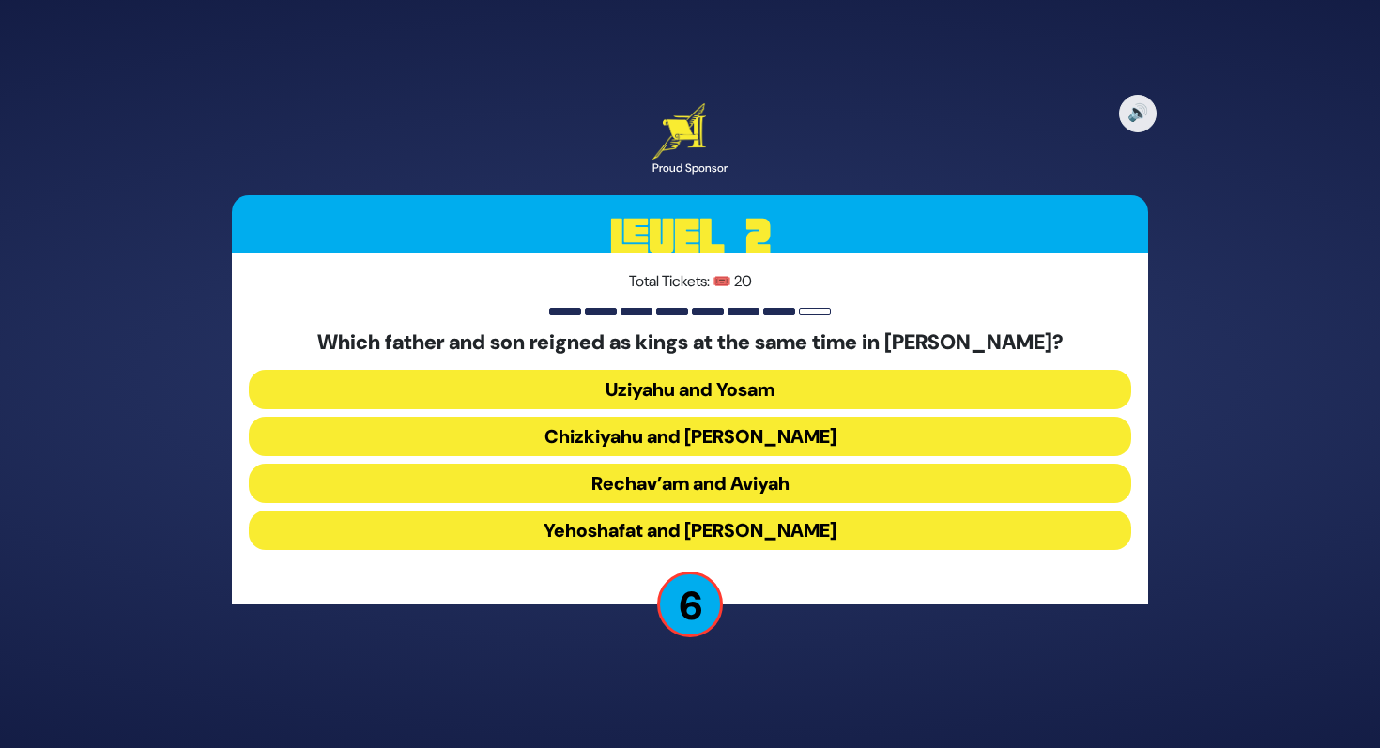
click at [747, 534] on button "Yehoshafat and Yehoram" at bounding box center [690, 530] width 883 height 39
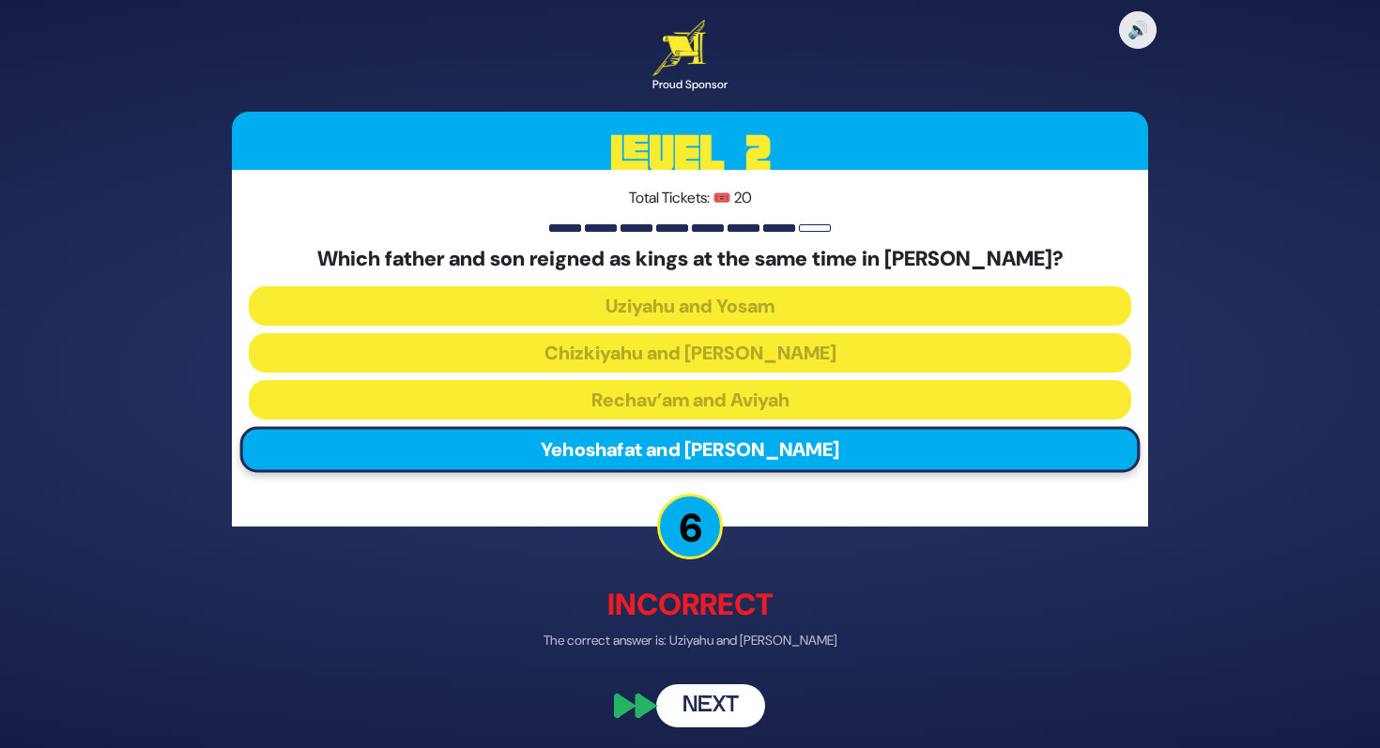
click at [697, 695] on button "Next" at bounding box center [710, 706] width 109 height 43
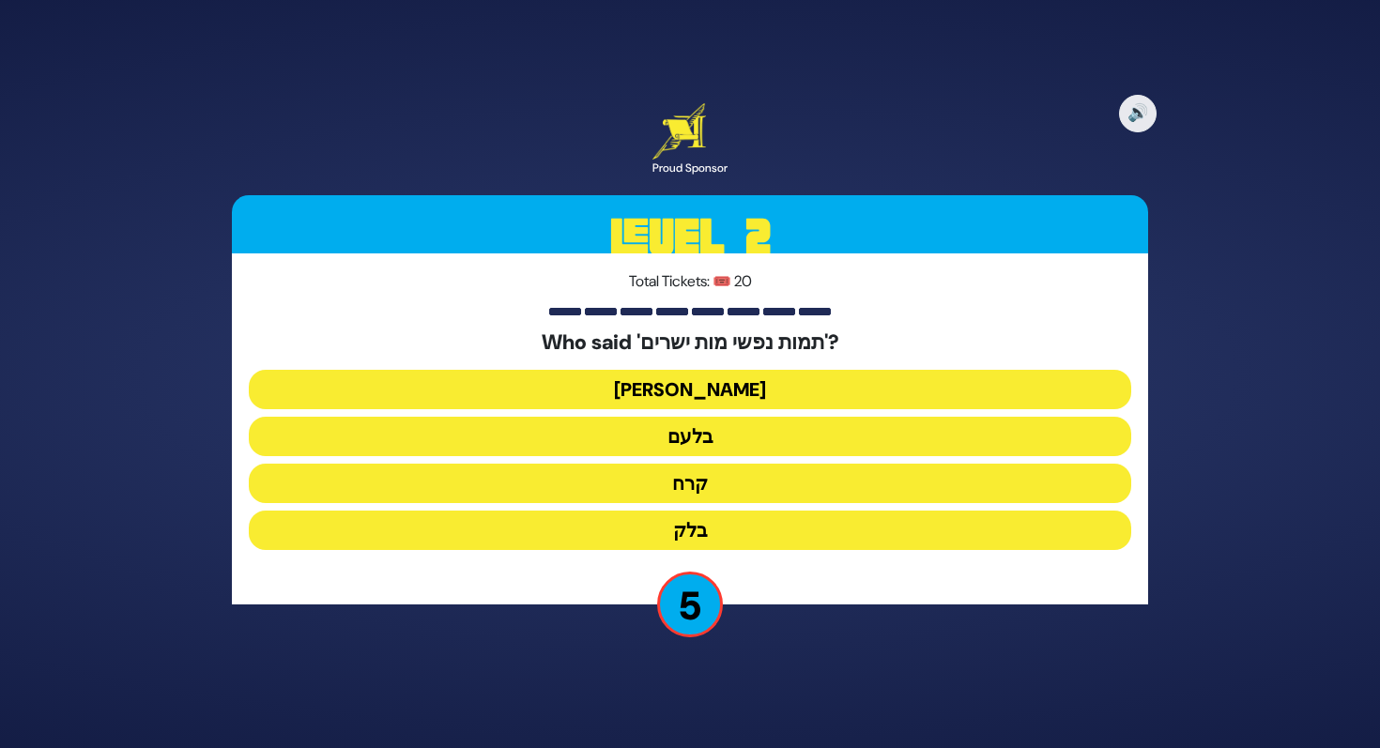
click at [676, 438] on button "בלעם" at bounding box center [690, 436] width 883 height 39
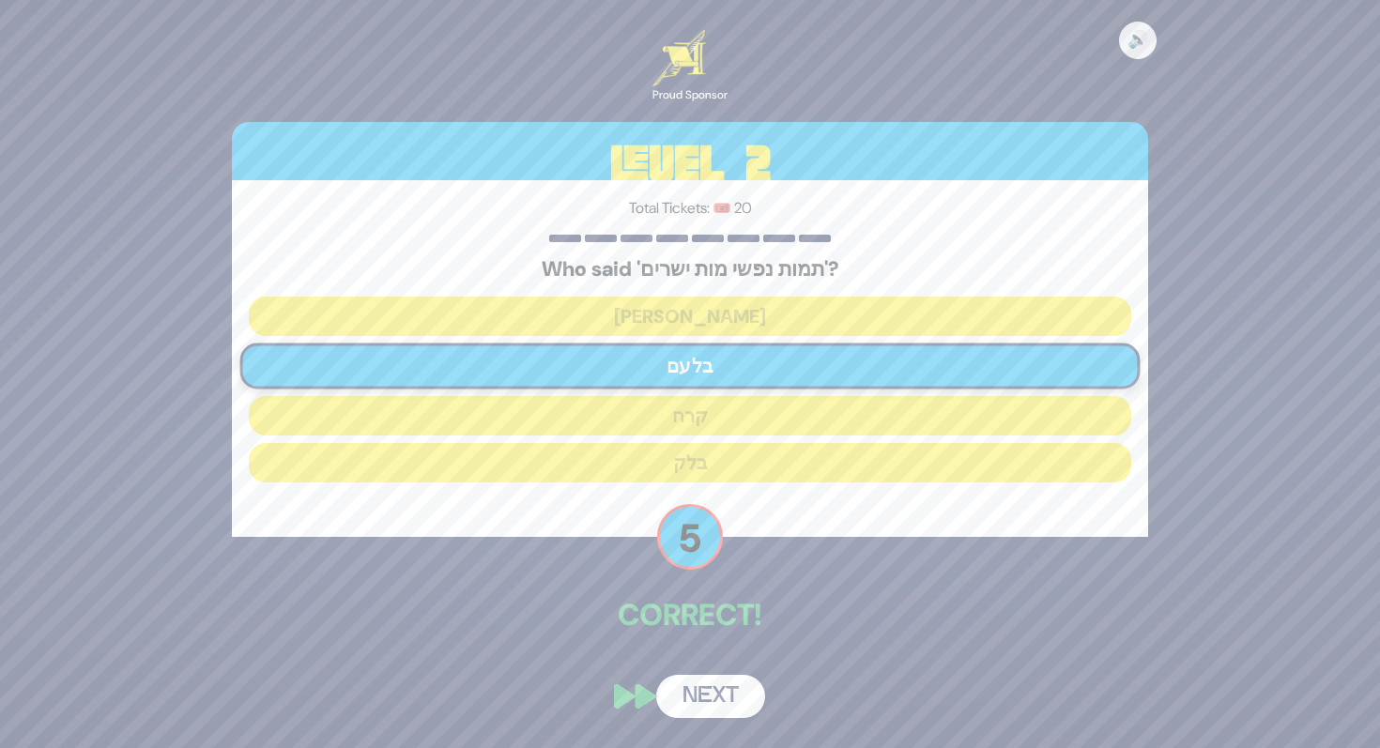
click at [711, 714] on button "Next" at bounding box center [710, 696] width 109 height 43
